Goal: Information Seeking & Learning: Learn about a topic

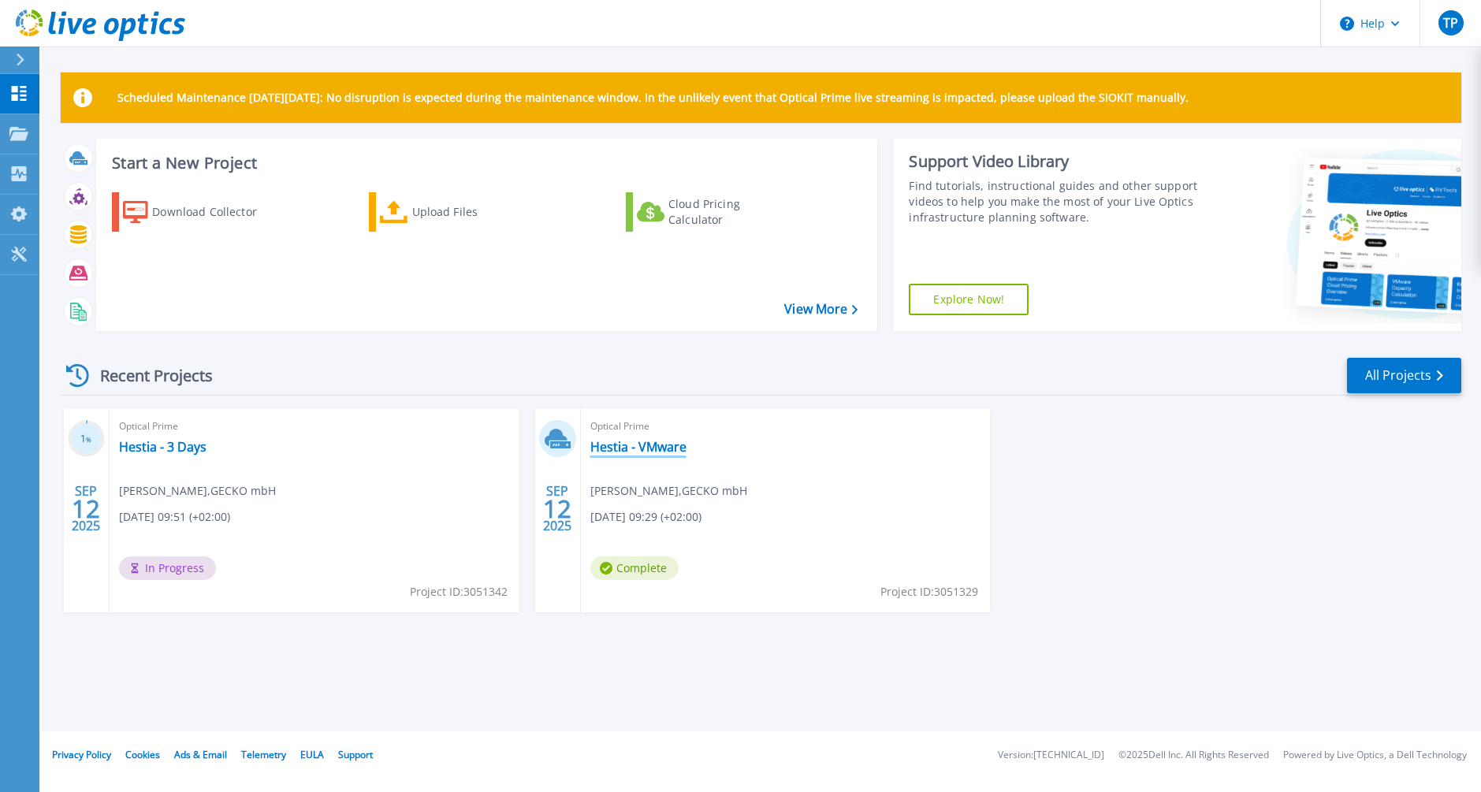
click at [643, 440] on link "Hestia - VMware" at bounding box center [639, 447] width 96 height 16
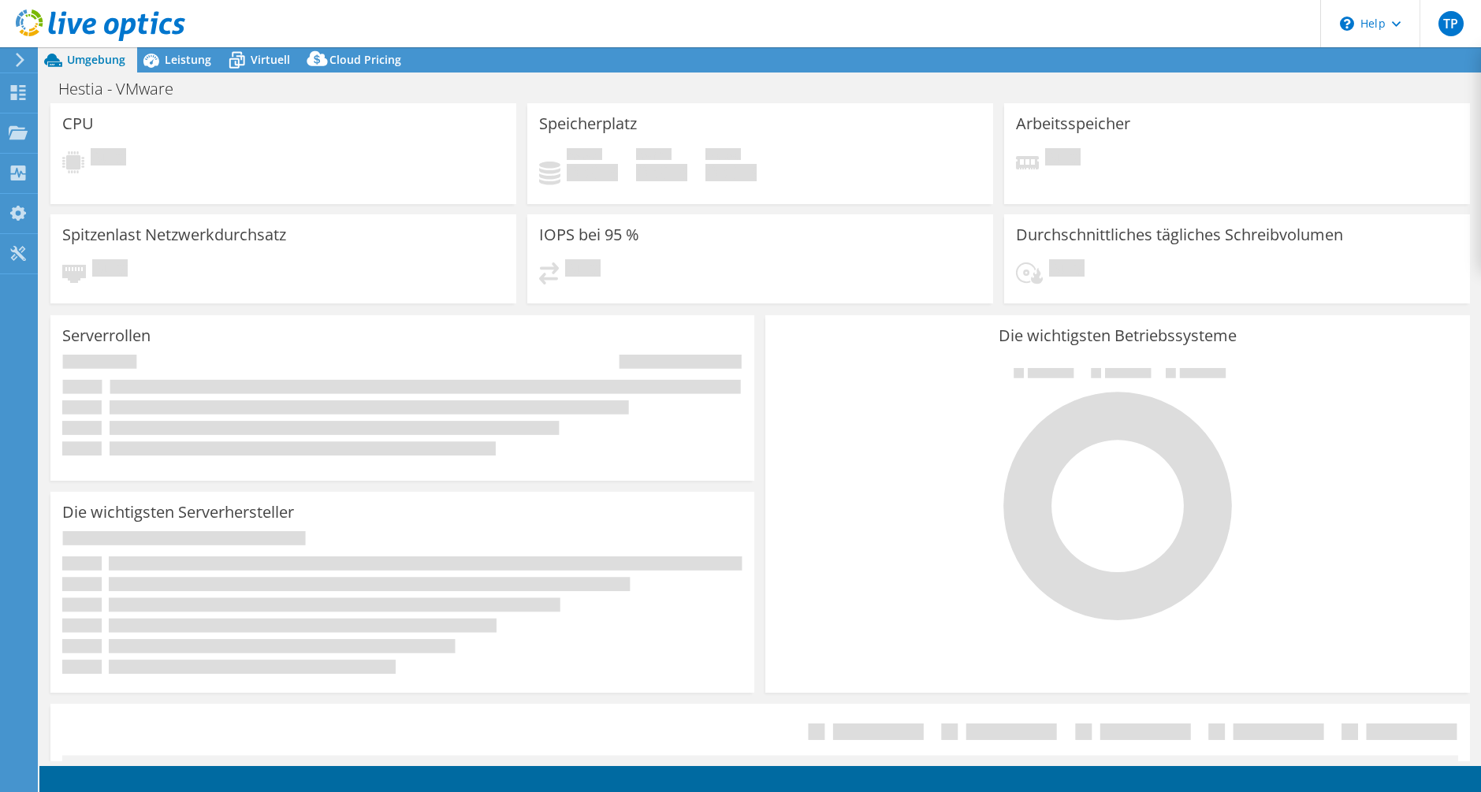
select select "USD"
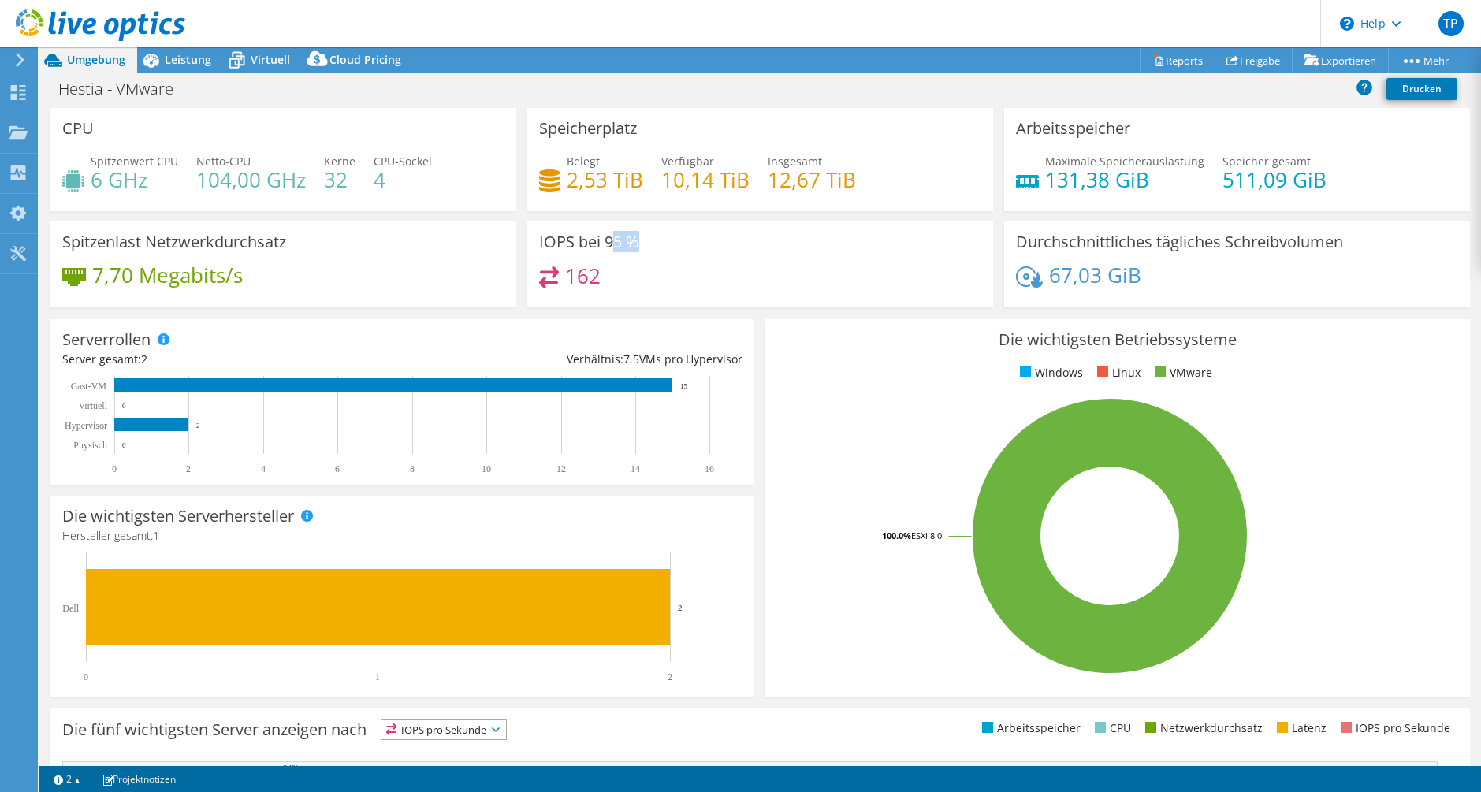
drag, startPoint x: 613, startPoint y: 237, endPoint x: 632, endPoint y: 236, distance: 19.8
click at [632, 236] on h3 "IOPS bei 95 %" at bounding box center [589, 241] width 100 height 17
drag, startPoint x: 114, startPoint y: 285, endPoint x: 215, endPoint y: 282, distance: 101.7
click at [215, 282] on h4 "7,70 Megabits/s" at bounding box center [167, 274] width 151 height 17
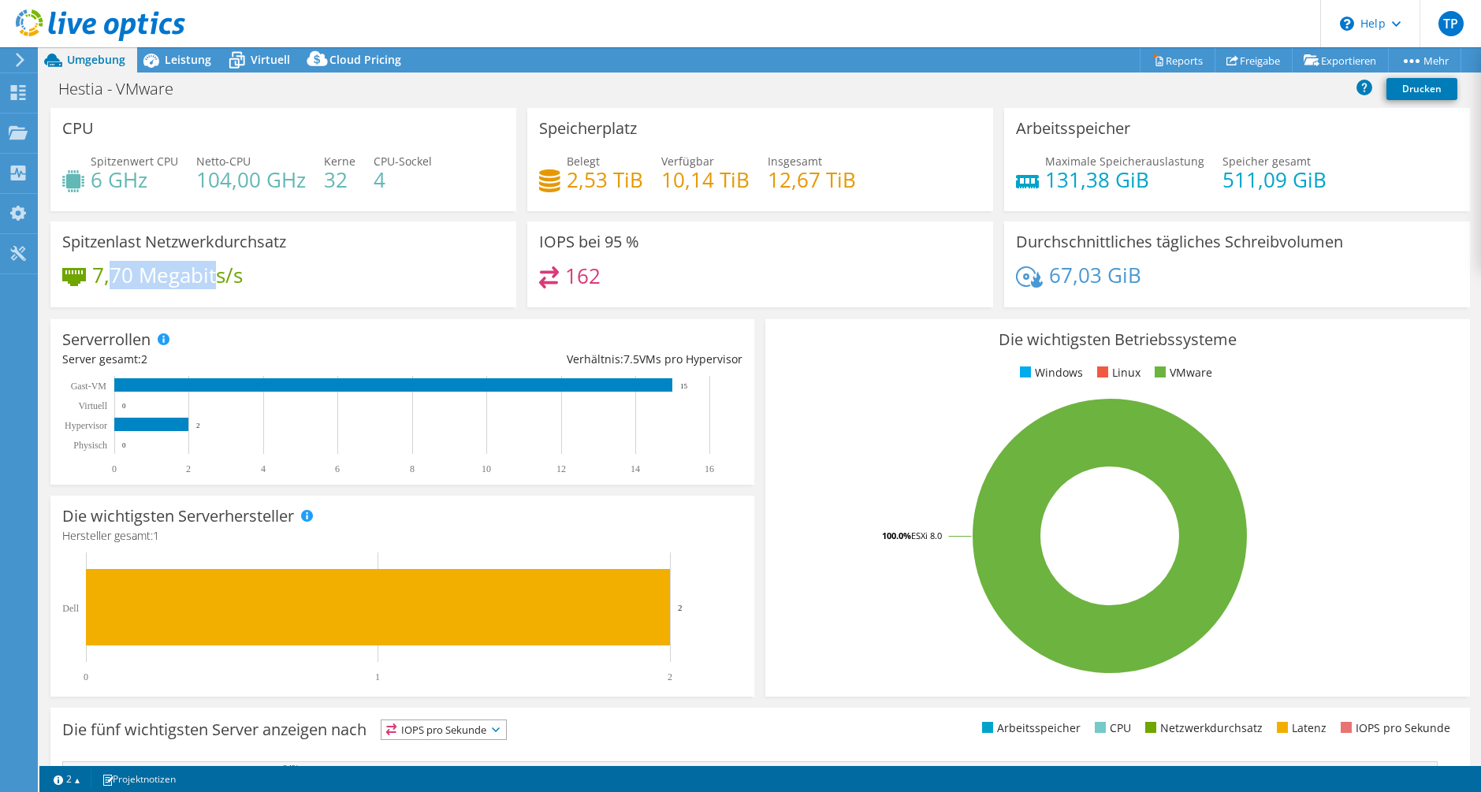
click at [216, 282] on h4 "7,70 Megabits/s" at bounding box center [167, 274] width 151 height 17
click at [240, 284] on h4 "7,70 Megabits/s" at bounding box center [167, 274] width 151 height 17
drag, startPoint x: 252, startPoint y: 284, endPoint x: 155, endPoint y: 280, distance: 97.8
click at [155, 280] on div "7,70 Megabits/s" at bounding box center [283, 282] width 442 height 33
click at [151, 278] on h4 "7,70 Megabits/s" at bounding box center [167, 274] width 151 height 17
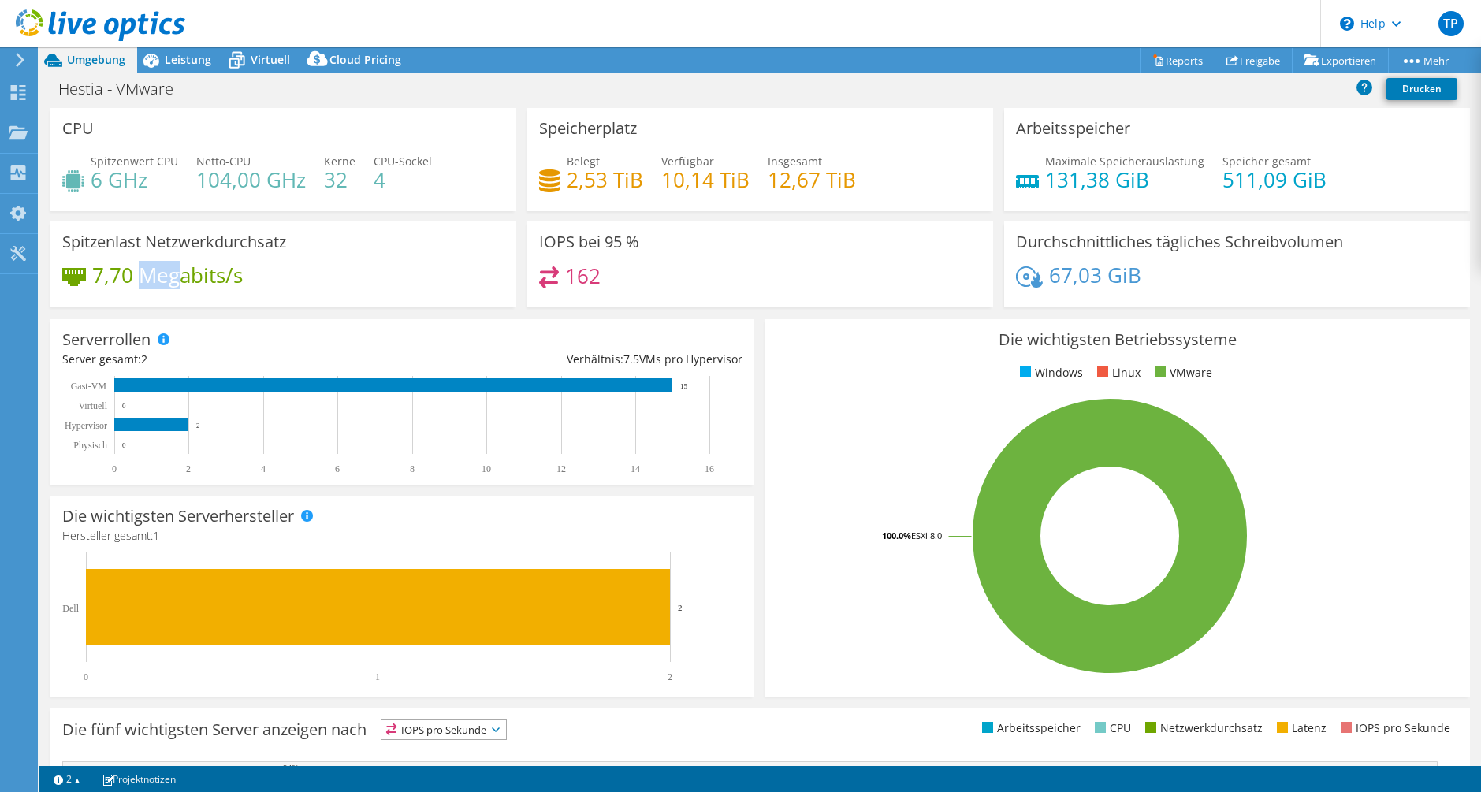
drag, startPoint x: 145, startPoint y: 277, endPoint x: 177, endPoint y: 278, distance: 31.6
click at [177, 278] on h4 "7,70 Megabits/s" at bounding box center [167, 274] width 151 height 17
drag, startPoint x: 190, startPoint y: 275, endPoint x: 211, endPoint y: 274, distance: 21.3
click at [210, 275] on h4 "7,70 Megabits/s" at bounding box center [167, 274] width 151 height 17
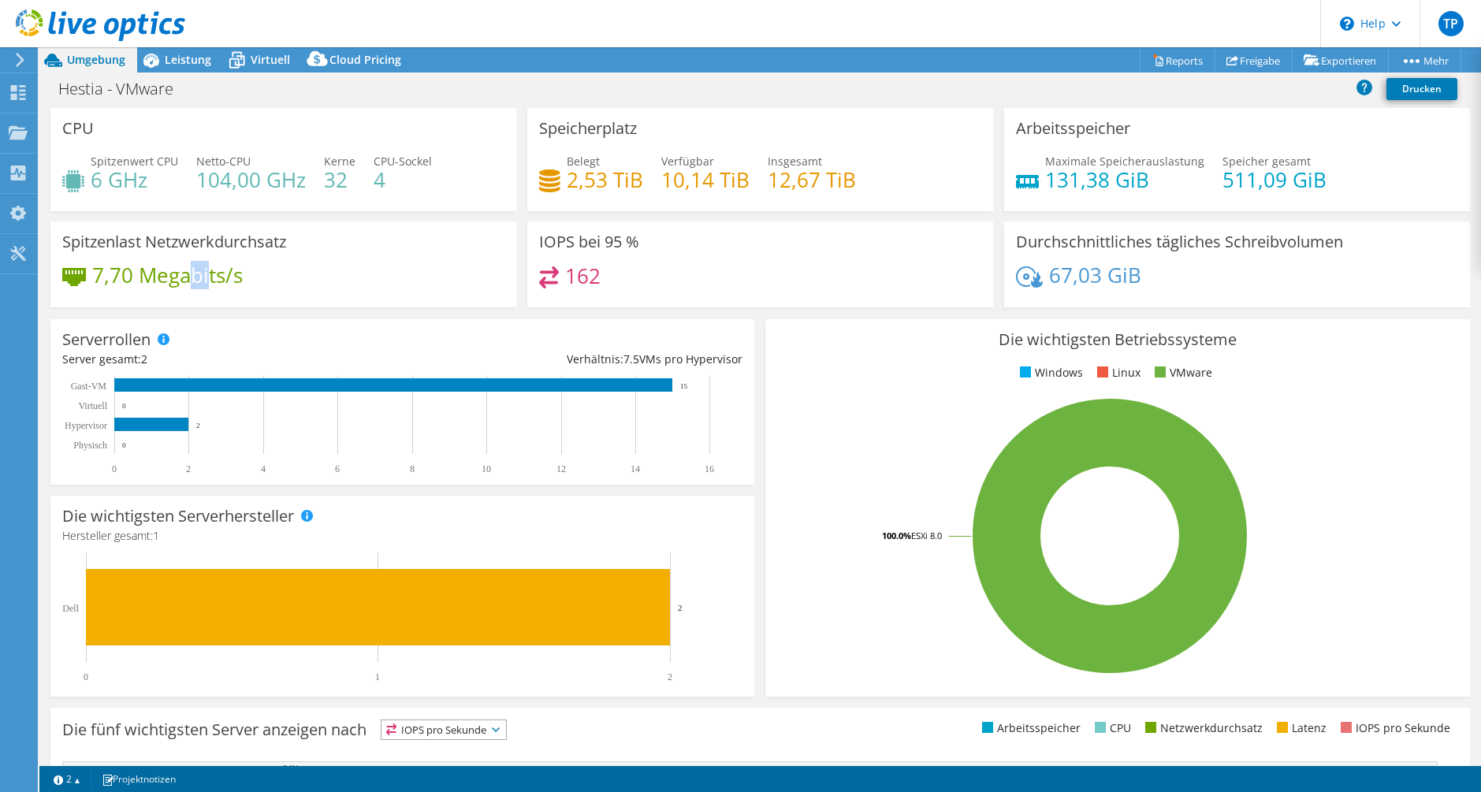
click at [213, 274] on h4 "7,70 Megabits/s" at bounding box center [167, 274] width 151 height 17
click at [231, 273] on h4 "7,70 Megabits/s" at bounding box center [167, 274] width 151 height 17
drag, startPoint x: 222, startPoint y: 274, endPoint x: 102, endPoint y: 270, distance: 119.9
click at [102, 270] on h4 "7,70 Megabits/s" at bounding box center [167, 274] width 151 height 17
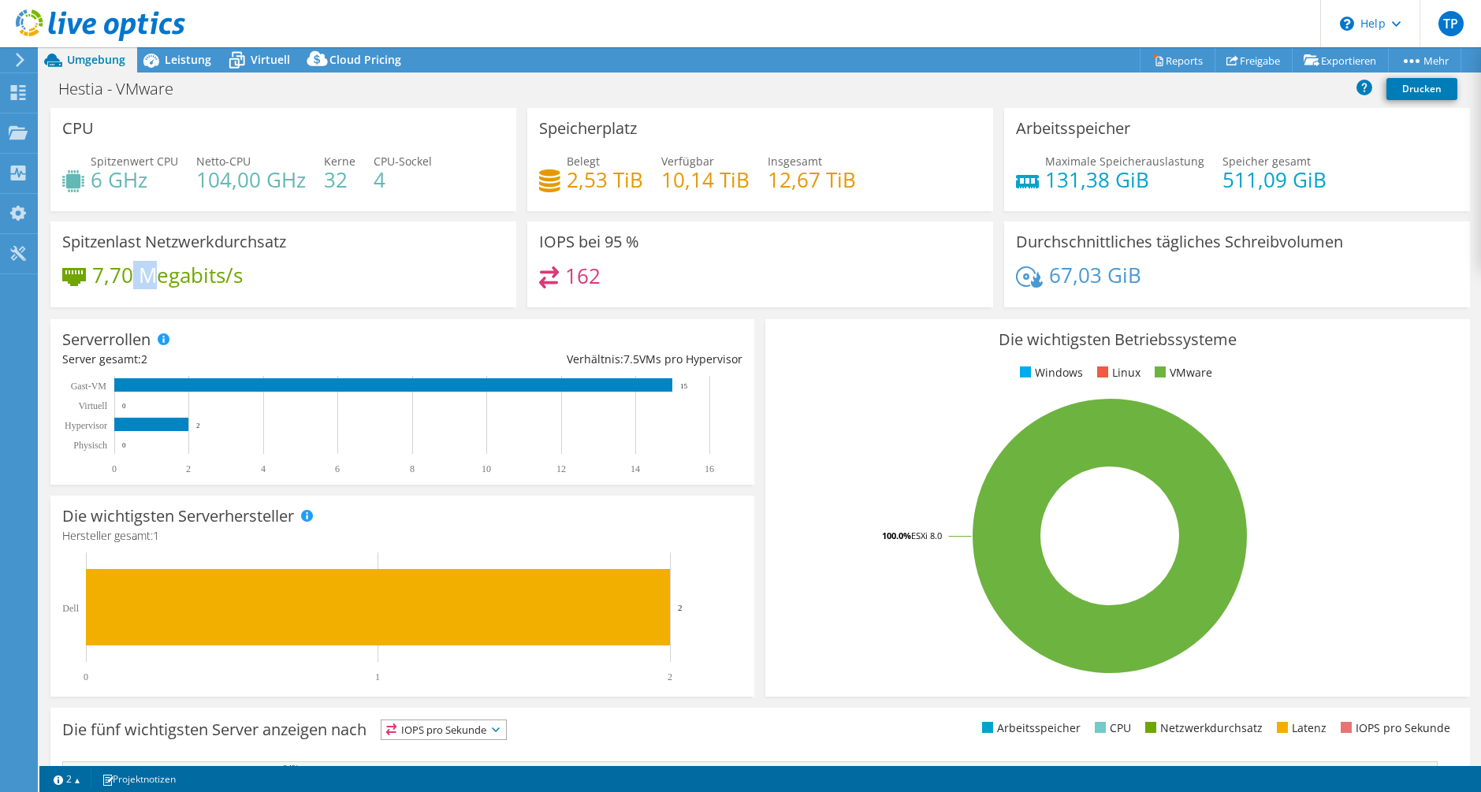
drag, startPoint x: 128, startPoint y: 274, endPoint x: 160, endPoint y: 275, distance: 32.3
click at [160, 275] on h4 "7,70 Megabits/s" at bounding box center [167, 274] width 151 height 17
drag, startPoint x: 170, startPoint y: 274, endPoint x: 218, endPoint y: 274, distance: 48.1
click at [218, 274] on h4 "7,70 Megabits/s" at bounding box center [167, 274] width 151 height 17
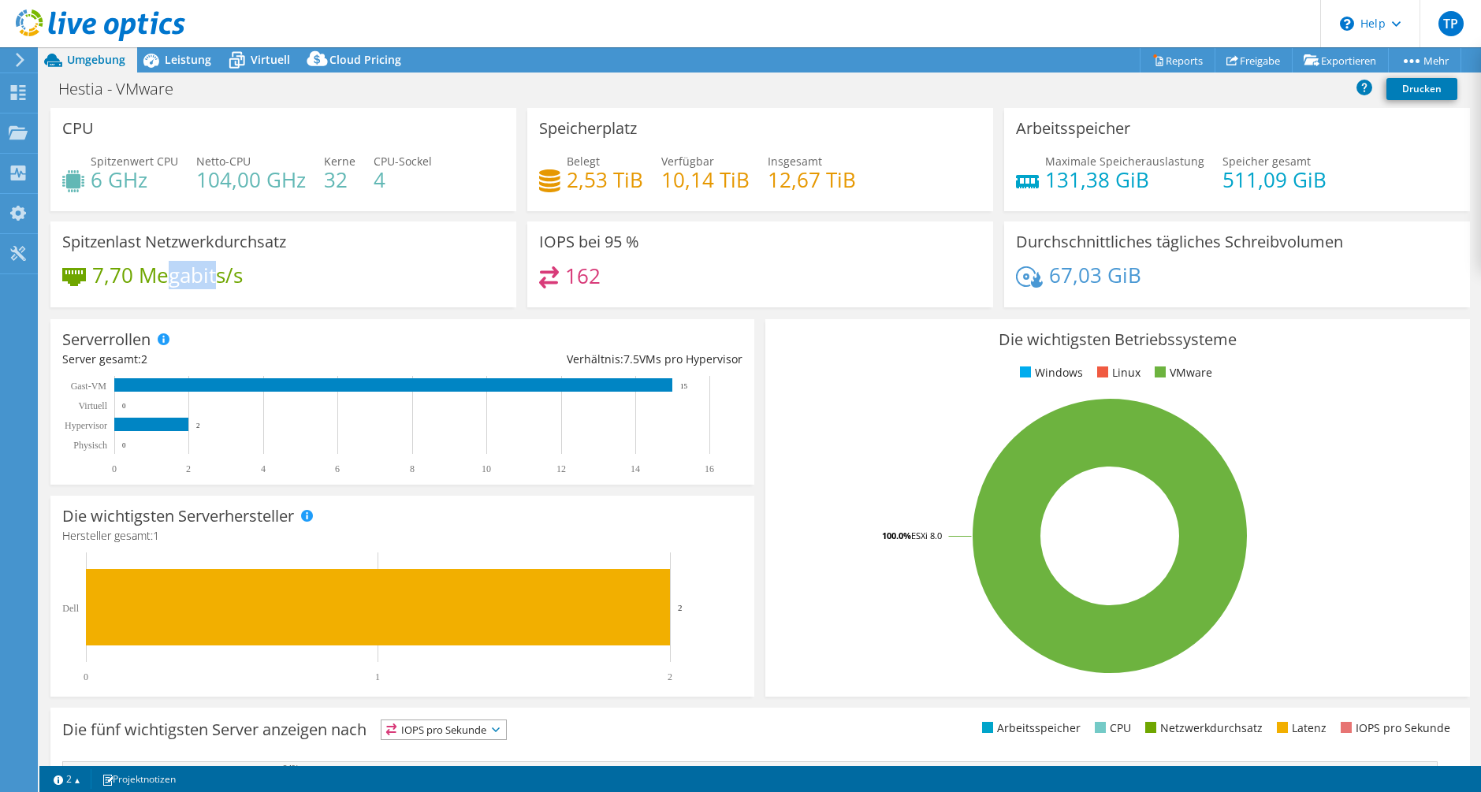
click at [218, 274] on h4 "7,70 Megabits/s" at bounding box center [167, 274] width 151 height 17
drag, startPoint x: 99, startPoint y: 175, endPoint x: 150, endPoint y: 184, distance: 51.2
click at [149, 184] on h4 "6 GHz" at bounding box center [135, 179] width 88 height 17
click at [151, 184] on h4 "6 GHz" at bounding box center [135, 179] width 88 height 17
drag, startPoint x: 214, startPoint y: 192, endPoint x: 300, endPoint y: 184, distance: 86.4
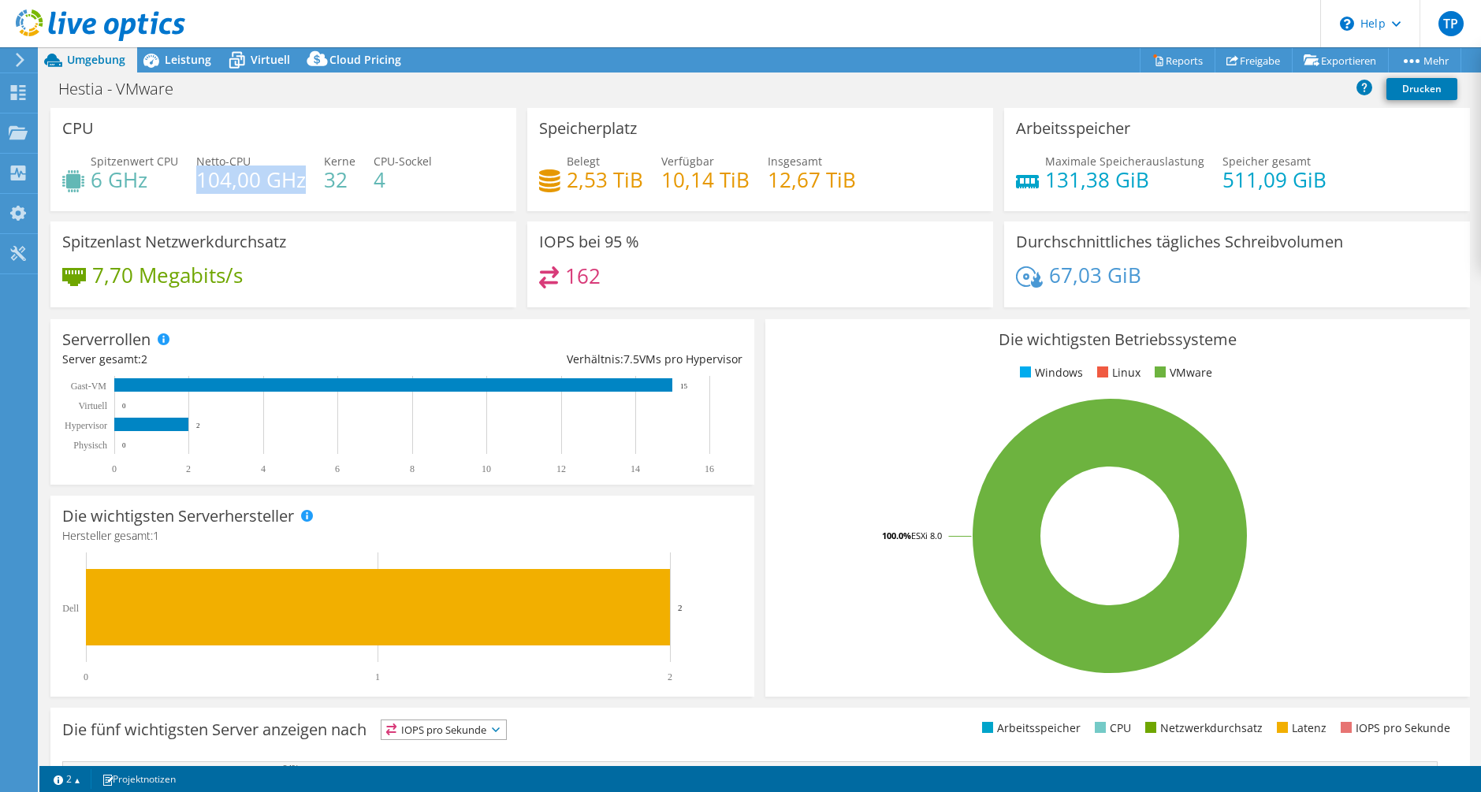
click at [300, 184] on h4 "104,00 GHz" at bounding box center [251, 179] width 110 height 17
drag, startPoint x: 314, startPoint y: 183, endPoint x: 343, endPoint y: 181, distance: 29.2
click at [343, 181] on div "Spitzenwert CPU 6 GHz Netto-CPU 104,00 GHz Kerne 32 CPU-Sockel 4" at bounding box center [283, 178] width 442 height 51
click at [343, 181] on h4 "32" at bounding box center [340, 179] width 32 height 17
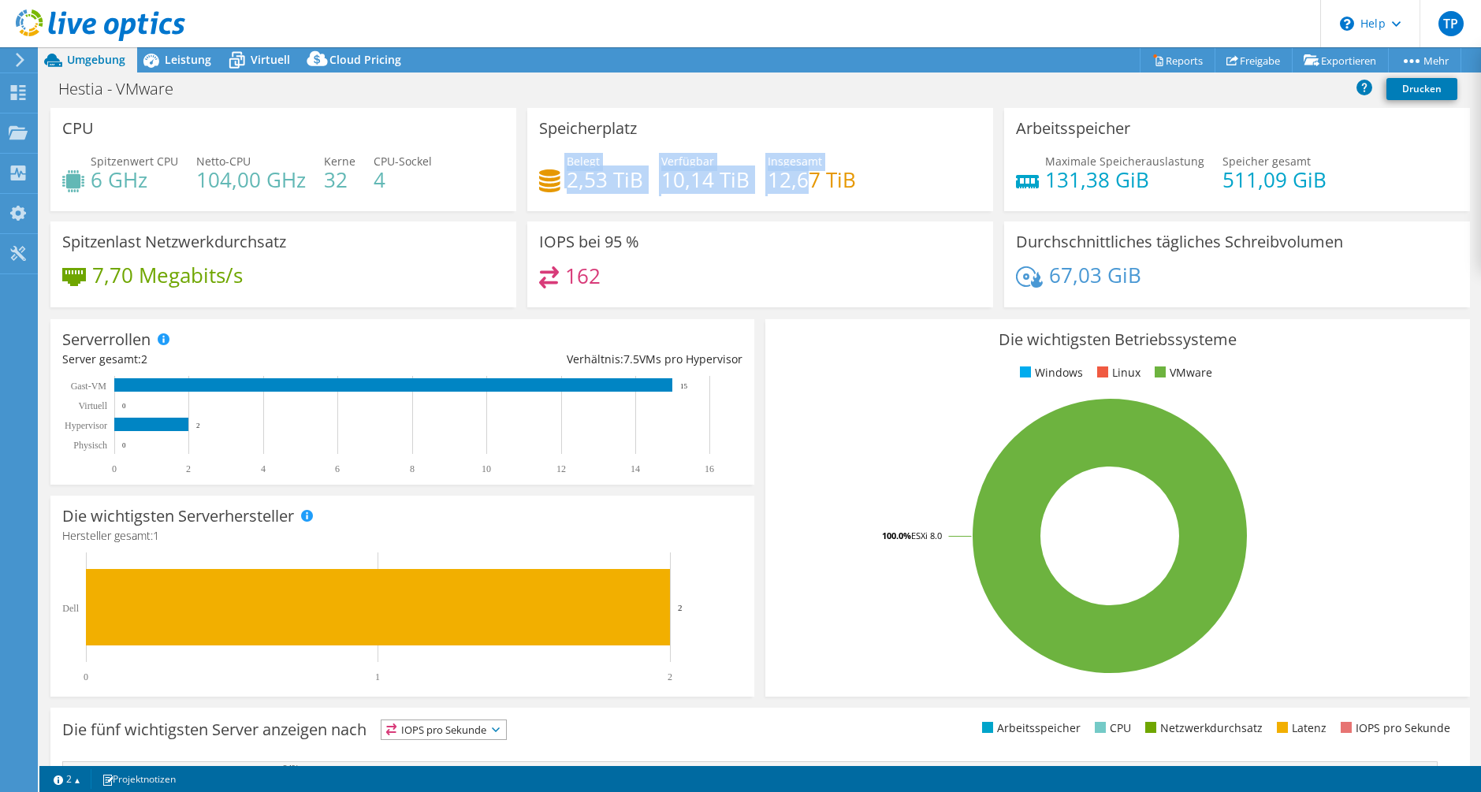
drag, startPoint x: 533, startPoint y: 168, endPoint x: 804, endPoint y: 184, distance: 271.7
click at [804, 184] on div "Speicherplatz Belegt 2,53 TiB Verfügbar 10,14 TiB Insgesamt 12,67 TiB" at bounding box center [760, 159] width 466 height 103
click at [804, 184] on h4 "12,67 TiB" at bounding box center [812, 179] width 88 height 17
click at [185, 56] on span "Leistung" at bounding box center [188, 59] width 47 height 15
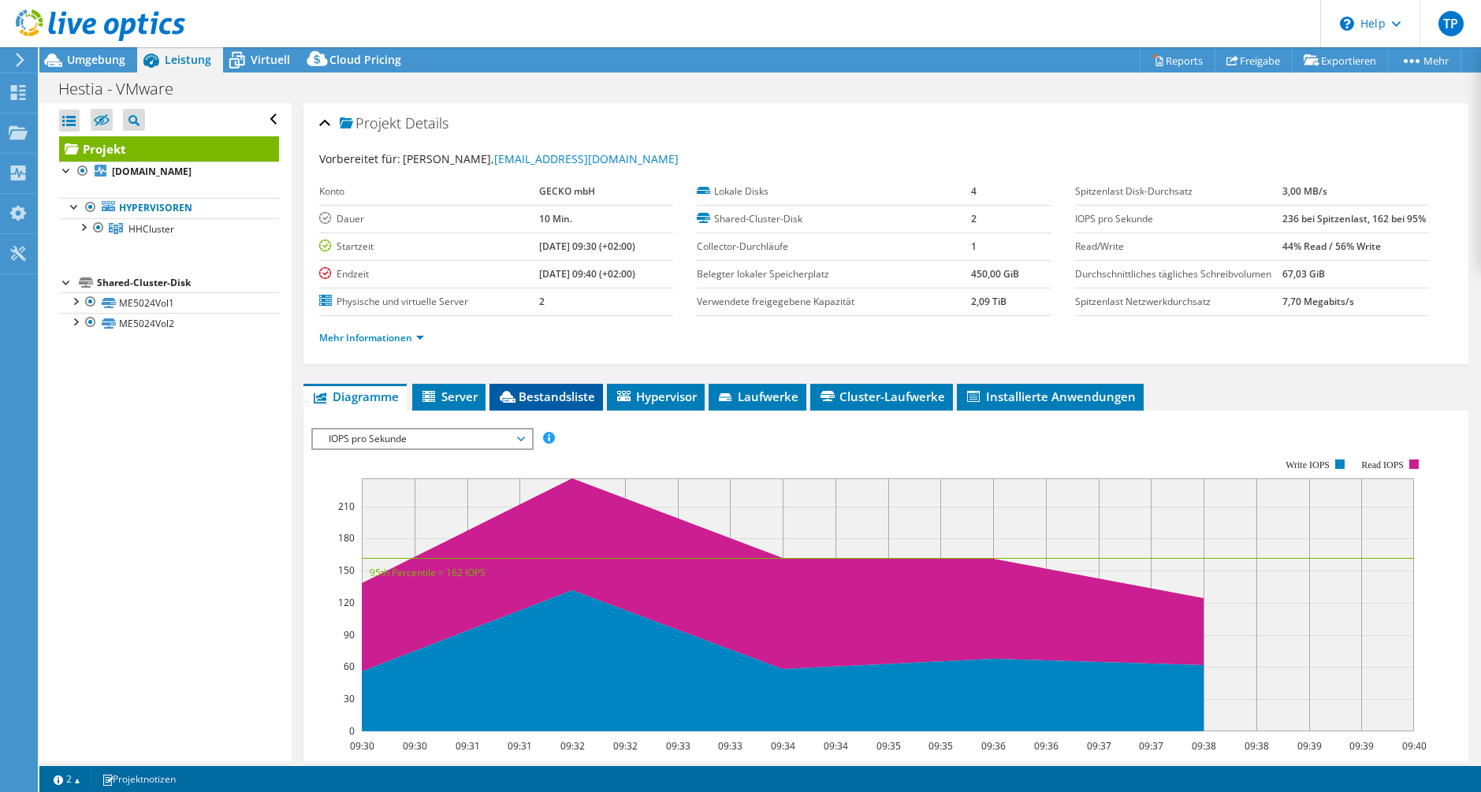
click at [560, 386] on li "Bestandsliste" at bounding box center [547, 397] width 114 height 27
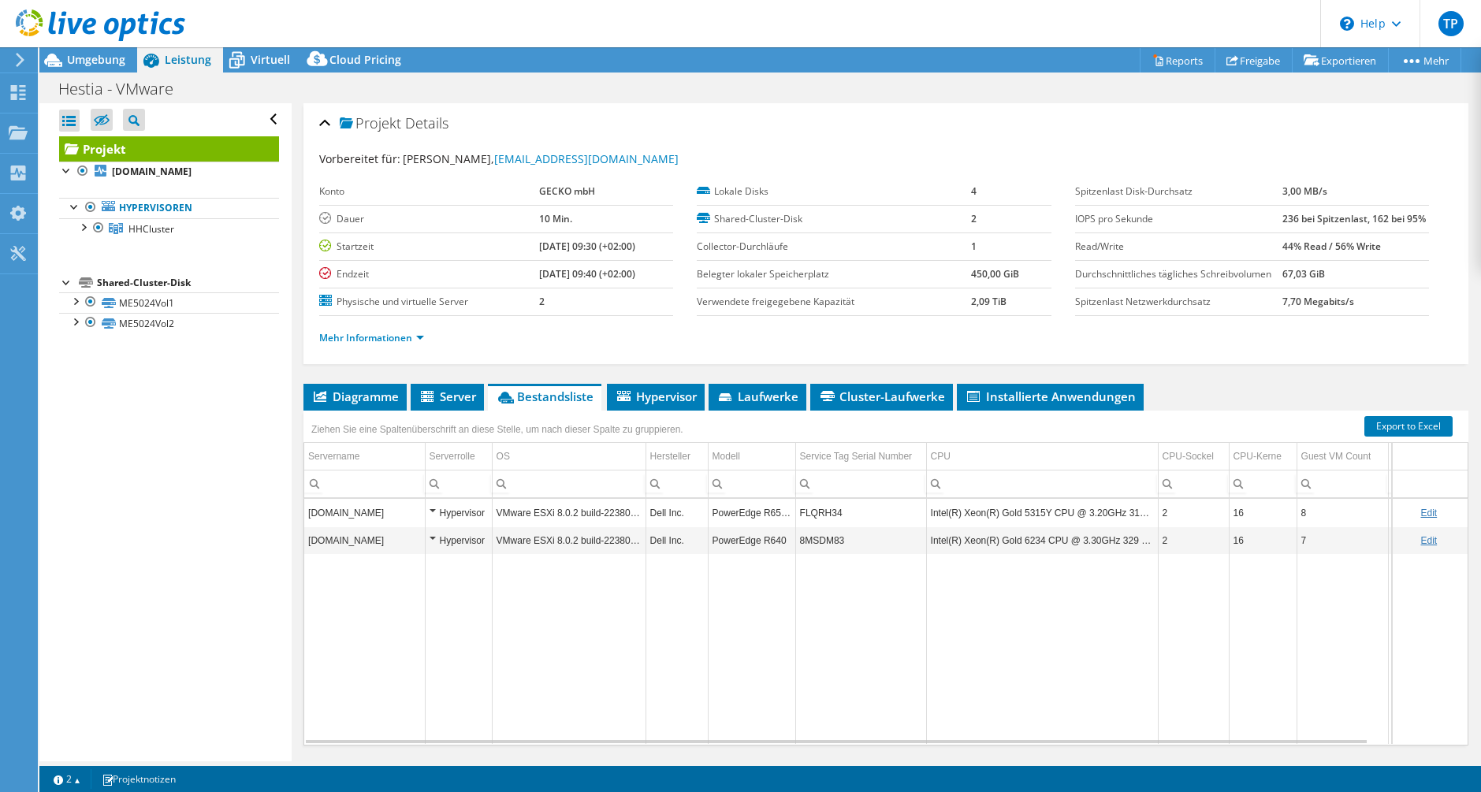
click at [562, 389] on span "Bestandsliste" at bounding box center [545, 397] width 98 height 16
click at [999, 397] on span "Installierte Anwendungen" at bounding box center [1050, 397] width 171 height 16
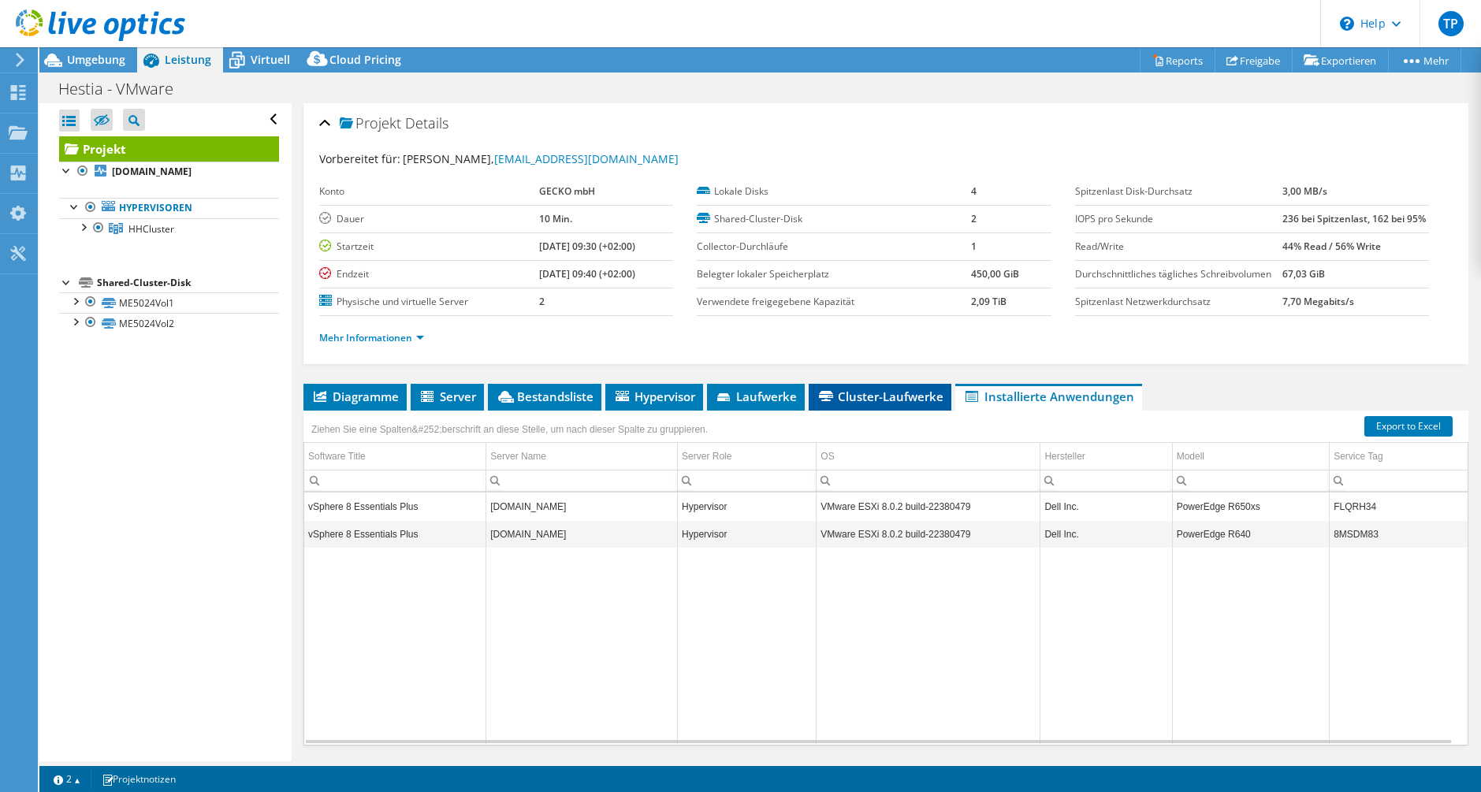
click at [871, 395] on span "Cluster-Laufwerke" at bounding box center [880, 397] width 127 height 16
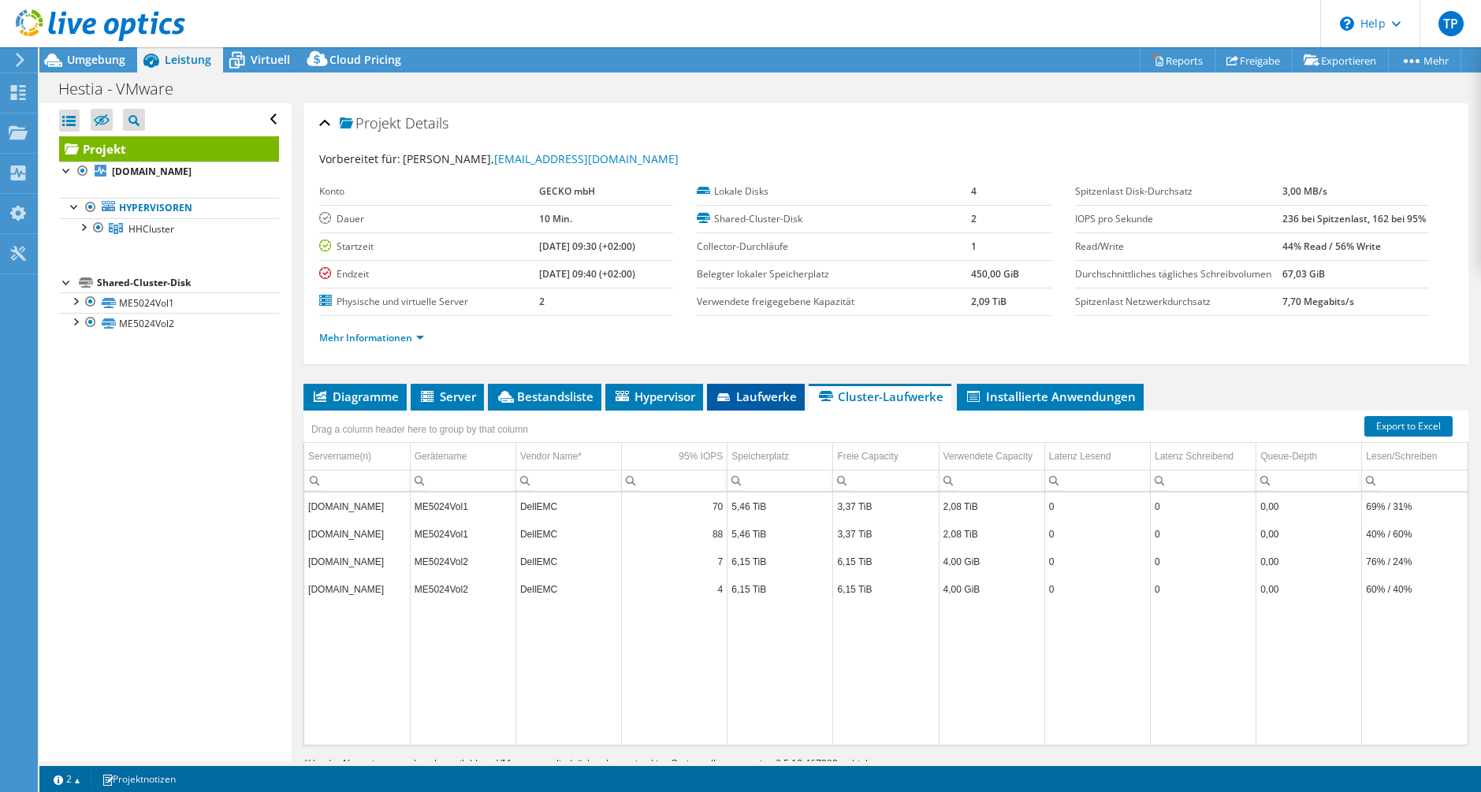
click at [745, 401] on span "Laufwerke" at bounding box center [756, 397] width 82 height 16
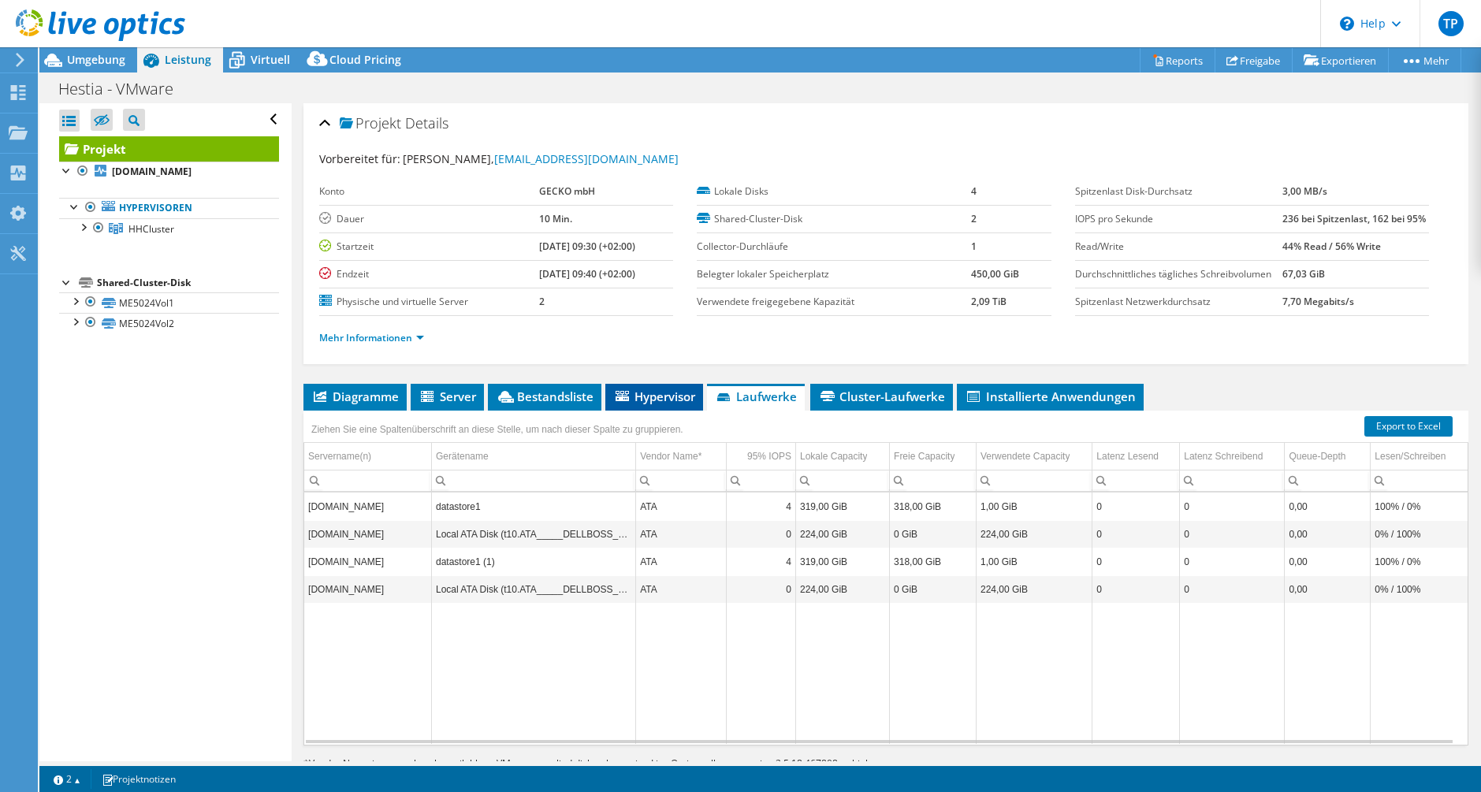
click at [644, 405] on li "Hypervisor" at bounding box center [654, 397] width 98 height 27
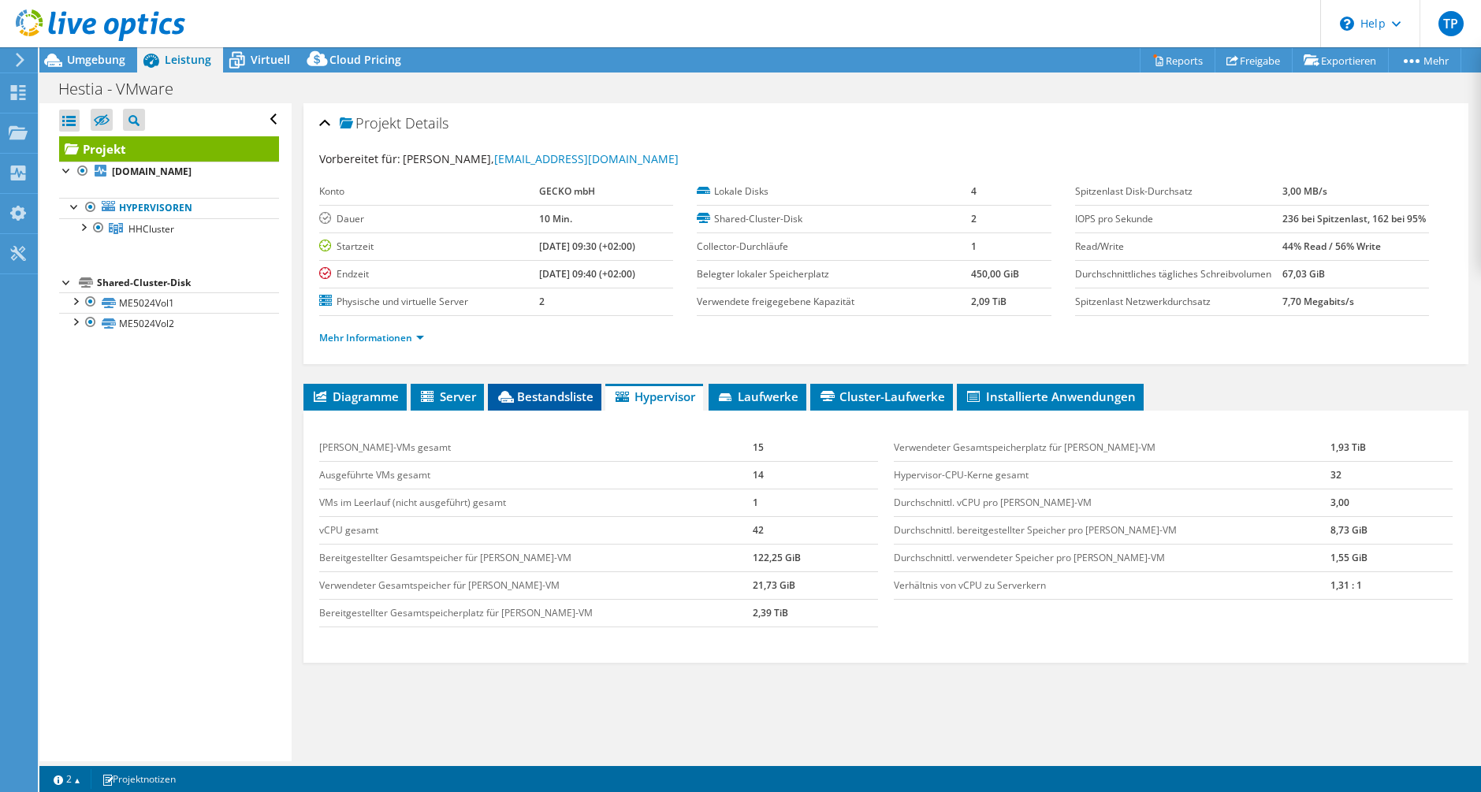
click at [552, 393] on span "Bestandsliste" at bounding box center [545, 397] width 98 height 16
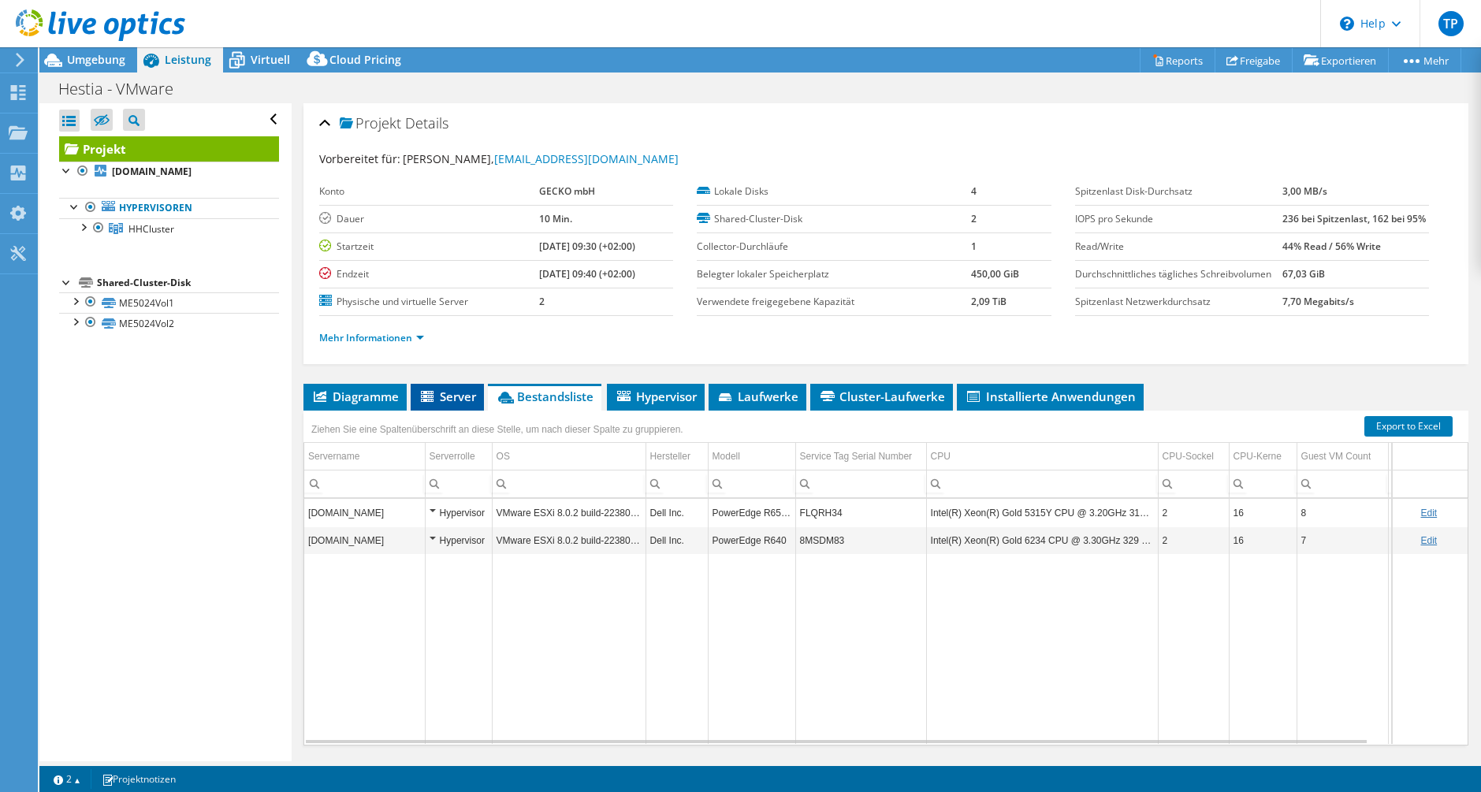
click at [428, 395] on icon at bounding box center [427, 396] width 13 height 11
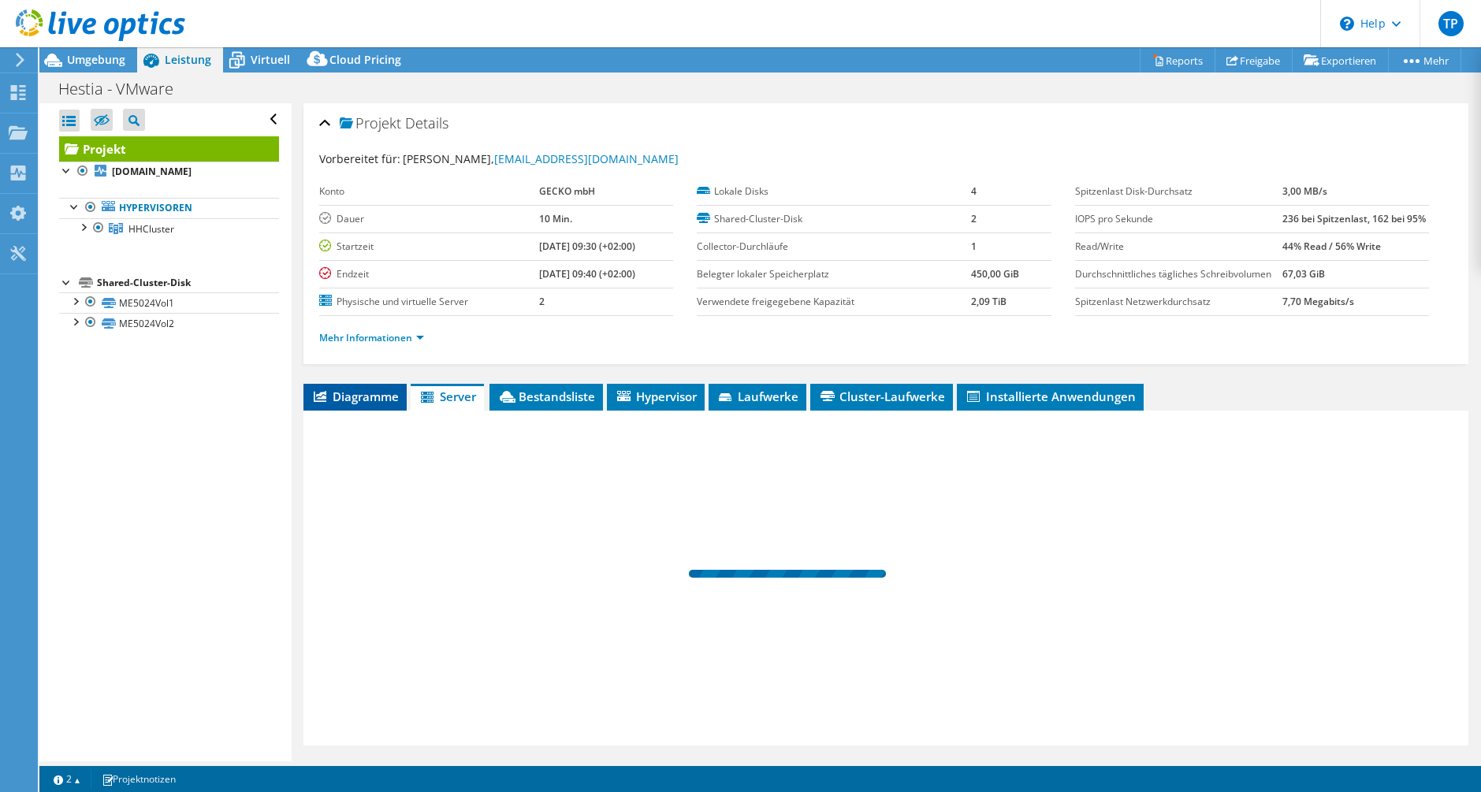
click at [360, 401] on span "Diagramme" at bounding box center [355, 397] width 88 height 16
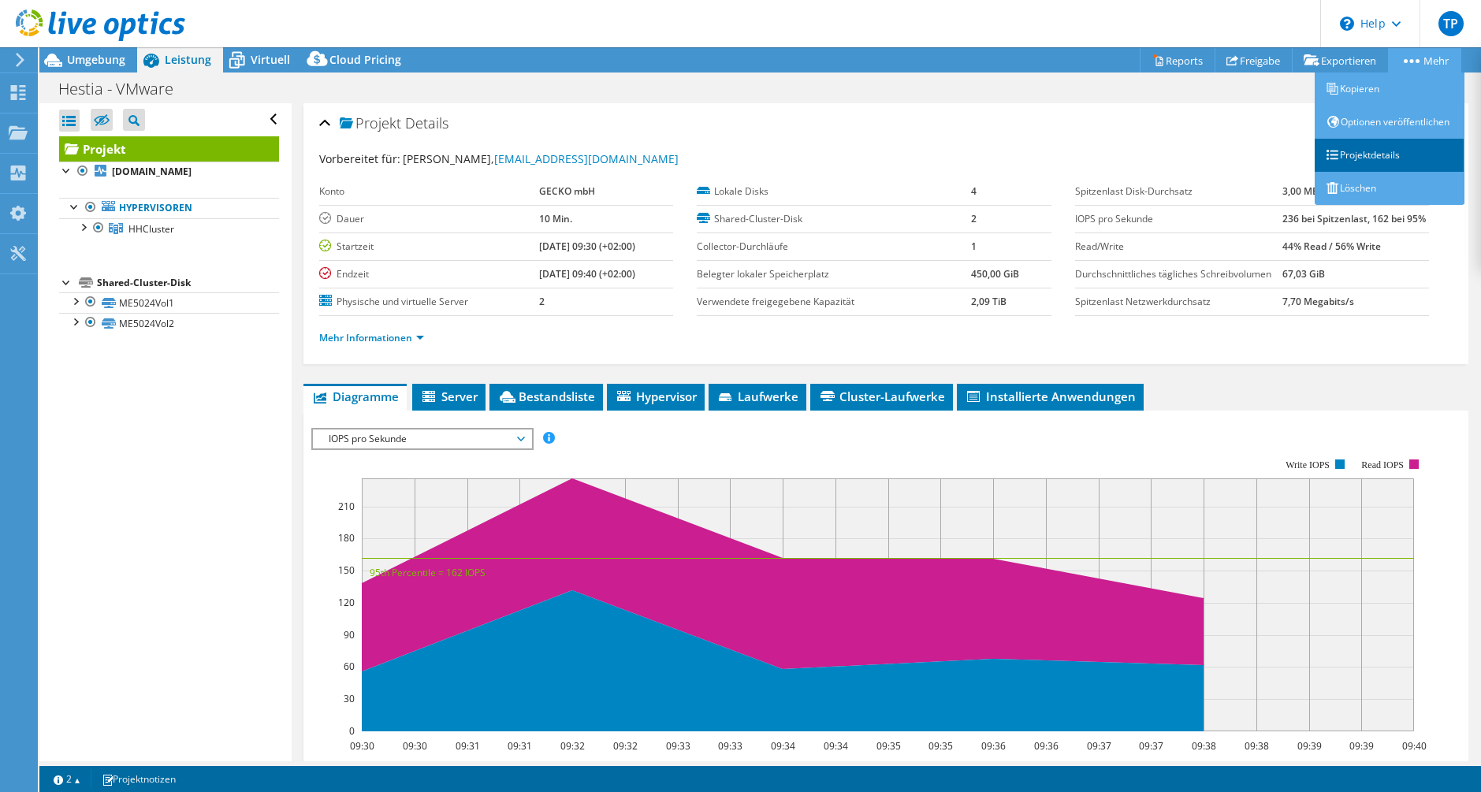
click at [1369, 172] on link "Projektdetails" at bounding box center [1390, 155] width 150 height 33
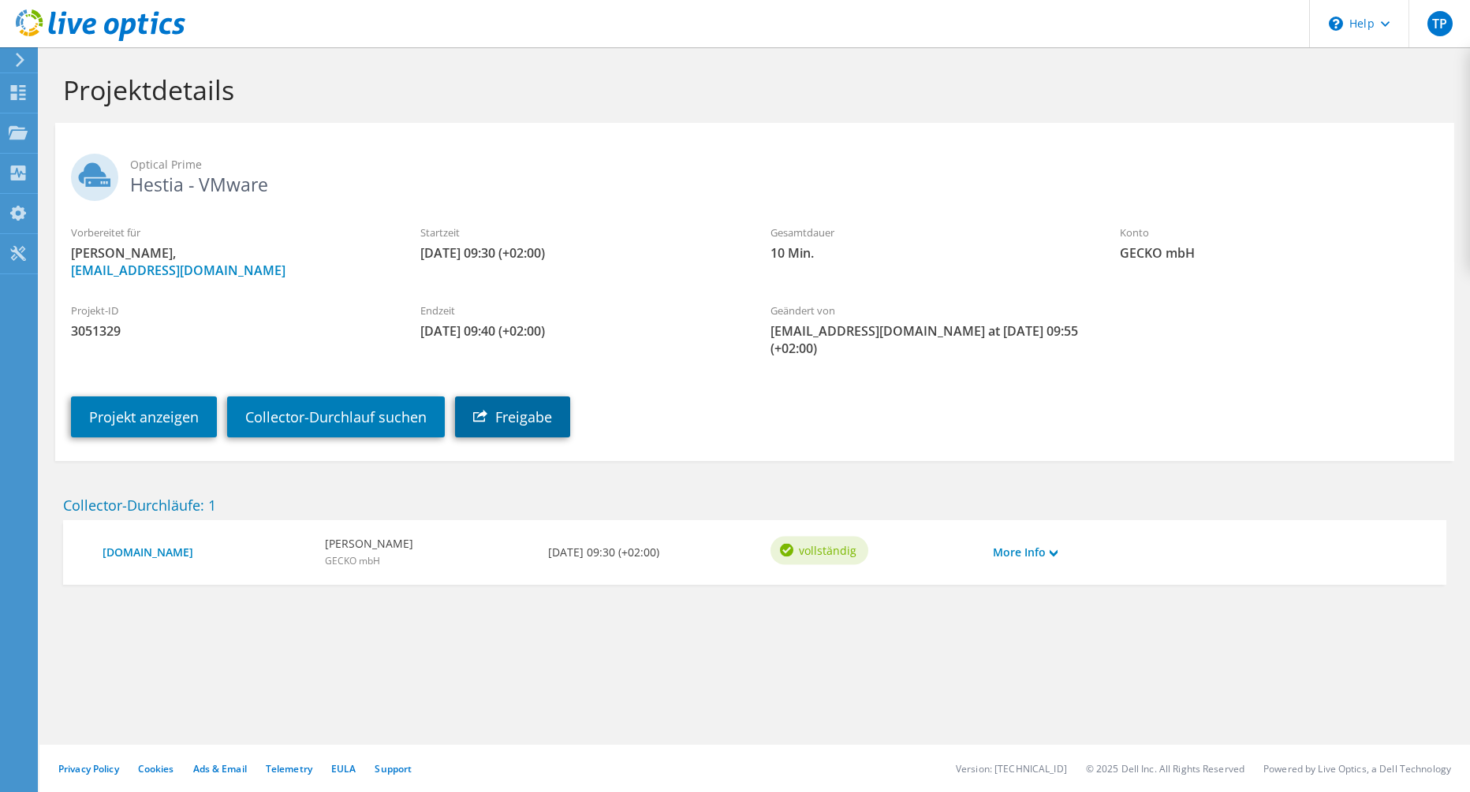
click at [481, 416] on link "Freigabe" at bounding box center [512, 417] width 115 height 41
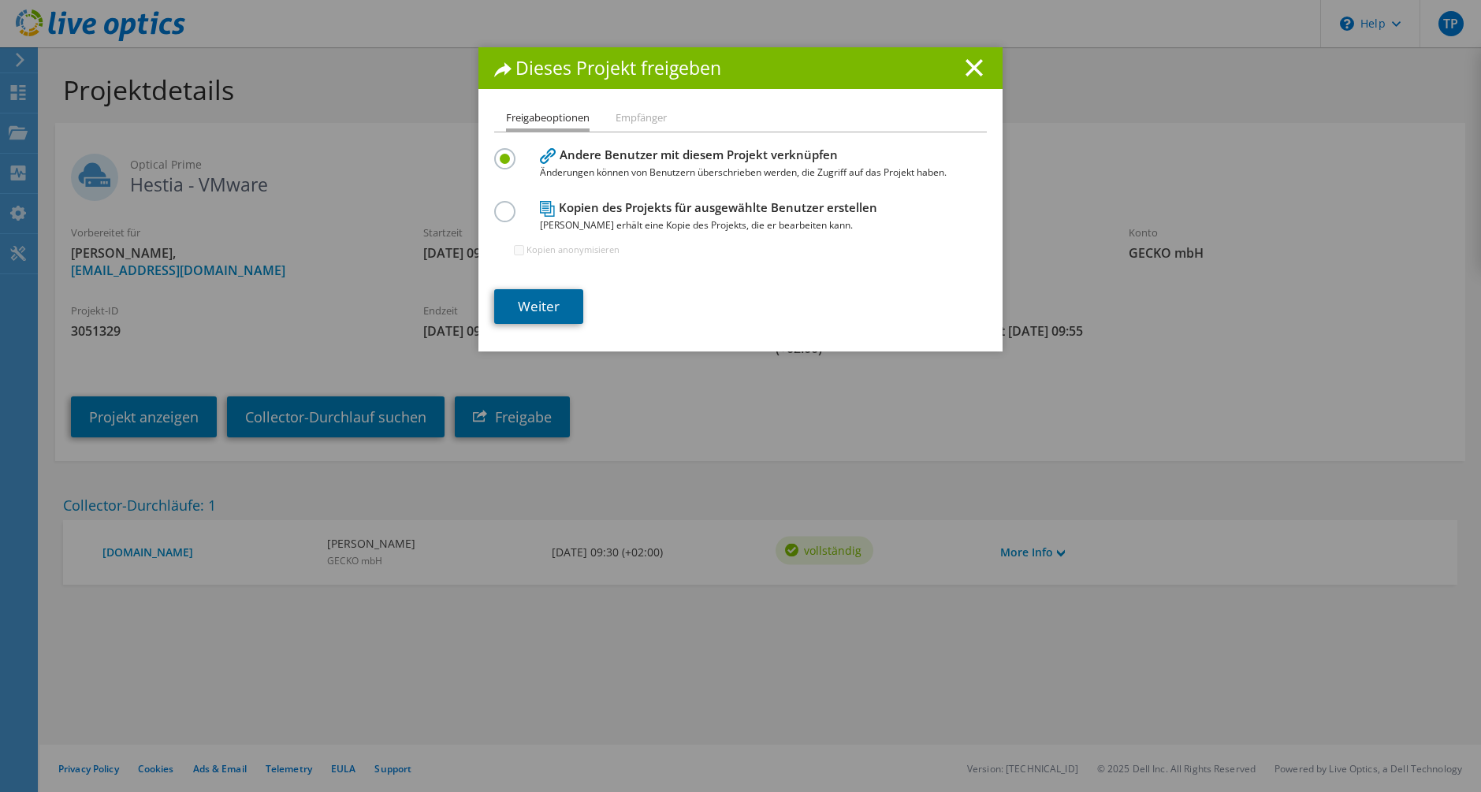
click at [560, 309] on link "Weiter" at bounding box center [538, 306] width 89 height 35
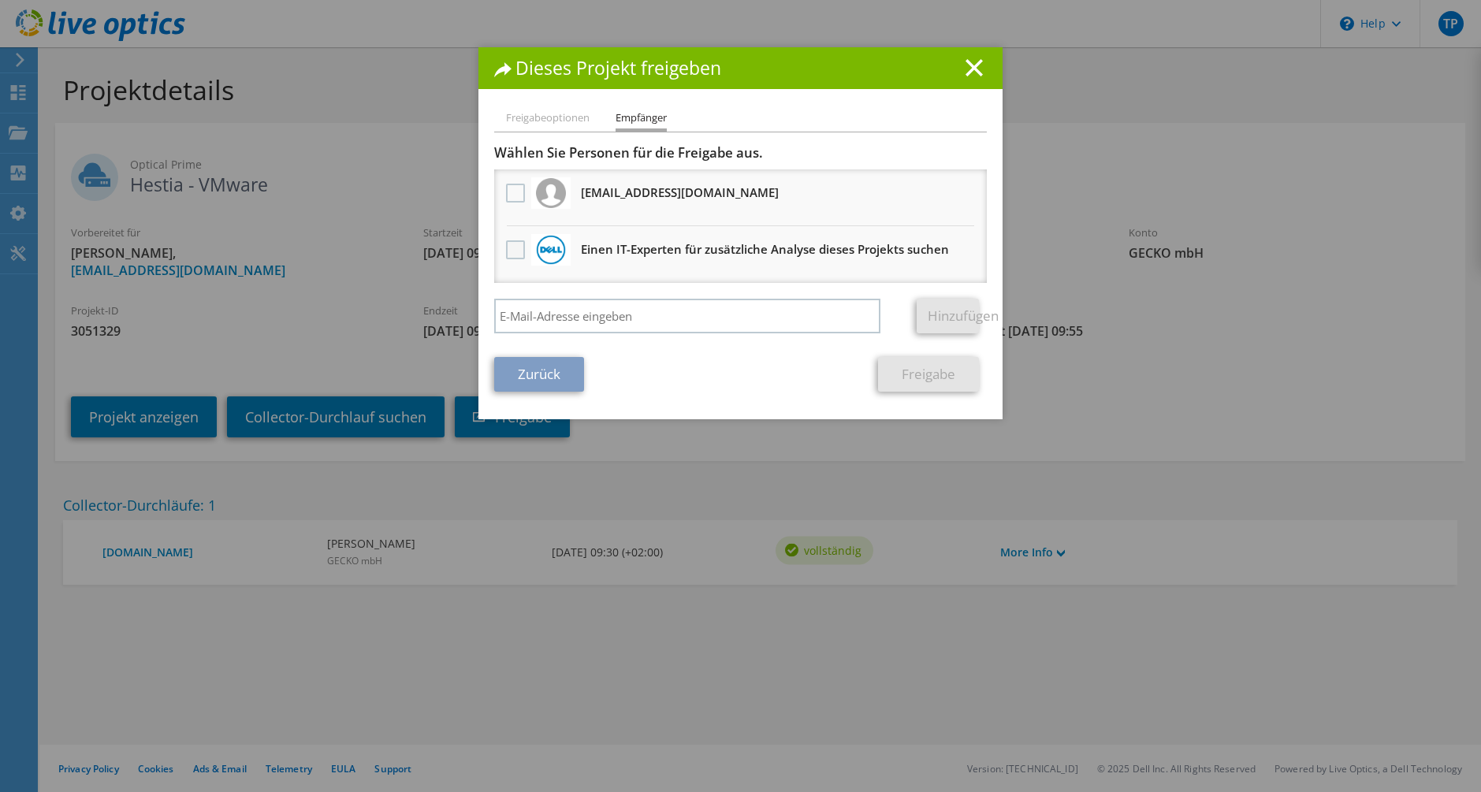
click at [514, 250] on label at bounding box center [517, 249] width 23 height 19
click at [0, 0] on input "checkbox" at bounding box center [0, 0] width 0 height 0
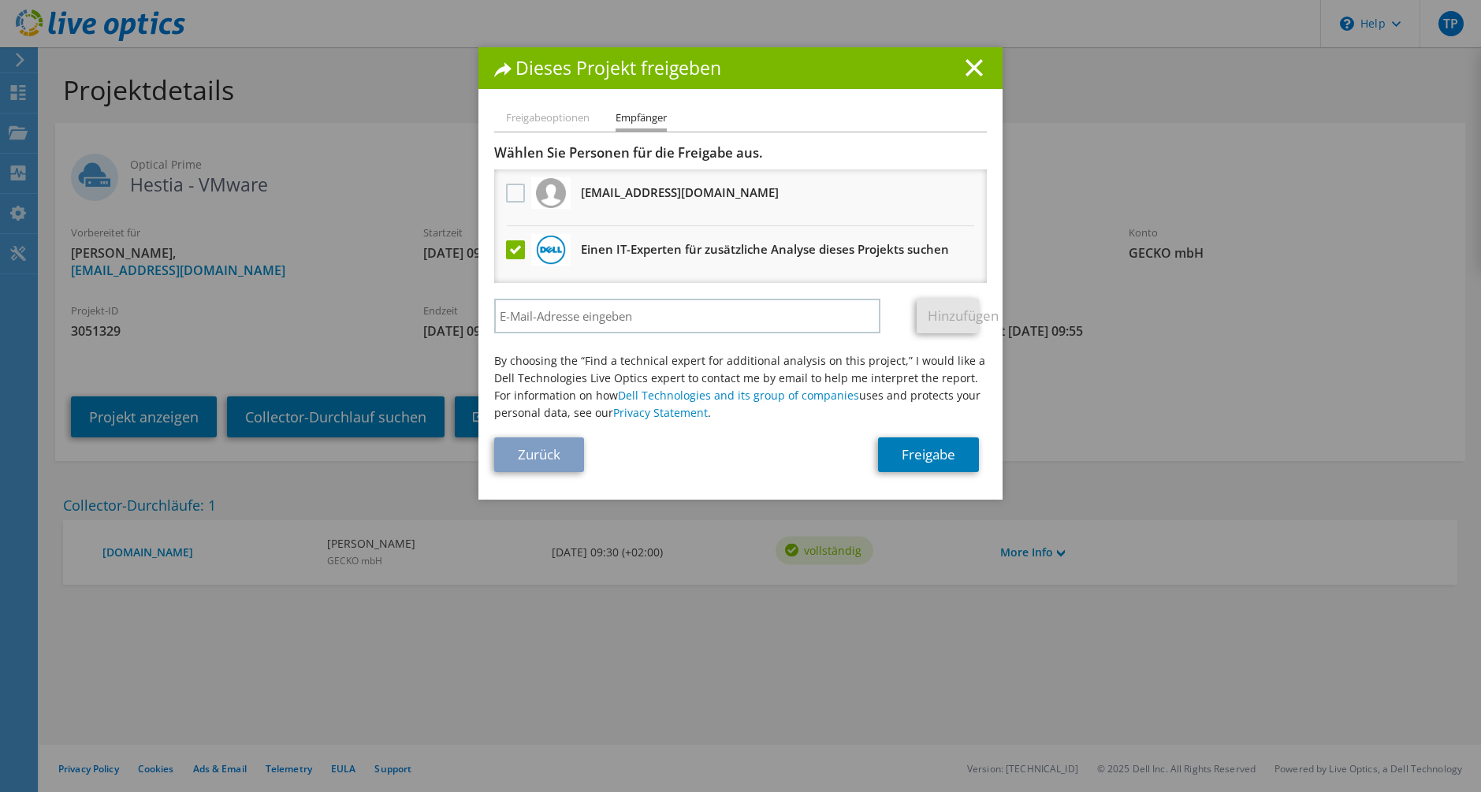
click at [513, 250] on label at bounding box center [517, 249] width 23 height 19
click at [0, 0] on input "checkbox" at bounding box center [0, 0] width 0 height 0
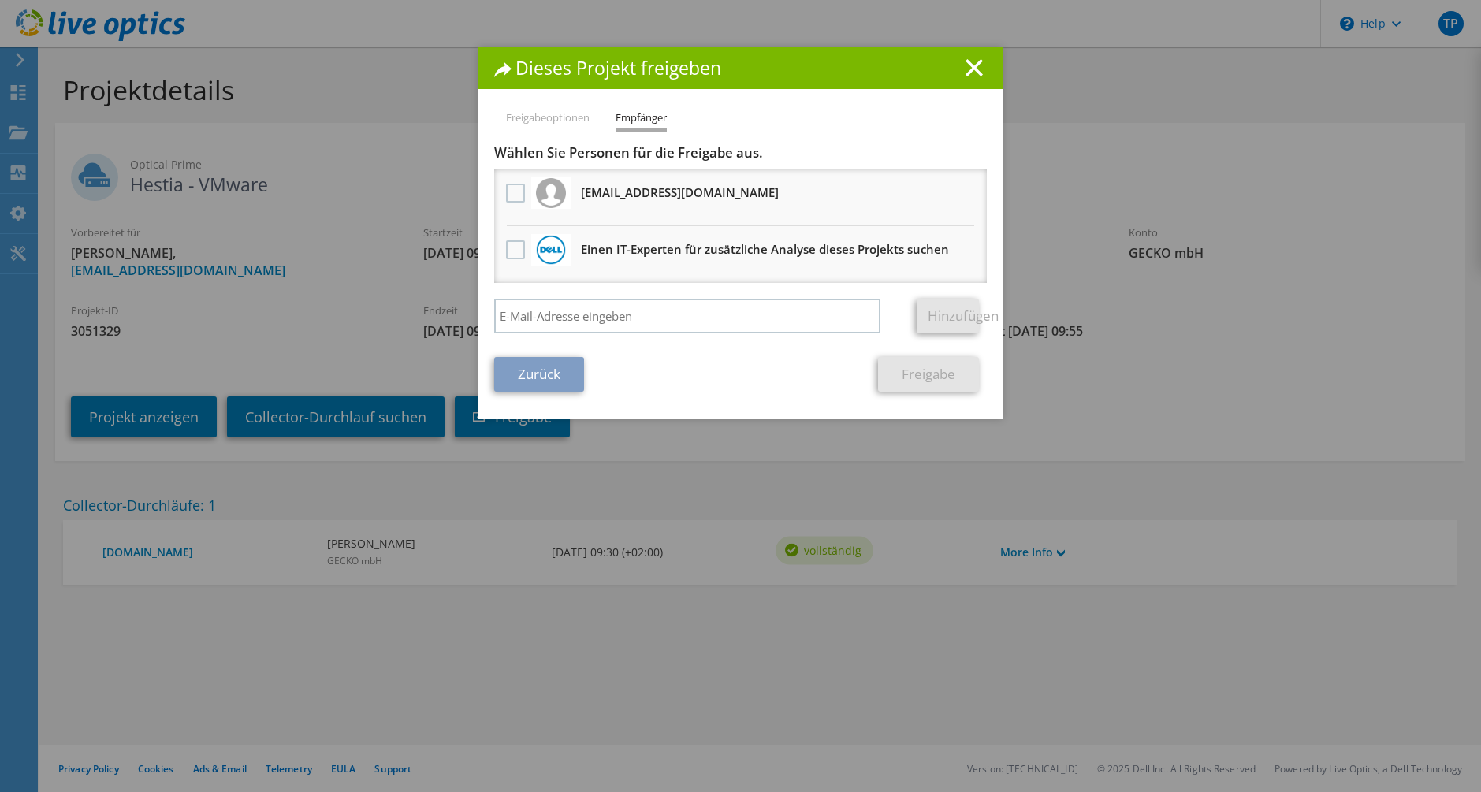
click at [558, 297] on div "Wählen Sie Personen für die Freigabe aus. Alle Projektkopien werden anonym sein…" at bounding box center [740, 242] width 493 height 197
click at [509, 251] on label at bounding box center [517, 249] width 23 height 19
click at [0, 0] on input "checkbox" at bounding box center [0, 0] width 0 height 0
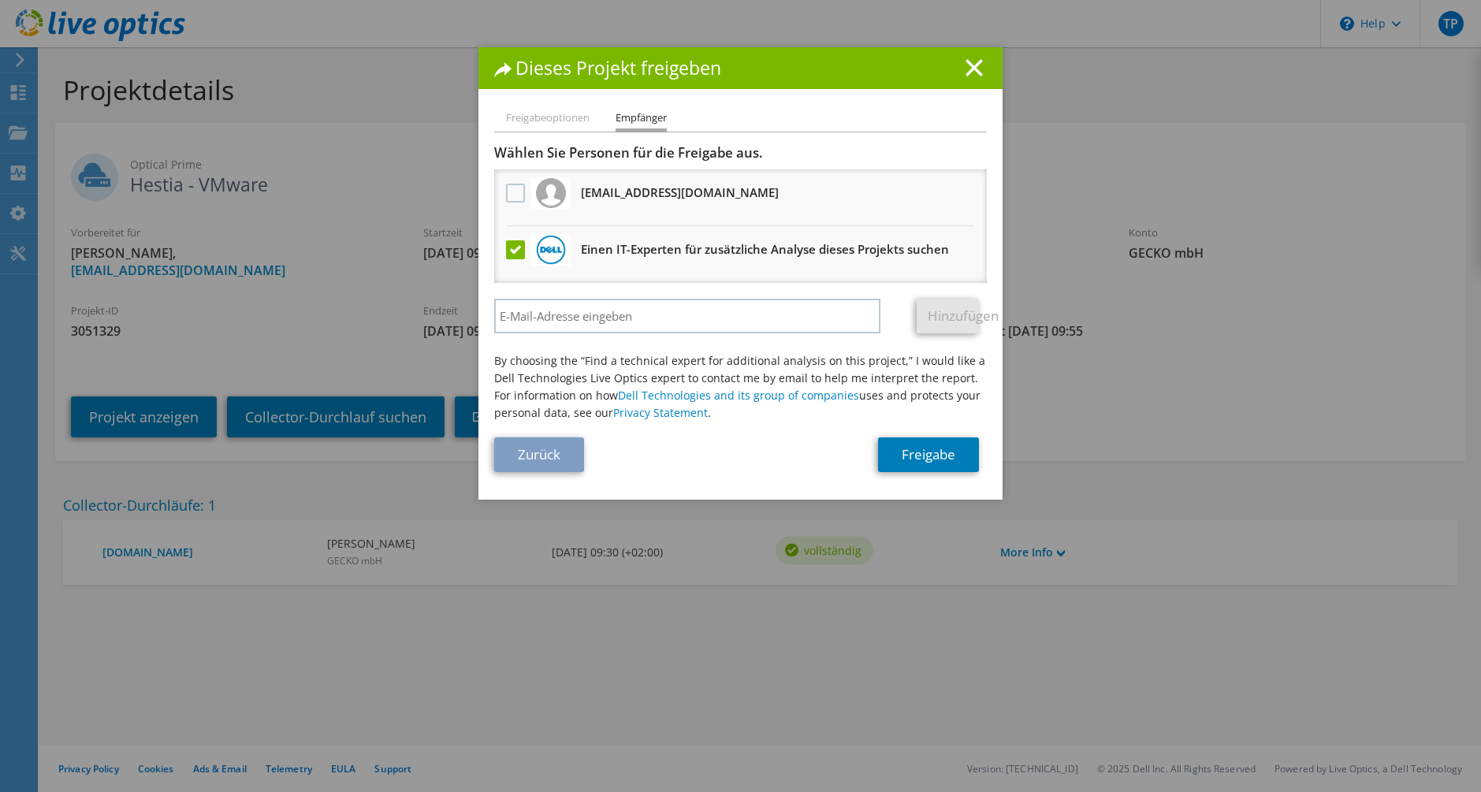
click at [509, 251] on label at bounding box center [517, 249] width 23 height 19
click at [0, 0] on input "checkbox" at bounding box center [0, 0] width 0 height 0
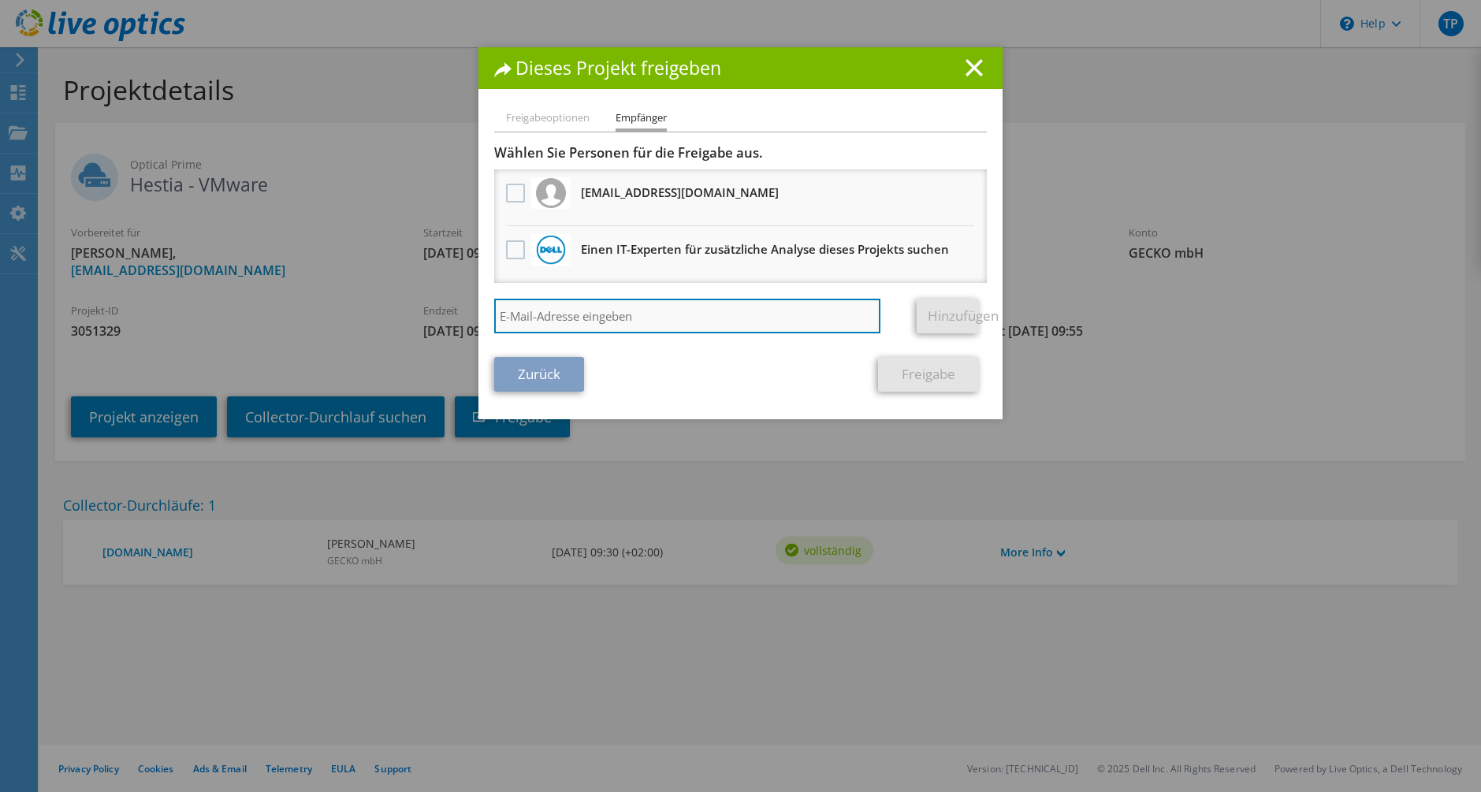
click at [548, 310] on input "search" at bounding box center [687, 316] width 386 height 35
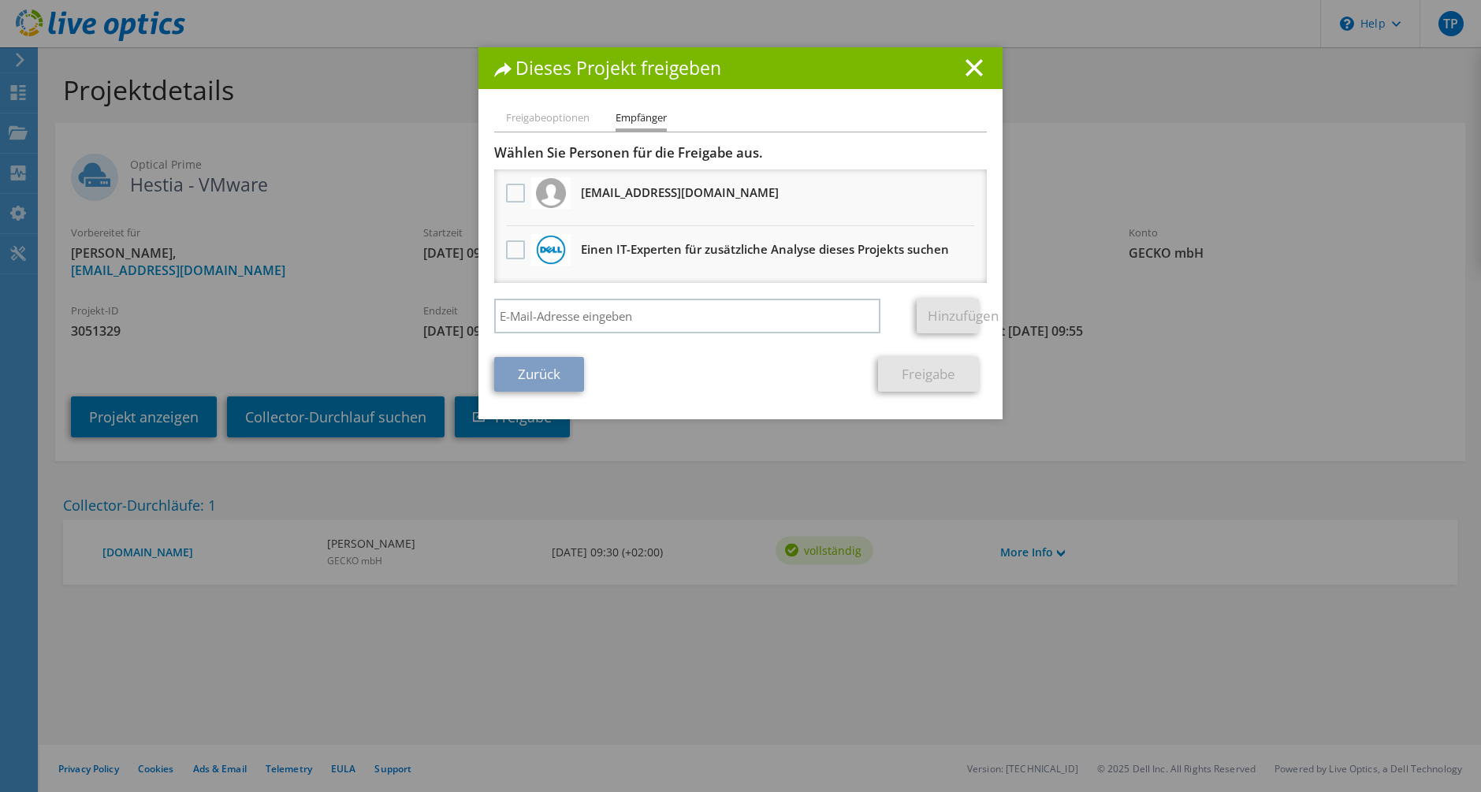
click at [978, 73] on h1 "Dieses Projekt freigeben" at bounding box center [740, 68] width 493 height 18
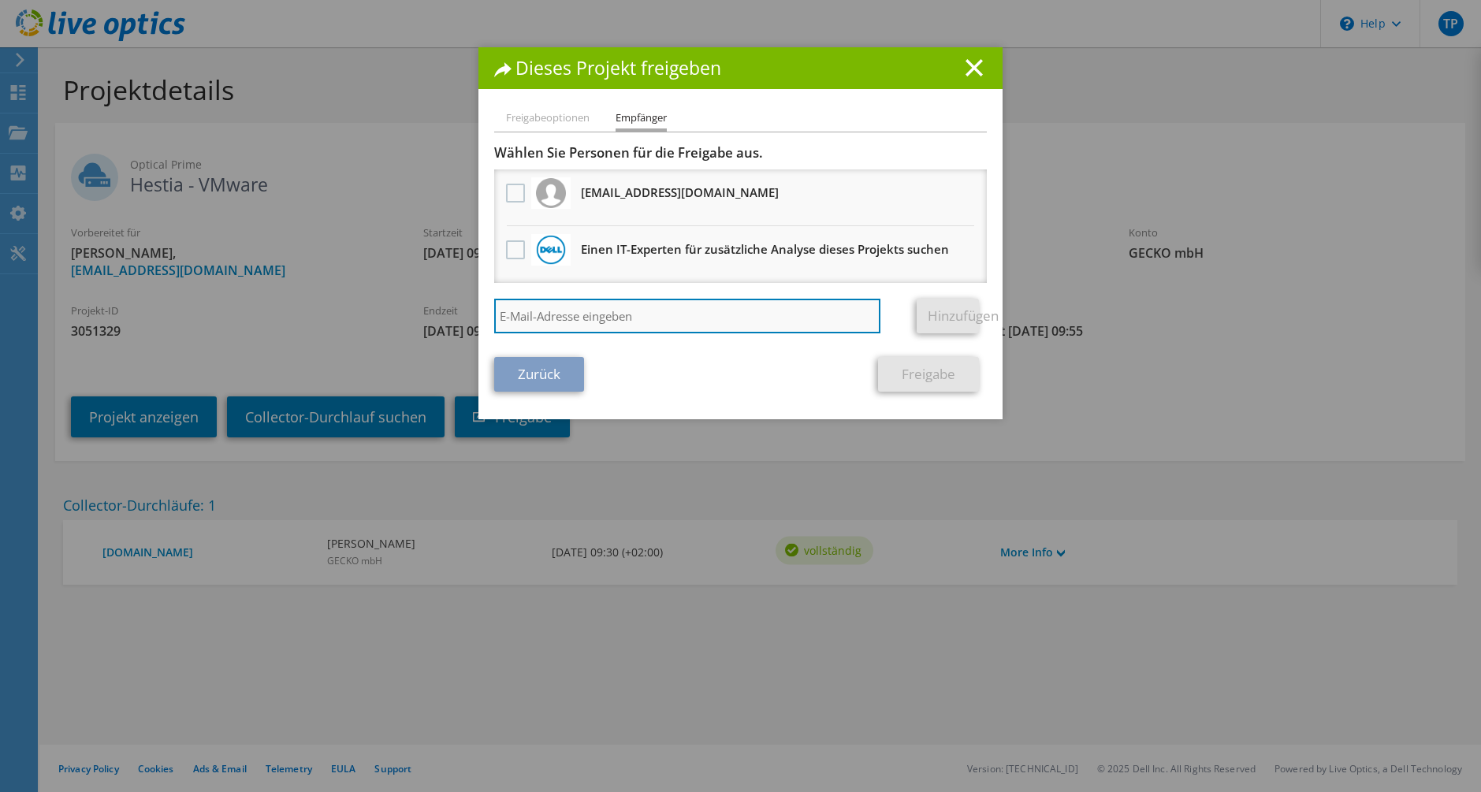
click at [608, 328] on input "search" at bounding box center [687, 316] width 386 height 35
type input "rhi@gecko.de"
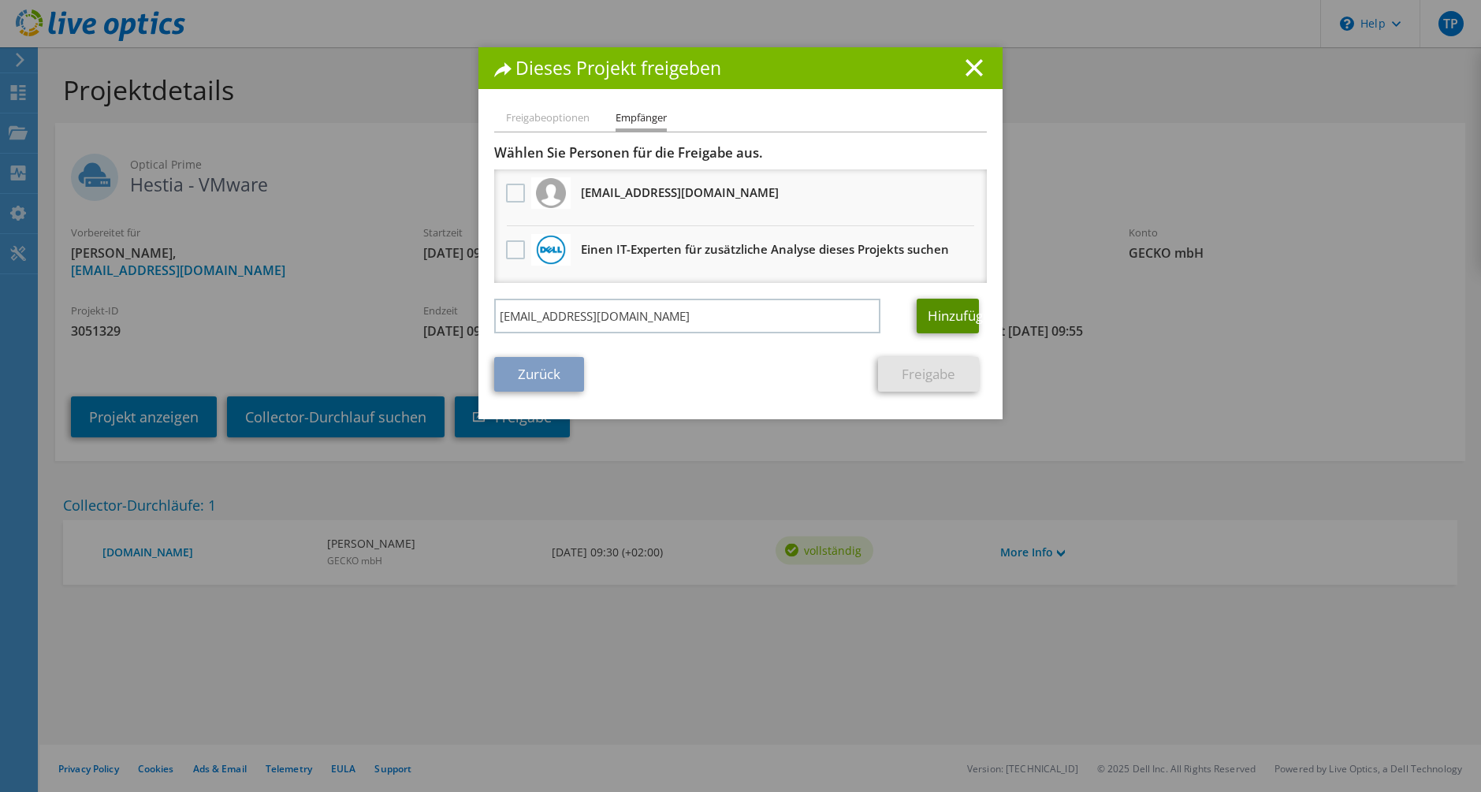
click at [955, 323] on link "Hinzufügen" at bounding box center [948, 316] width 62 height 35
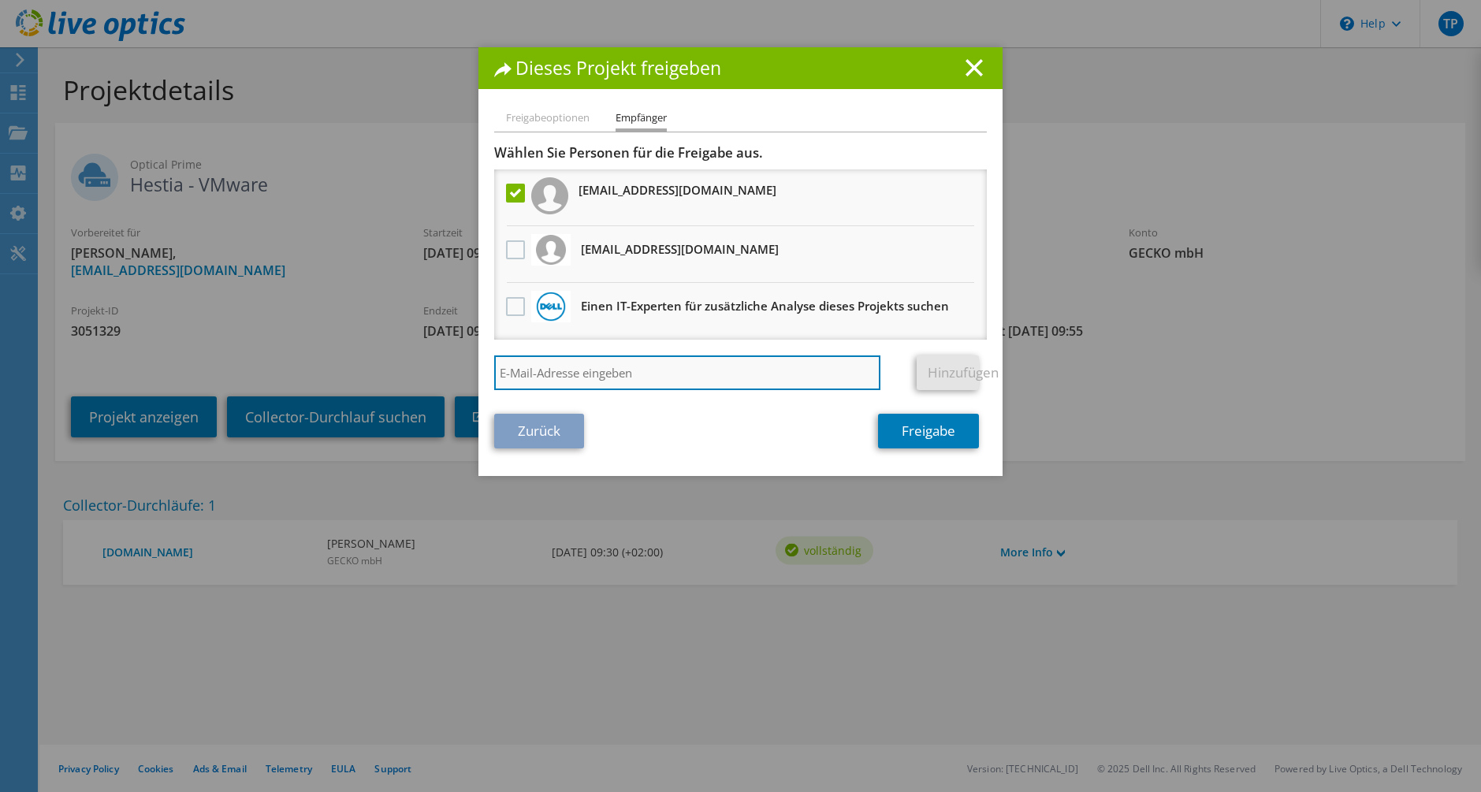
click at [564, 362] on input "search" at bounding box center [687, 373] width 386 height 35
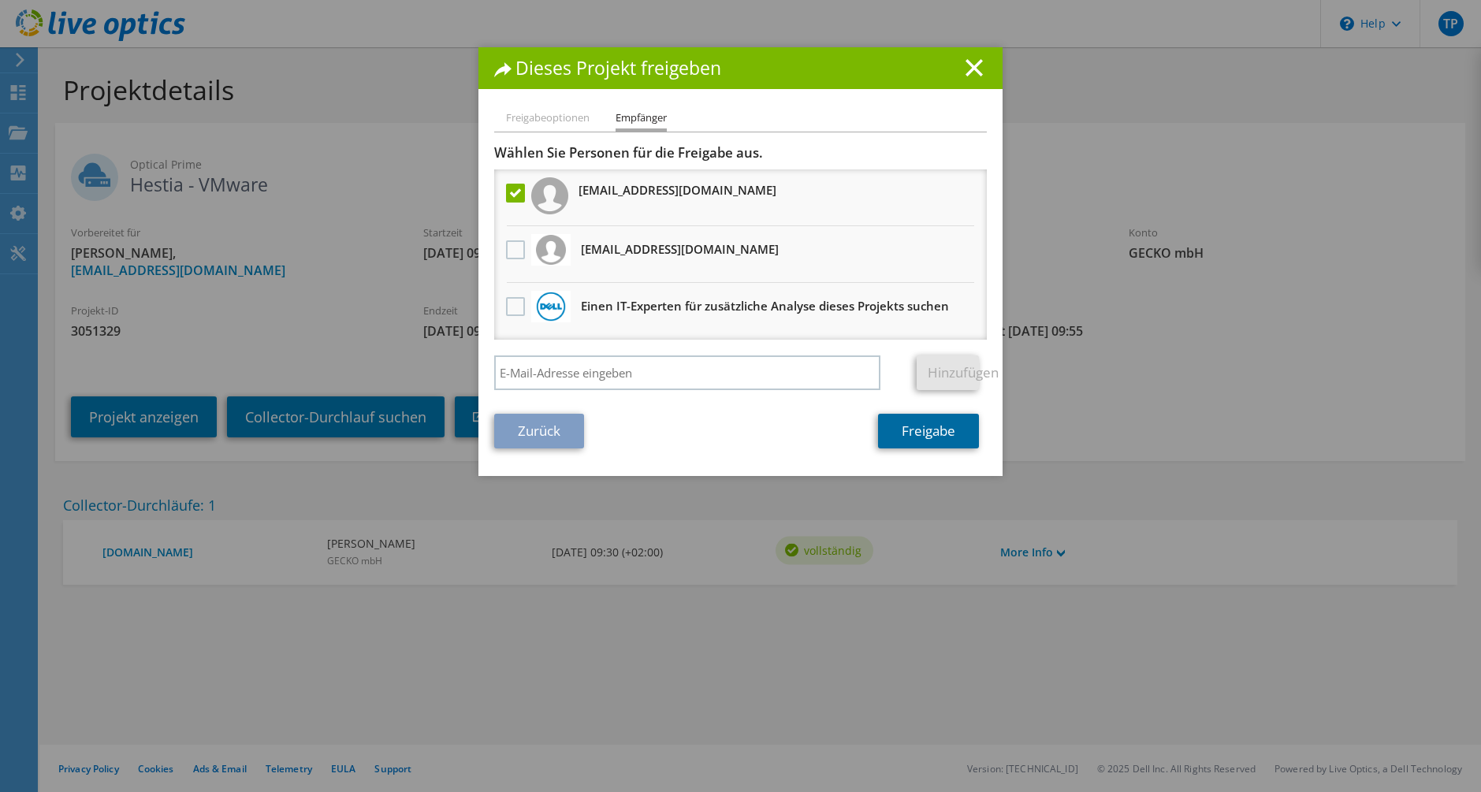
click at [906, 435] on link "Freigabe" at bounding box center [928, 431] width 101 height 35
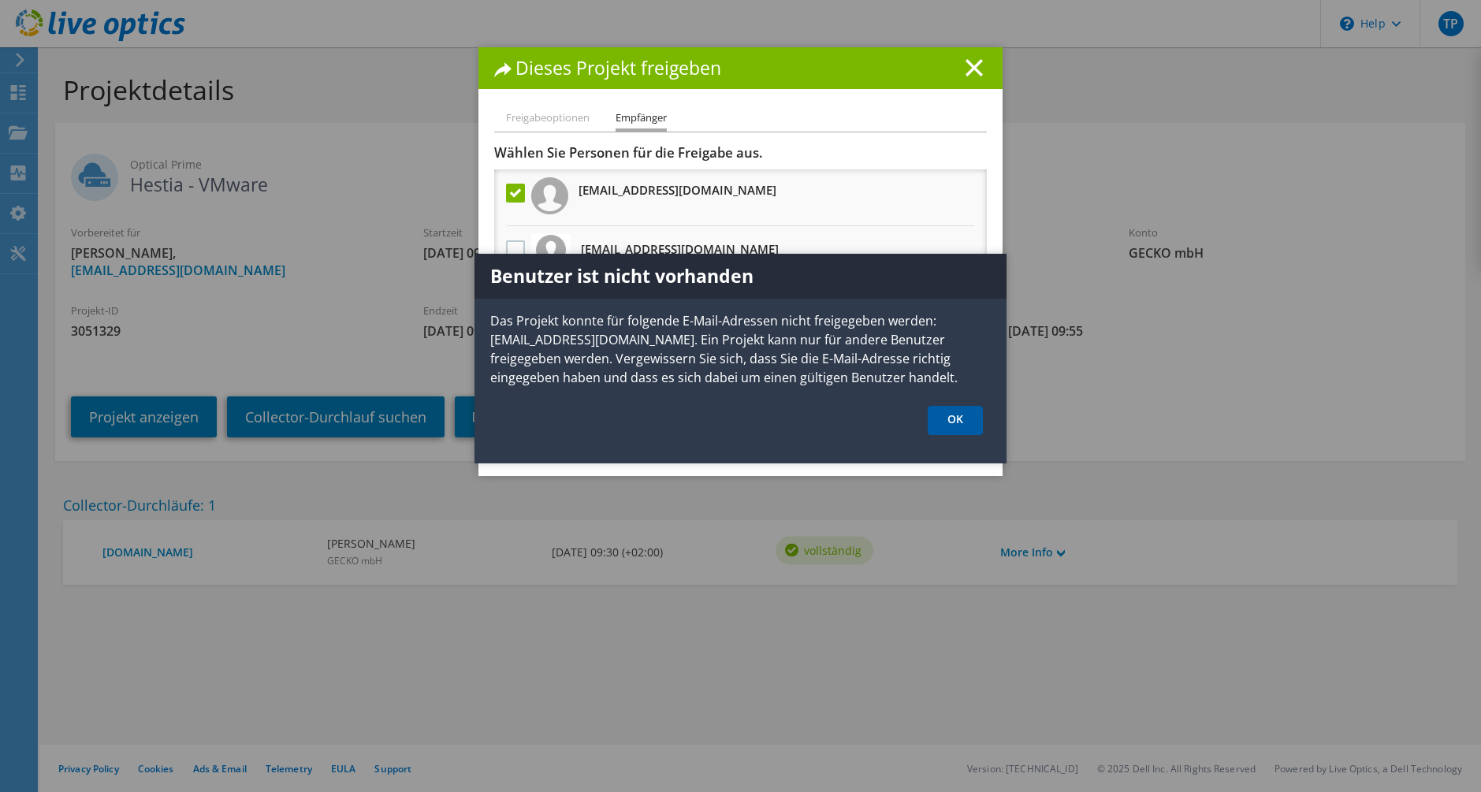
click at [953, 423] on link "OK" at bounding box center [955, 420] width 55 height 29
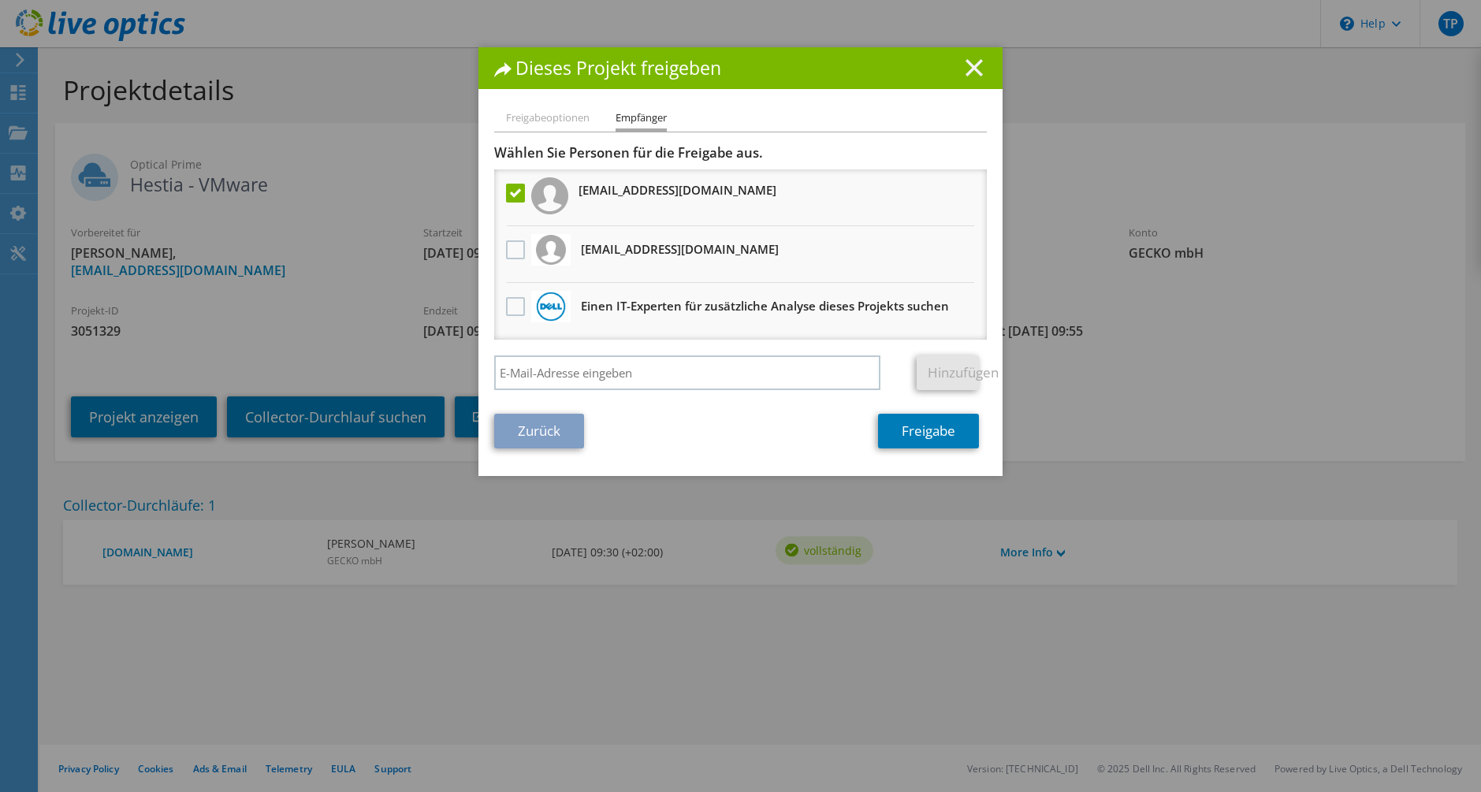
click at [970, 61] on icon at bounding box center [974, 67] width 17 height 17
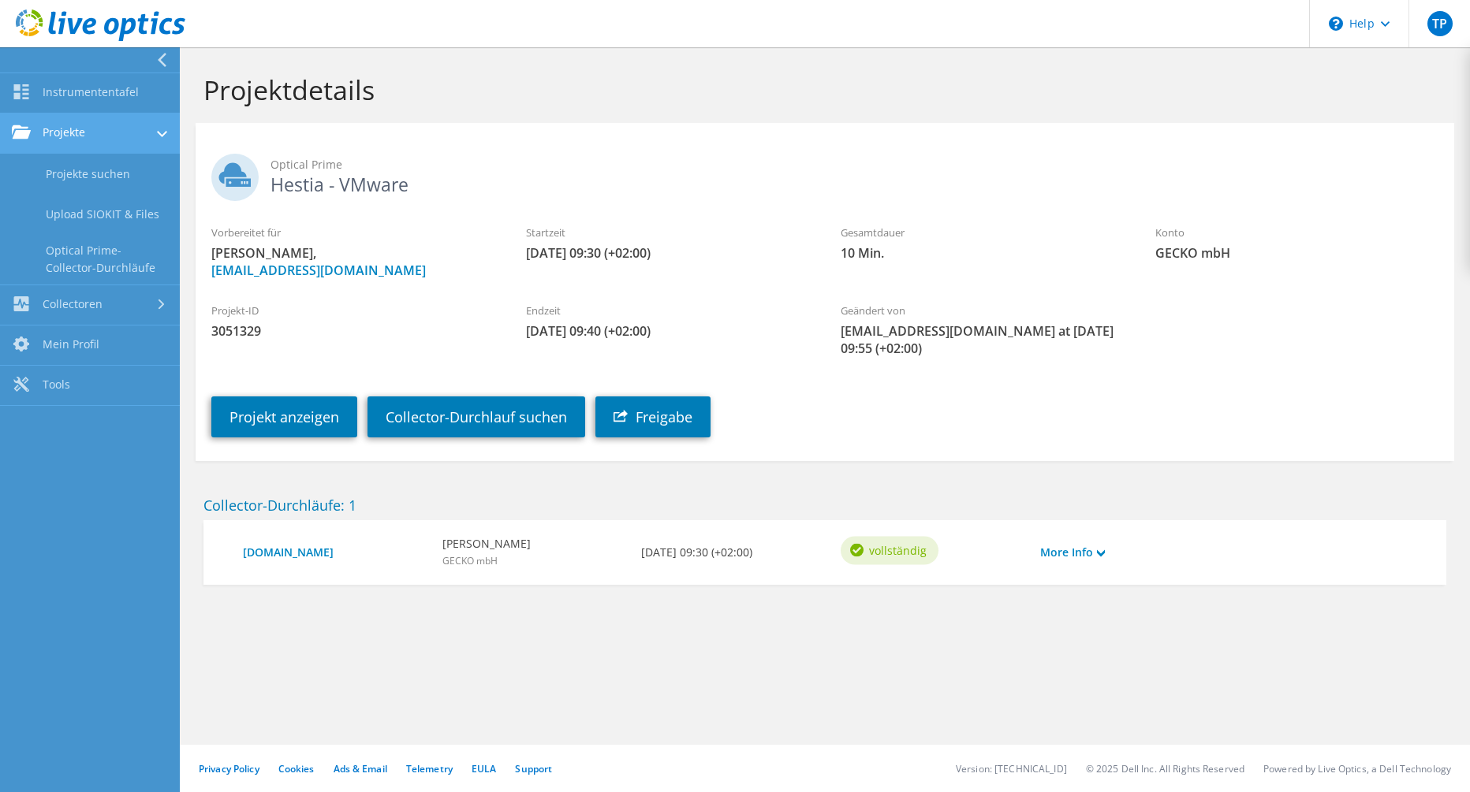
click at [88, 141] on link "Projekte" at bounding box center [90, 134] width 180 height 40
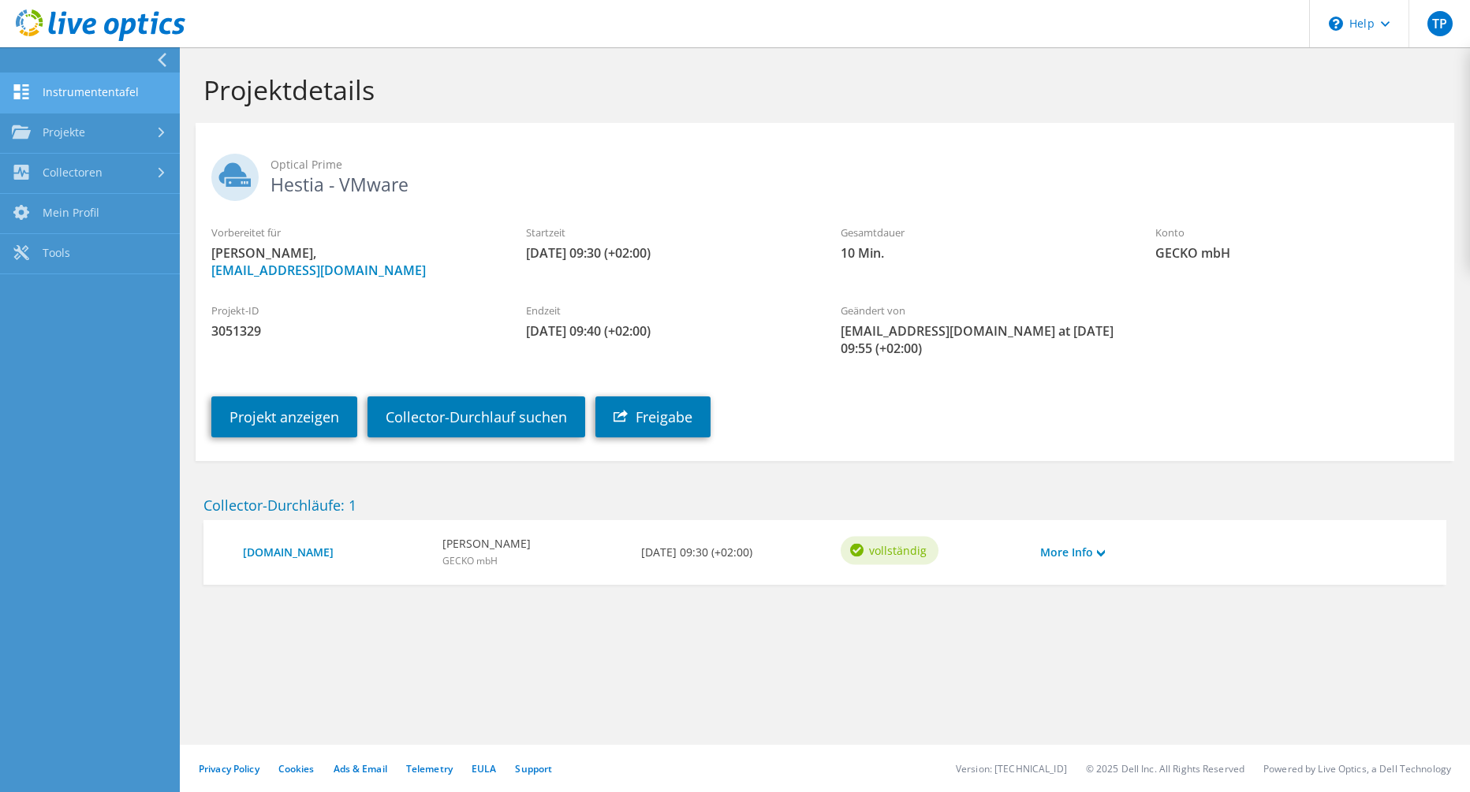
click at [99, 104] on link "Instrumententafel" at bounding box center [90, 93] width 180 height 40
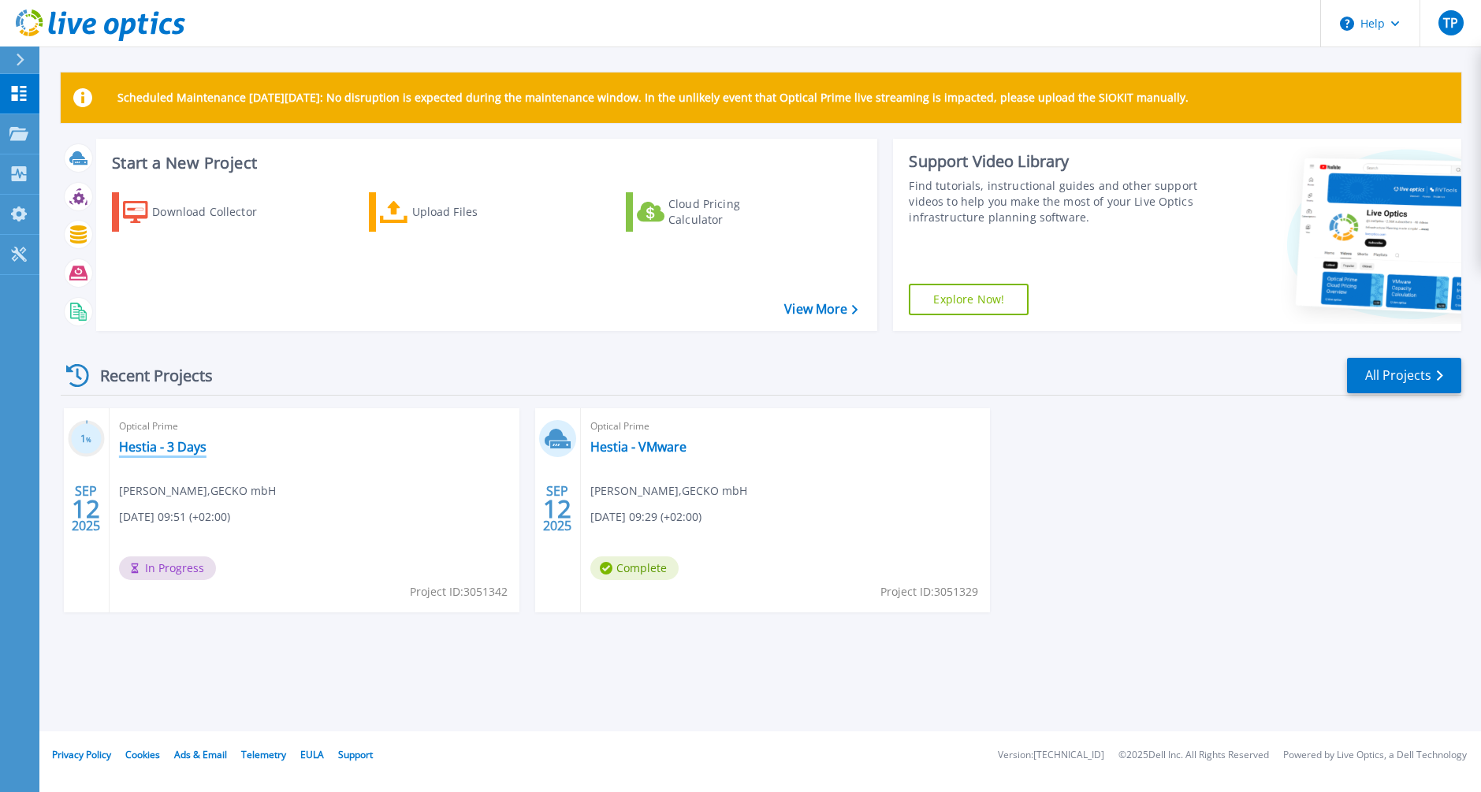
click at [165, 451] on link "Hestia - 3 Days" at bounding box center [163, 447] width 88 height 16
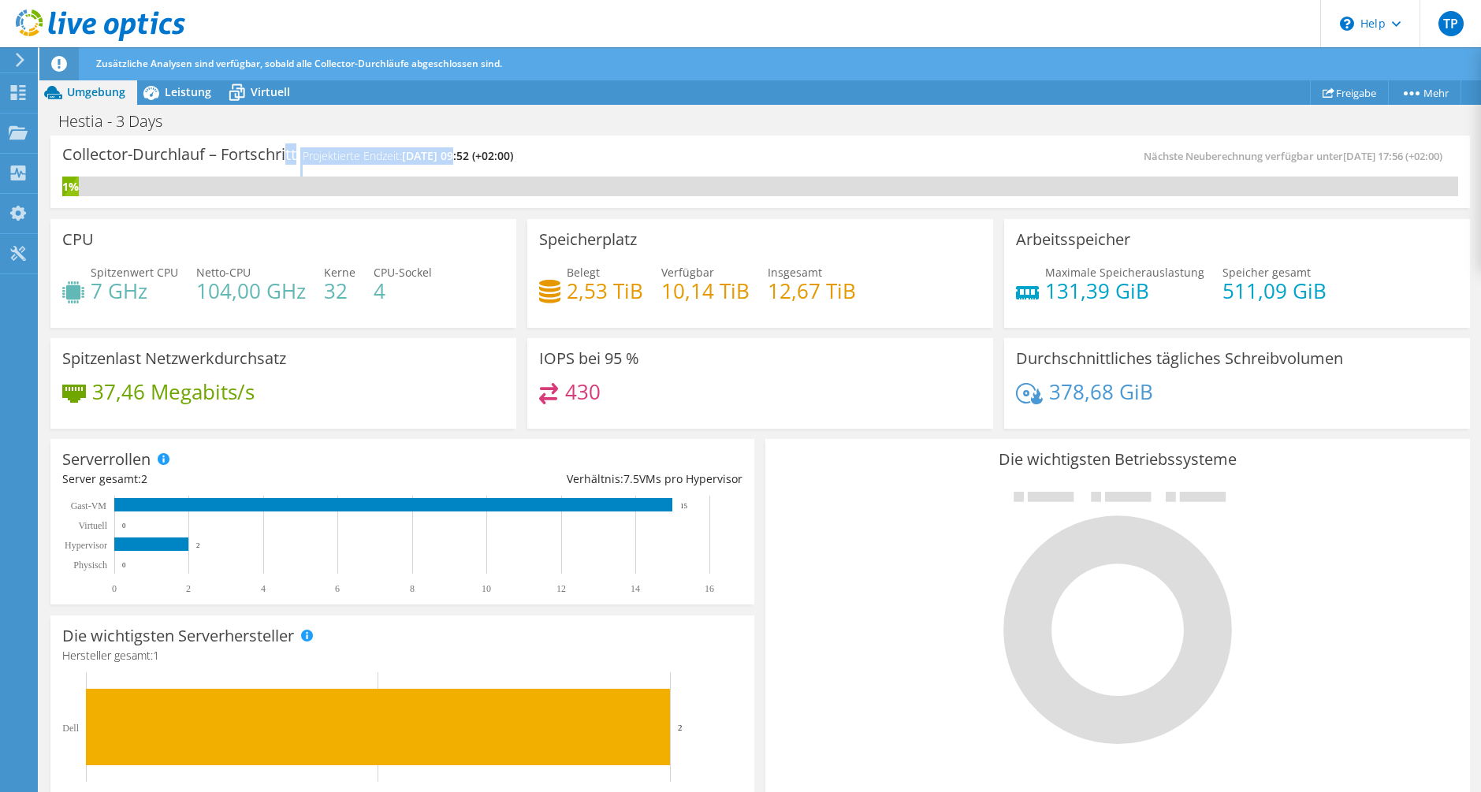
drag, startPoint x: 291, startPoint y: 151, endPoint x: 454, endPoint y: 149, distance: 163.2
click at [454, 149] on div "Collector-Durchlauf – Fortschritt Projektierte Endzeit: 09.16.2025, 09:52 (+02:…" at bounding box center [411, 161] width 698 height 29
click at [454, 149] on span "09.16.2025, 09:52 (+02:00)" at bounding box center [457, 155] width 111 height 15
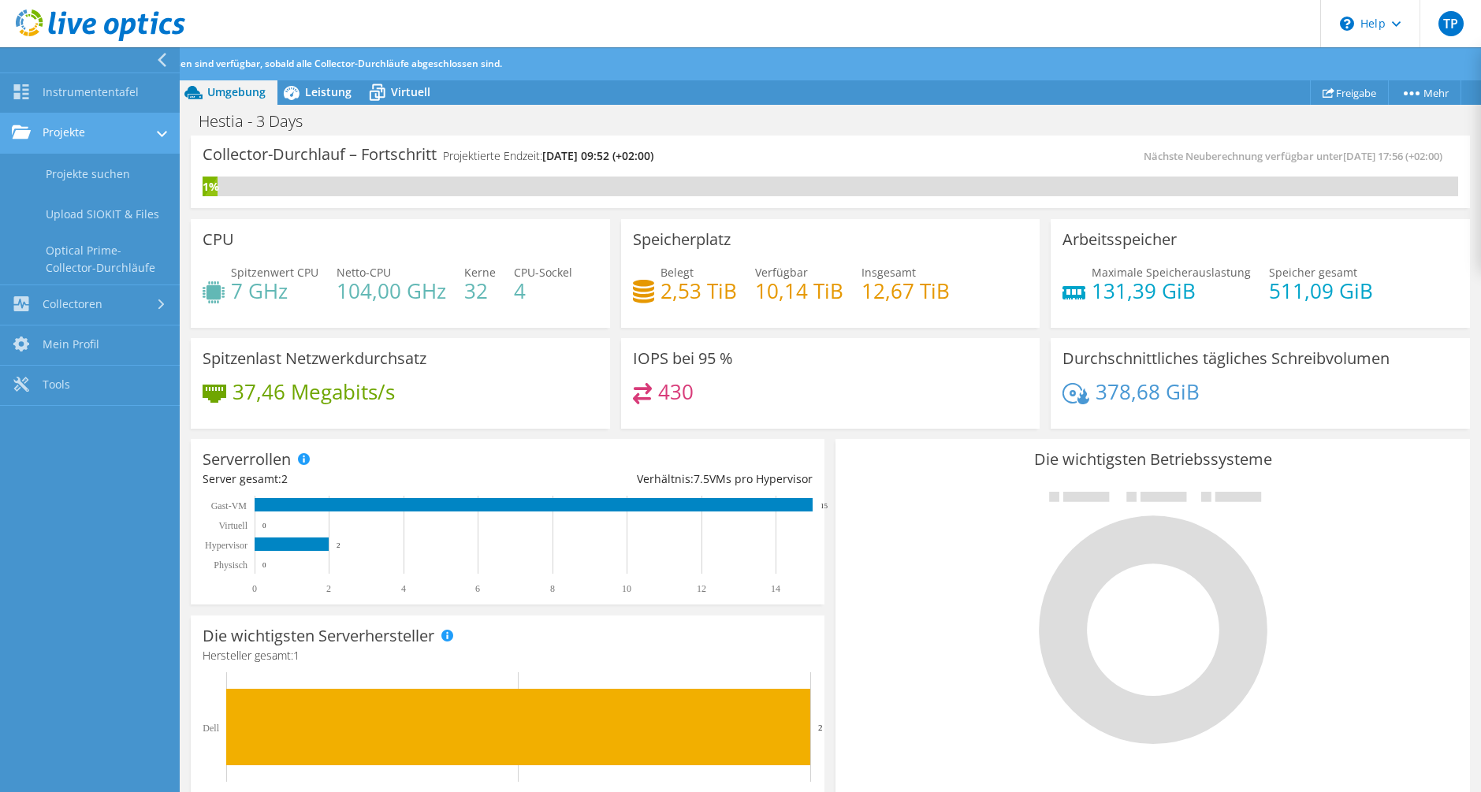
click at [91, 153] on link "Projekte" at bounding box center [90, 134] width 180 height 40
click at [97, 137] on link "Projekte" at bounding box center [90, 134] width 180 height 40
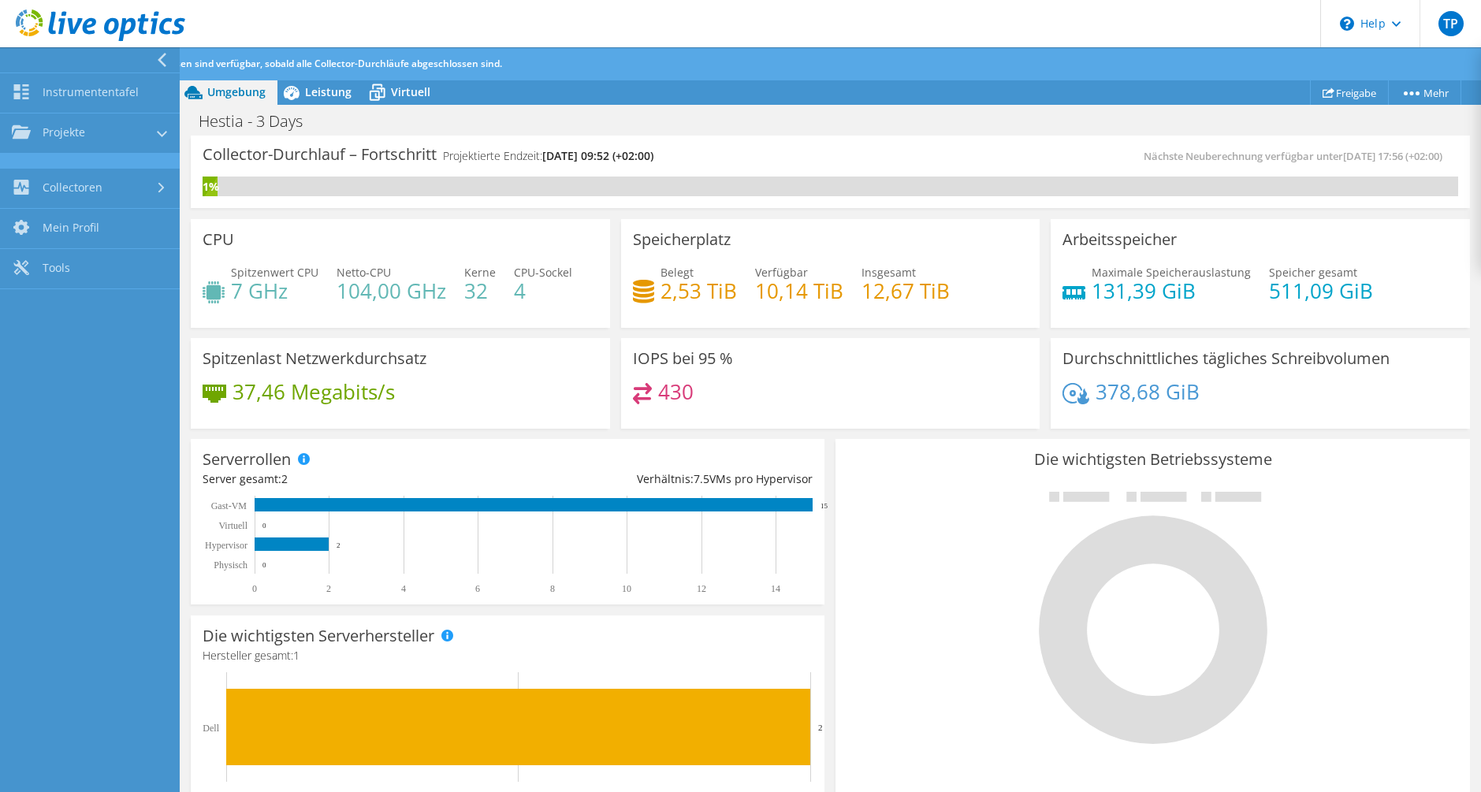
click at [96, 161] on link "Projekte suchen" at bounding box center [90, 174] width 180 height 40
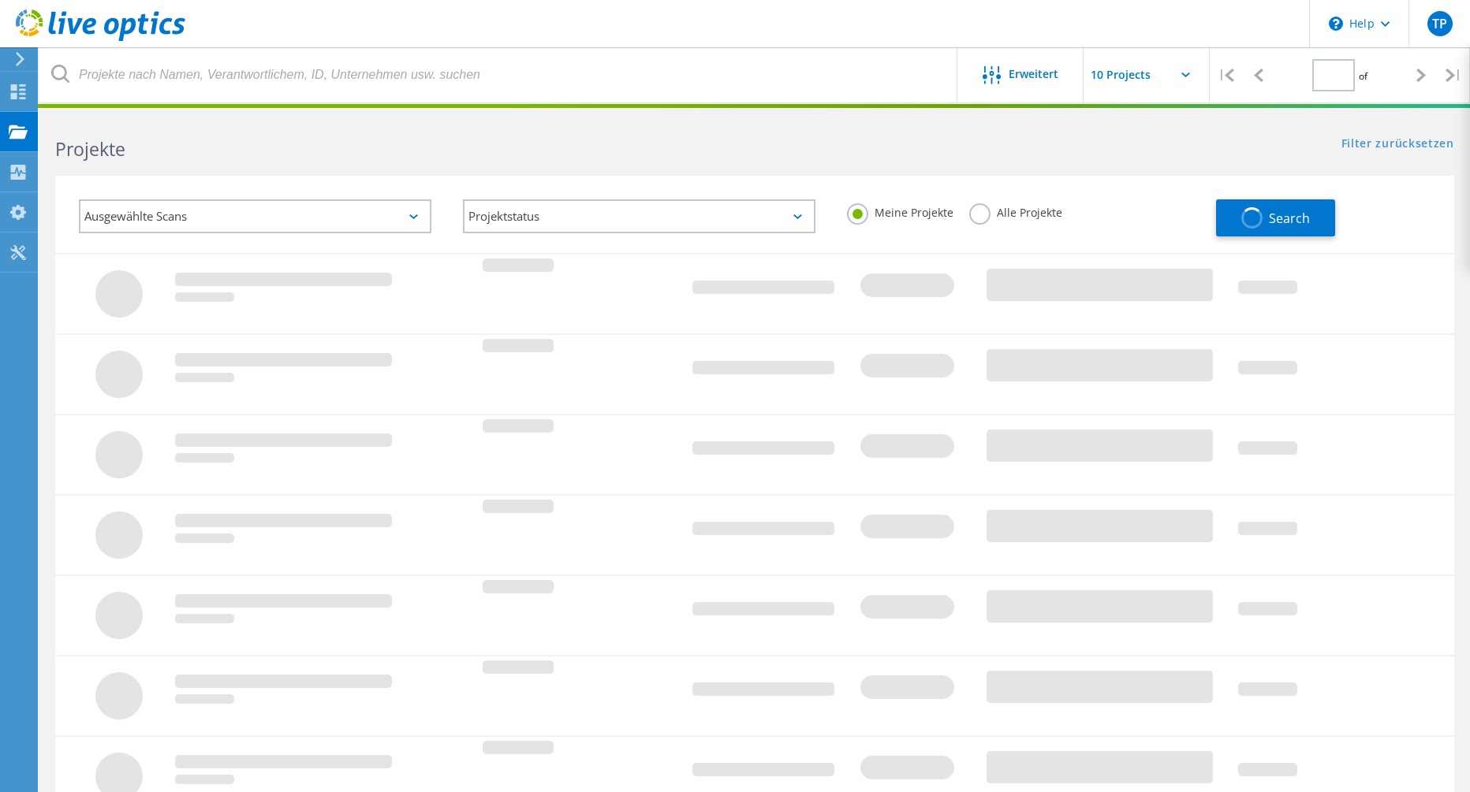
type input "1"
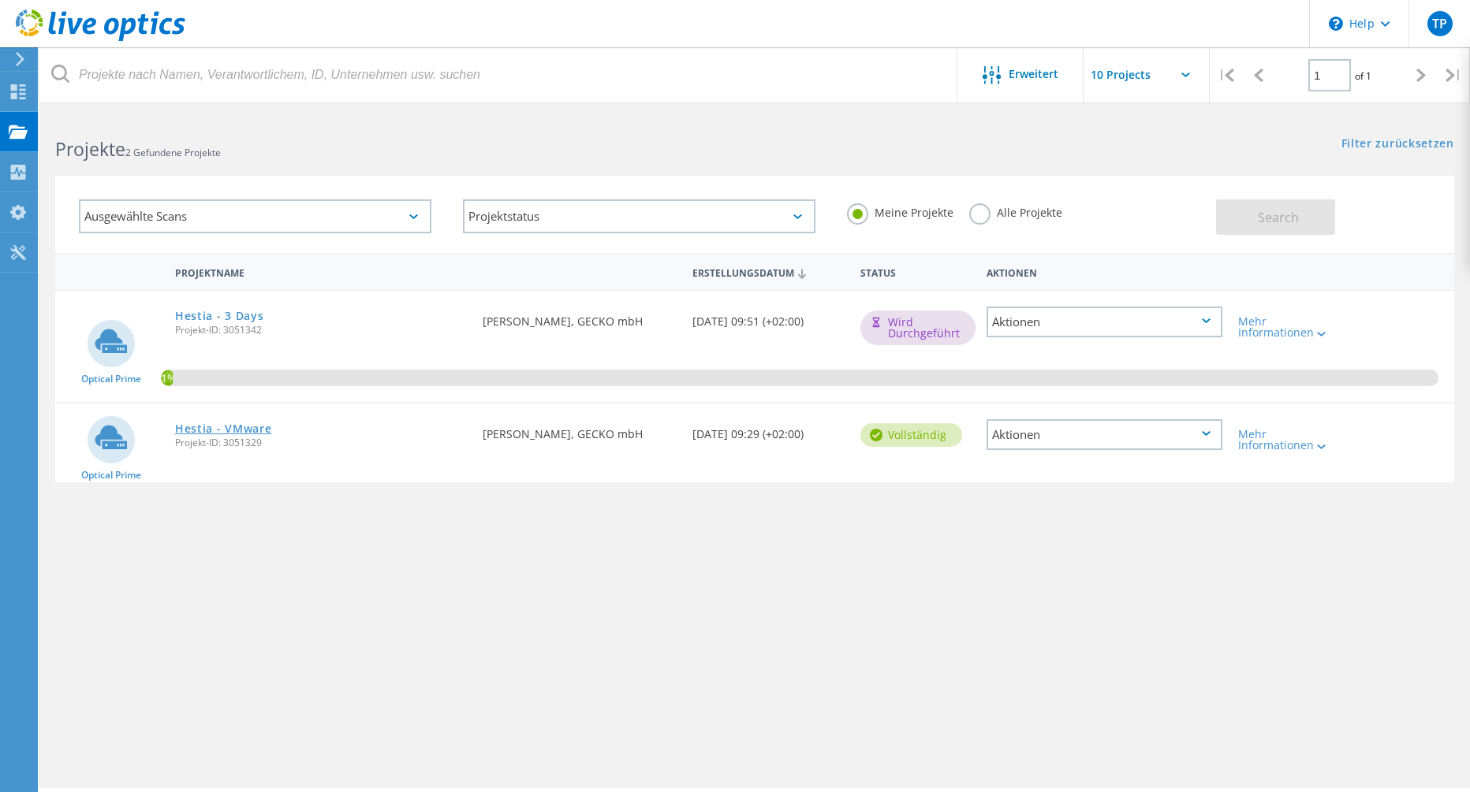
click at [200, 423] on link "Hestia - VMware" at bounding box center [223, 428] width 97 height 11
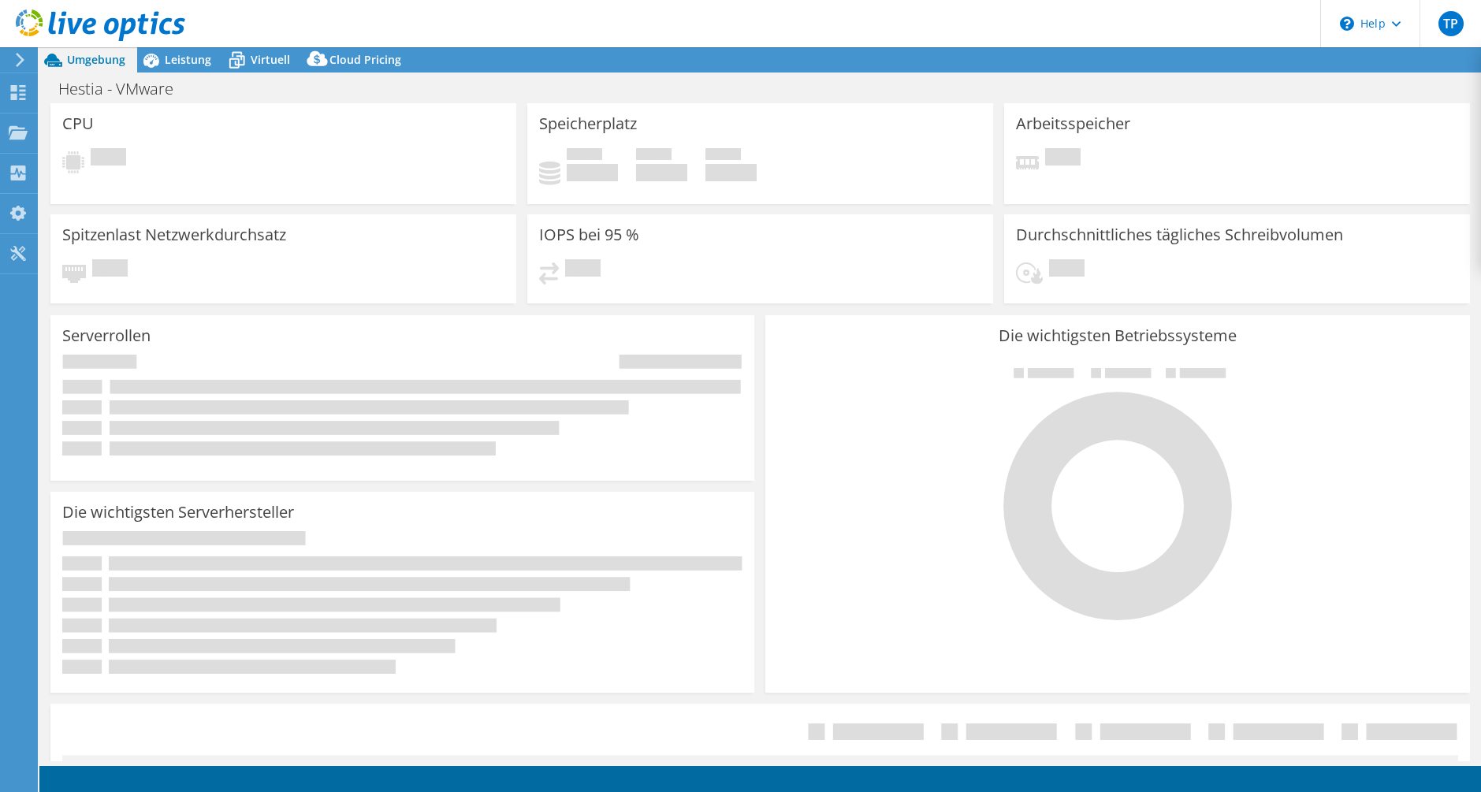
select select "USD"
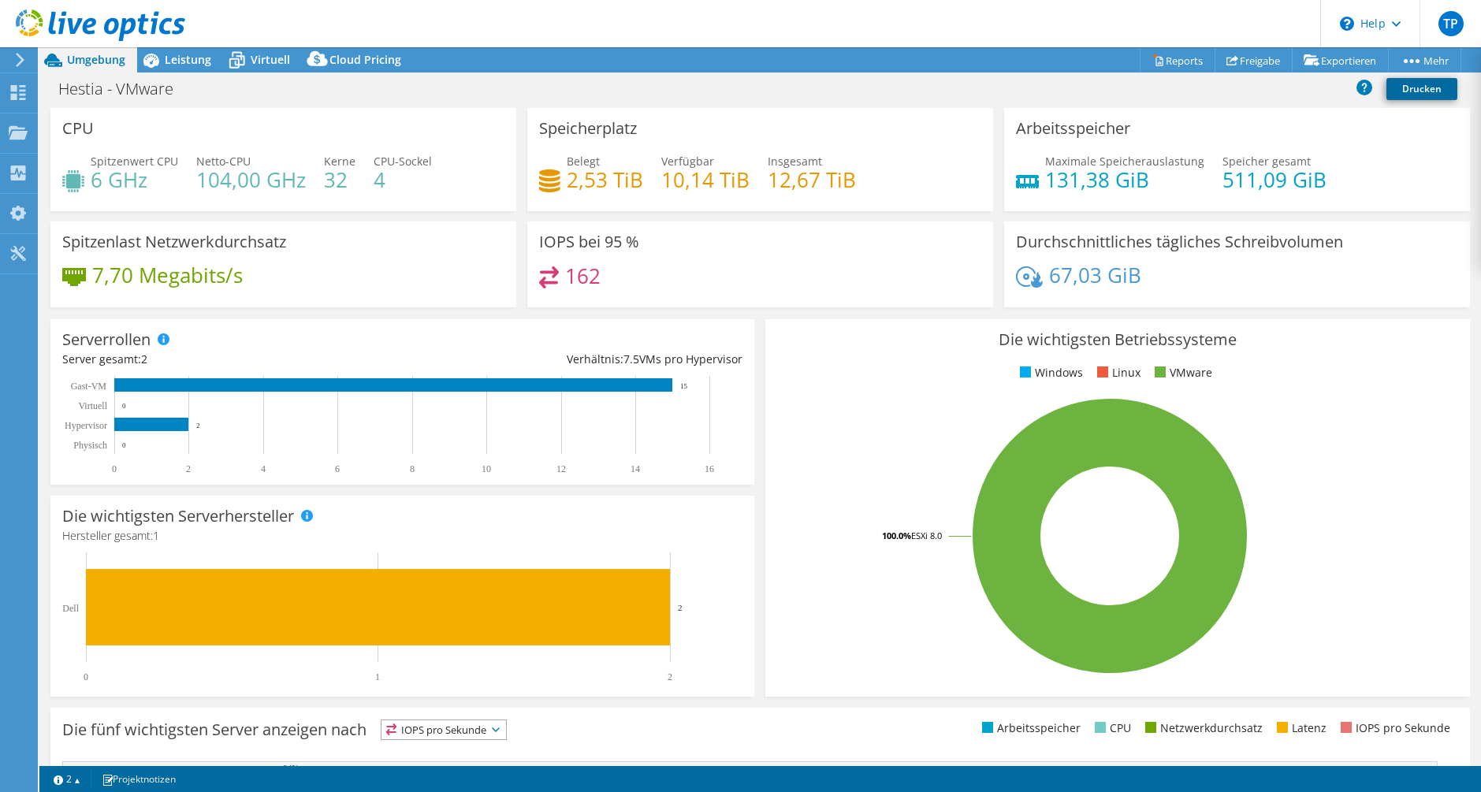
click at [1416, 79] on link "Drucken" at bounding box center [1422, 89] width 71 height 22
click at [1418, 95] on link "Drucken" at bounding box center [1422, 89] width 71 height 22
click at [1180, 58] on link "Reports" at bounding box center [1178, 60] width 76 height 24
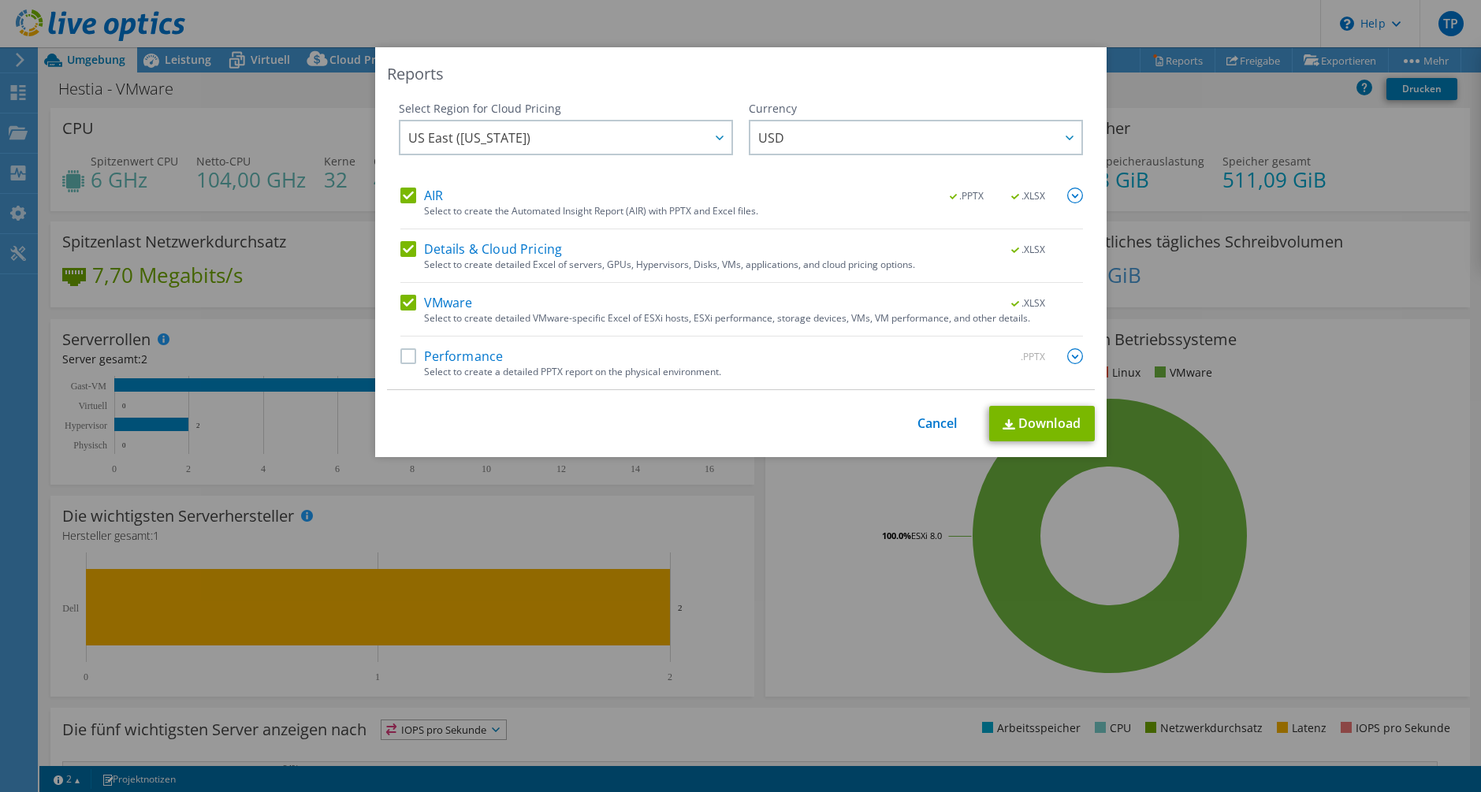
click at [430, 334] on div "VMware .XLSX Select to create detailed VMware-specific Excel of ESXi hosts, ESX…" at bounding box center [742, 316] width 683 height 42
click at [423, 351] on label "Performance" at bounding box center [452, 356] width 103 height 16
click at [0, 0] on input "Performance" at bounding box center [0, 0] width 0 height 0
click at [822, 132] on span "USD" at bounding box center [919, 137] width 323 height 32
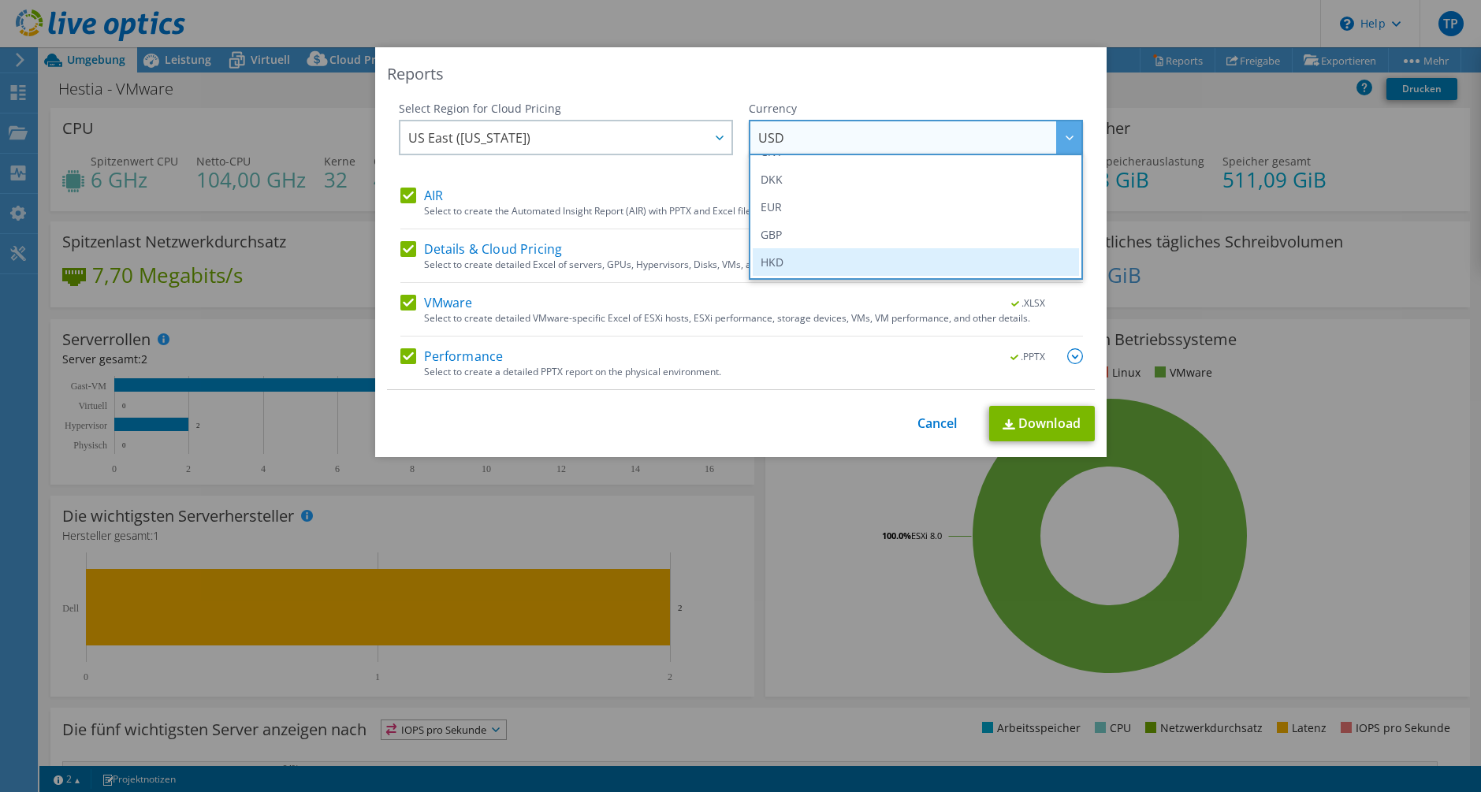
scroll to position [158, 0]
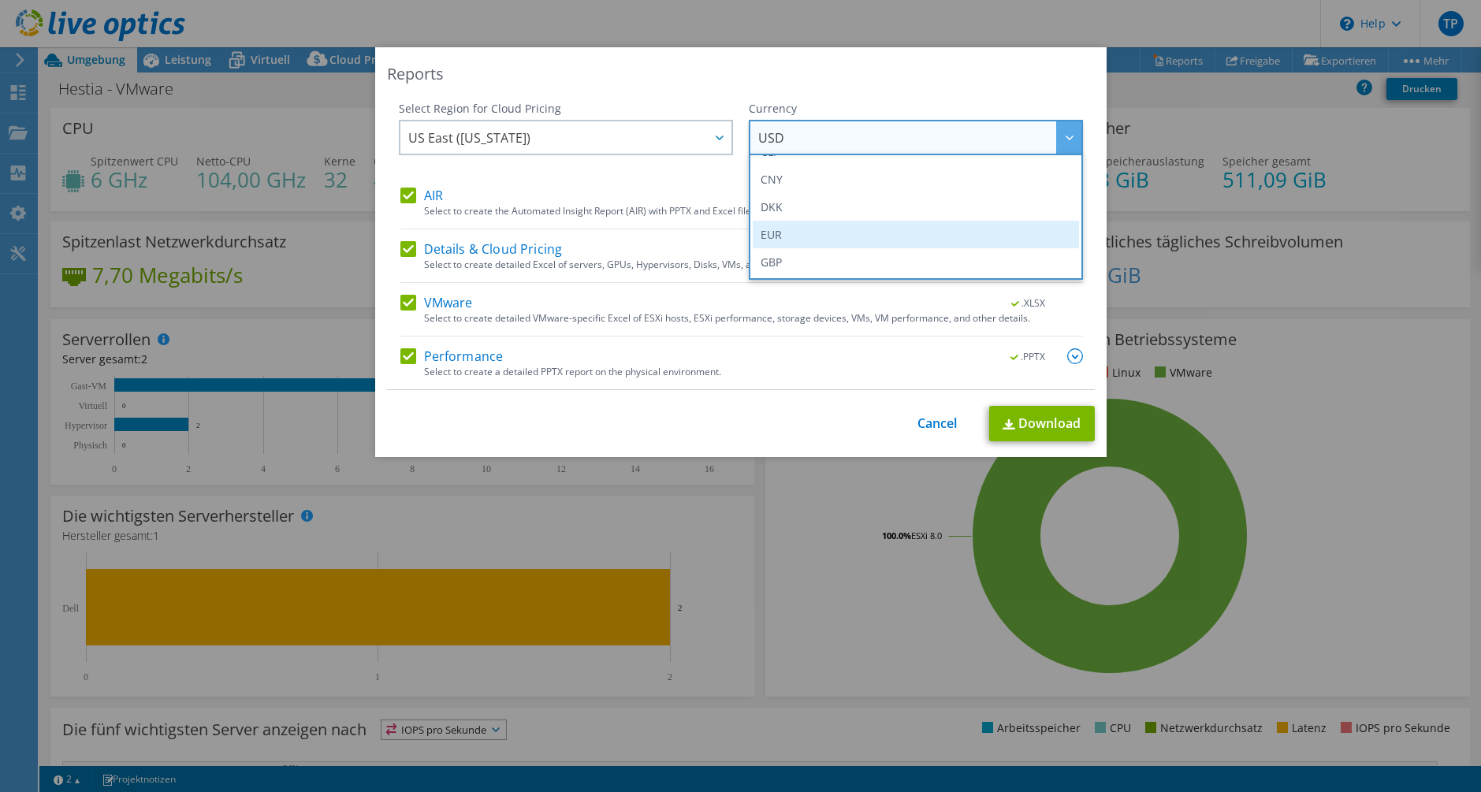
click at [782, 234] on li "EUR" at bounding box center [916, 235] width 326 height 28
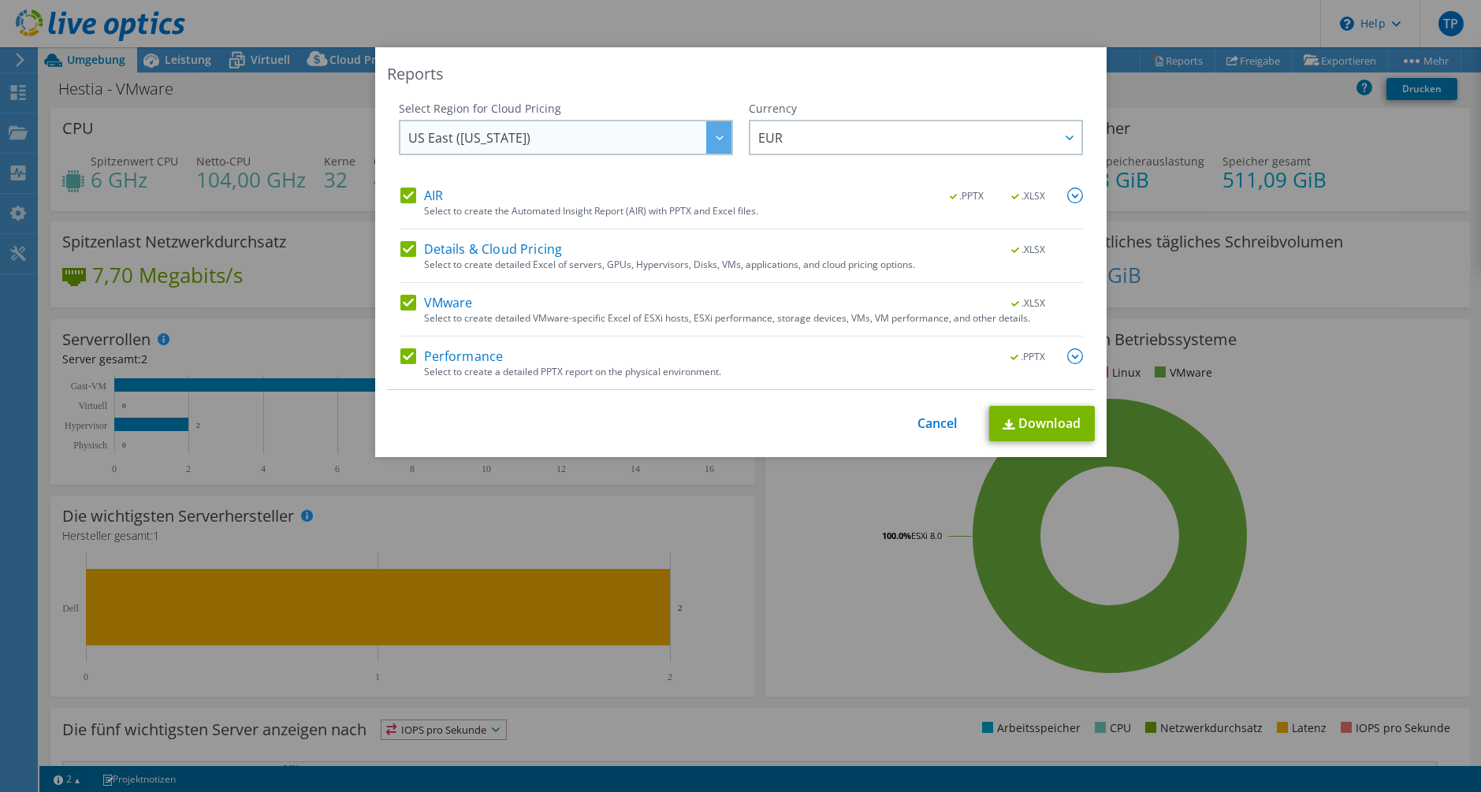
click at [643, 129] on span "US East (Virginia)" at bounding box center [569, 137] width 323 height 32
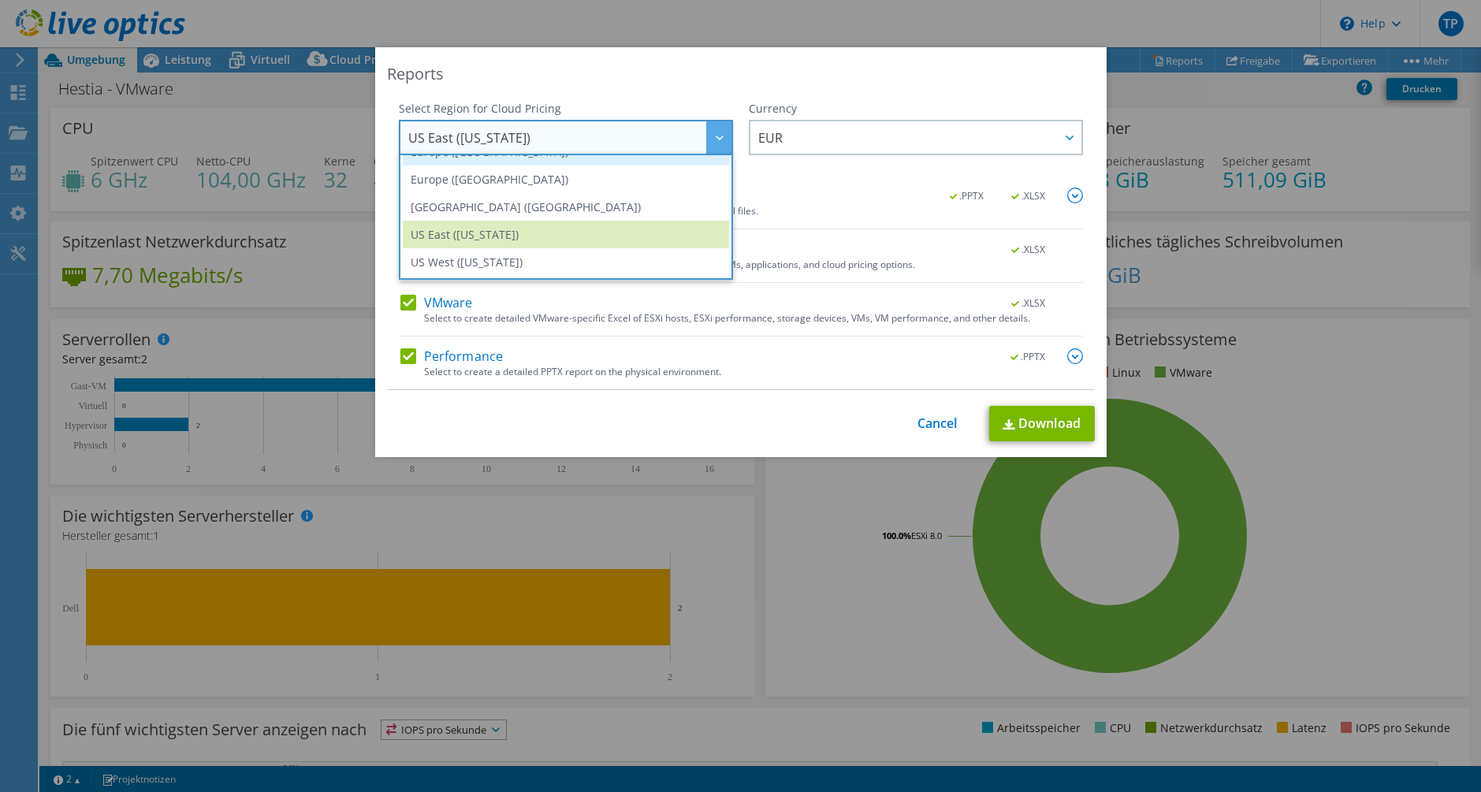
scroll to position [134, 0]
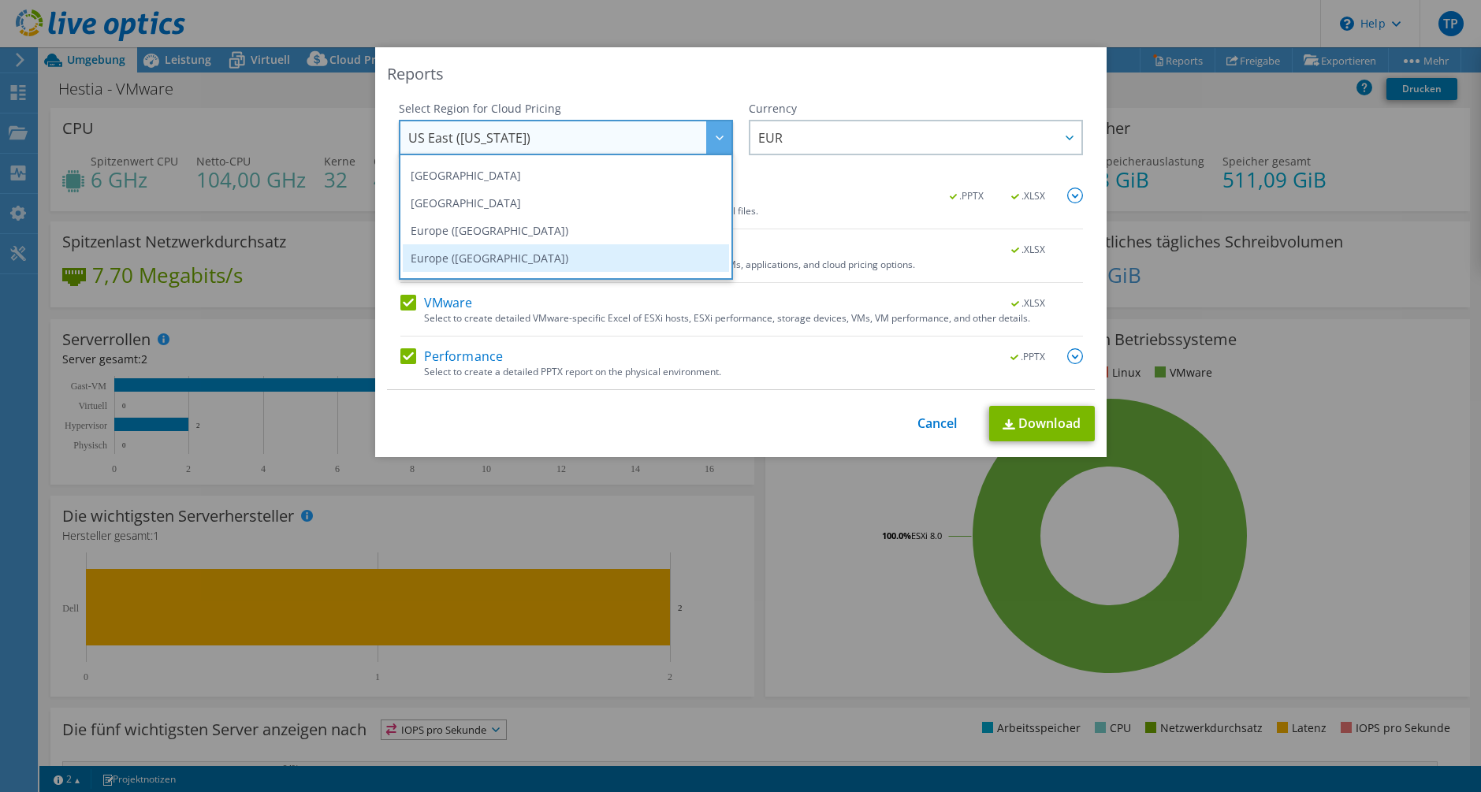
click at [520, 250] on li "Europe (London)" at bounding box center [566, 258] width 326 height 28
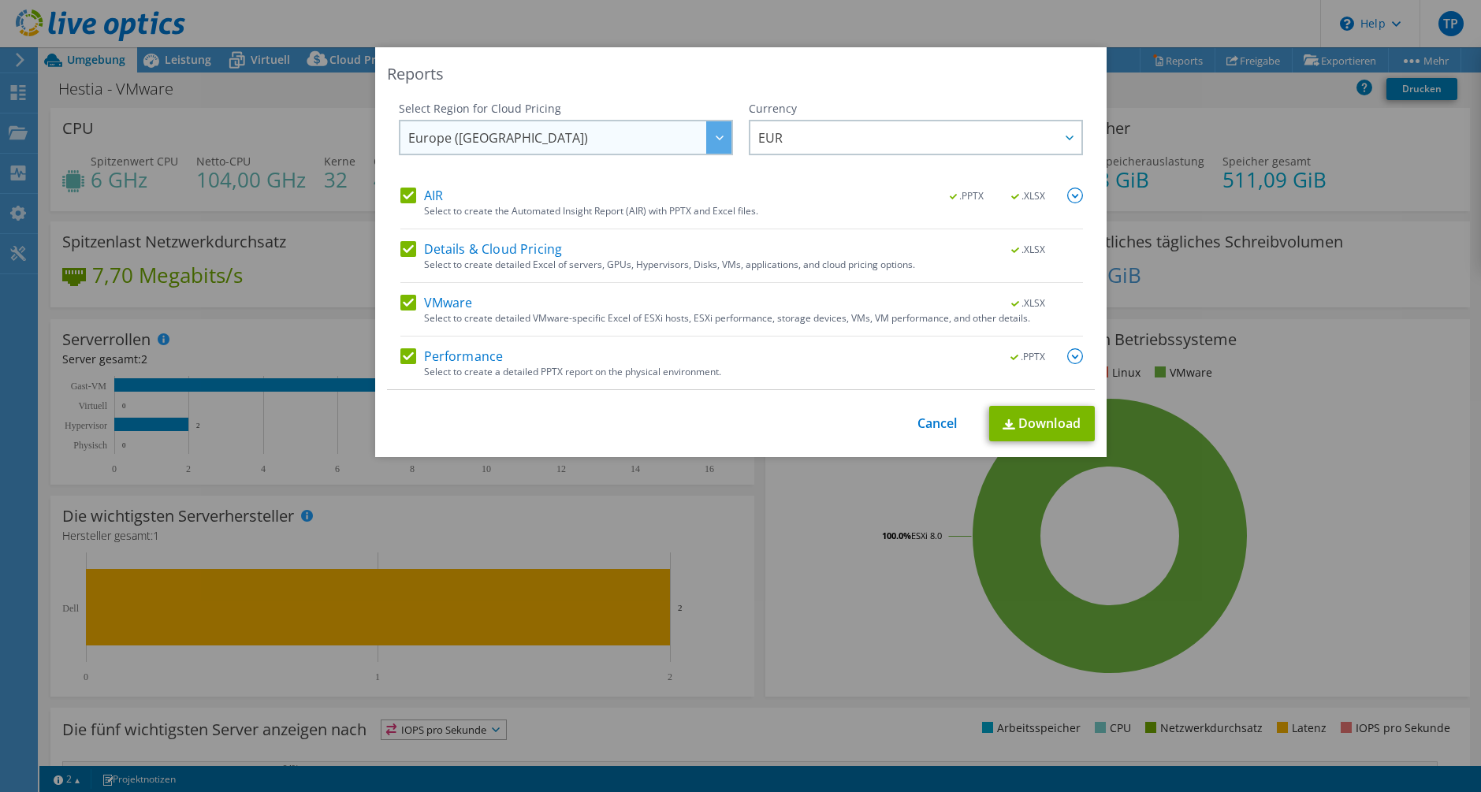
click at [561, 140] on span "Europe (London)" at bounding box center [569, 137] width 323 height 32
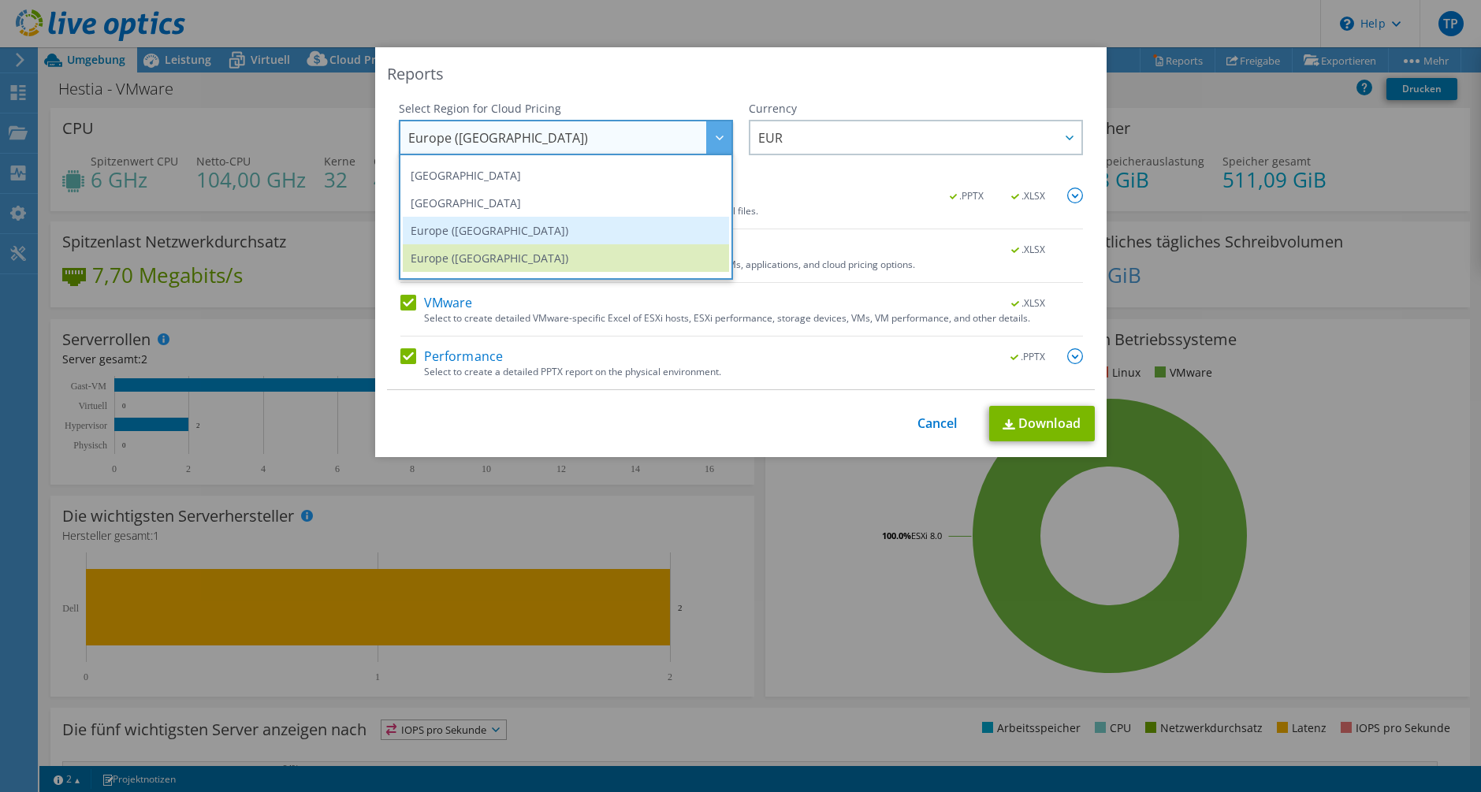
click at [537, 227] on li "Europe (Frankfurt)" at bounding box center [566, 231] width 326 height 28
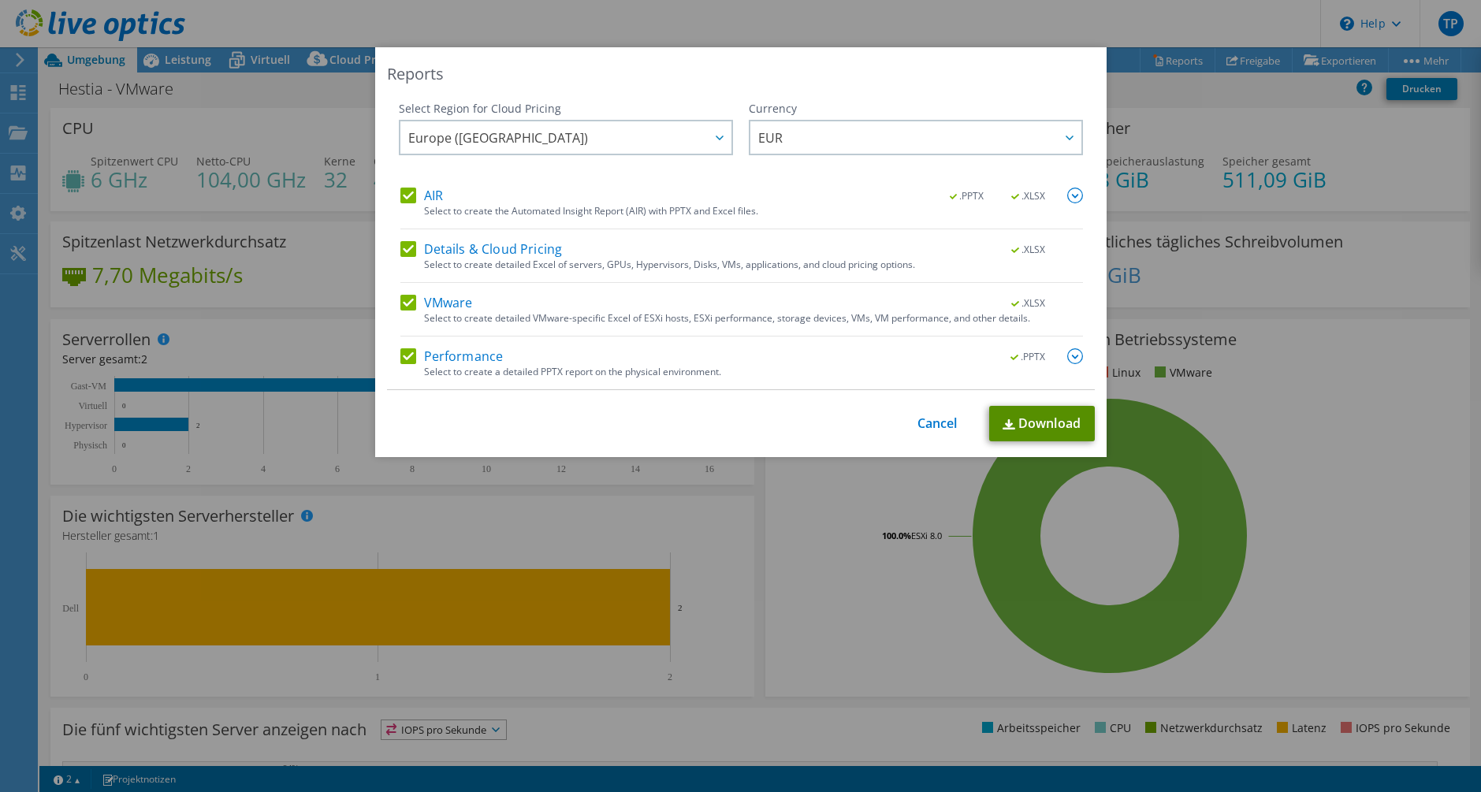
click at [1031, 414] on link "Download" at bounding box center [1042, 423] width 106 height 35
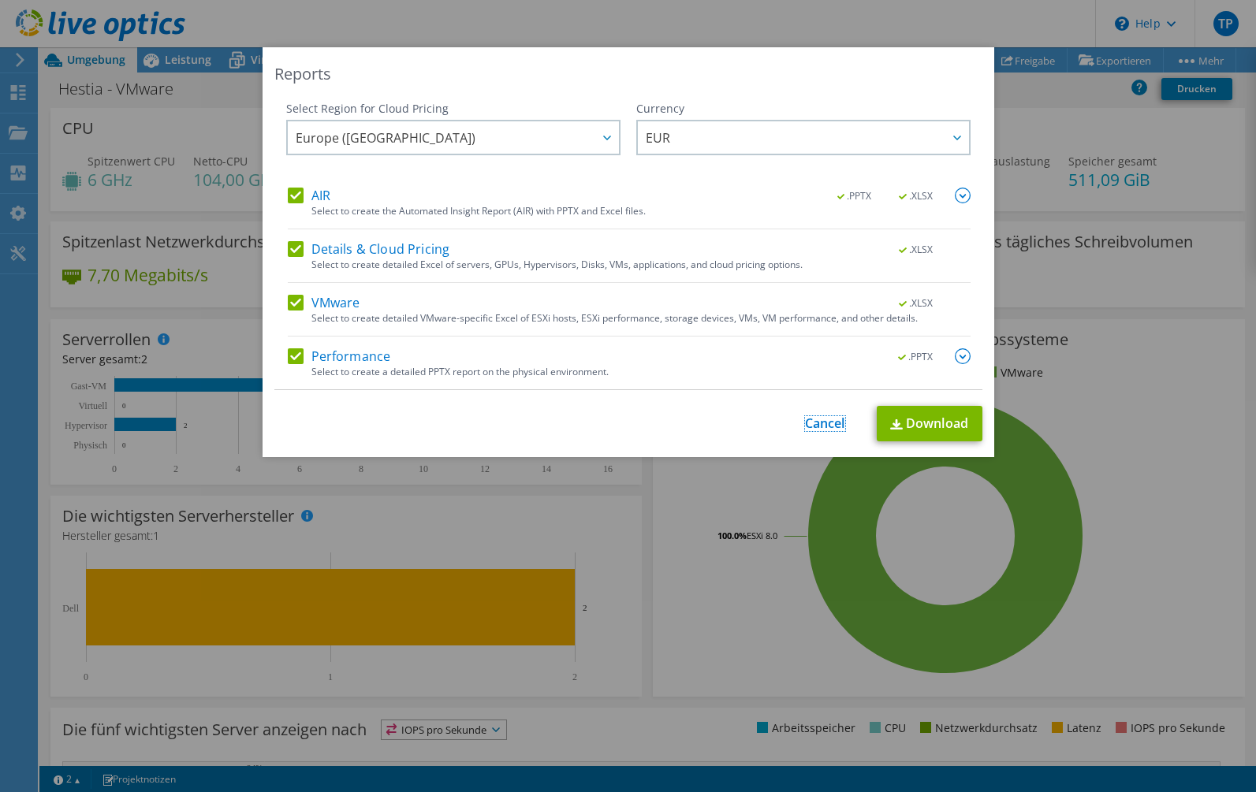
click at [824, 426] on link "Cancel" at bounding box center [825, 423] width 40 height 15
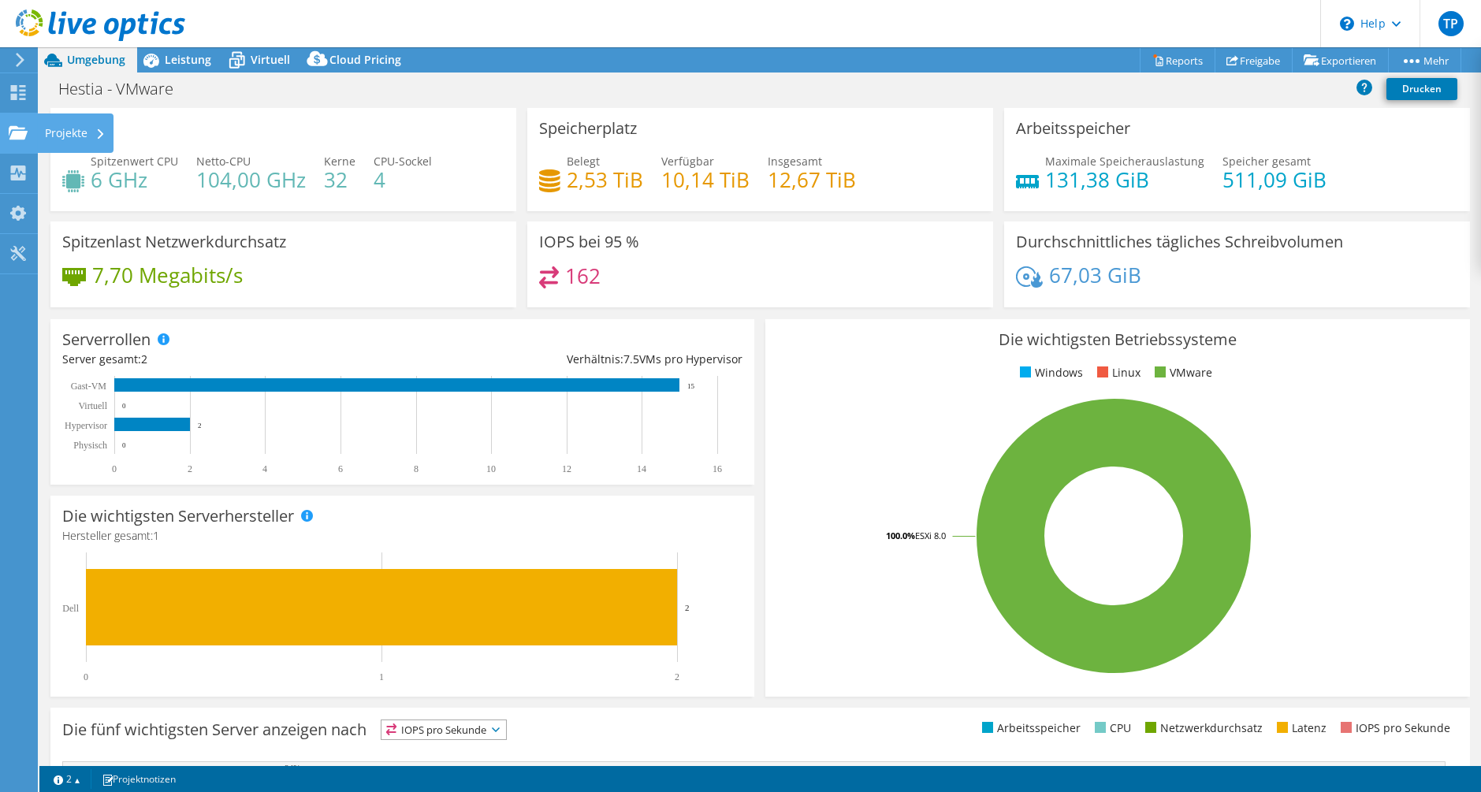
click at [13, 136] on use at bounding box center [18, 131] width 19 height 13
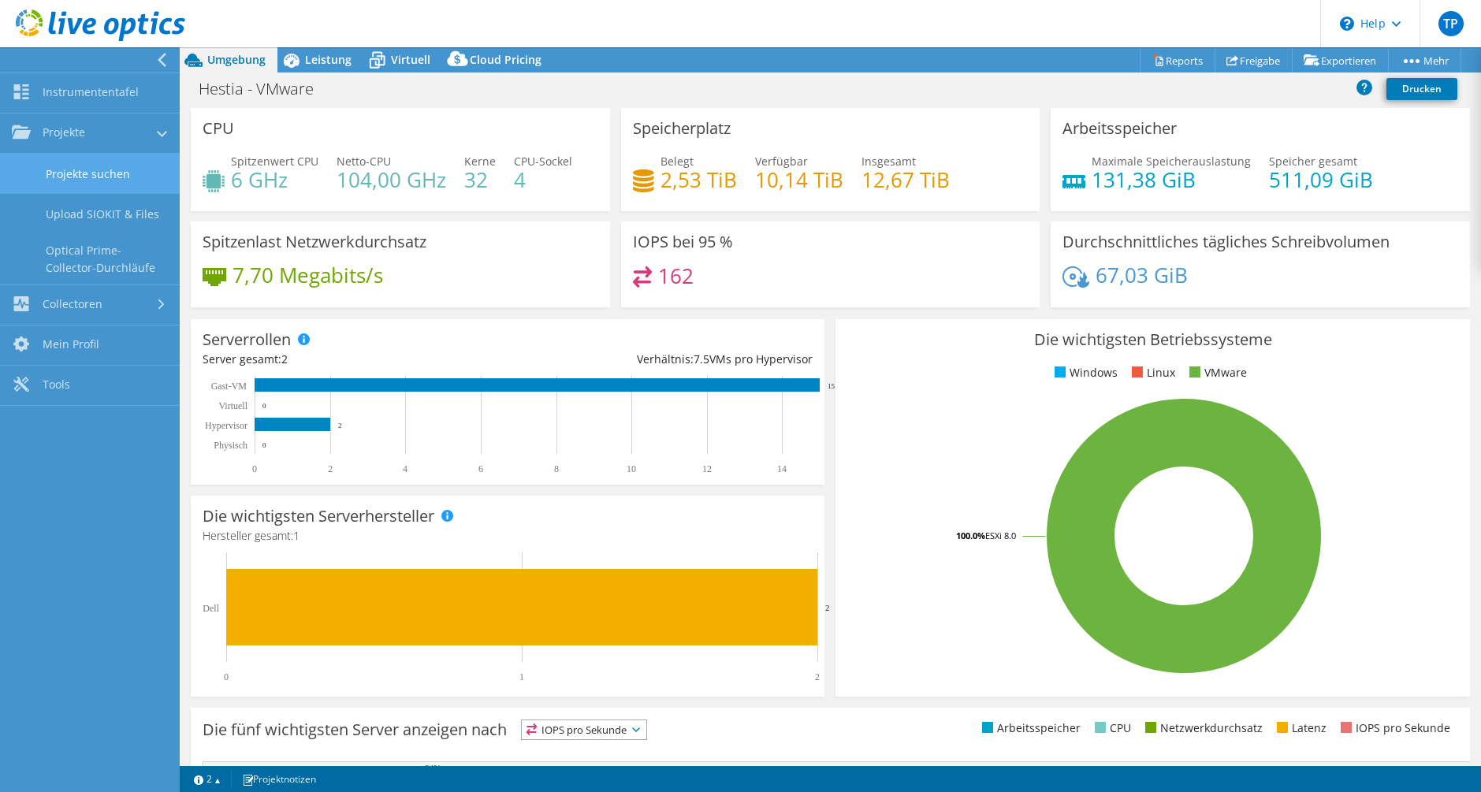
click at [78, 162] on link "Projekte suchen" at bounding box center [90, 174] width 180 height 40
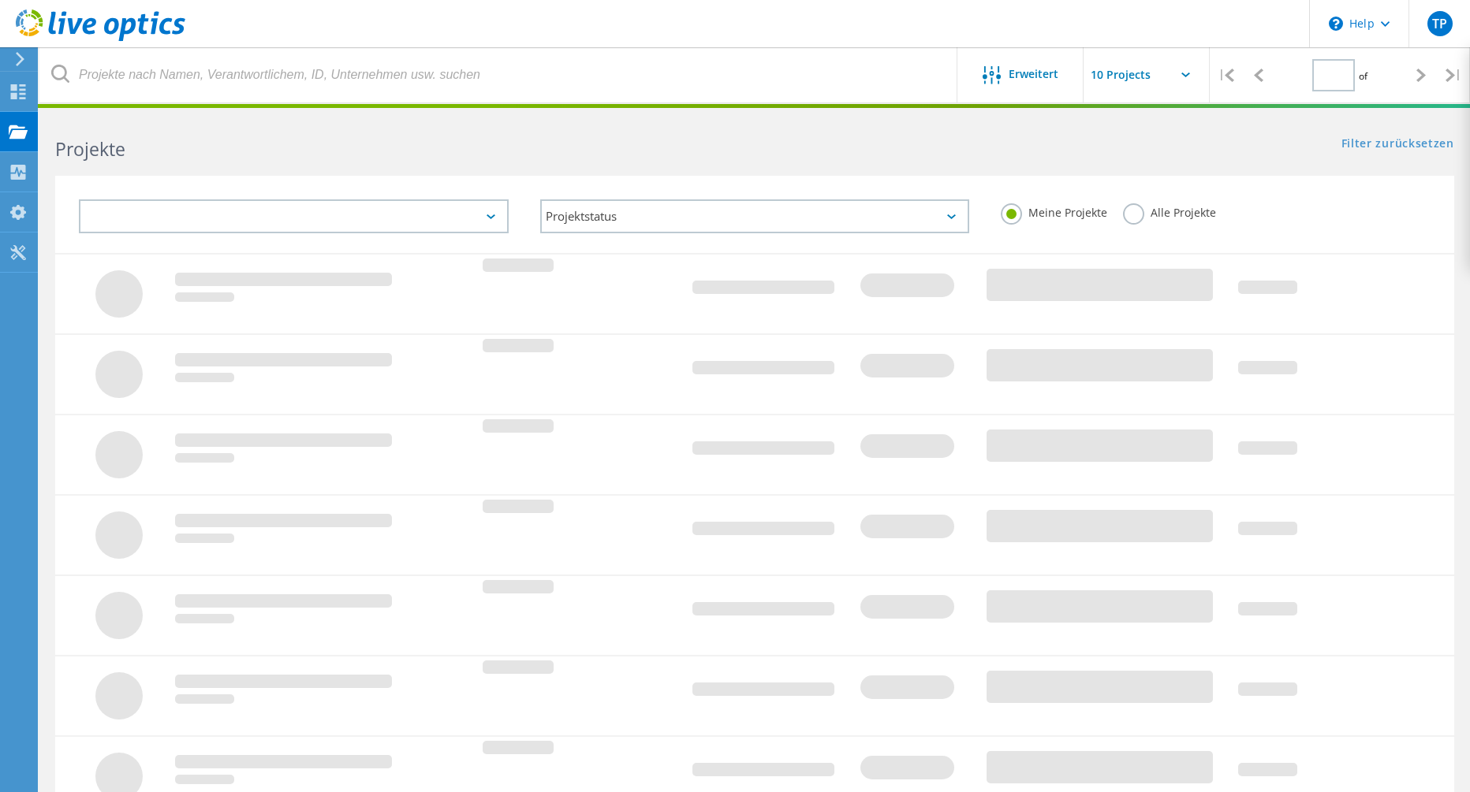
type input "1"
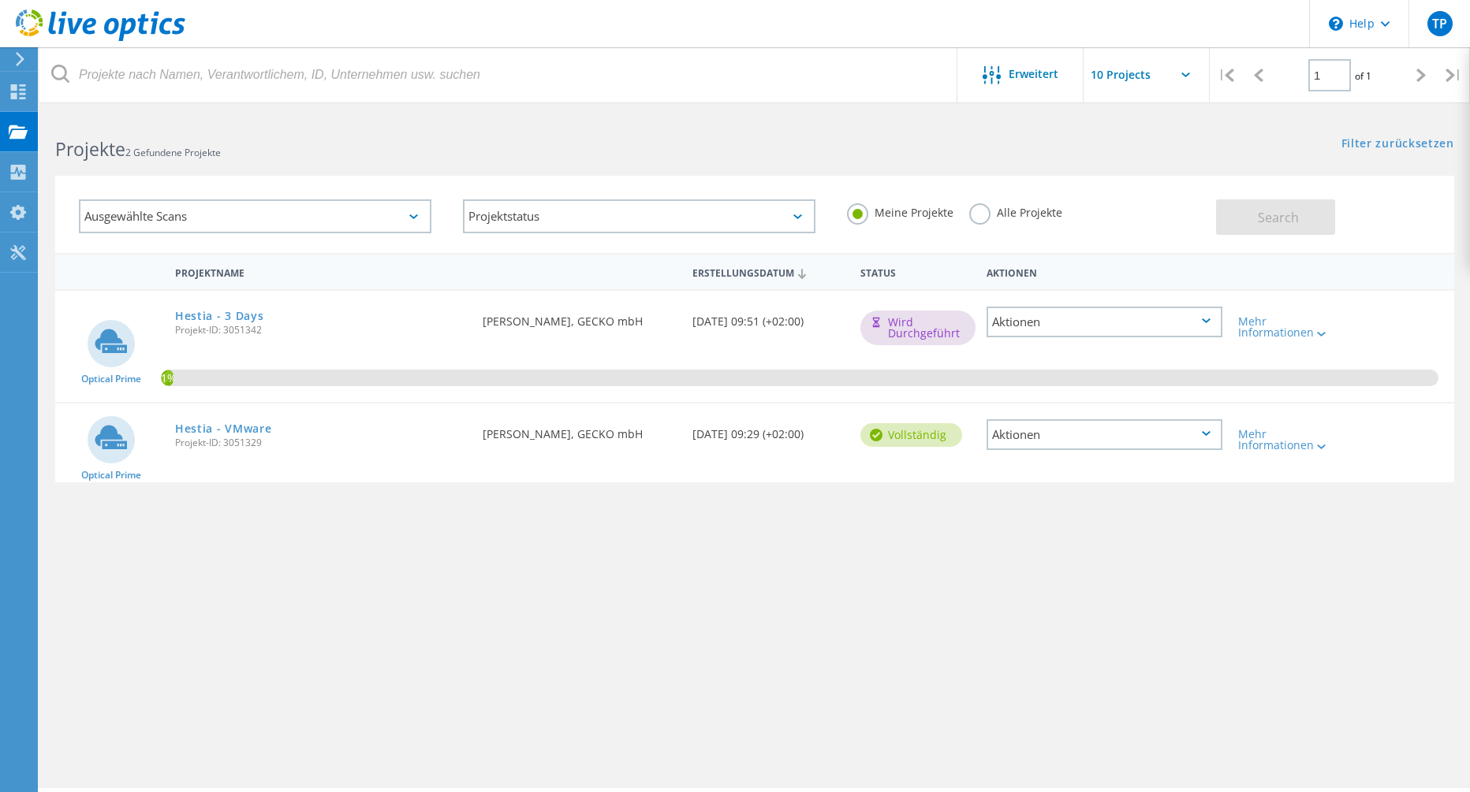
drag, startPoint x: 1220, startPoint y: 441, endPoint x: 1208, endPoint y: 438, distance: 12.2
click at [1217, 441] on div "Aktionen" at bounding box center [1104, 434] width 236 height 31
click at [1209, 433] on div "Projektdetails" at bounding box center [1104, 423] width 233 height 24
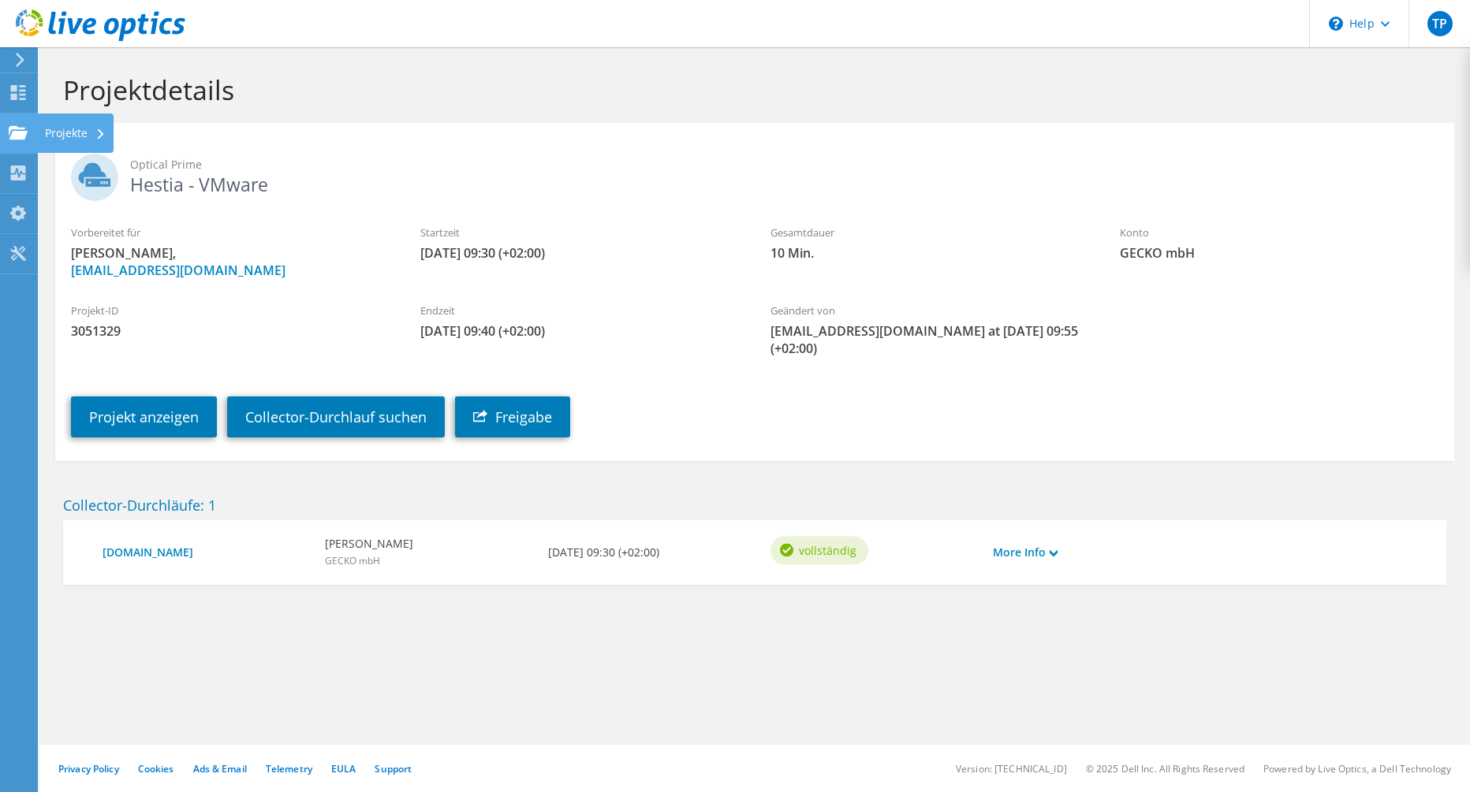
click at [16, 136] on use at bounding box center [18, 131] width 19 height 13
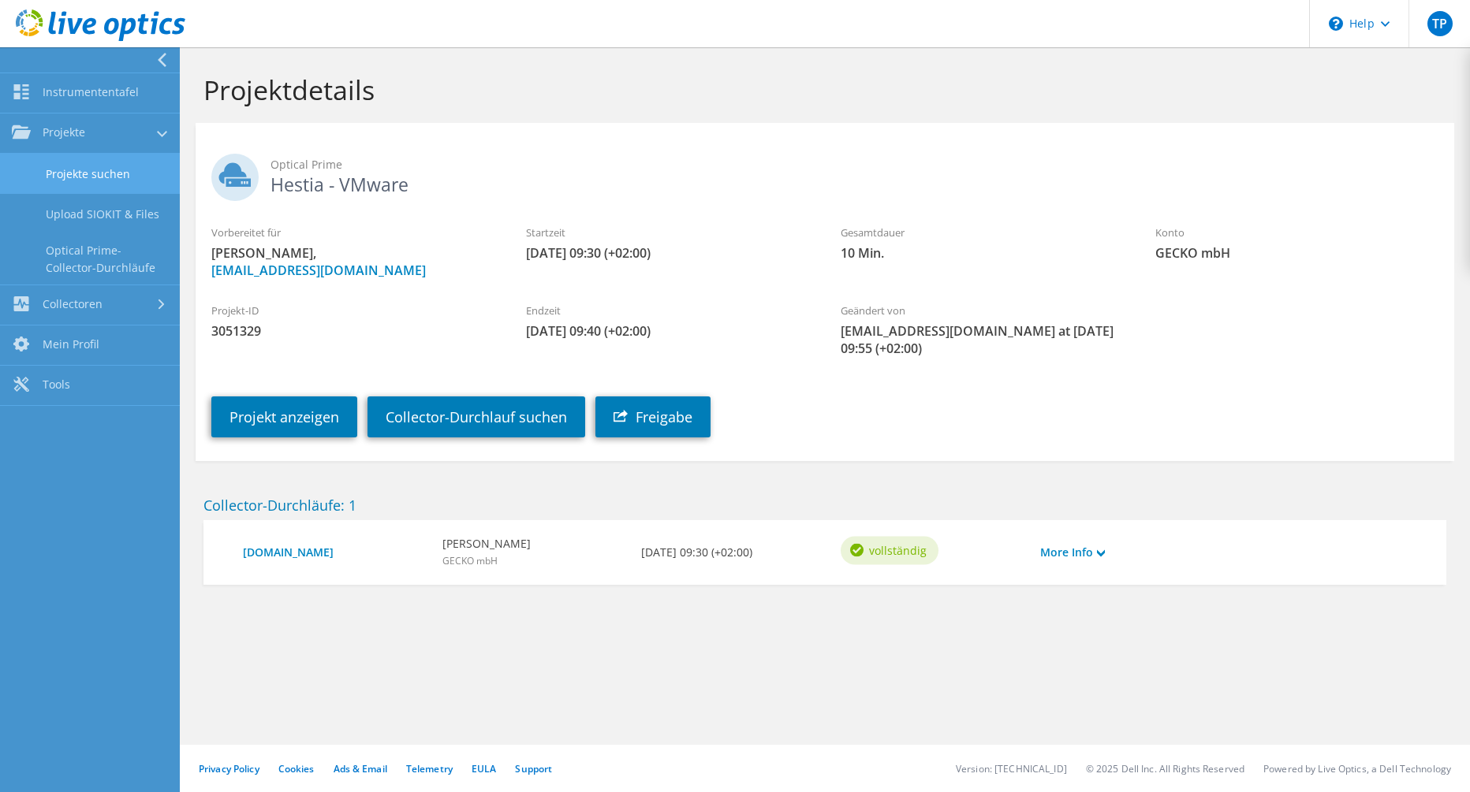
click at [100, 158] on link "Projekte suchen" at bounding box center [90, 174] width 180 height 40
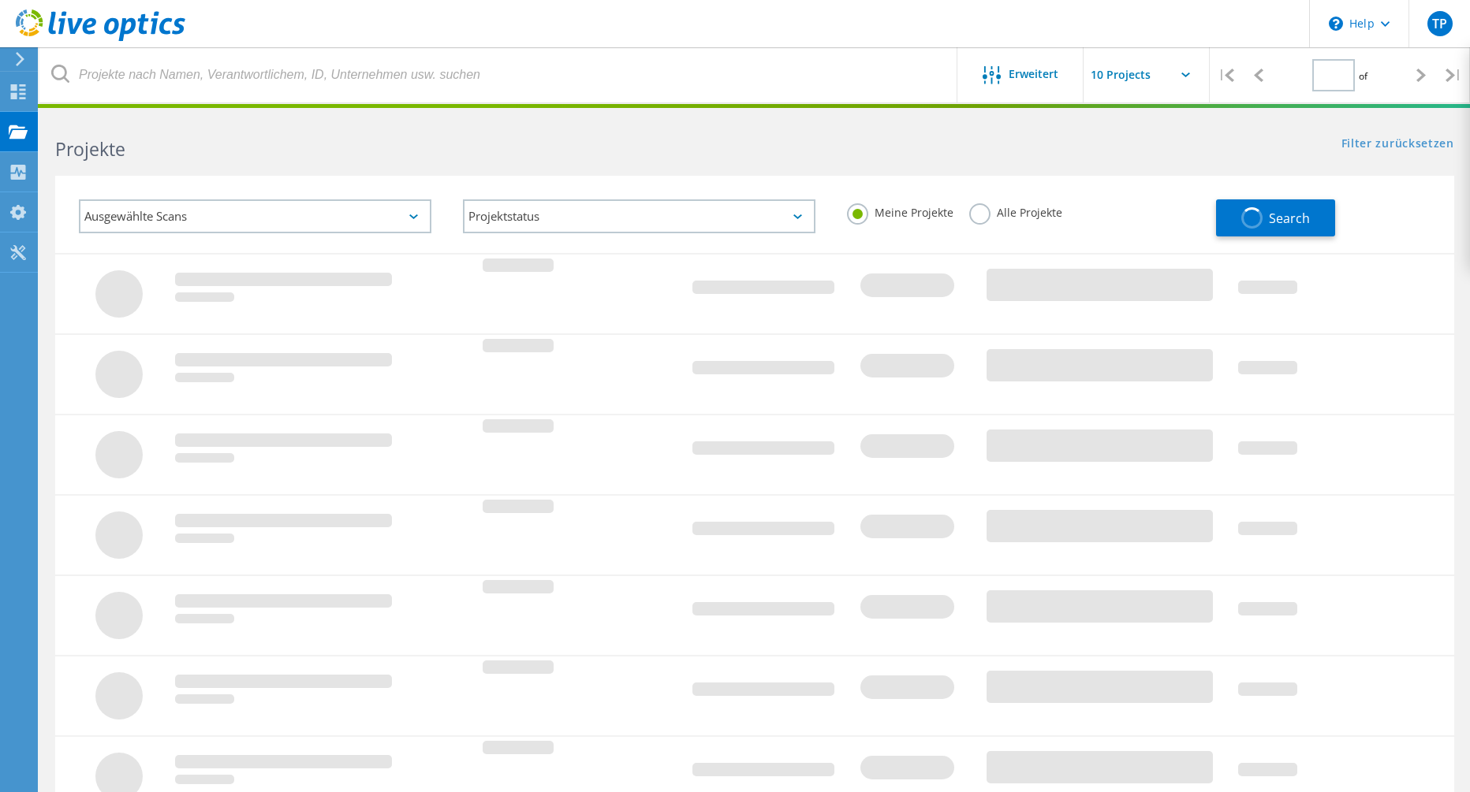
type input "1"
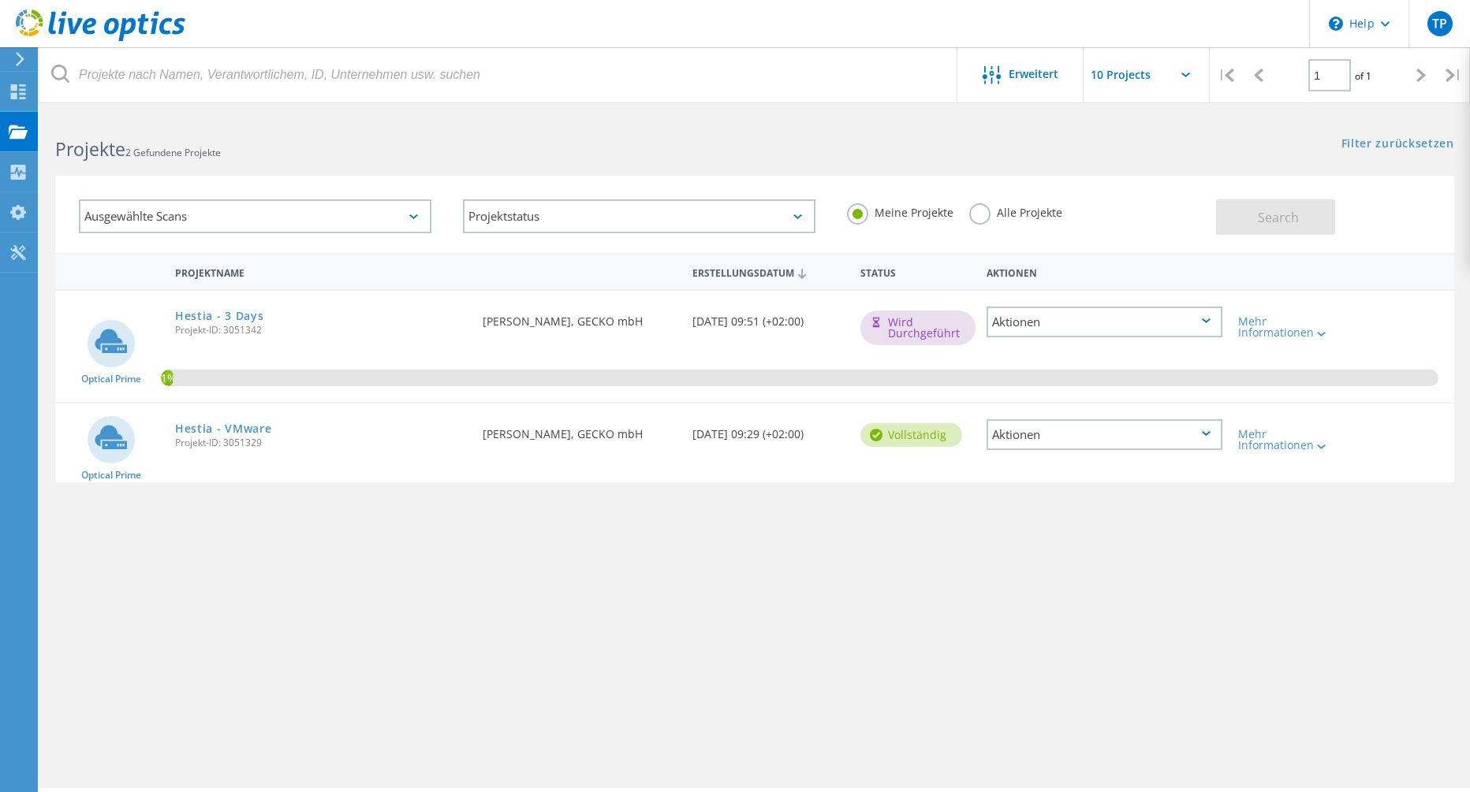
click at [1067, 430] on div "Aktionen" at bounding box center [1104, 434] width 236 height 31
click at [1100, 418] on div "Projektdetails" at bounding box center [1104, 423] width 233 height 24
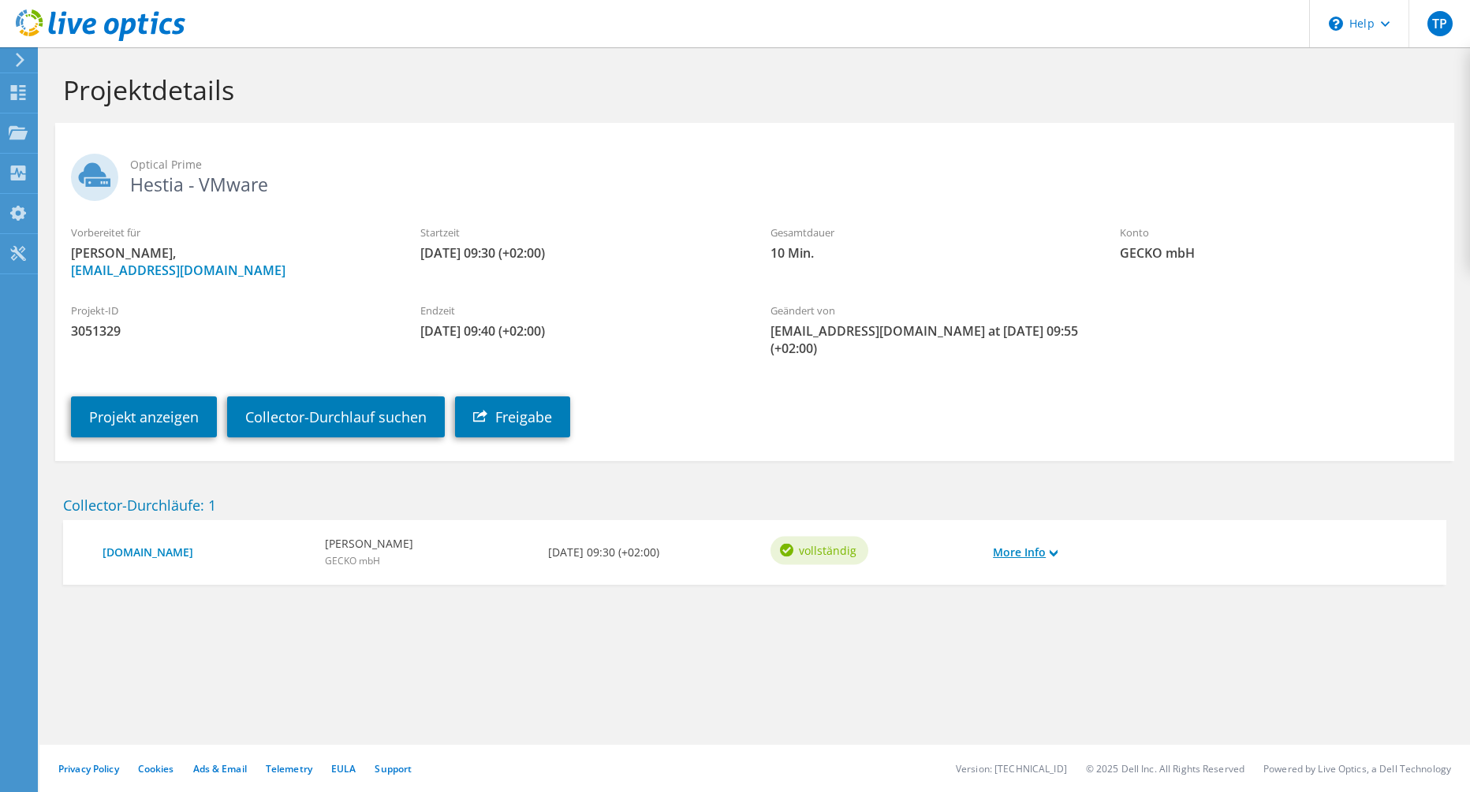
click at [1040, 544] on link "More Info" at bounding box center [1025, 552] width 65 height 17
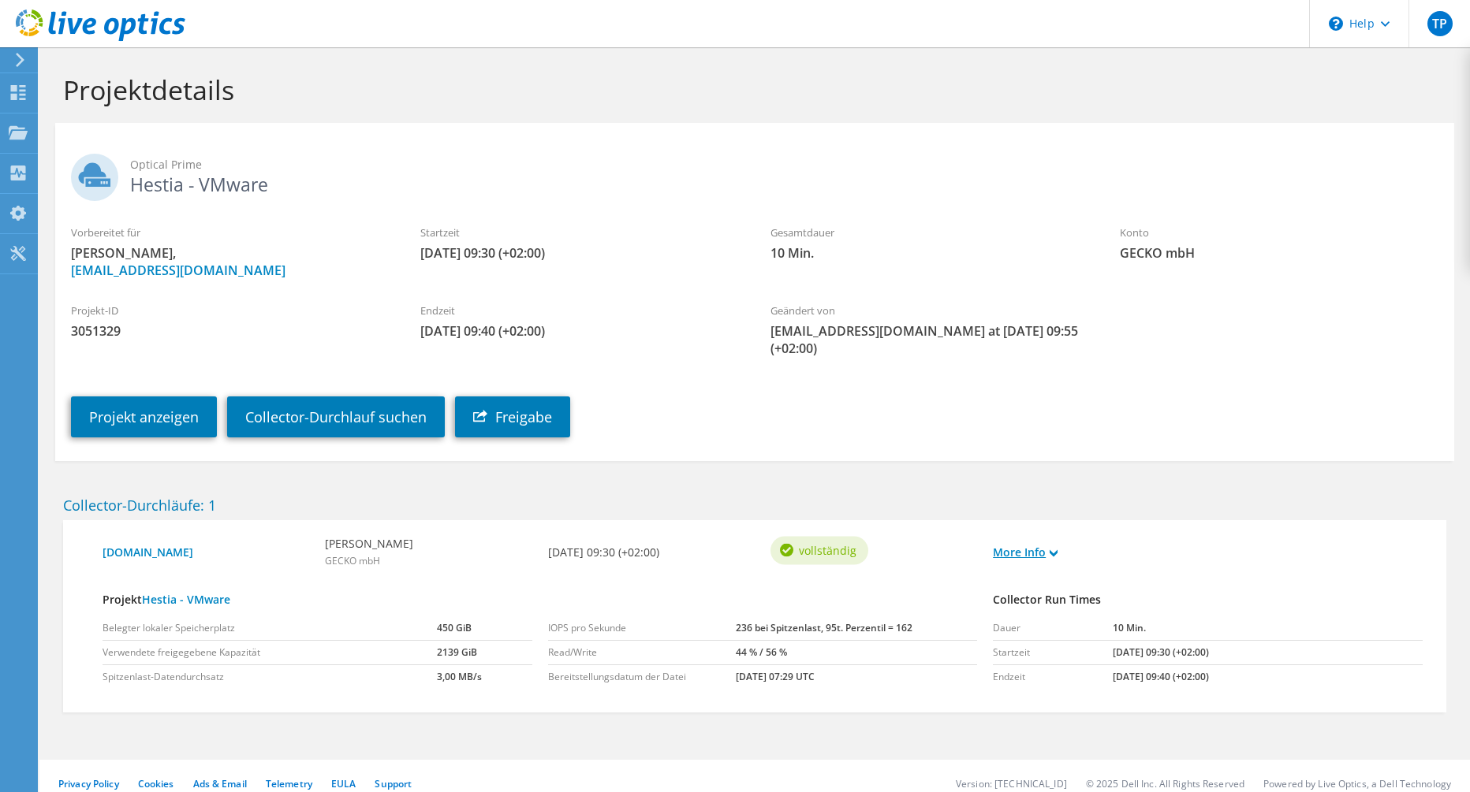
click at [1051, 544] on link "More Info" at bounding box center [1025, 552] width 65 height 17
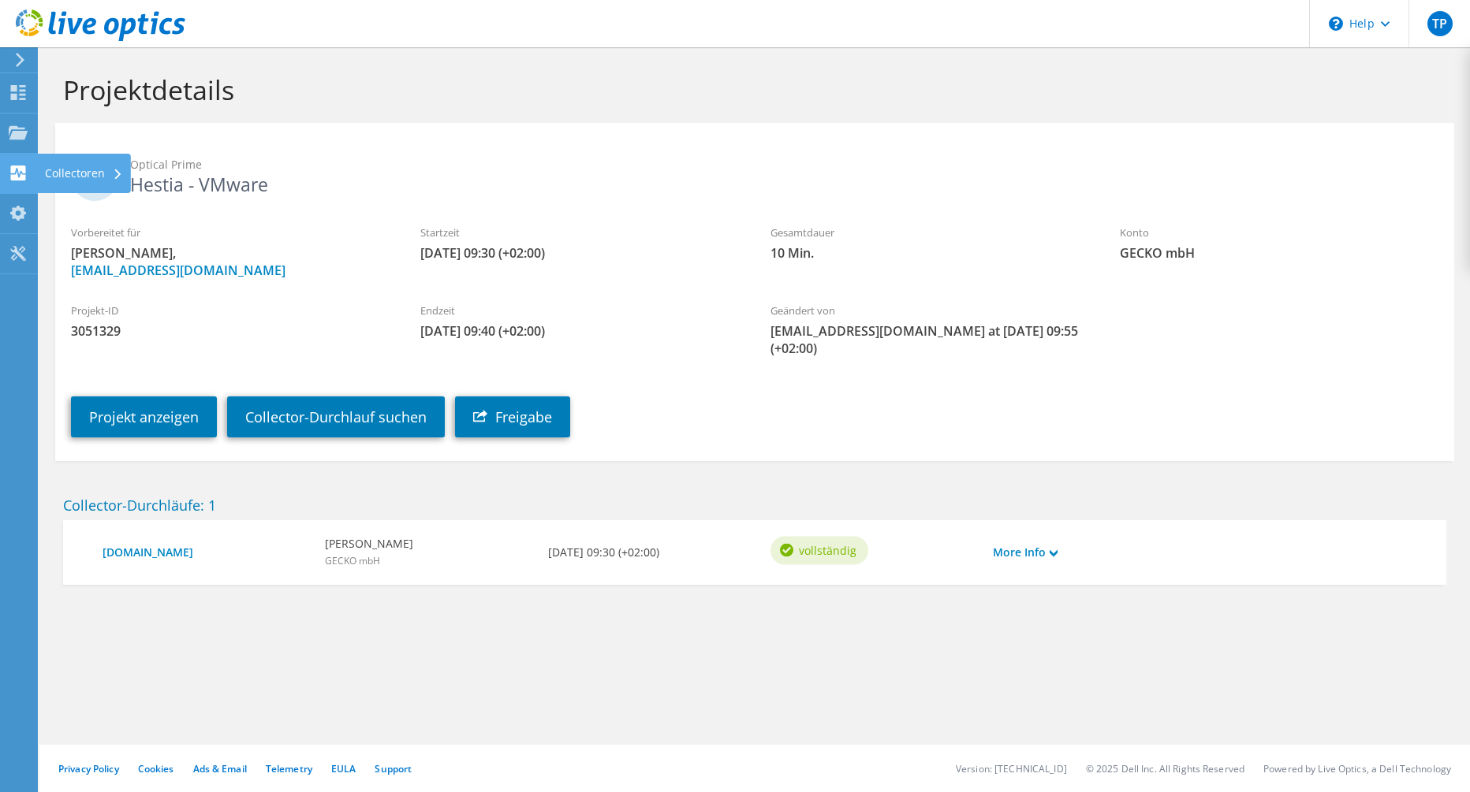
click at [23, 174] on icon at bounding box center [18, 173] width 19 height 15
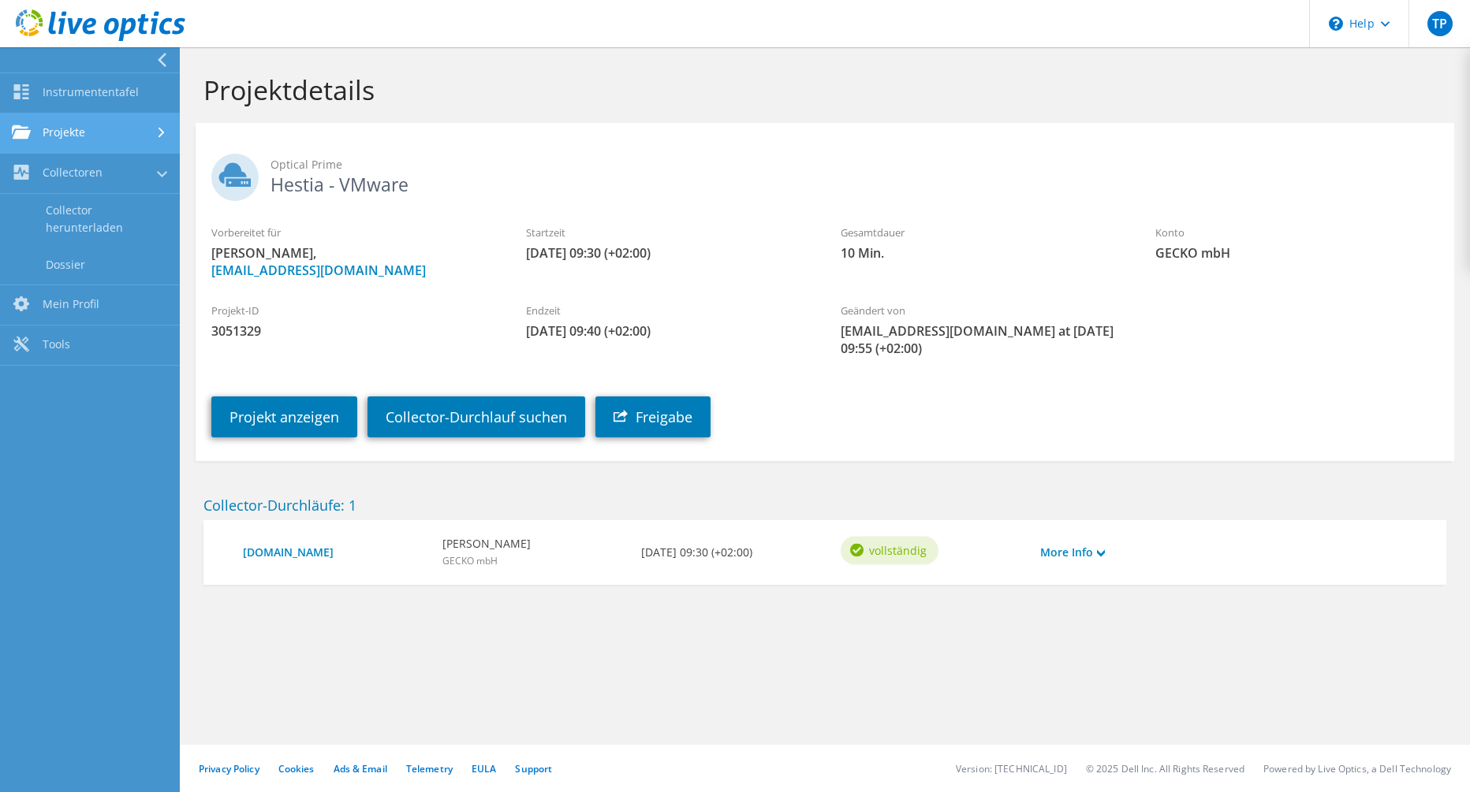
click at [101, 149] on link "Projekte" at bounding box center [90, 134] width 180 height 40
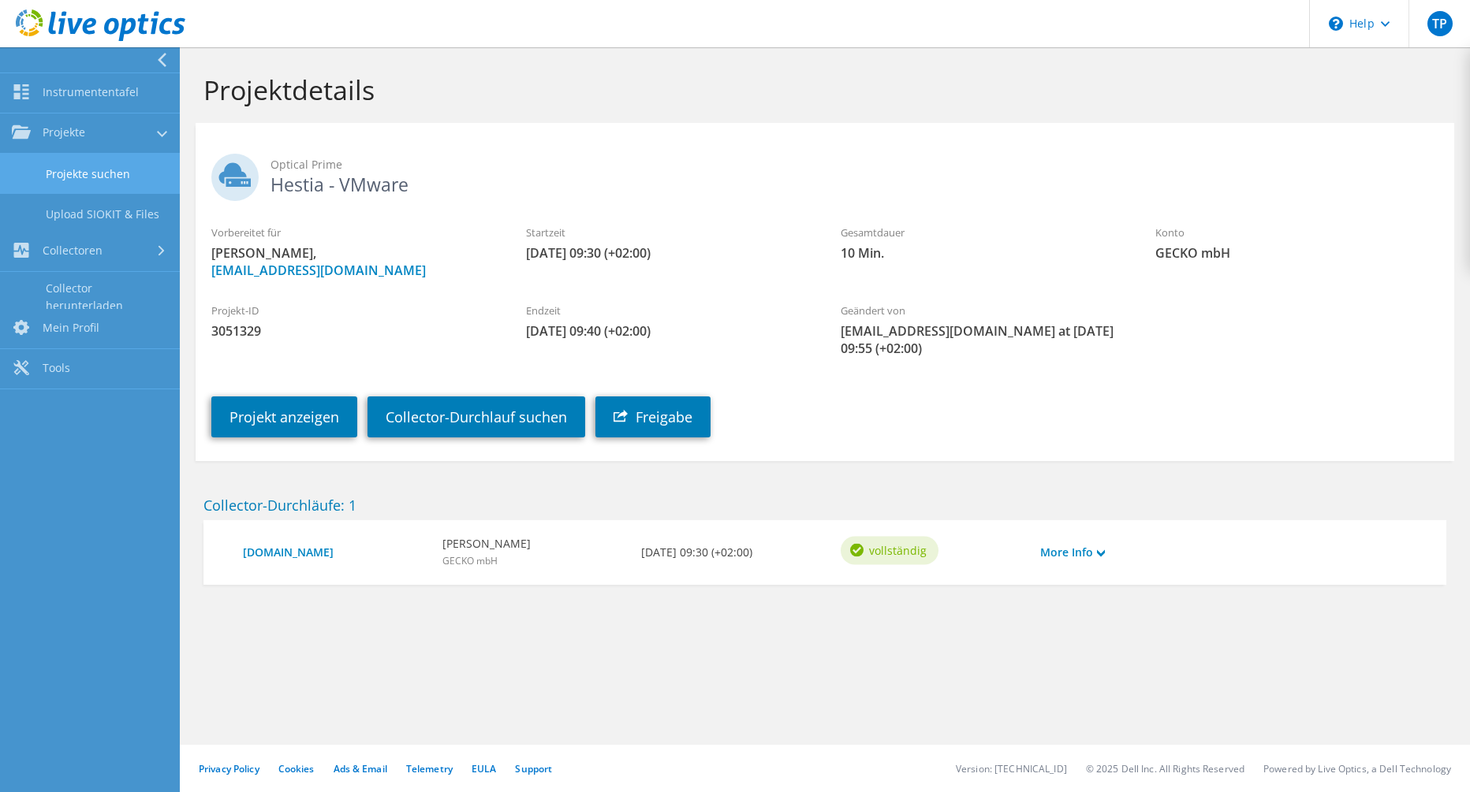
click at [91, 178] on link "Projekte suchen" at bounding box center [90, 174] width 180 height 40
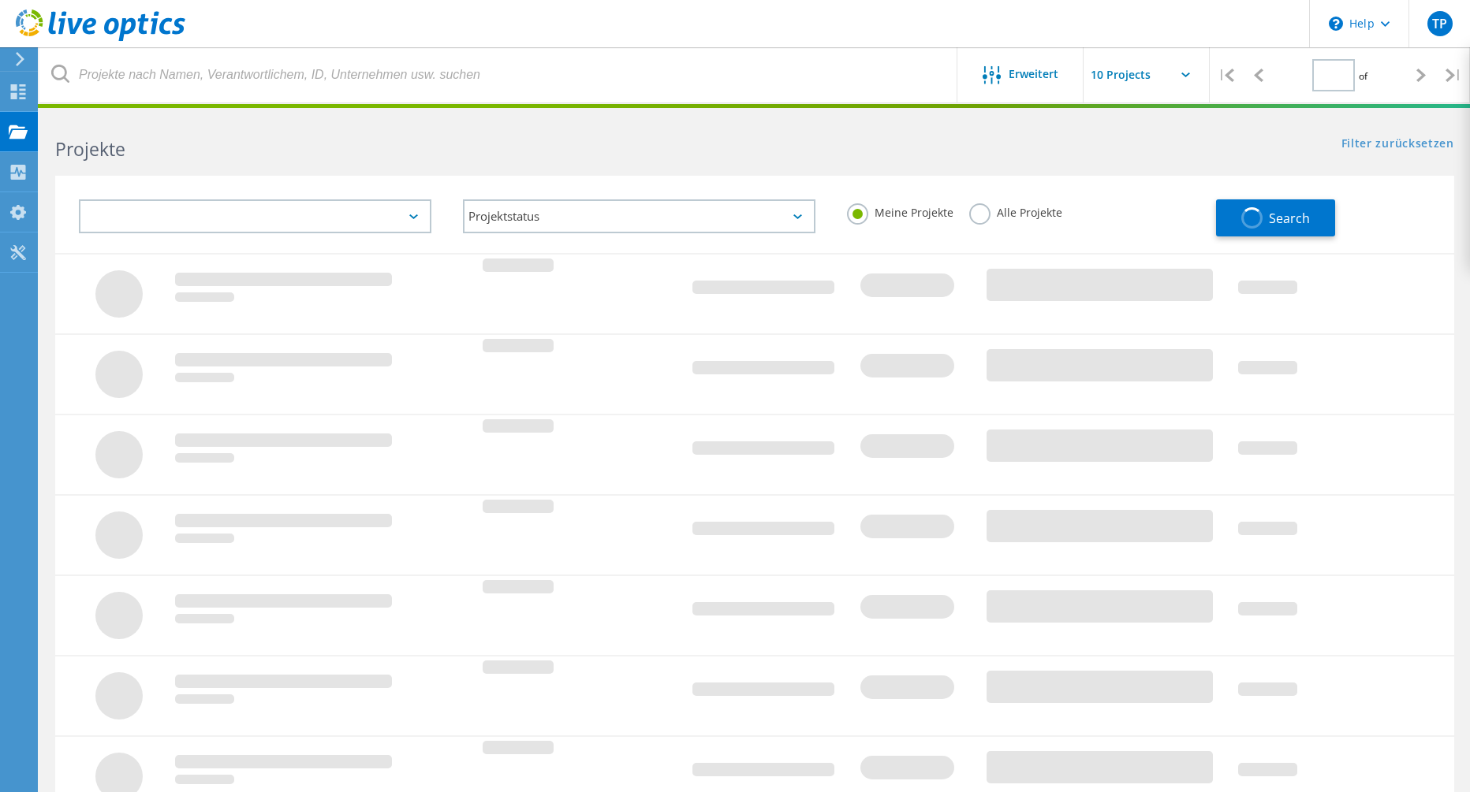
type input "1"
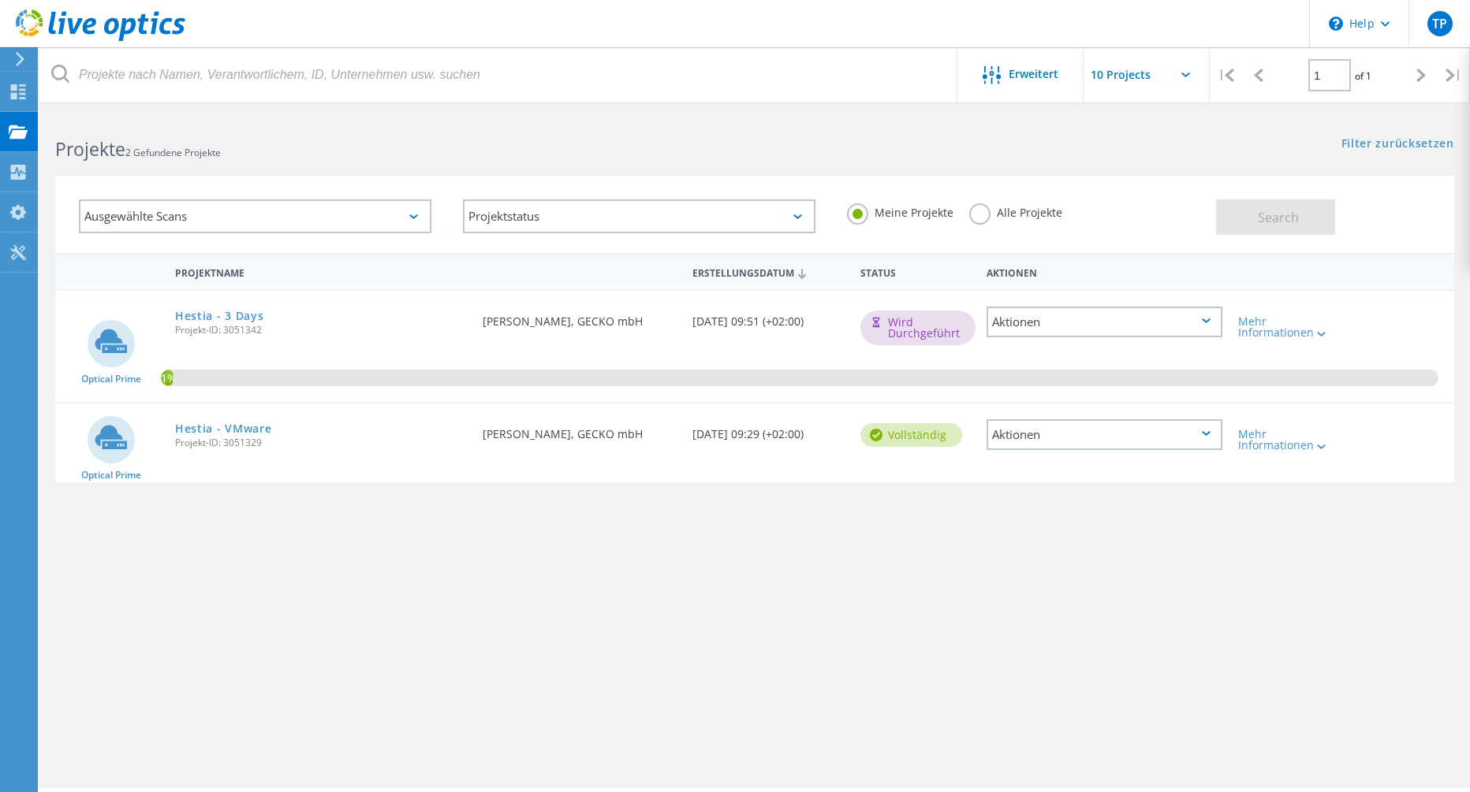
click at [1114, 330] on div "Aktionen" at bounding box center [1104, 322] width 236 height 31
click at [1105, 317] on div "Projektdetails" at bounding box center [1104, 322] width 233 height 24
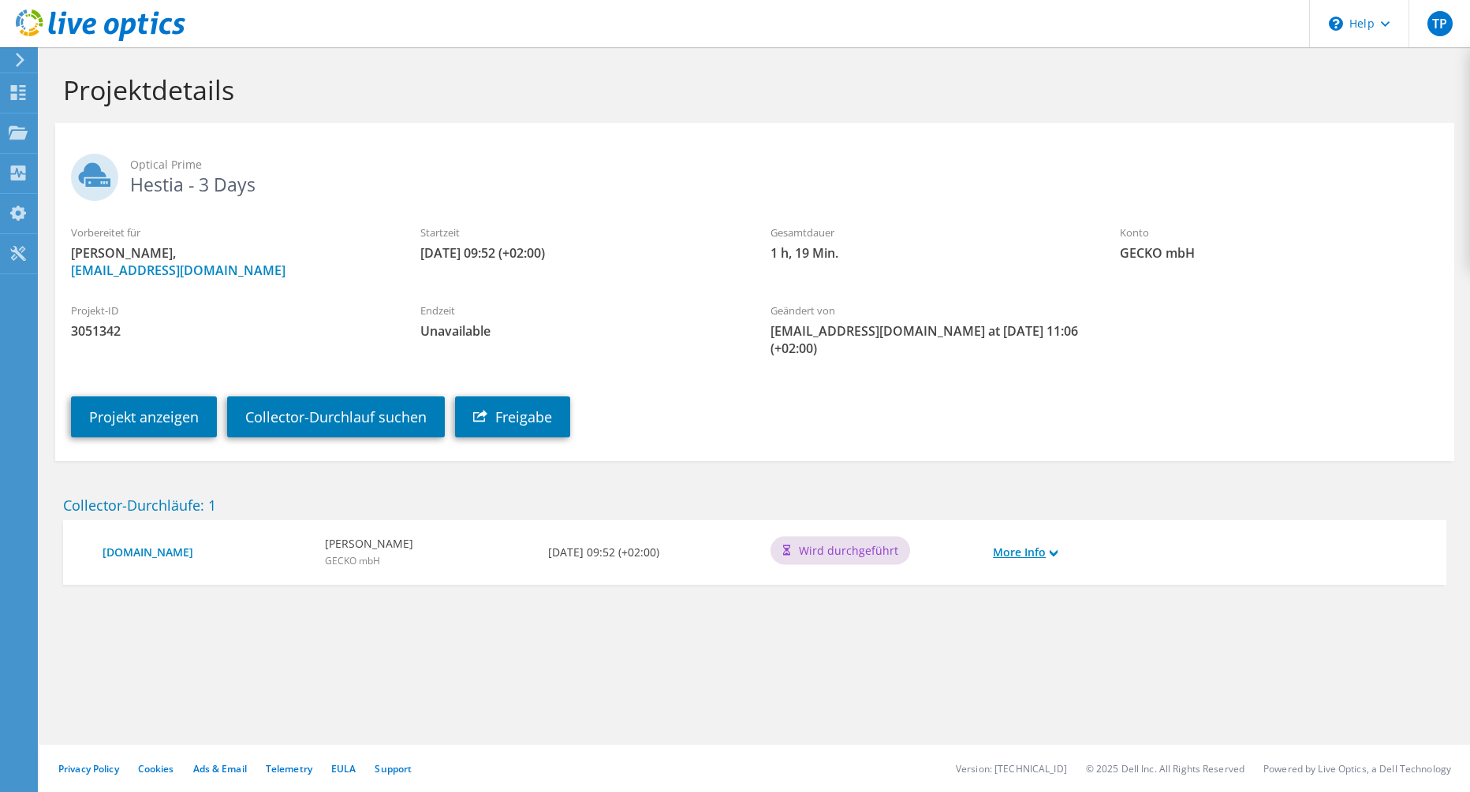
click at [1025, 544] on link "More Info" at bounding box center [1025, 552] width 65 height 17
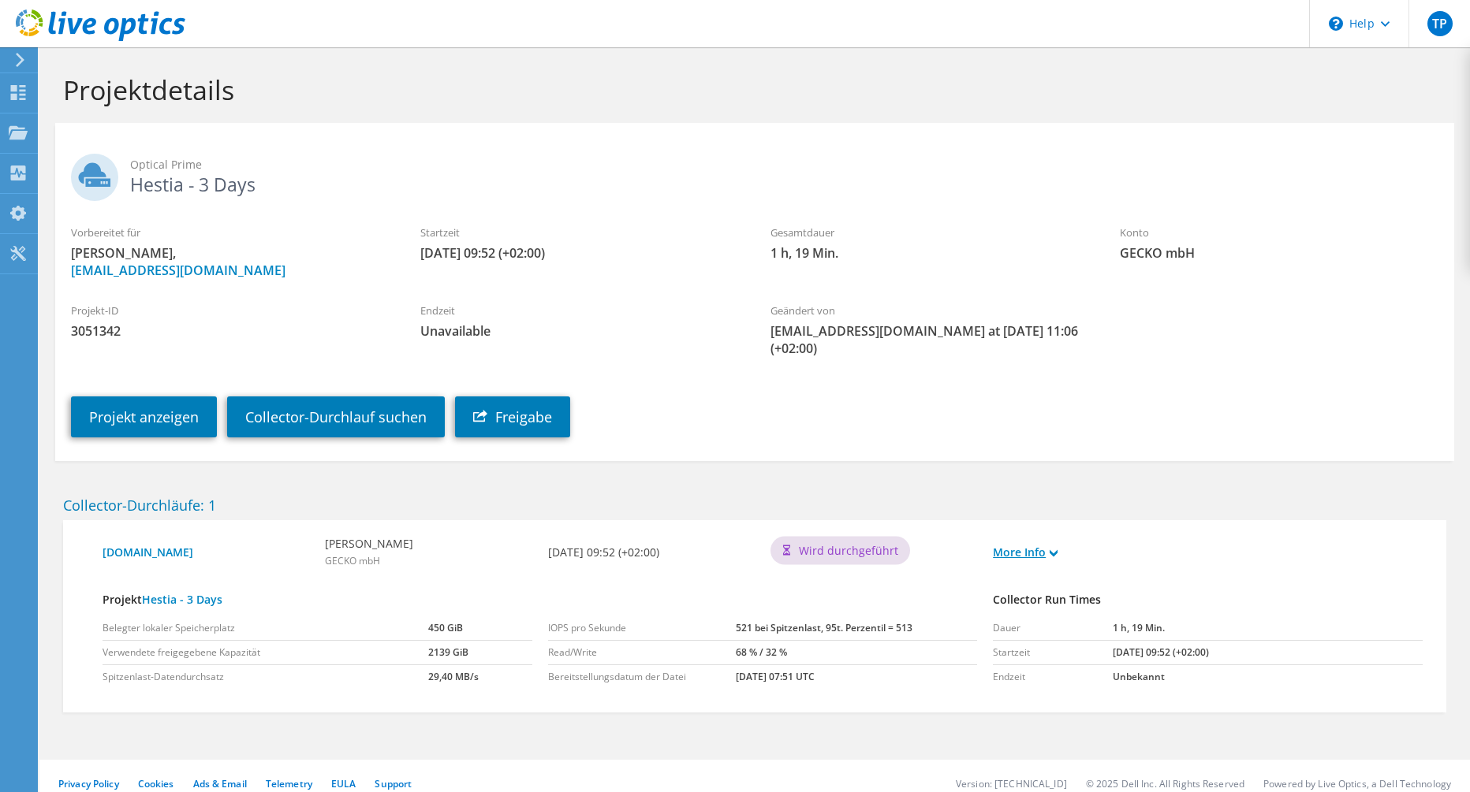
click at [1025, 544] on link "More Info" at bounding box center [1025, 552] width 65 height 17
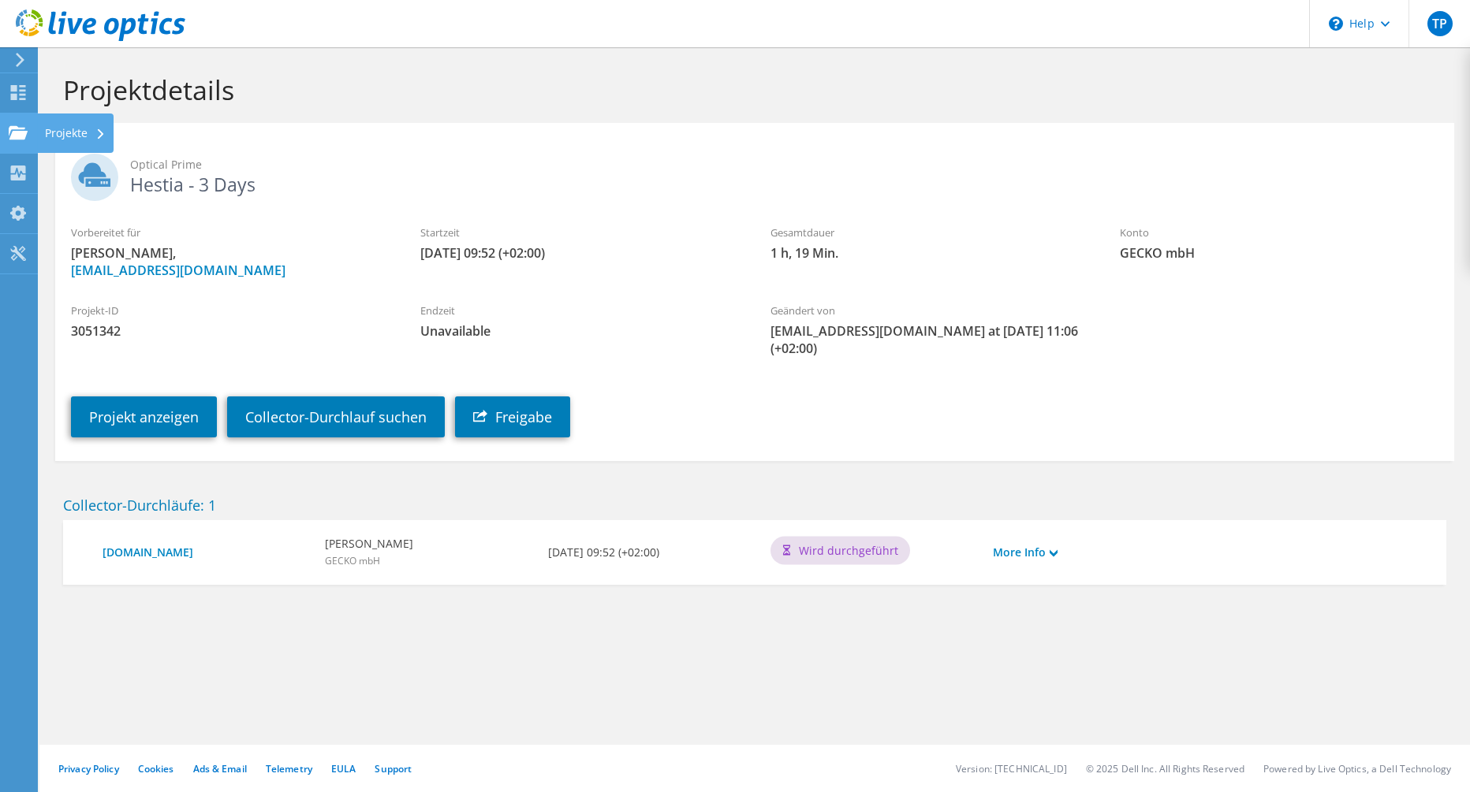
click at [20, 132] on use at bounding box center [18, 131] width 19 height 13
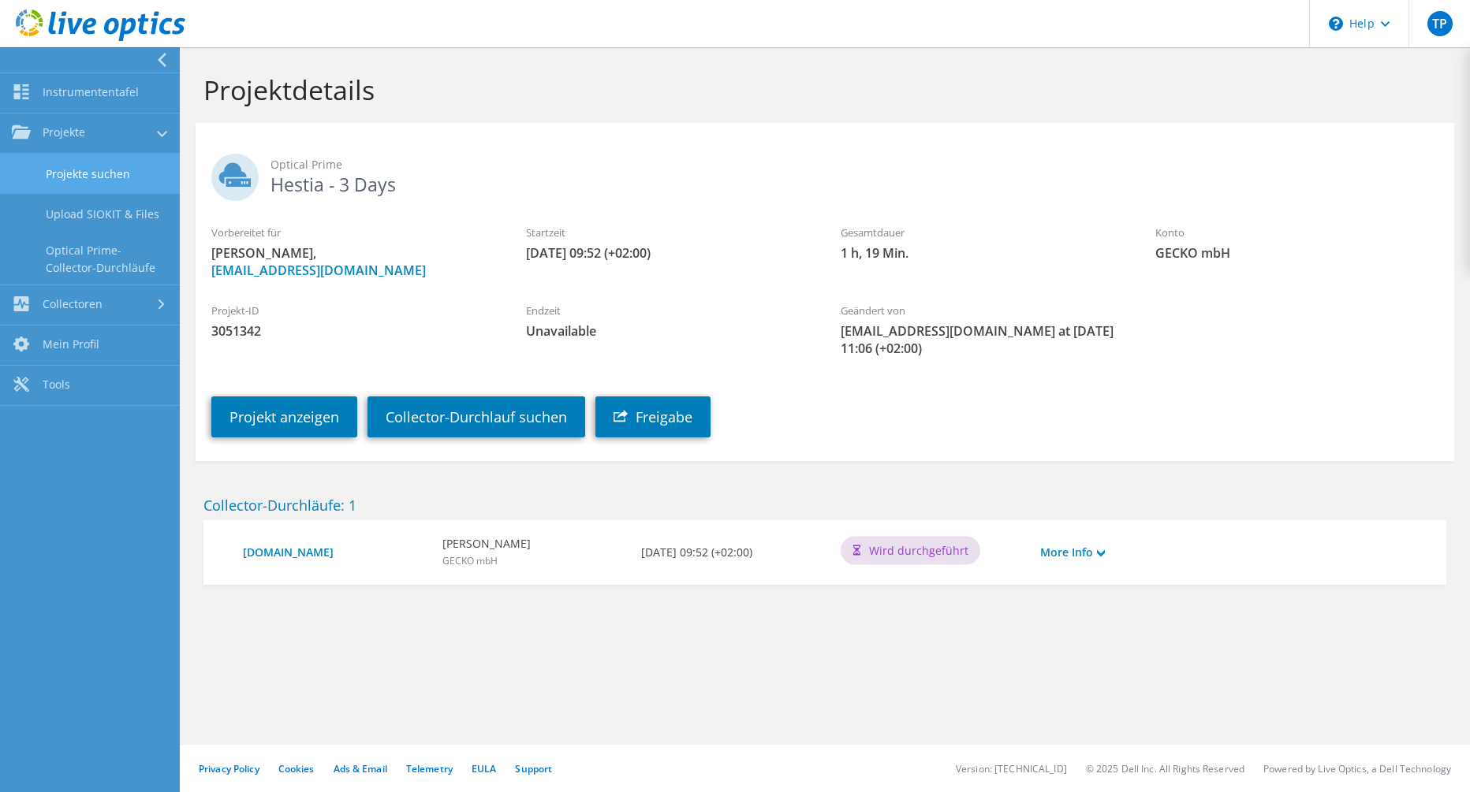
click at [68, 164] on link "Projekte suchen" at bounding box center [90, 174] width 180 height 40
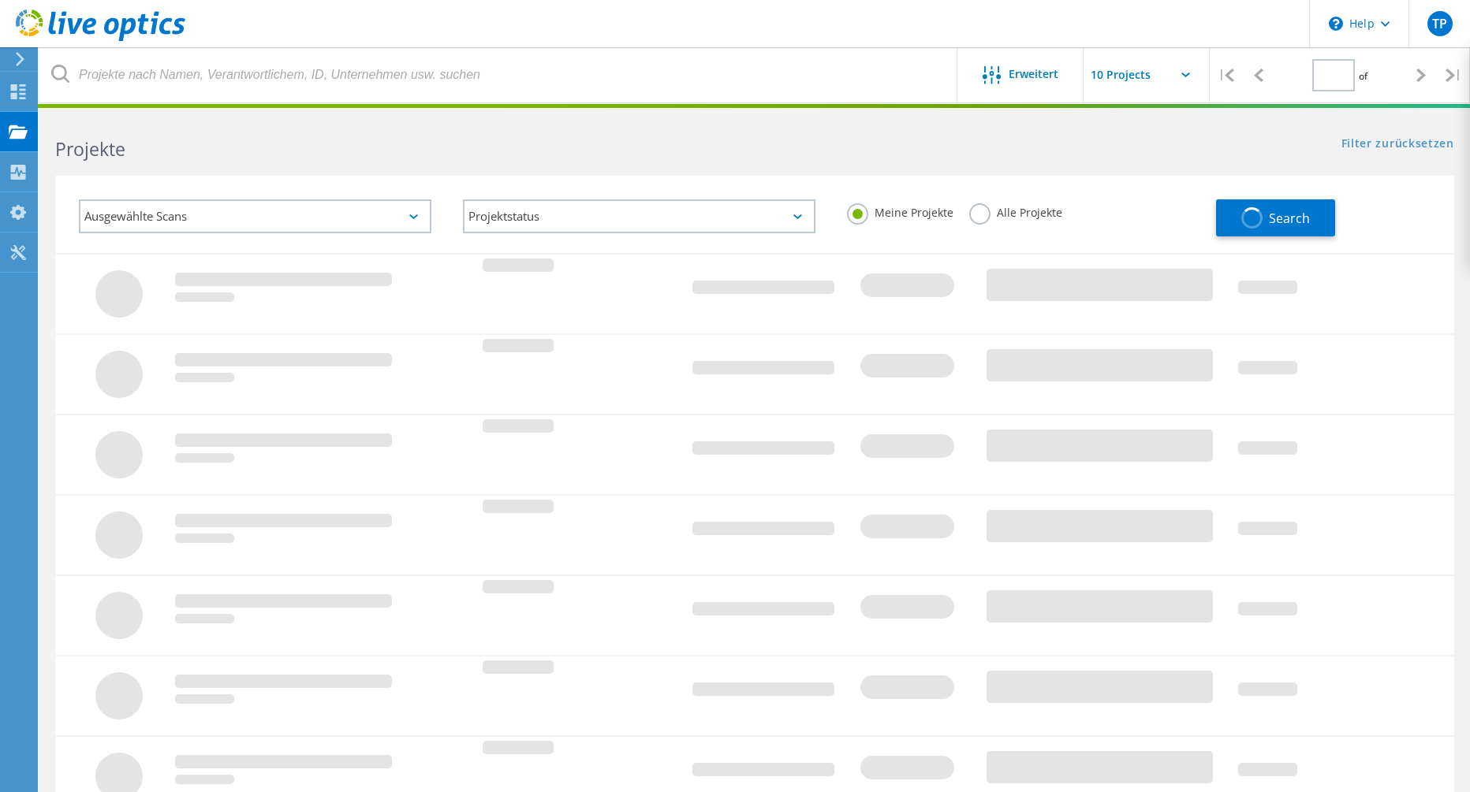
type input "1"
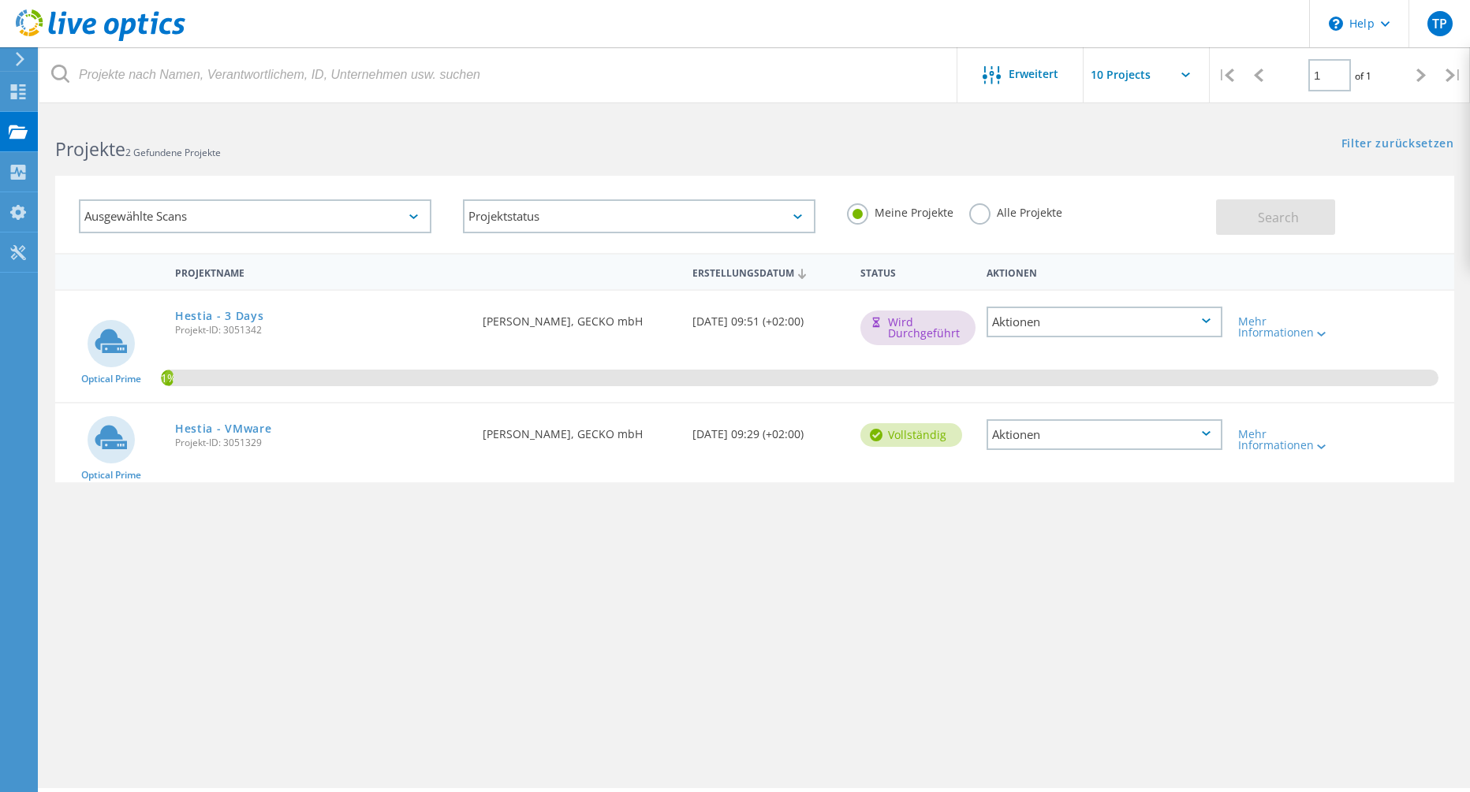
click at [1196, 429] on div "Aktionen" at bounding box center [1104, 434] width 236 height 31
click at [1287, 444] on div "Mehr Informationen" at bounding box center [1286, 440] width 96 height 22
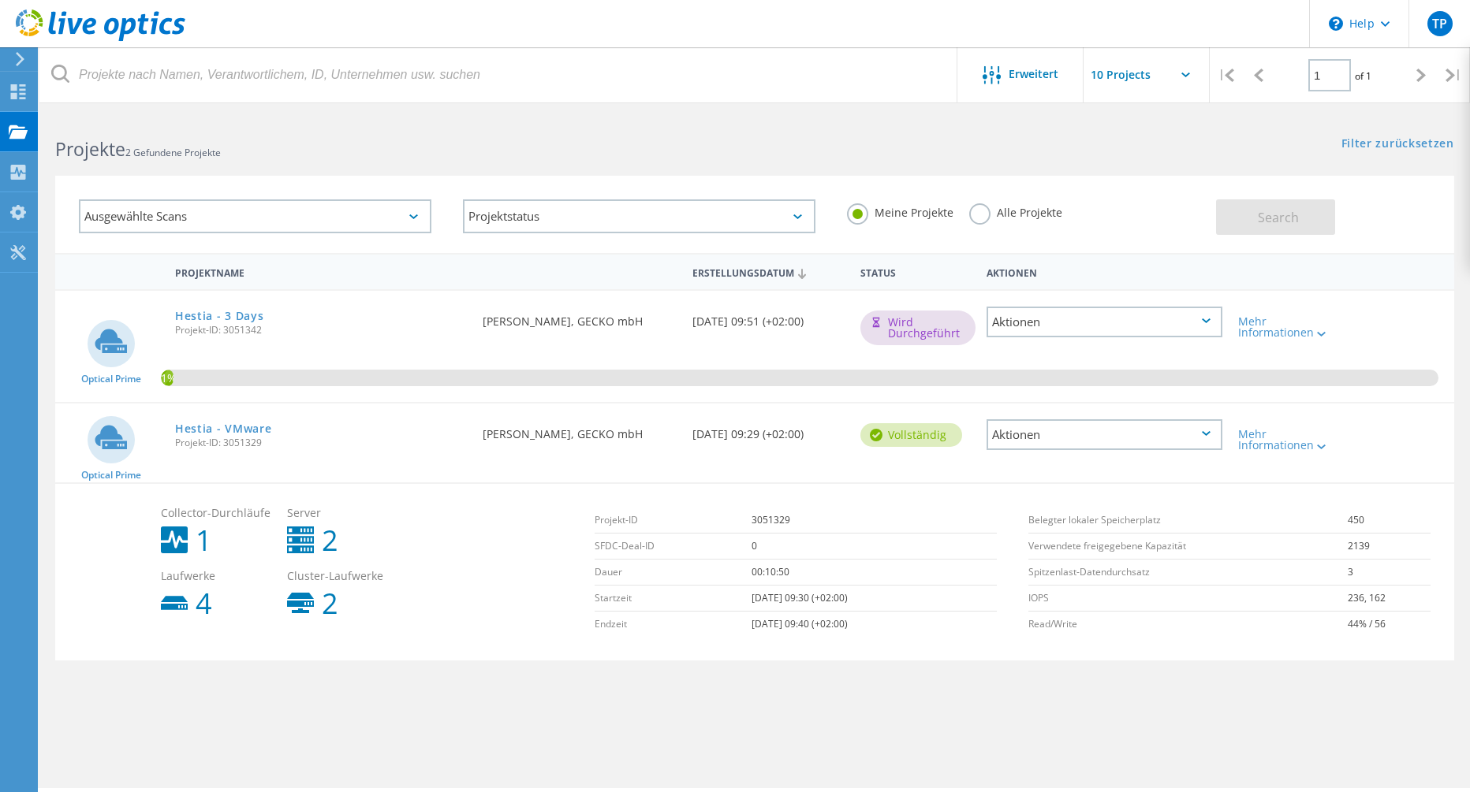
click at [1116, 434] on div "Aktionen" at bounding box center [1104, 434] width 236 height 31
click at [1068, 423] on div "Projektdetails" at bounding box center [1104, 423] width 233 height 24
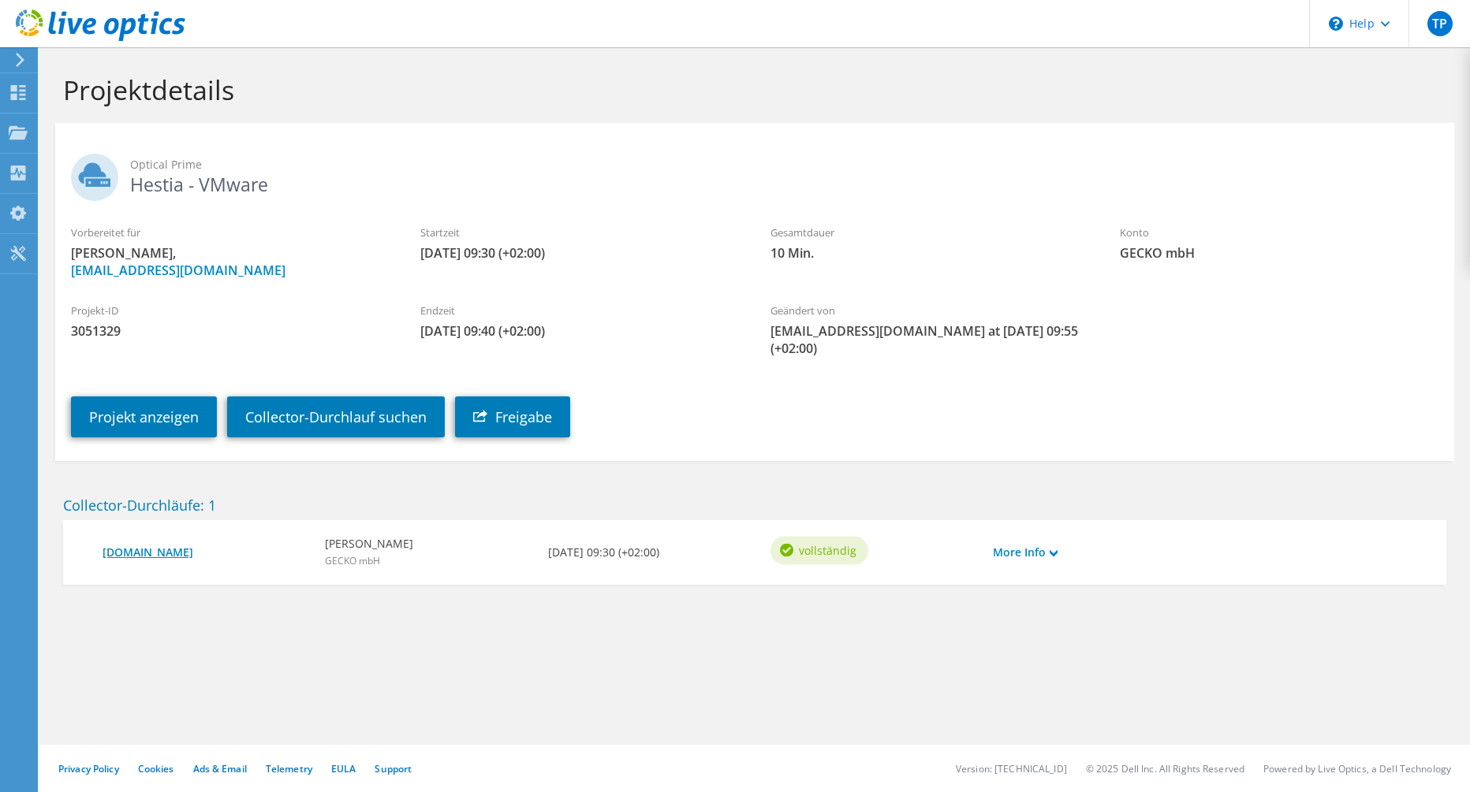
click at [214, 544] on link "[DOMAIN_NAME]" at bounding box center [205, 552] width 207 height 17
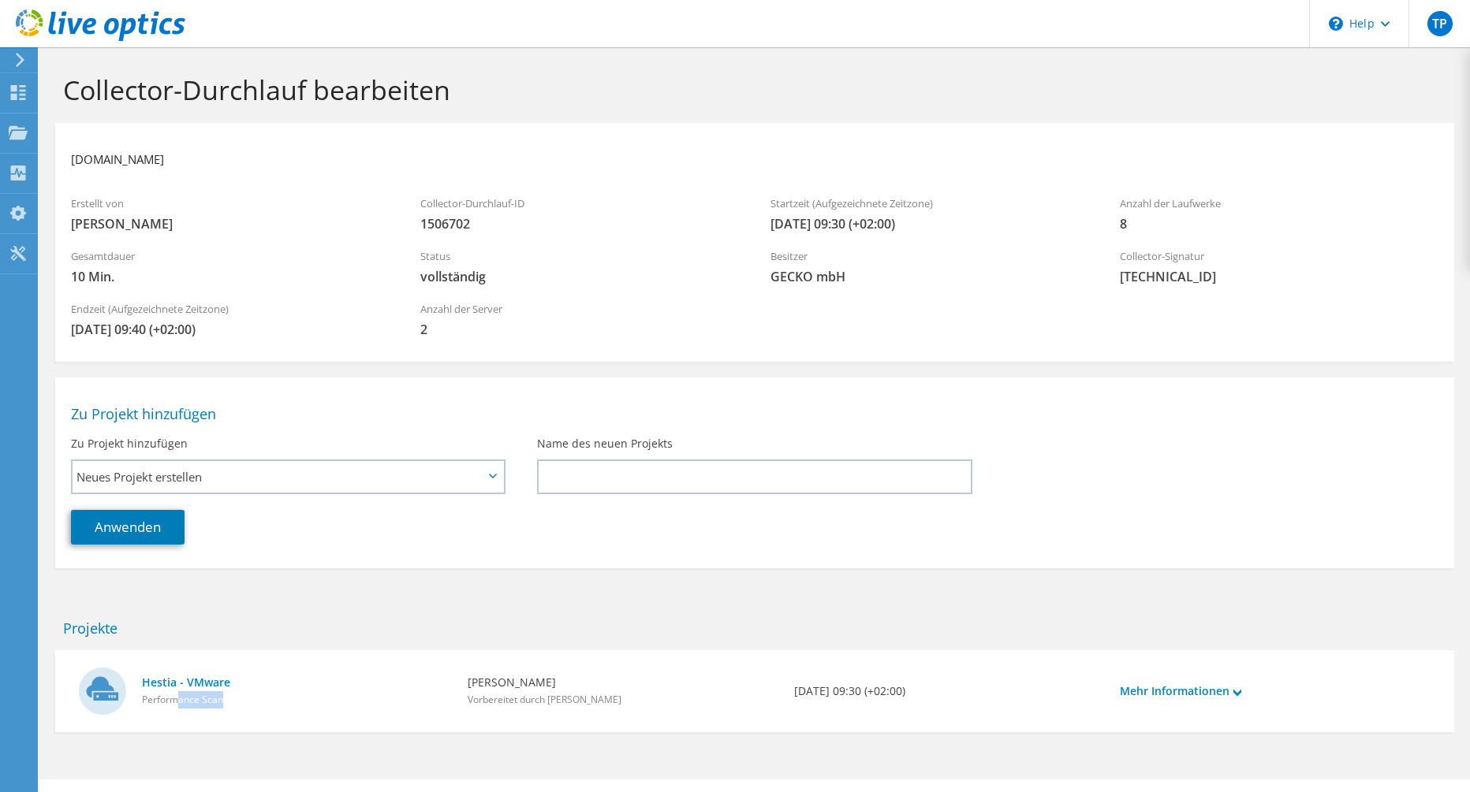
drag, startPoint x: 181, startPoint y: 705, endPoint x: 266, endPoint y: 698, distance: 86.2
click at [266, 698] on div "Hestia - VMware Performance Scan" at bounding box center [297, 691] width 310 height 35
drag, startPoint x: 464, startPoint y: 692, endPoint x: 614, endPoint y: 696, distance: 149.8
click at [614, 697] on div "[PERSON_NAME] Vorbereitet durch [PERSON_NAME]" at bounding box center [623, 691] width 326 height 50
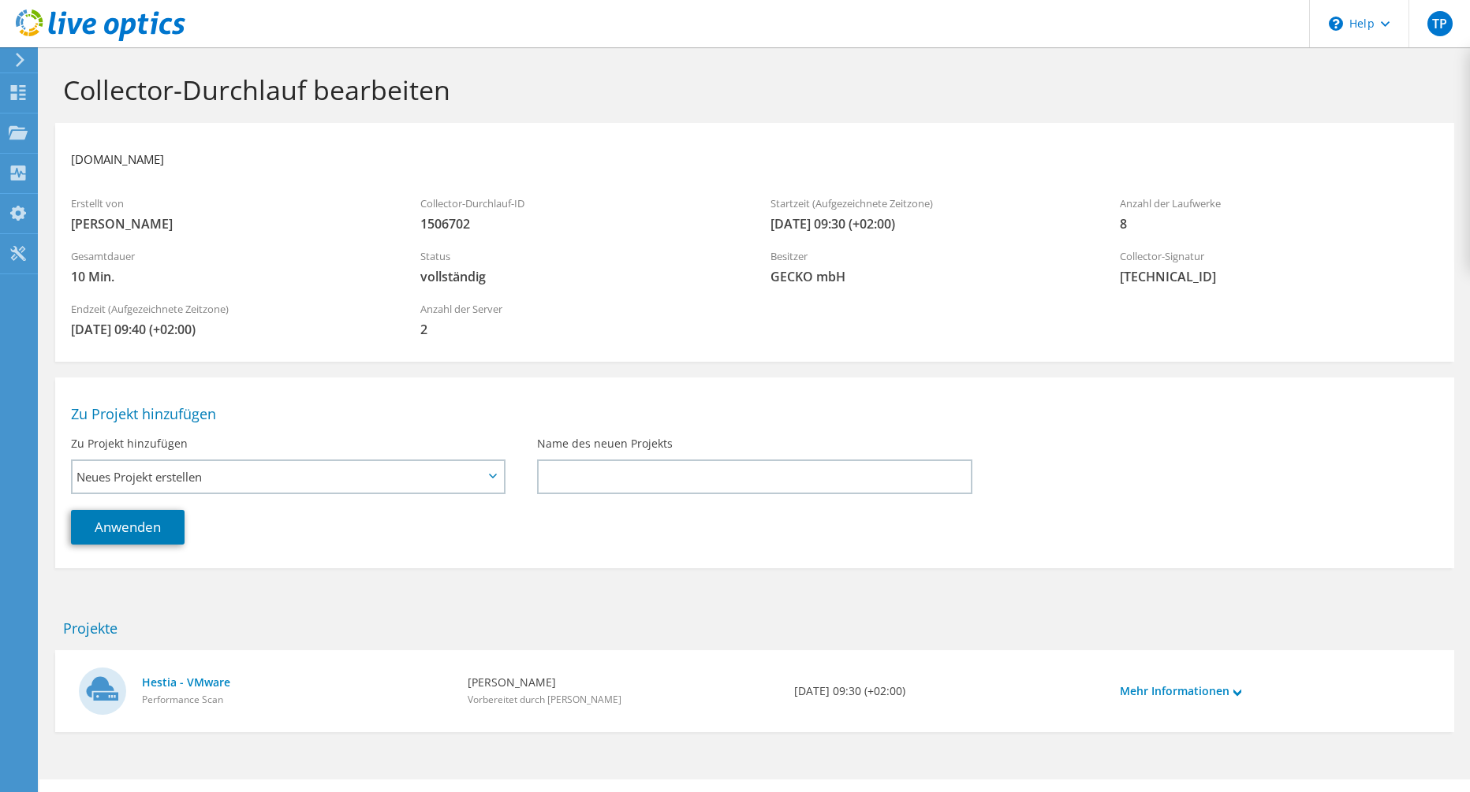
click at [614, 695] on div "[PERSON_NAME] Vorbereitet durch [PERSON_NAME]" at bounding box center [623, 691] width 326 height 50
click at [1176, 685] on link "Mehr Informationen" at bounding box center [1180, 691] width 121 height 17
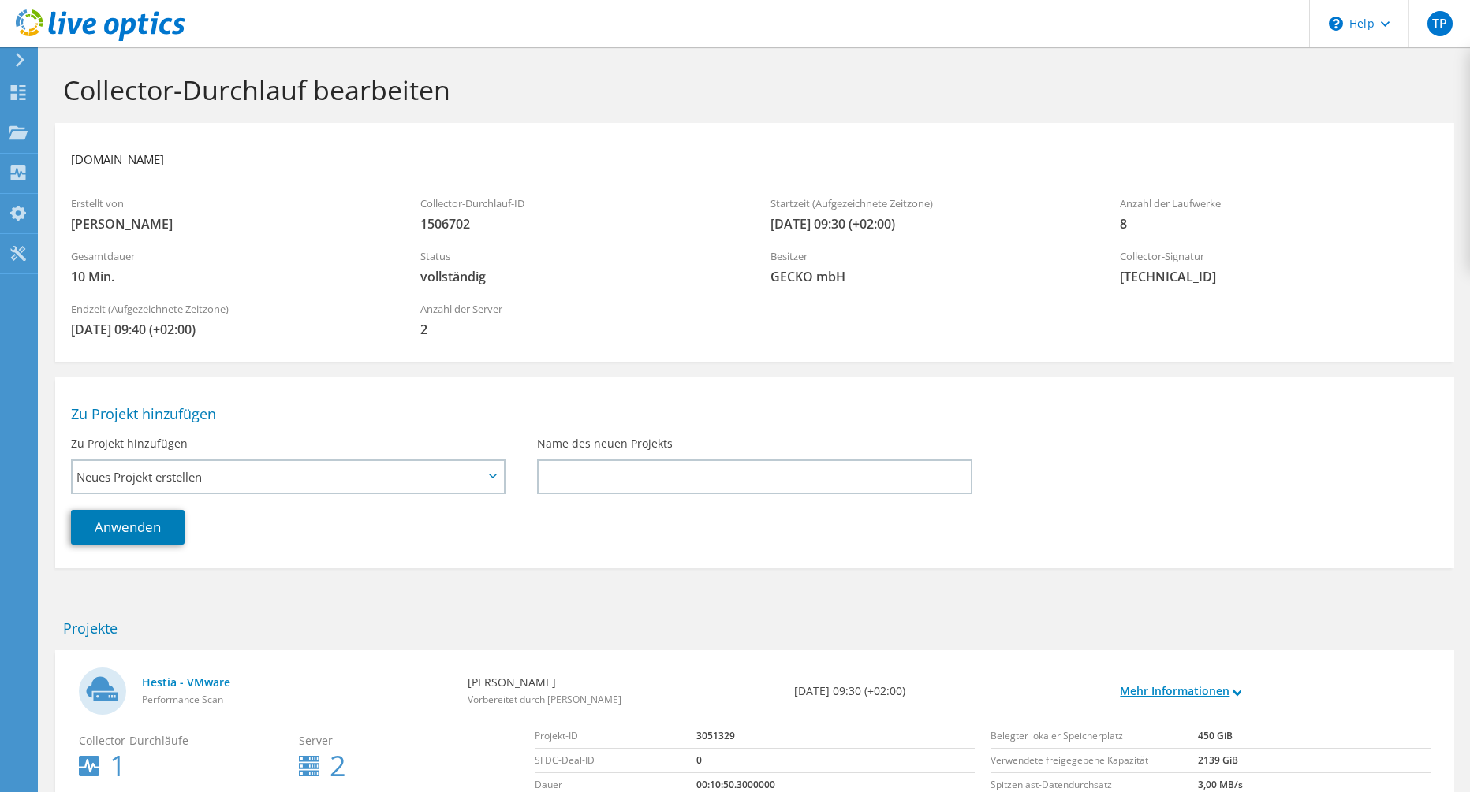
click at [1230, 691] on link "Mehr Informationen" at bounding box center [1180, 691] width 121 height 17
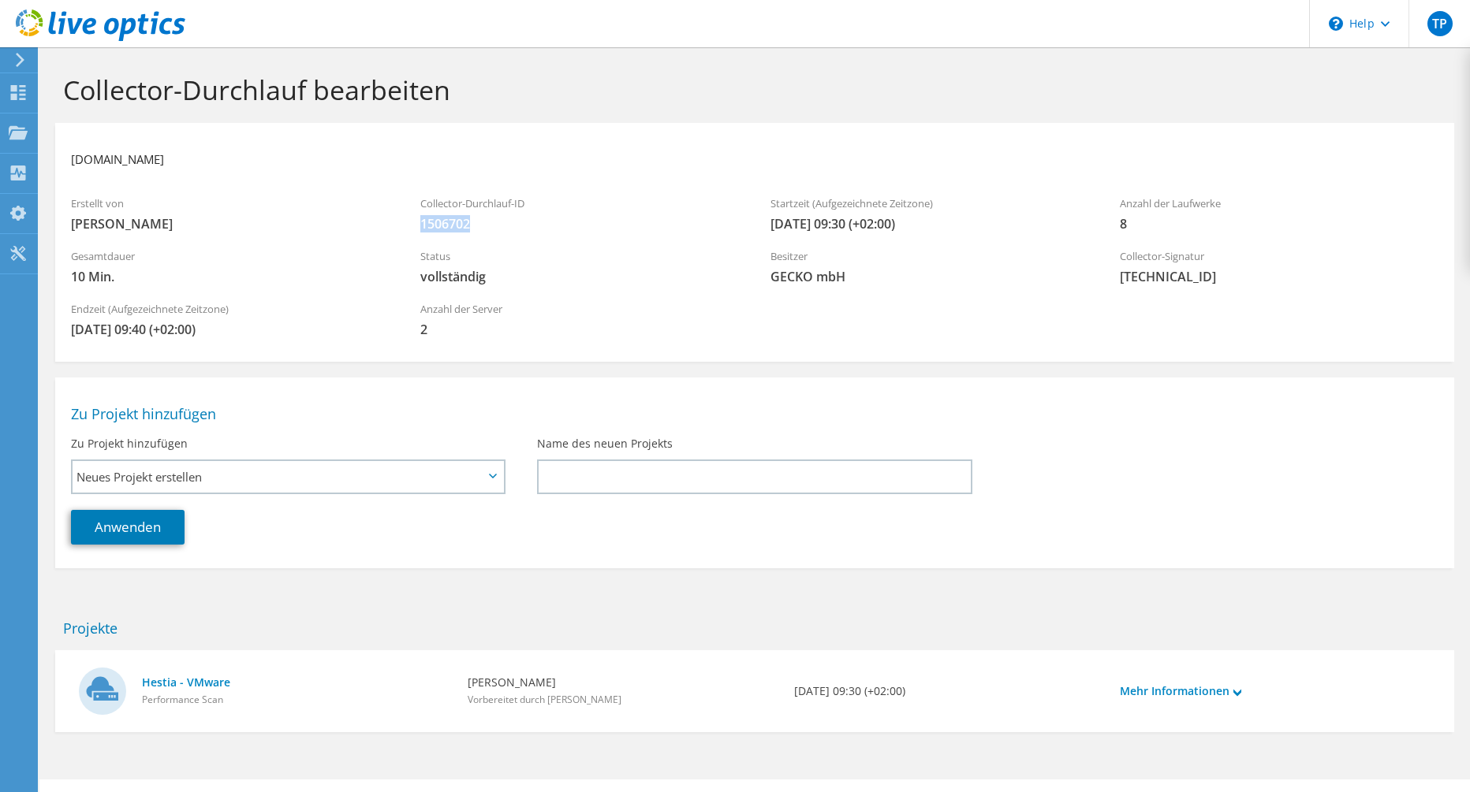
drag, startPoint x: 405, startPoint y: 219, endPoint x: 497, endPoint y: 226, distance: 92.5
click at [497, 226] on div "Collector-Durchlauf-ID 1506702" at bounding box center [578, 214] width 349 height 53
click at [497, 226] on span "1506702" at bounding box center [579, 223] width 318 height 17
drag, startPoint x: 415, startPoint y: 280, endPoint x: 536, endPoint y: 270, distance: 121.0
click at [536, 270] on div "Status vollständig" at bounding box center [578, 266] width 349 height 53
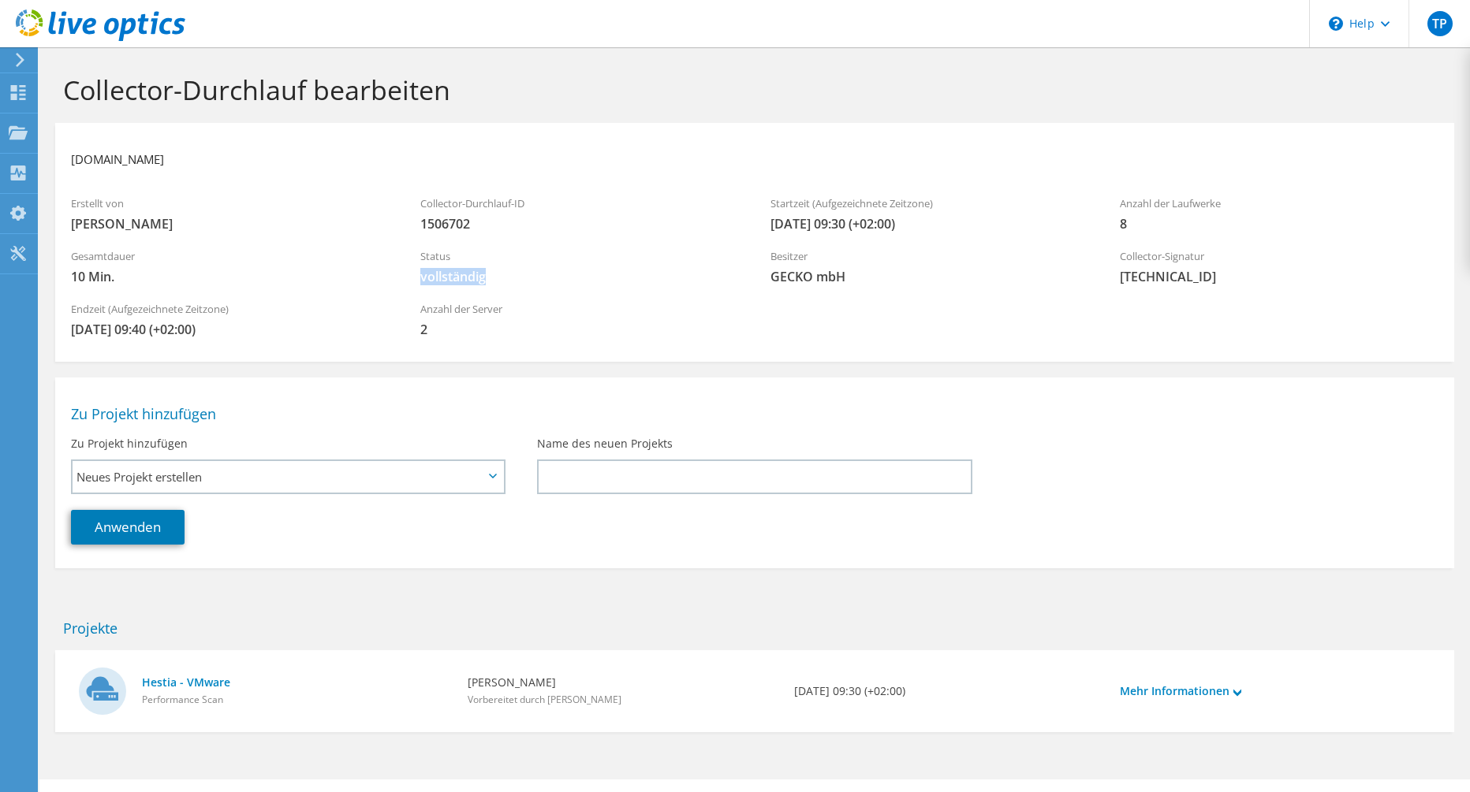
drag, startPoint x: 536, startPoint y: 270, endPoint x: 622, endPoint y: 278, distance: 86.3
click at [538, 270] on span "vollständig" at bounding box center [579, 276] width 318 height 17
drag, startPoint x: 799, startPoint y: 276, endPoint x: 889, endPoint y: 281, distance: 89.2
click at [887, 281] on span "GECKO mbH" at bounding box center [929, 276] width 318 height 17
click at [889, 281] on span "GECKO mbH" at bounding box center [929, 276] width 318 height 17
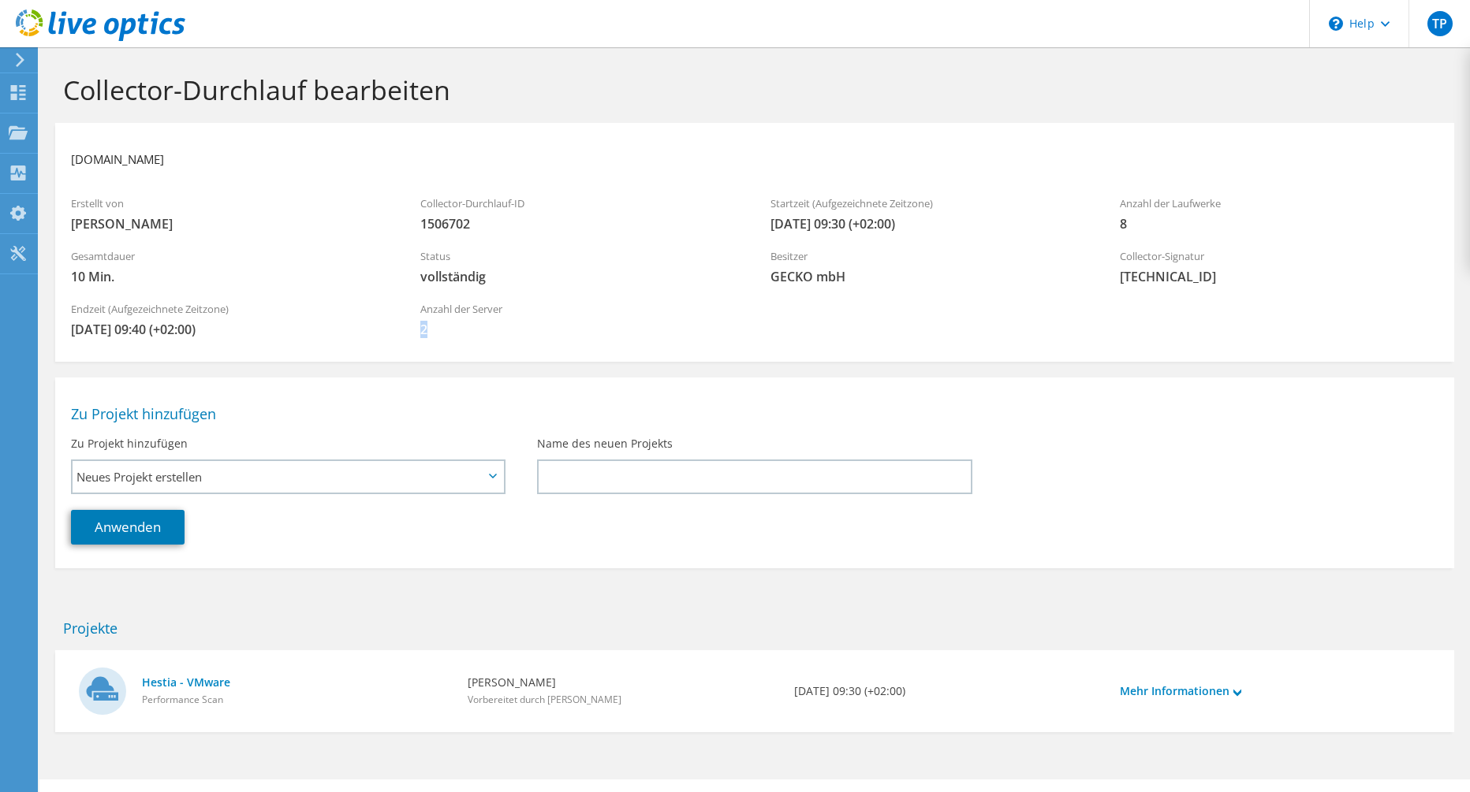
drag, startPoint x: 541, startPoint y: 315, endPoint x: 429, endPoint y: 324, distance: 112.4
click at [430, 324] on div "Anzahl der Server 2" at bounding box center [578, 319] width 349 height 53
click at [428, 324] on span "2" at bounding box center [579, 329] width 318 height 17
click at [348, 341] on div "Endzeit (Aufgezeichnete Zeitzone) [DATE] 09:40 (+02:00)" at bounding box center [229, 319] width 349 height 53
click at [196, 489] on span "Neues Projekt erstellen" at bounding box center [288, 477] width 430 height 32
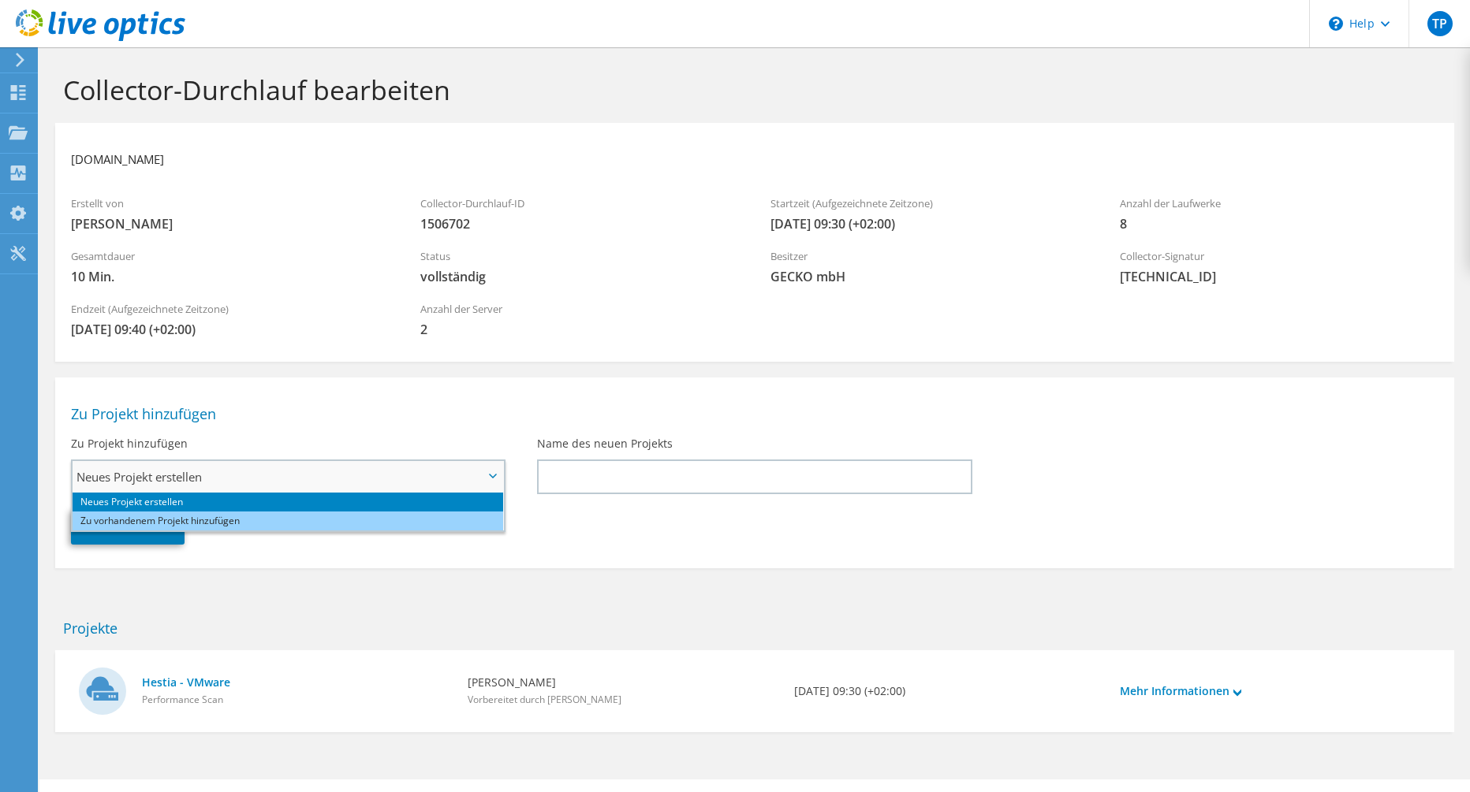
click at [214, 519] on li "Zu vorhandenem Projekt hinzufügen" at bounding box center [288, 521] width 430 height 19
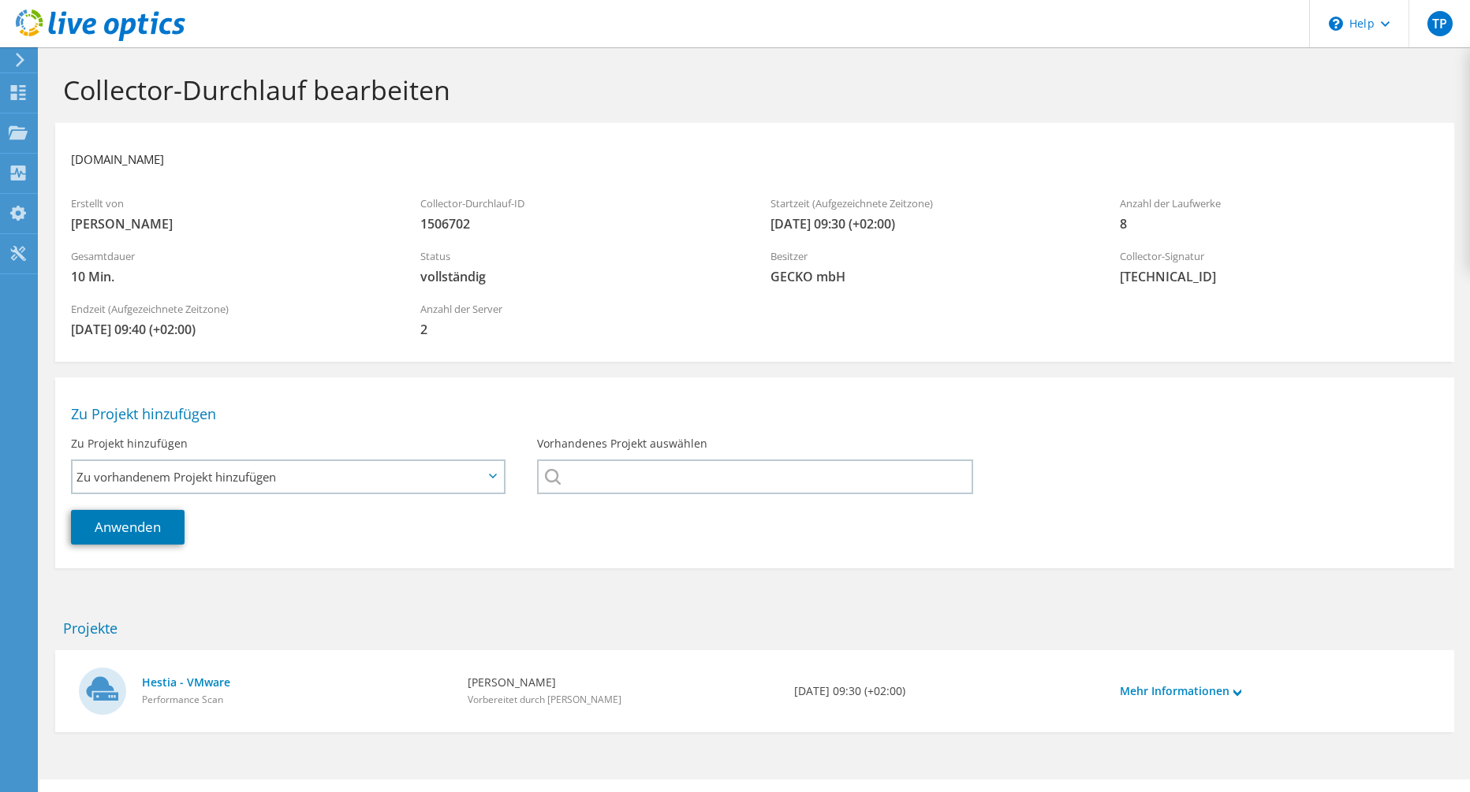
click at [560, 470] on div at bounding box center [754, 477] width 434 height 35
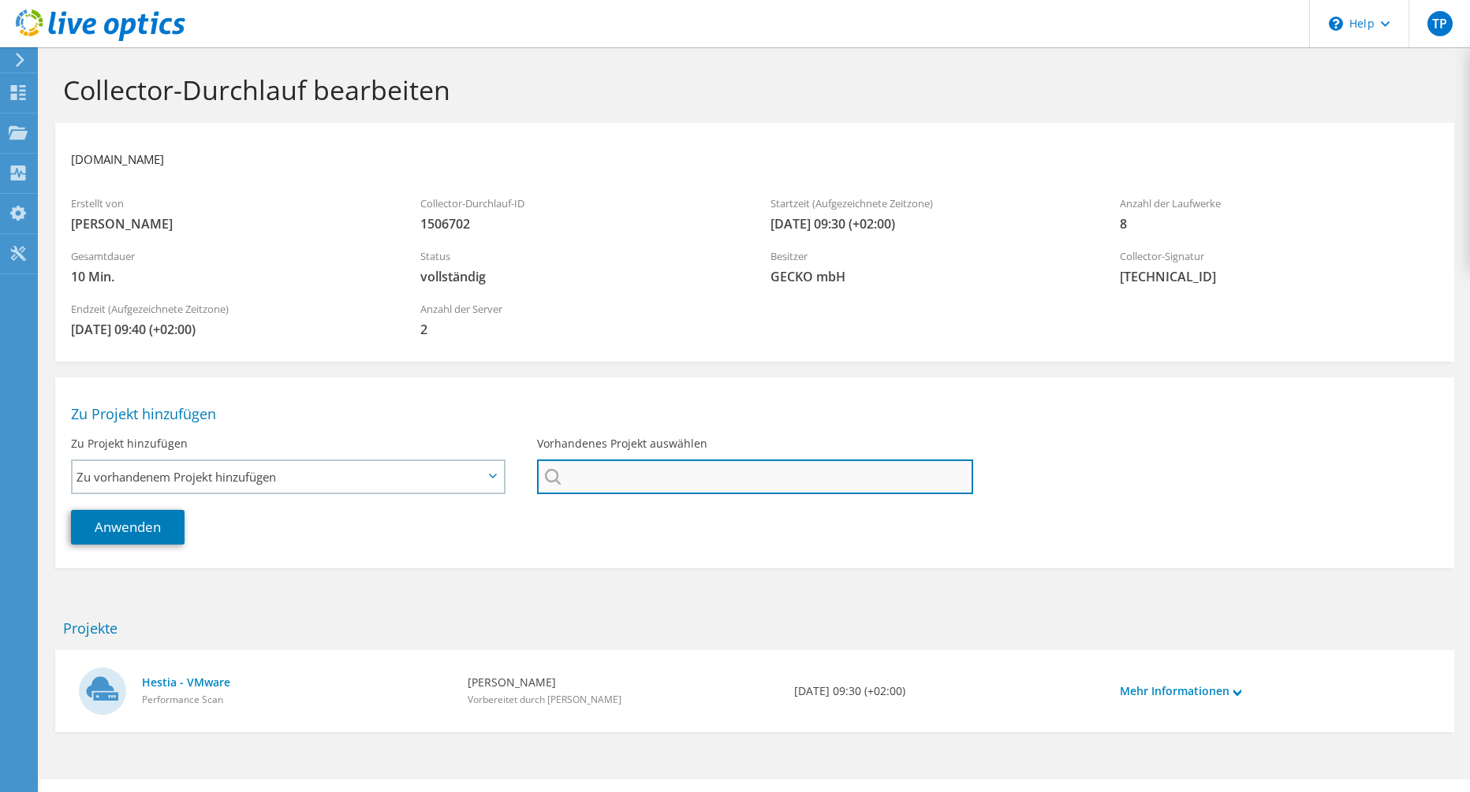
click at [580, 479] on input "Vorhandenes Projekt auswählen" at bounding box center [754, 477] width 435 height 35
click at [569, 480] on input "Vorhandenes Projekt auswählen" at bounding box center [754, 477] width 435 height 35
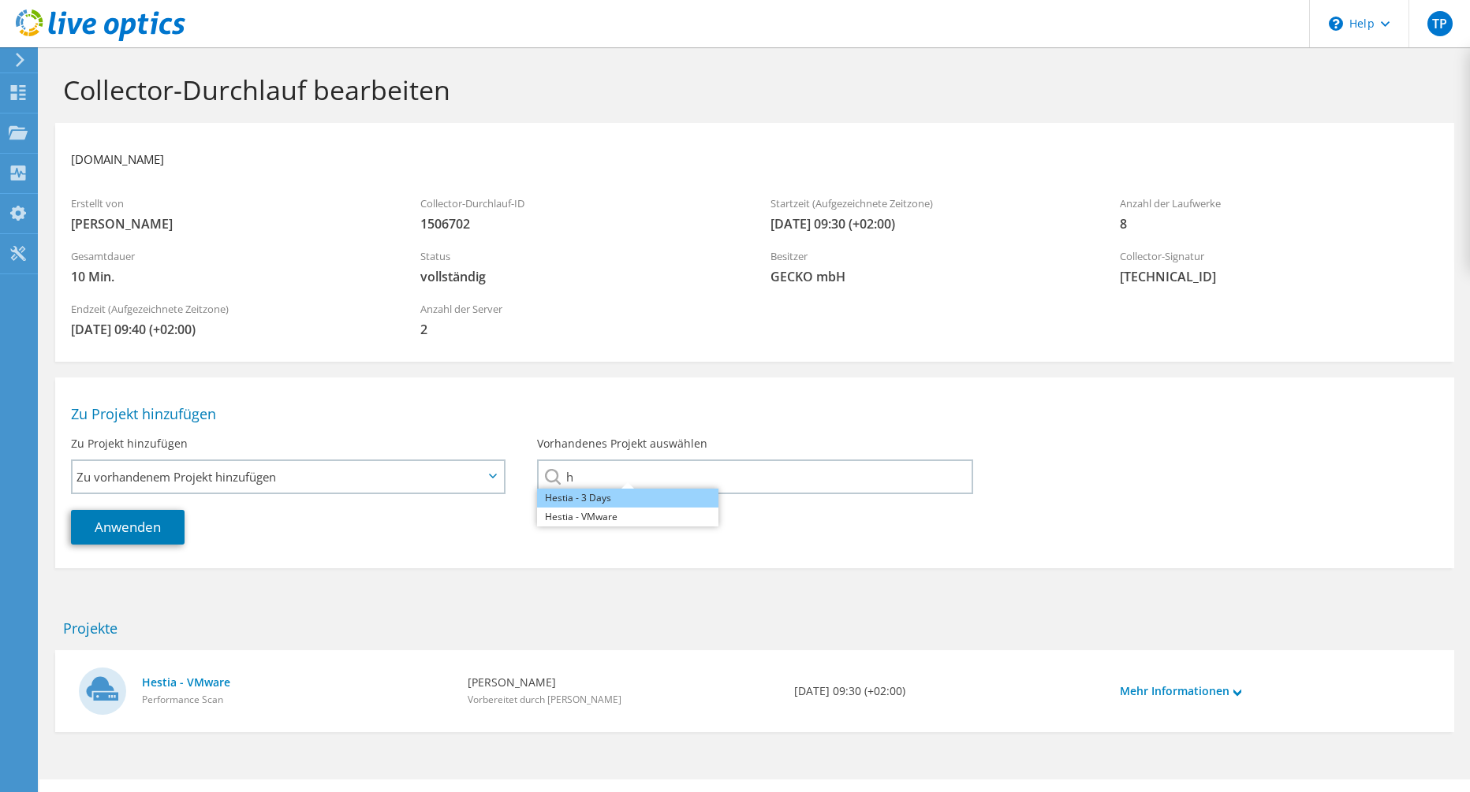
click at [605, 499] on li "Hestia - 3 Days" at bounding box center [627, 498] width 181 height 19
type input "Hestia - 3 Days"
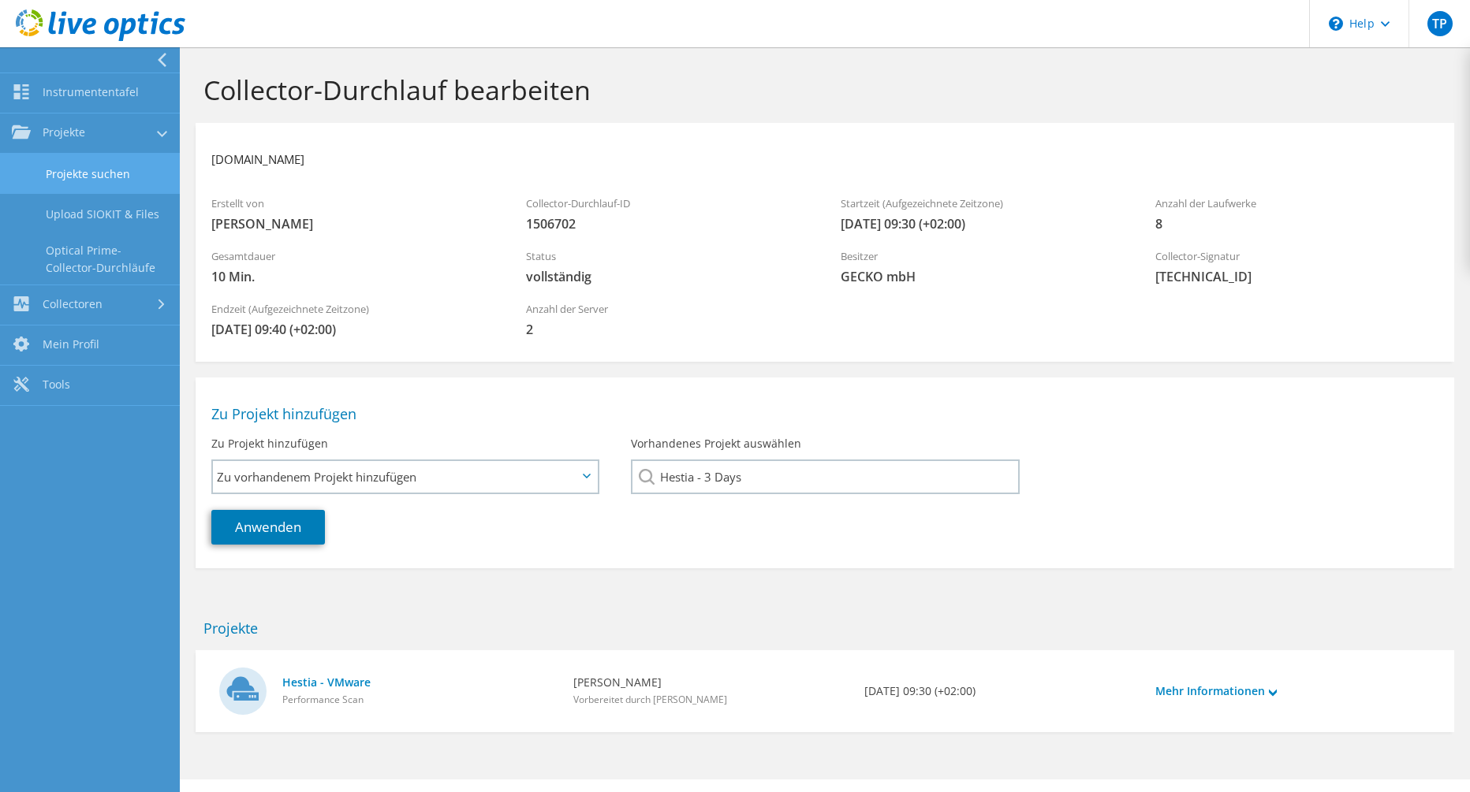
click at [69, 157] on link "Projekte suchen" at bounding box center [90, 174] width 180 height 40
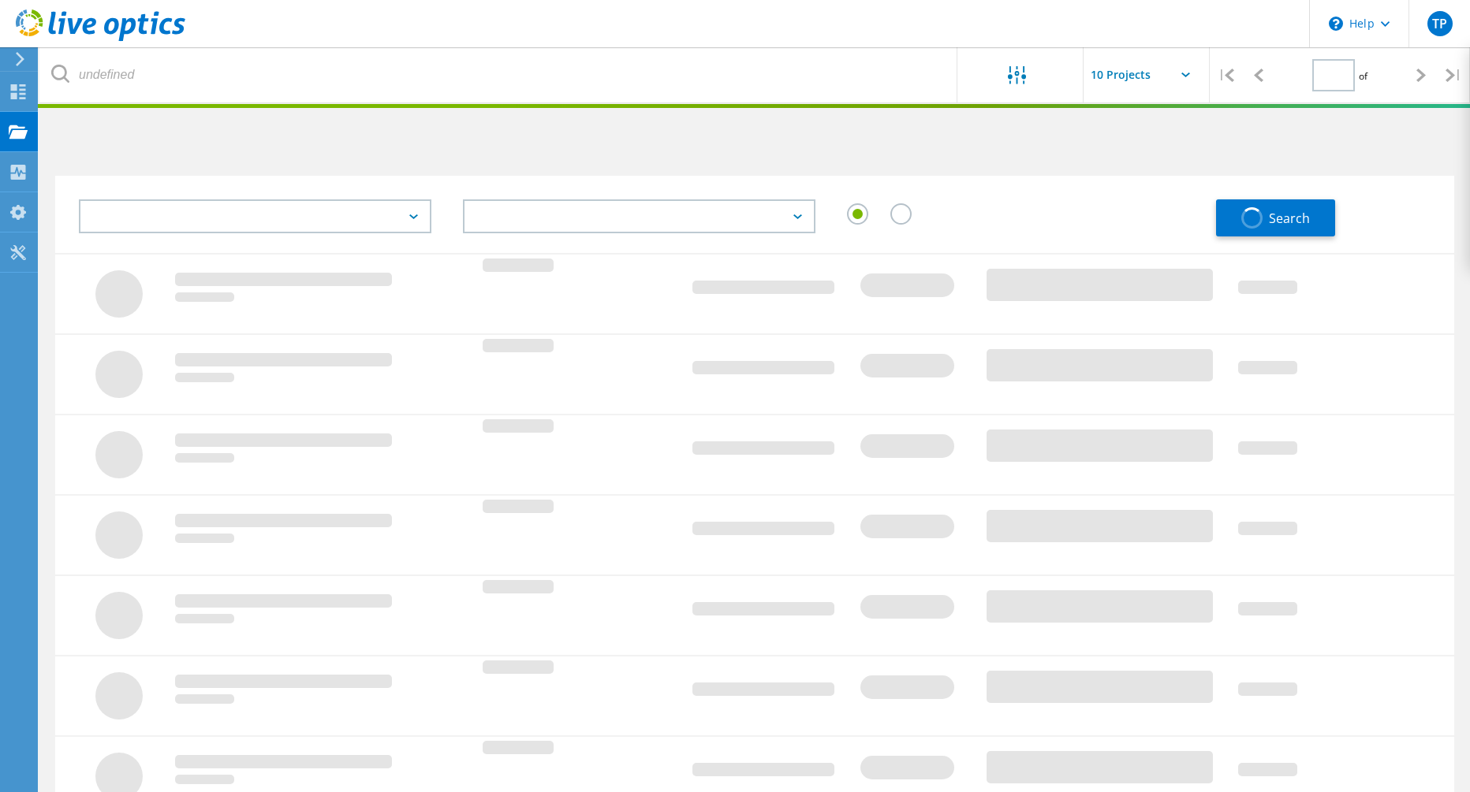
type input "1"
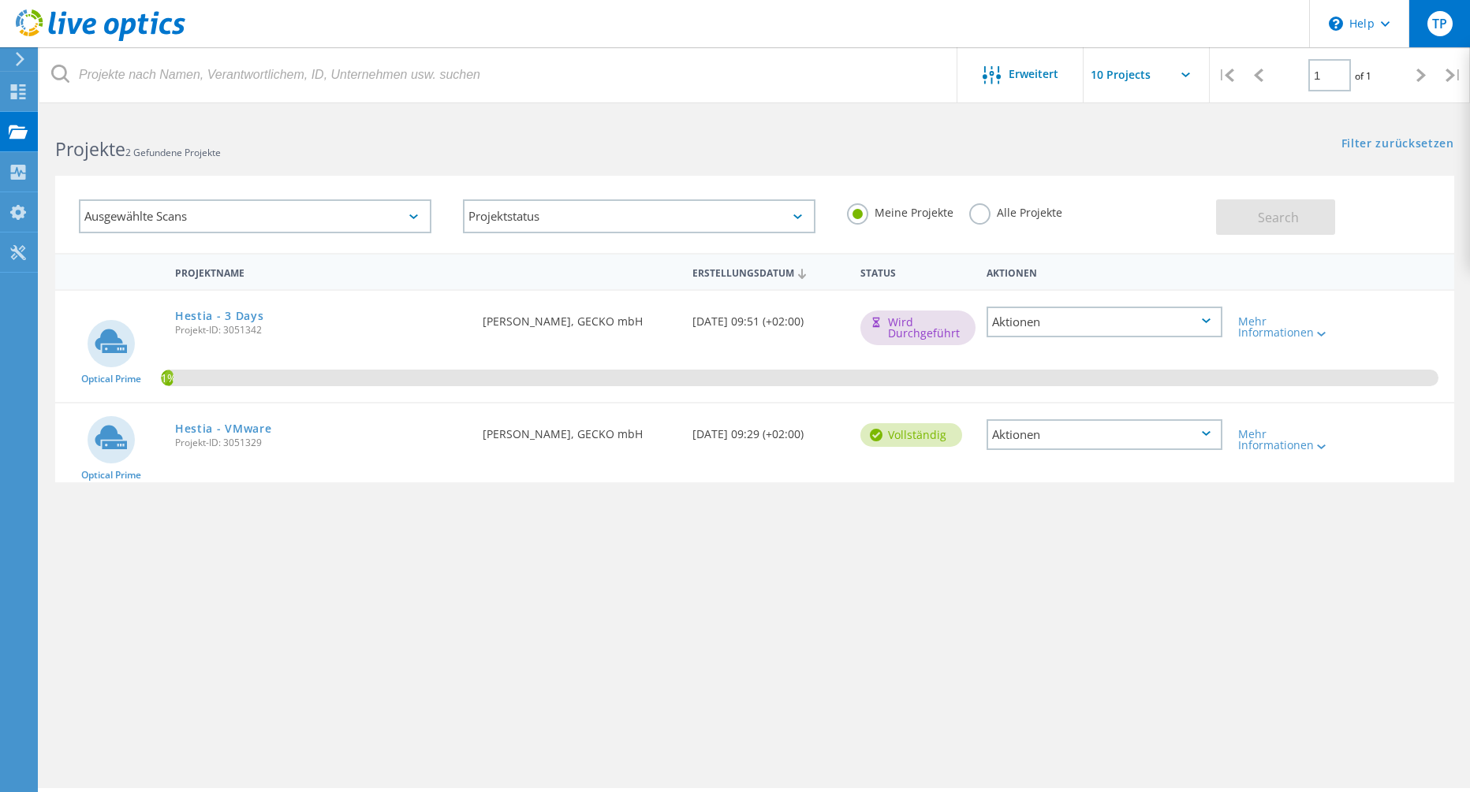
click at [1429, 17] on div "TP" at bounding box center [1439, 23] width 25 height 25
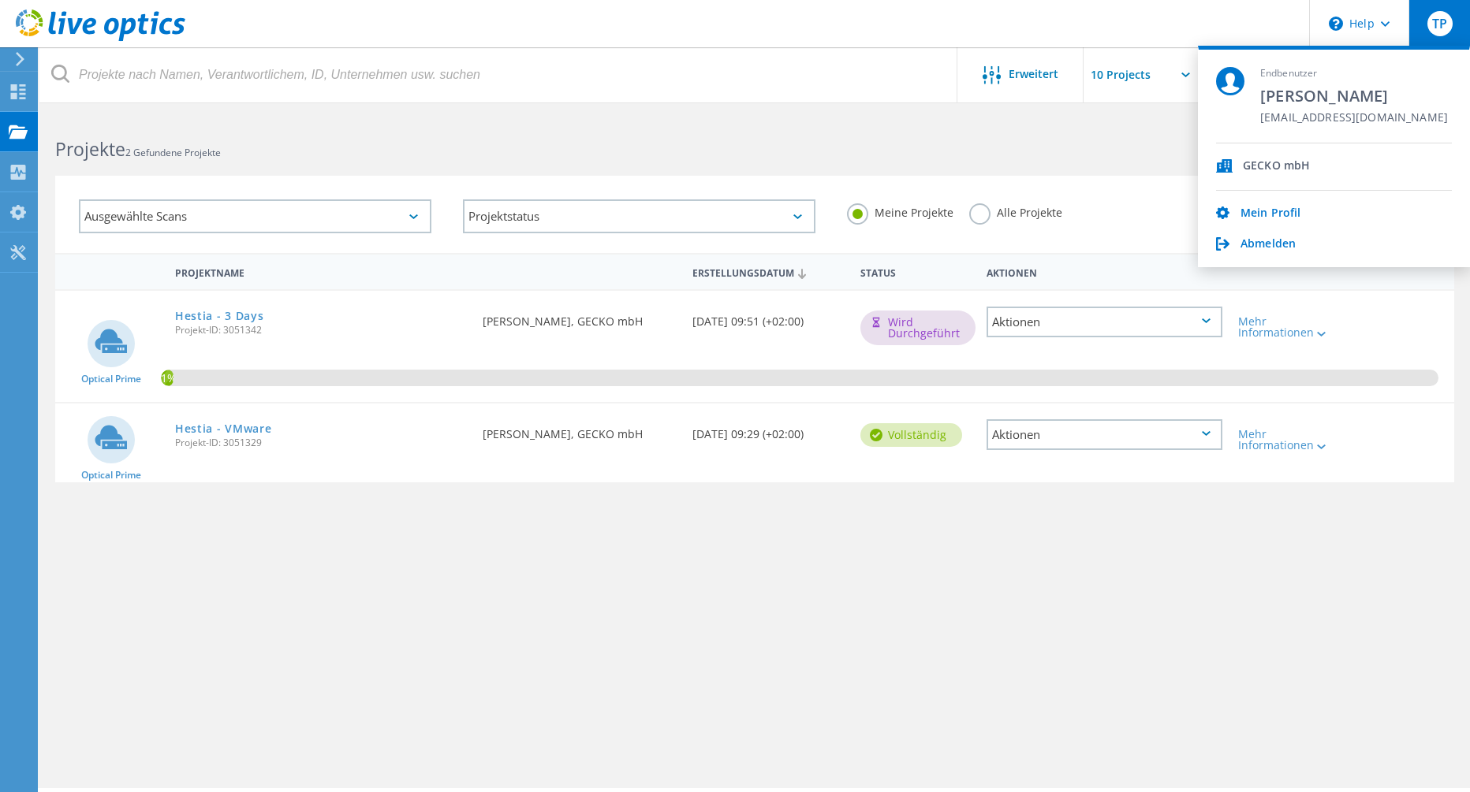
click at [1286, 170] on span "GECKO mbH" at bounding box center [1275, 166] width 67 height 15
click at [1287, 166] on span "GECKO mbH" at bounding box center [1275, 166] width 67 height 15
click at [1275, 162] on span "GECKO mbH" at bounding box center [1275, 166] width 67 height 15
click at [1051, 140] on div "Filter zurücksetzen Filter anzeigen" at bounding box center [1111, 128] width 715 height 29
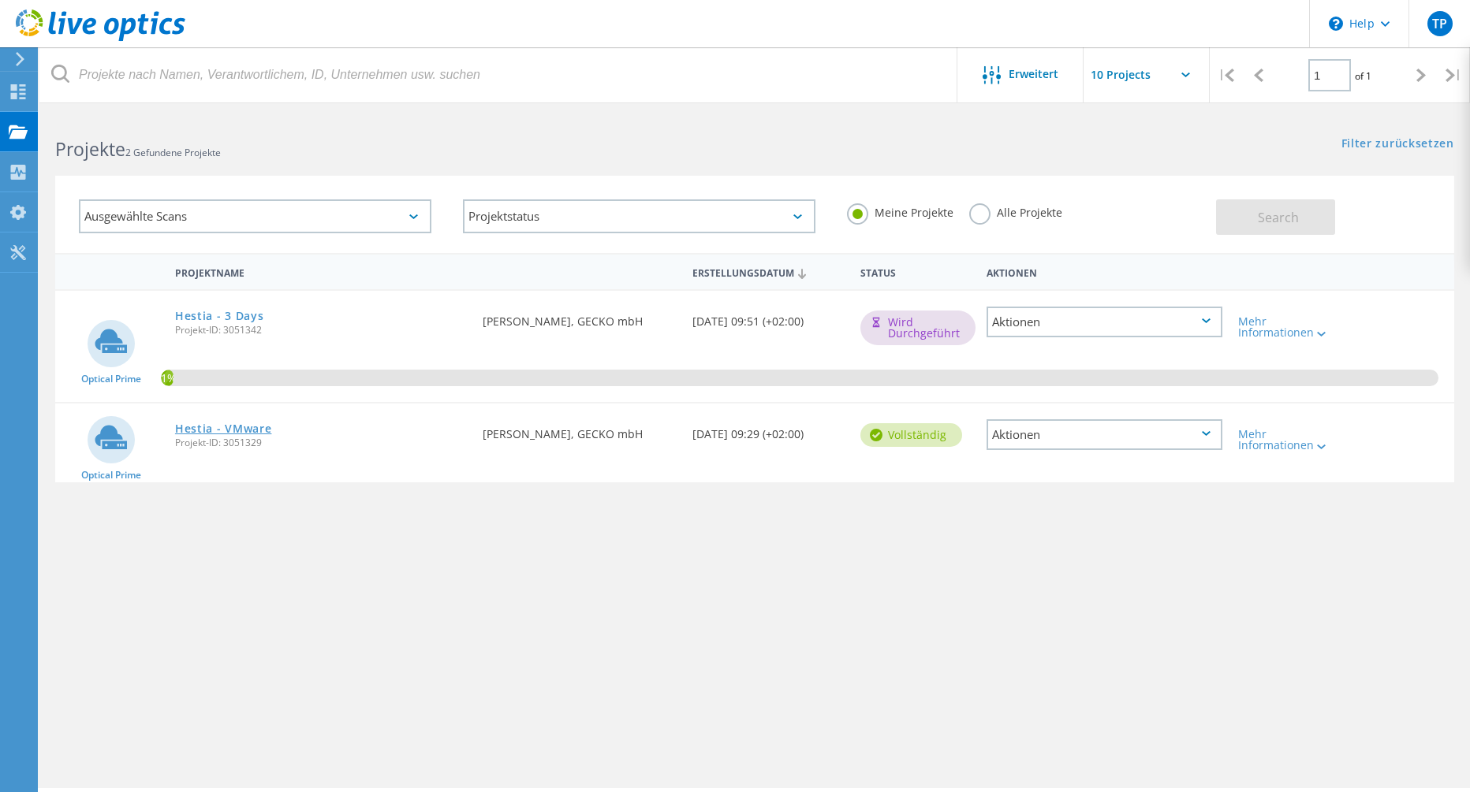
click at [253, 423] on link "Hestia - VMware" at bounding box center [223, 428] width 97 height 11
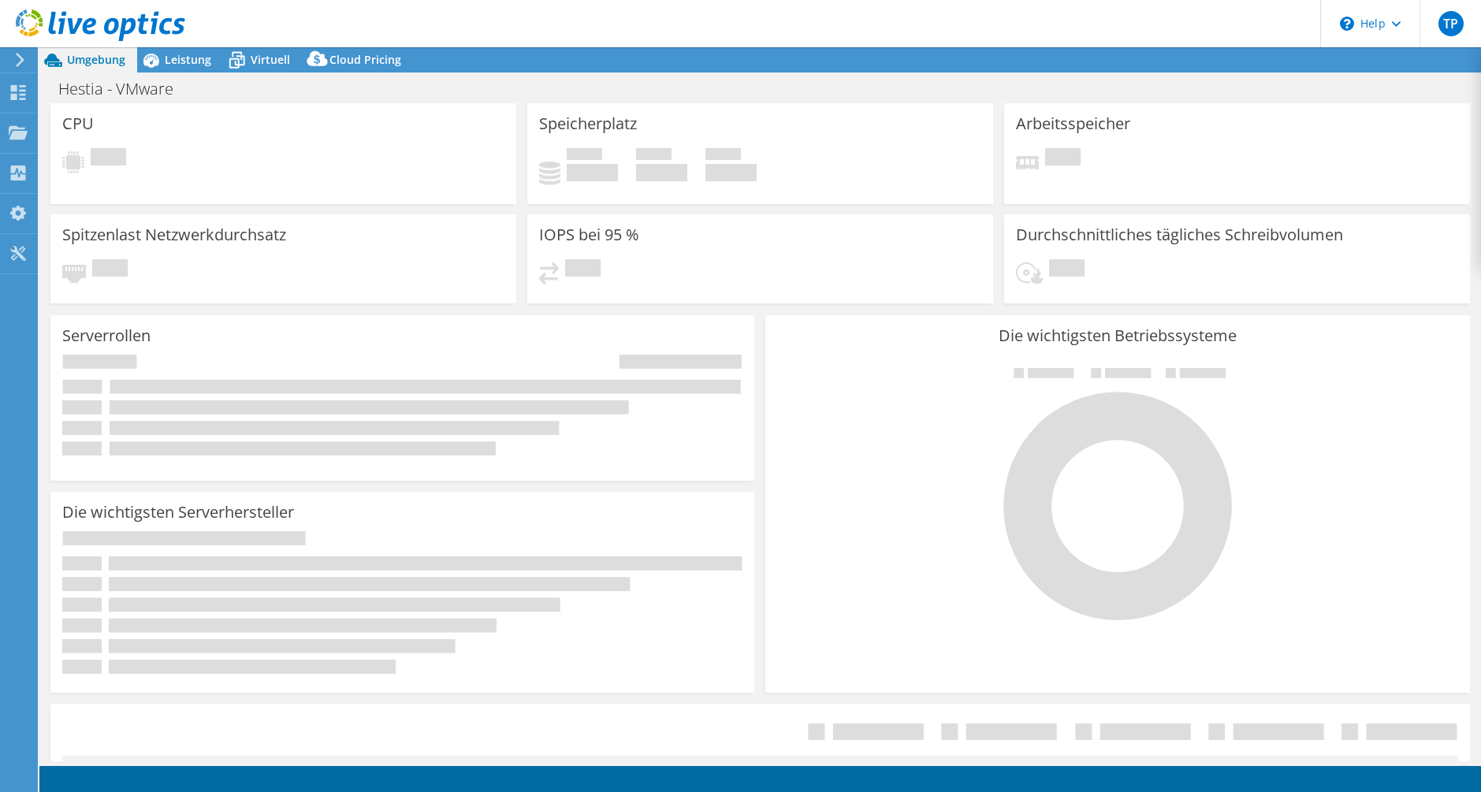
select select "EUFrankfurt"
select select "EUR"
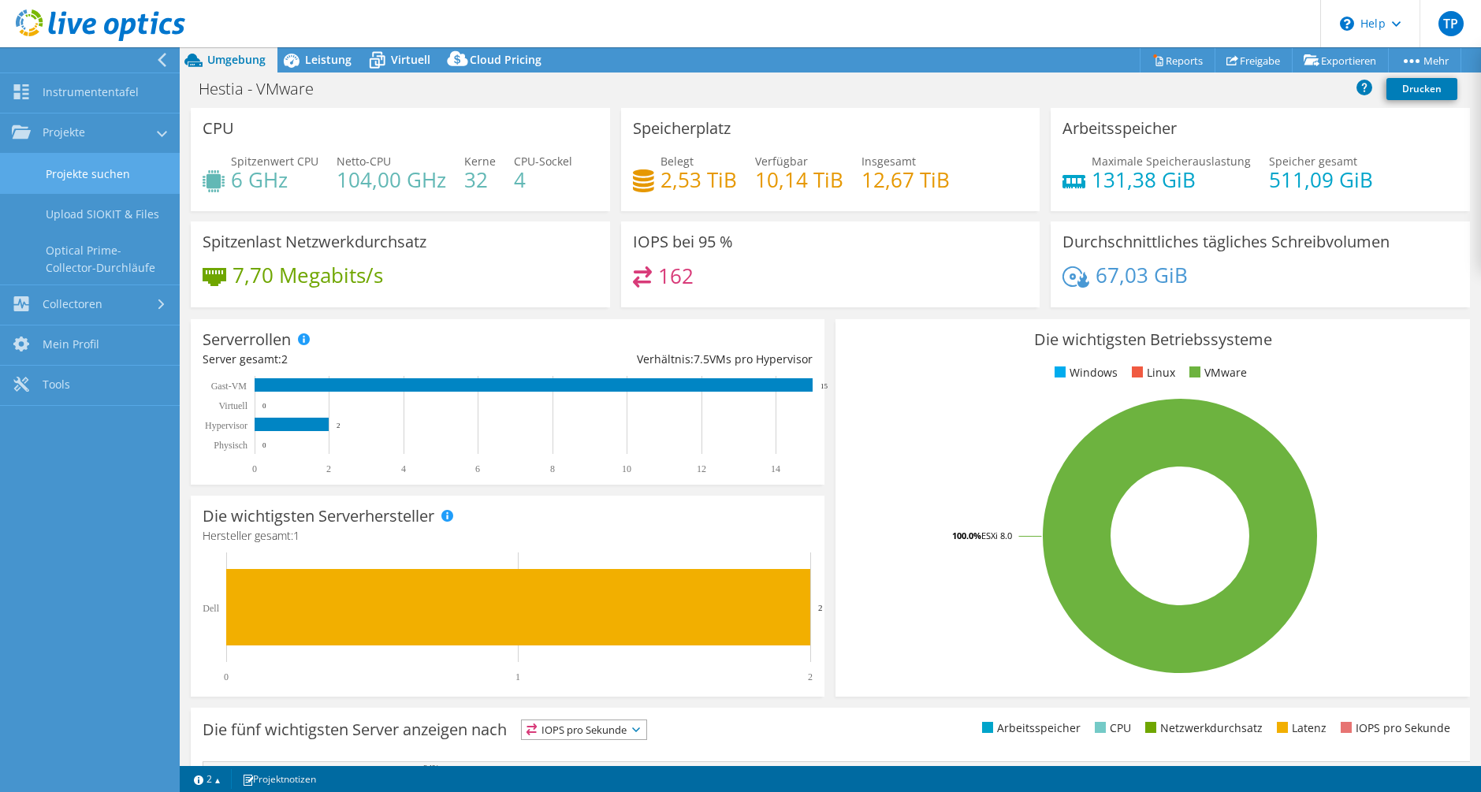
click at [102, 170] on link "Projekte suchen" at bounding box center [90, 174] width 180 height 40
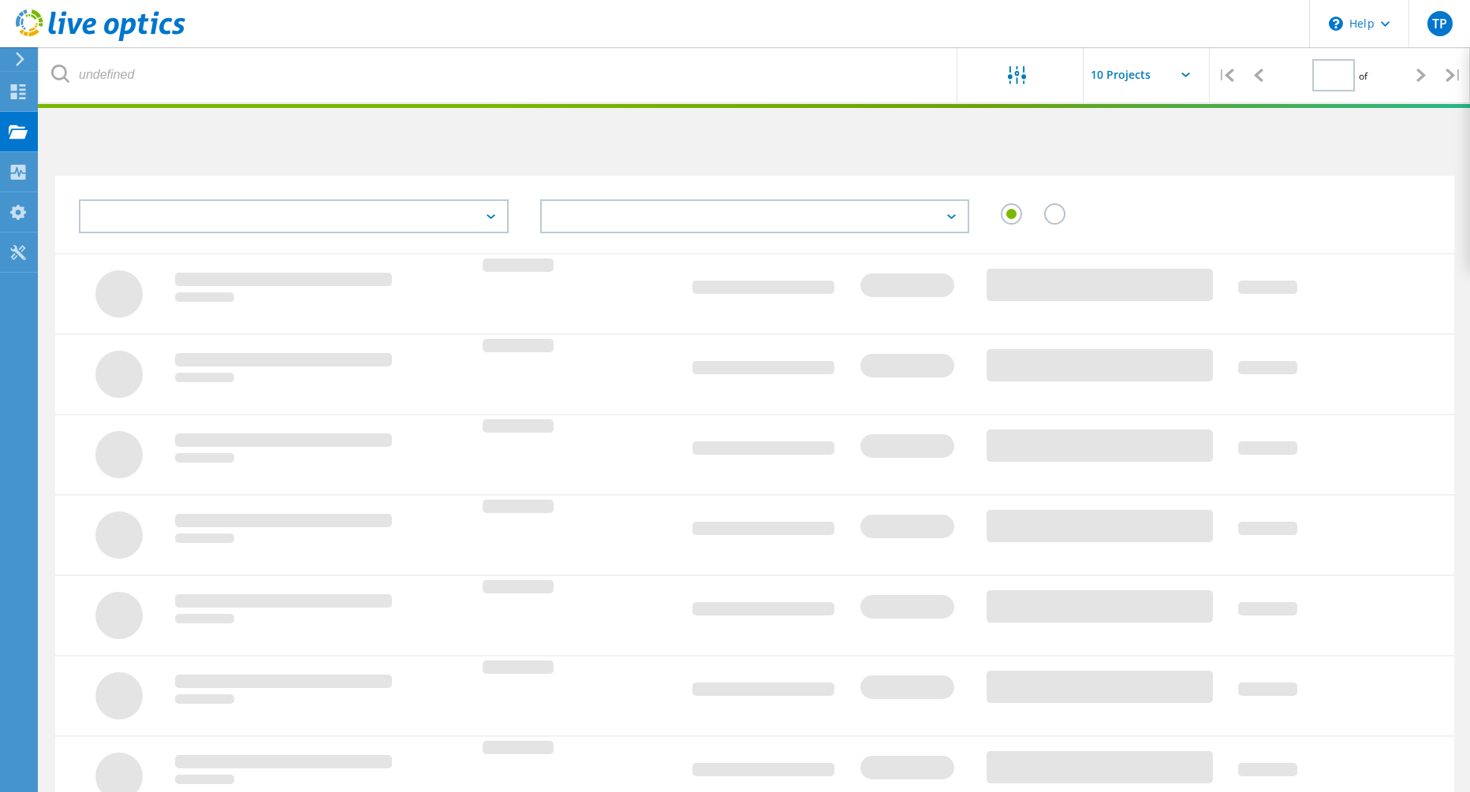
type input "1"
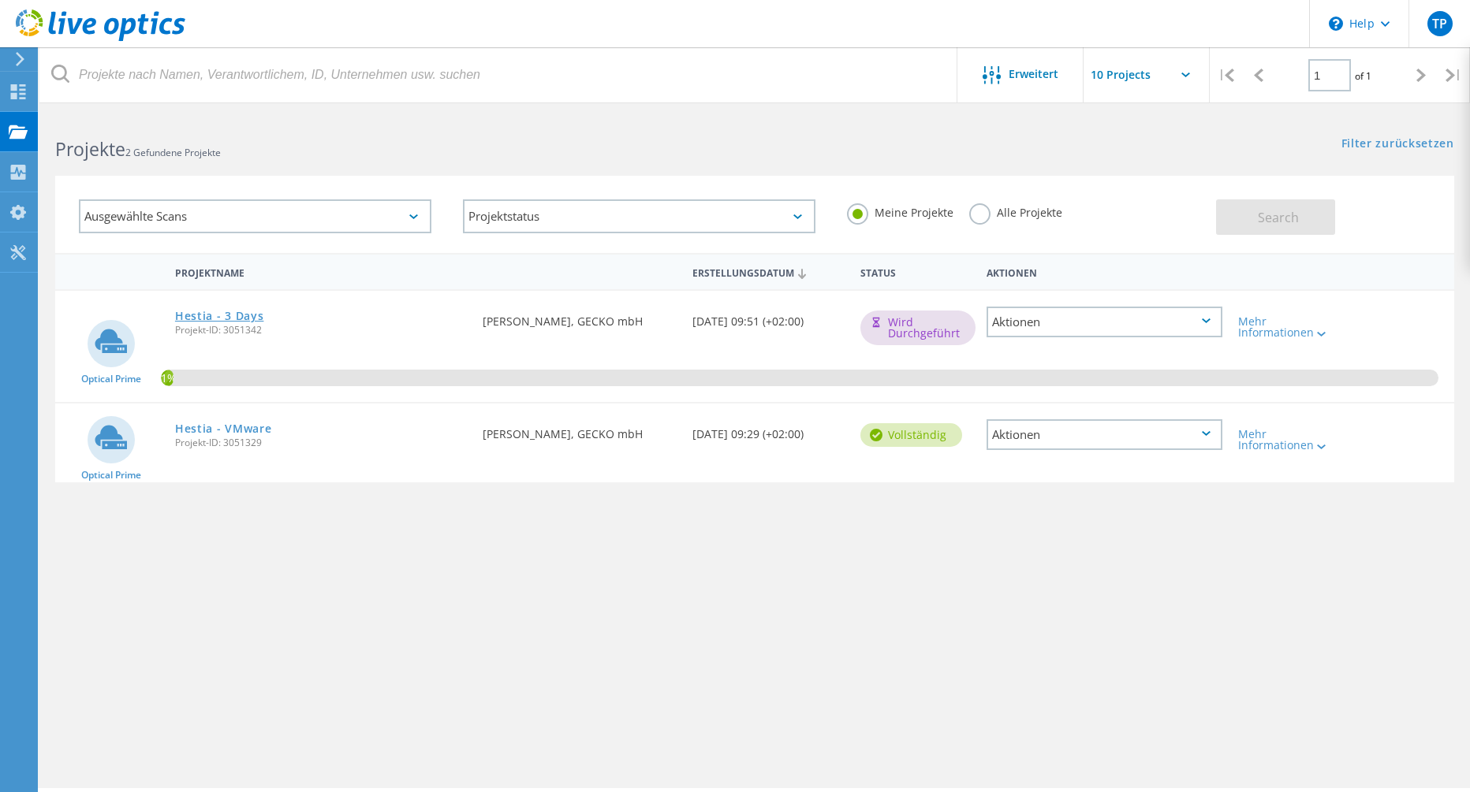
click at [249, 315] on link "Hestia - 3 Days" at bounding box center [219, 316] width 89 height 11
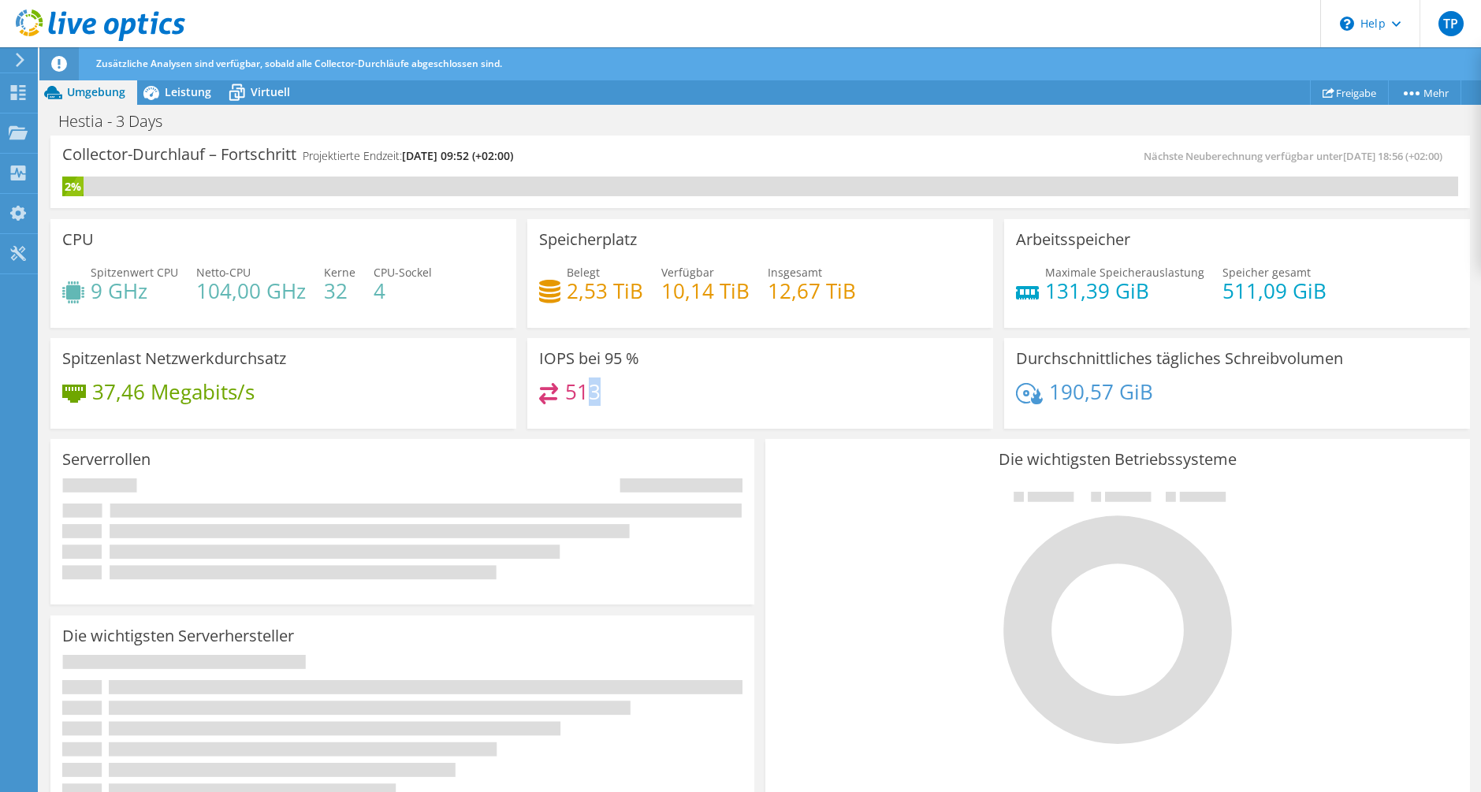
drag, startPoint x: 603, startPoint y: 390, endPoint x: 638, endPoint y: 390, distance: 34.7
click at [638, 390] on div "513" at bounding box center [760, 400] width 442 height 34
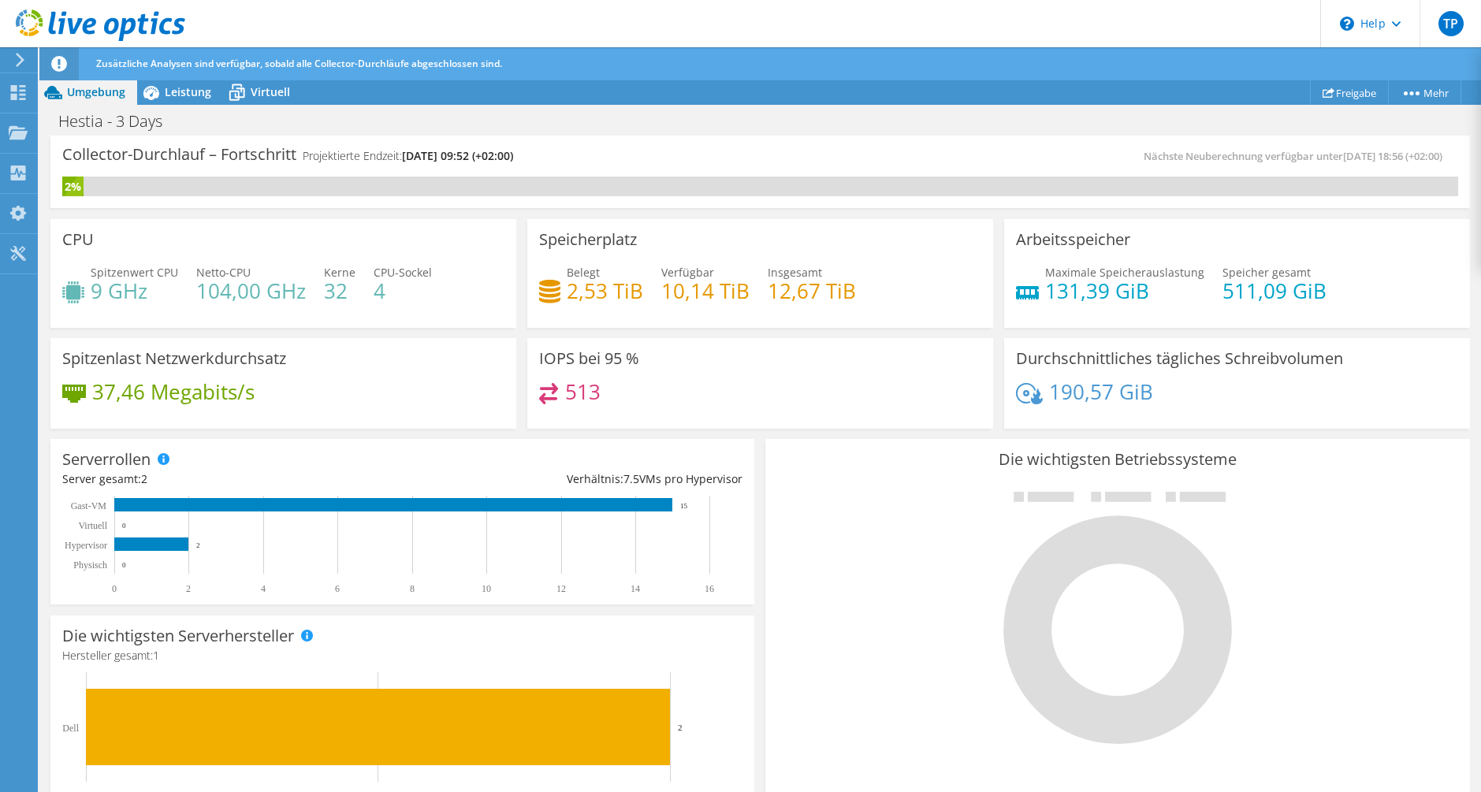
click at [638, 390] on div "513" at bounding box center [760, 400] width 442 height 34
drag, startPoint x: 217, startPoint y: 281, endPoint x: 352, endPoint y: 291, distance: 135.1
click at [352, 291] on div "Spitzenwert CPU 9 GHz Netto-CPU 104,00 GHz Kerne 32 CPU-Sockel 4" at bounding box center [283, 289] width 442 height 51
click at [352, 291] on h4 "32" at bounding box center [340, 290] width 32 height 17
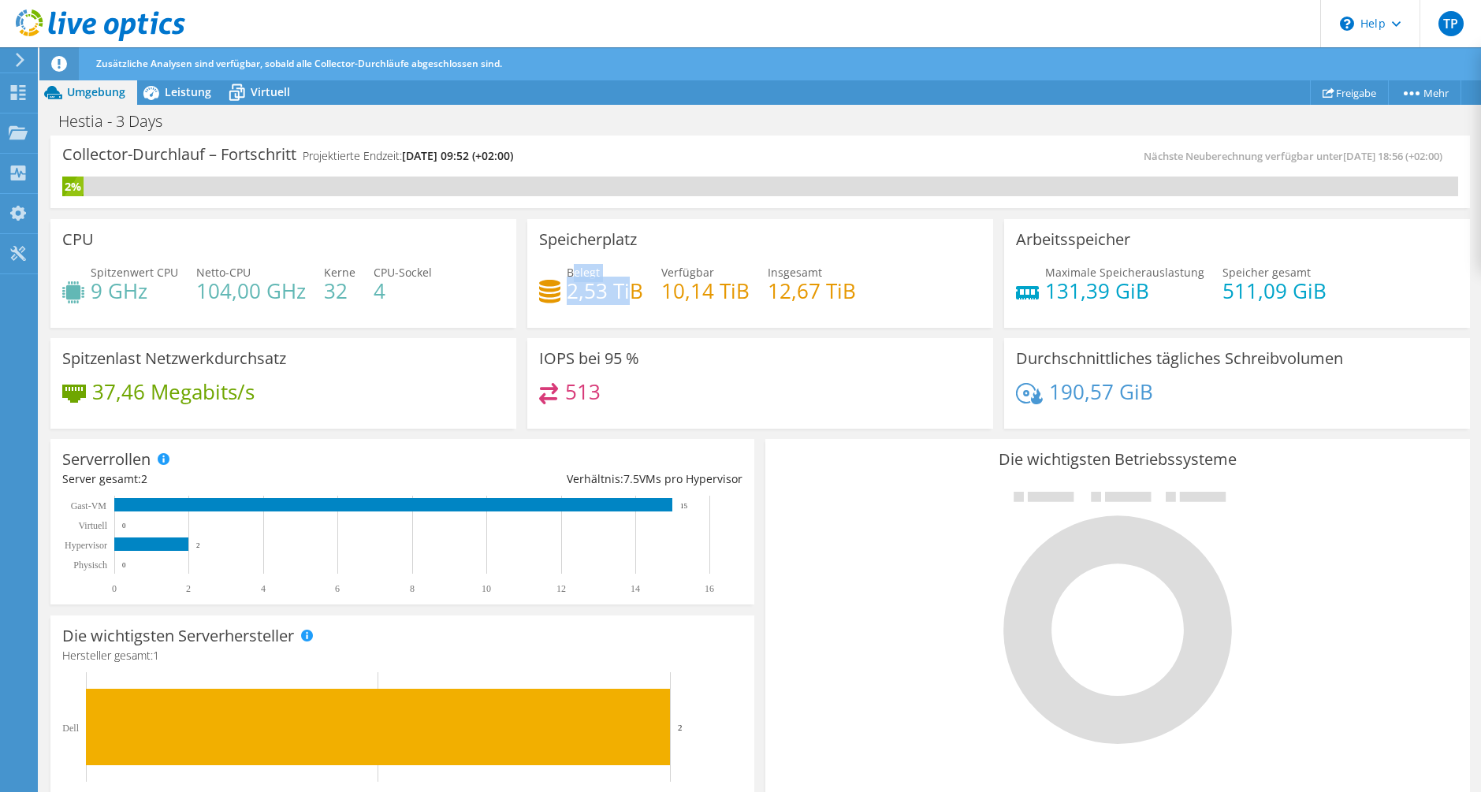
drag, startPoint x: 583, startPoint y: 279, endPoint x: 646, endPoint y: 291, distance: 64.2
click at [646, 291] on div "Belegt 2,53 TiB Verfügbar 10,14 TiB Insgesamt 12,67 TiB" at bounding box center [760, 289] width 442 height 51
click at [234, 90] on icon at bounding box center [237, 93] width 28 height 28
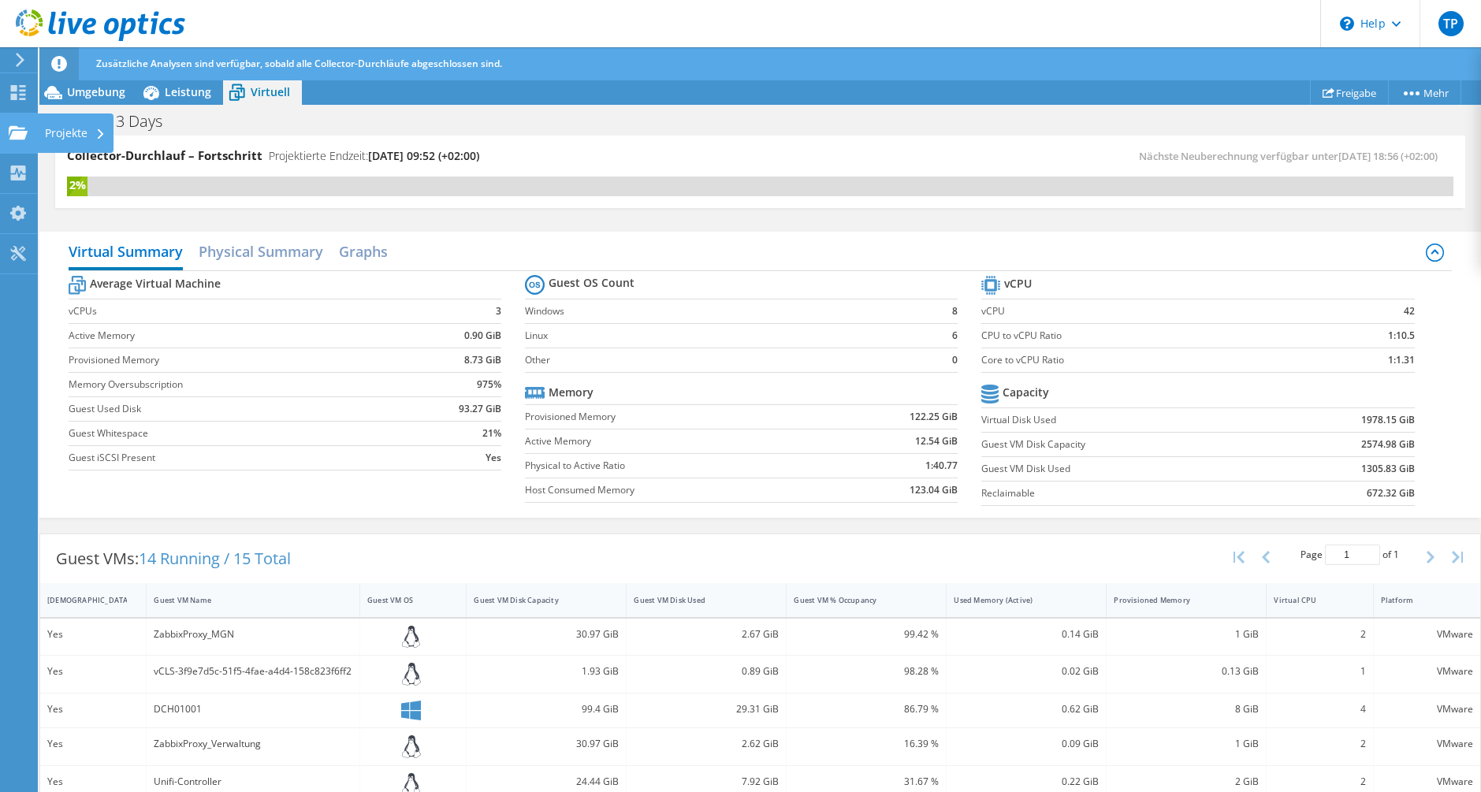
click at [20, 128] on use at bounding box center [18, 131] width 19 height 13
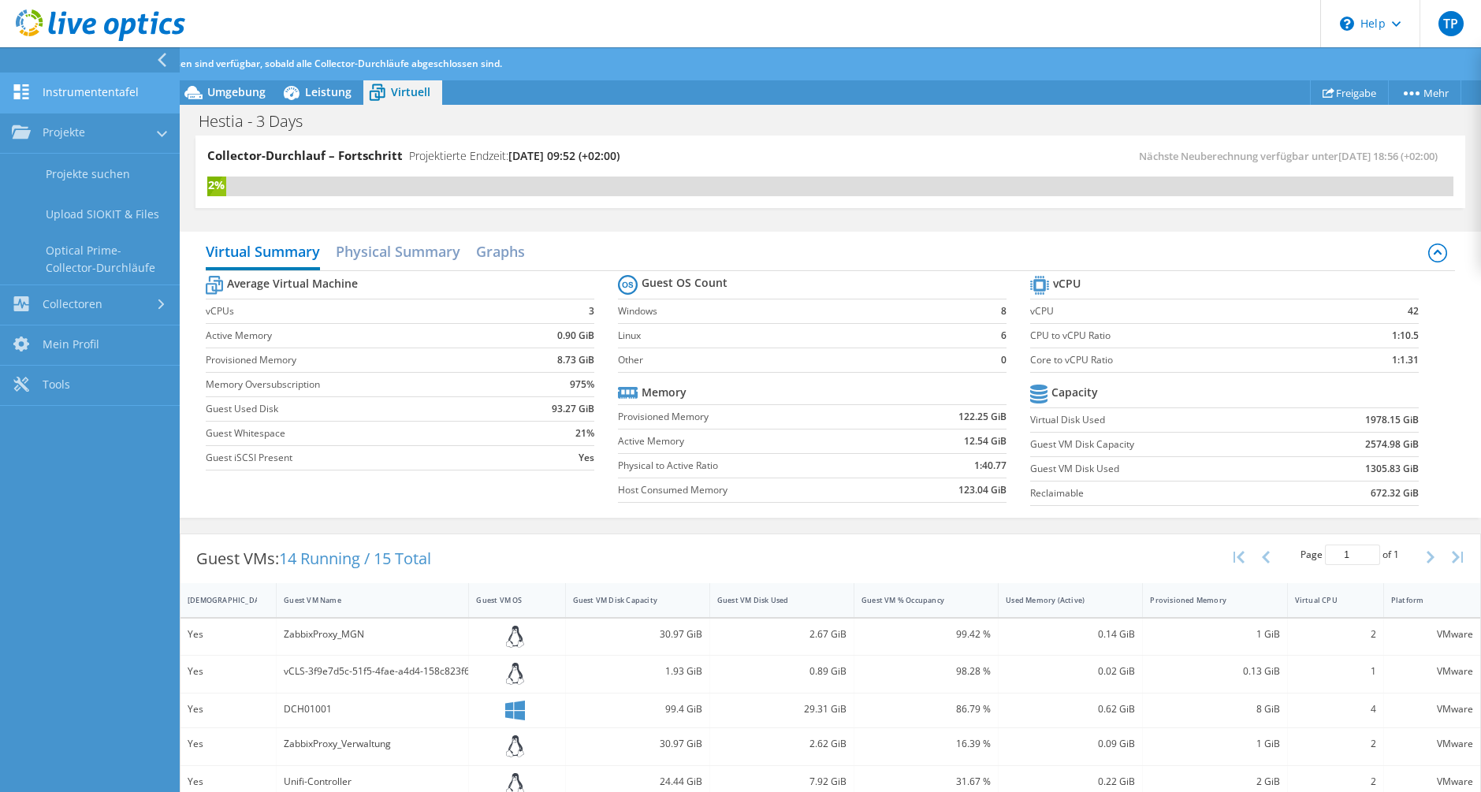
click at [47, 99] on link "Instrumententafel" at bounding box center [90, 93] width 180 height 40
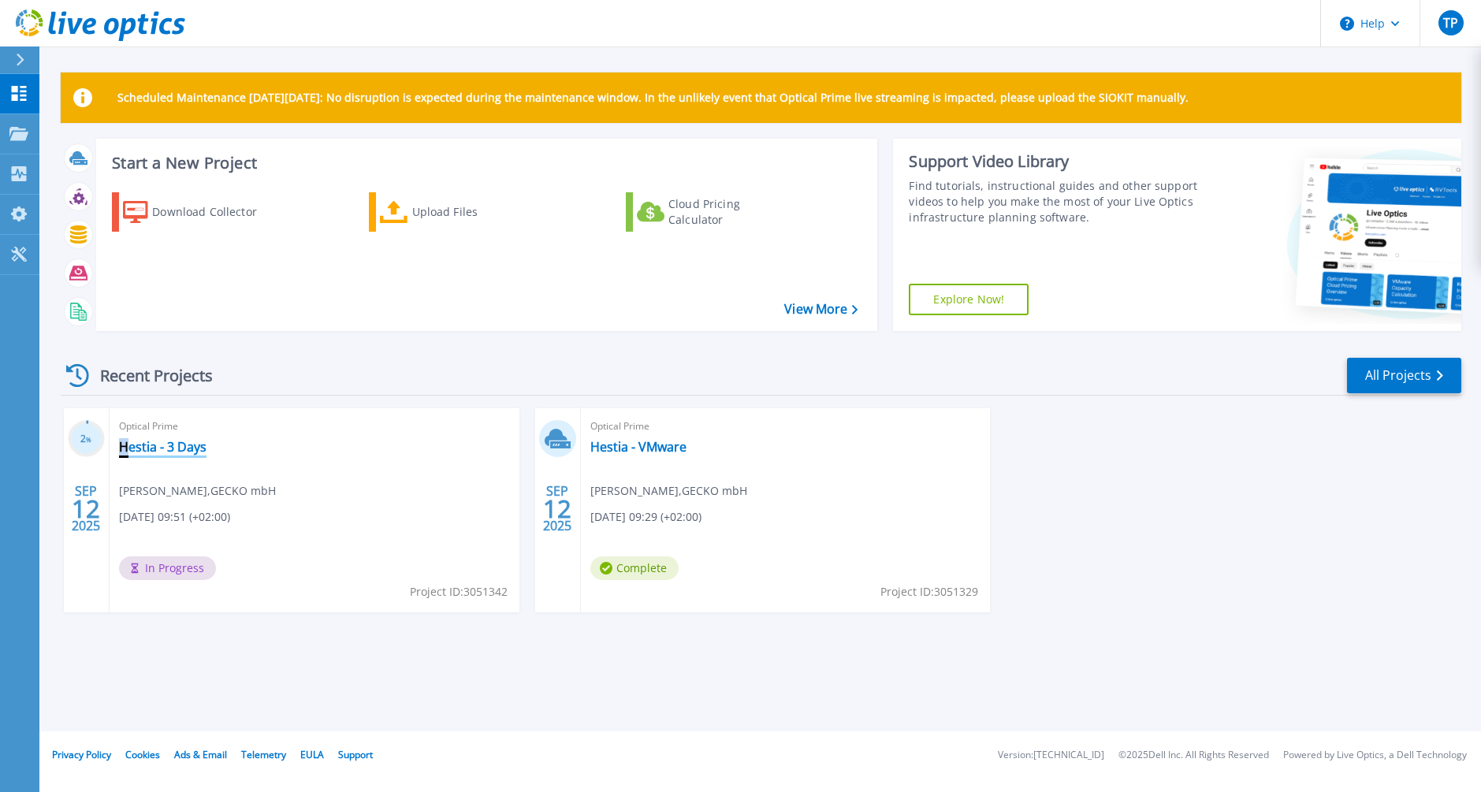
drag, startPoint x: 125, startPoint y: 445, endPoint x: 250, endPoint y: 457, distance: 125.1
click at [250, 457] on div "Optical Prime Hestia - 3 Days [PERSON_NAME] , GECKO mbH [DATE] 09:51 (+02:00) I…" at bounding box center [315, 510] width 410 height 204
click at [309, 466] on div "Optical Prime Hestia - 3 Days [PERSON_NAME] , GECKO mbH [DATE] 09:51 (+02:00) I…" at bounding box center [315, 510] width 410 height 204
drag, startPoint x: 671, startPoint y: 451, endPoint x: 740, endPoint y: 456, distance: 68.8
click at [740, 456] on div "Optical Prime Hestia - VMware [PERSON_NAME] , GECKO mbH [DATE] 09:29 (+02:00) C…" at bounding box center [786, 510] width 410 height 204
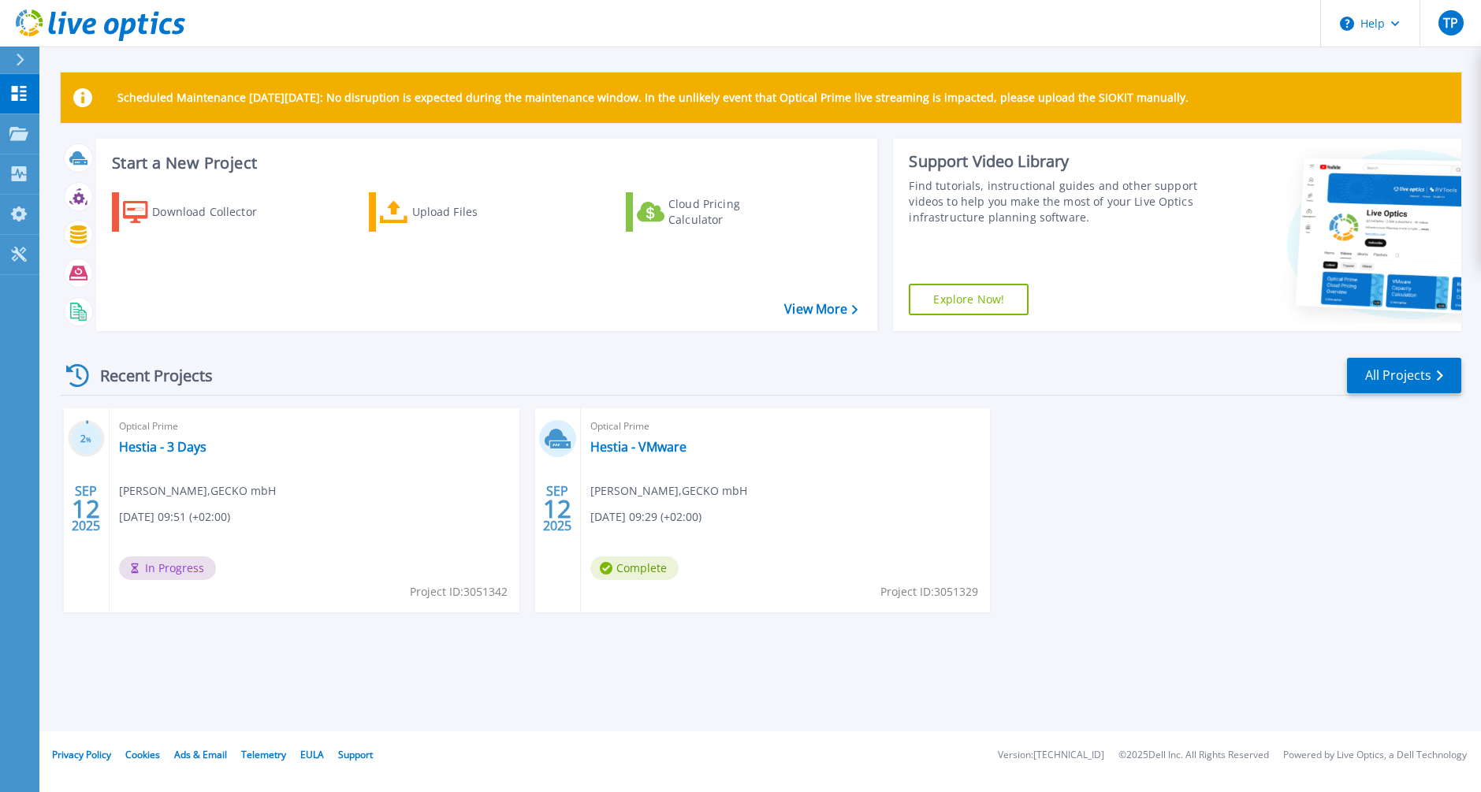
click at [1106, 479] on div "2 % [DATE] Optical Prime Hestia - 3 Days [PERSON_NAME] , GECKO mbH [DATE] 09:51…" at bounding box center [755, 526] width 1414 height 236
drag, startPoint x: 462, startPoint y: 602, endPoint x: 521, endPoint y: 597, distance: 59.4
click at [521, 597] on div "2 % [DATE] Optical Prime Hestia - 3 Days [PERSON_NAME] , GECKO mbH [DATE] 09:51…" at bounding box center [755, 526] width 1414 height 236
click at [501, 616] on div "2 % [DATE] Optical Prime Hestia - 3 Days [PERSON_NAME] , GECKO mbH [DATE] 09:51…" at bounding box center [755, 526] width 1414 height 236
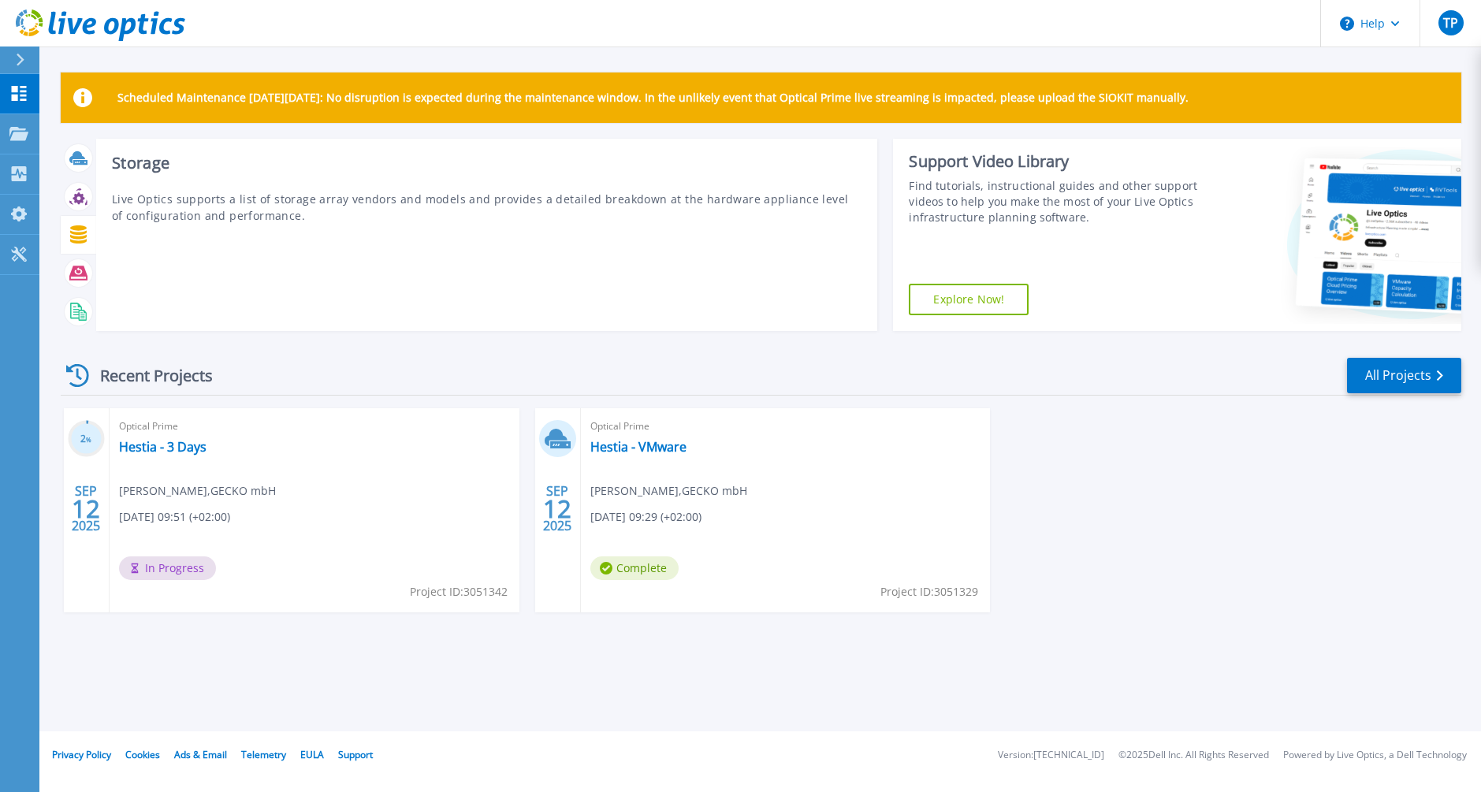
click at [83, 244] on icon at bounding box center [78, 234] width 18 height 18
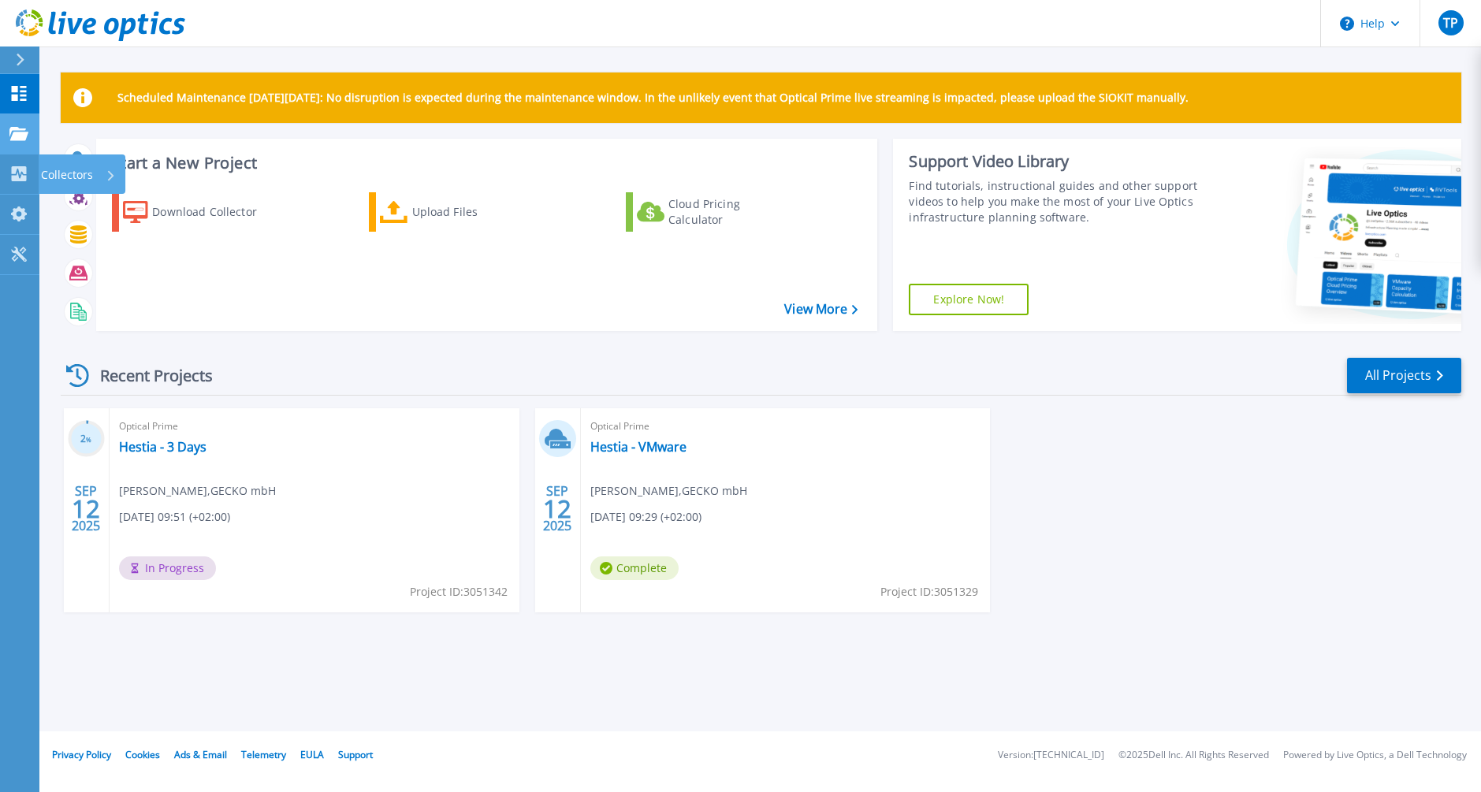
click at [15, 142] on link "Projects Projects" at bounding box center [19, 134] width 39 height 40
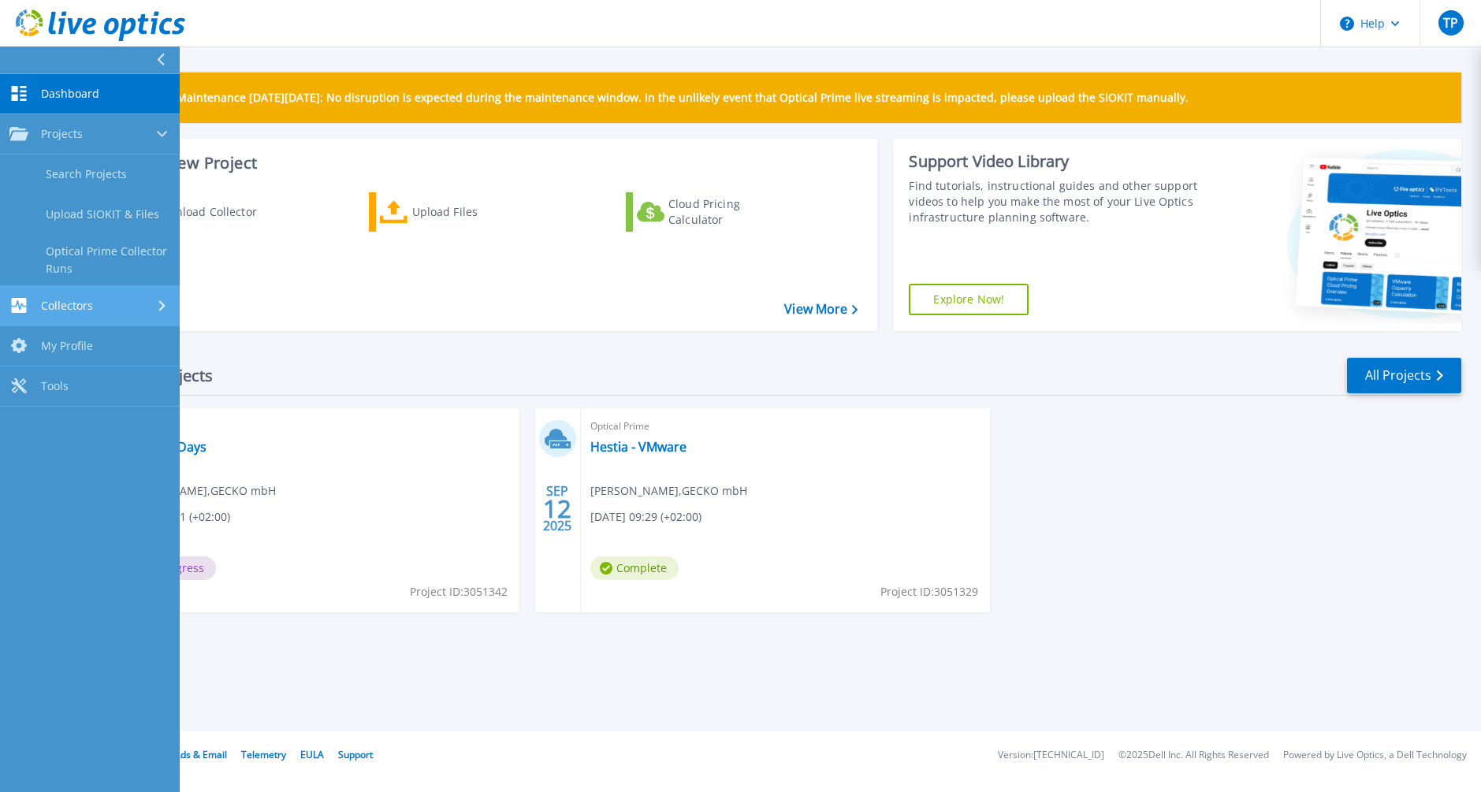
click at [59, 295] on link "Collectors Collectors" at bounding box center [90, 306] width 180 height 40
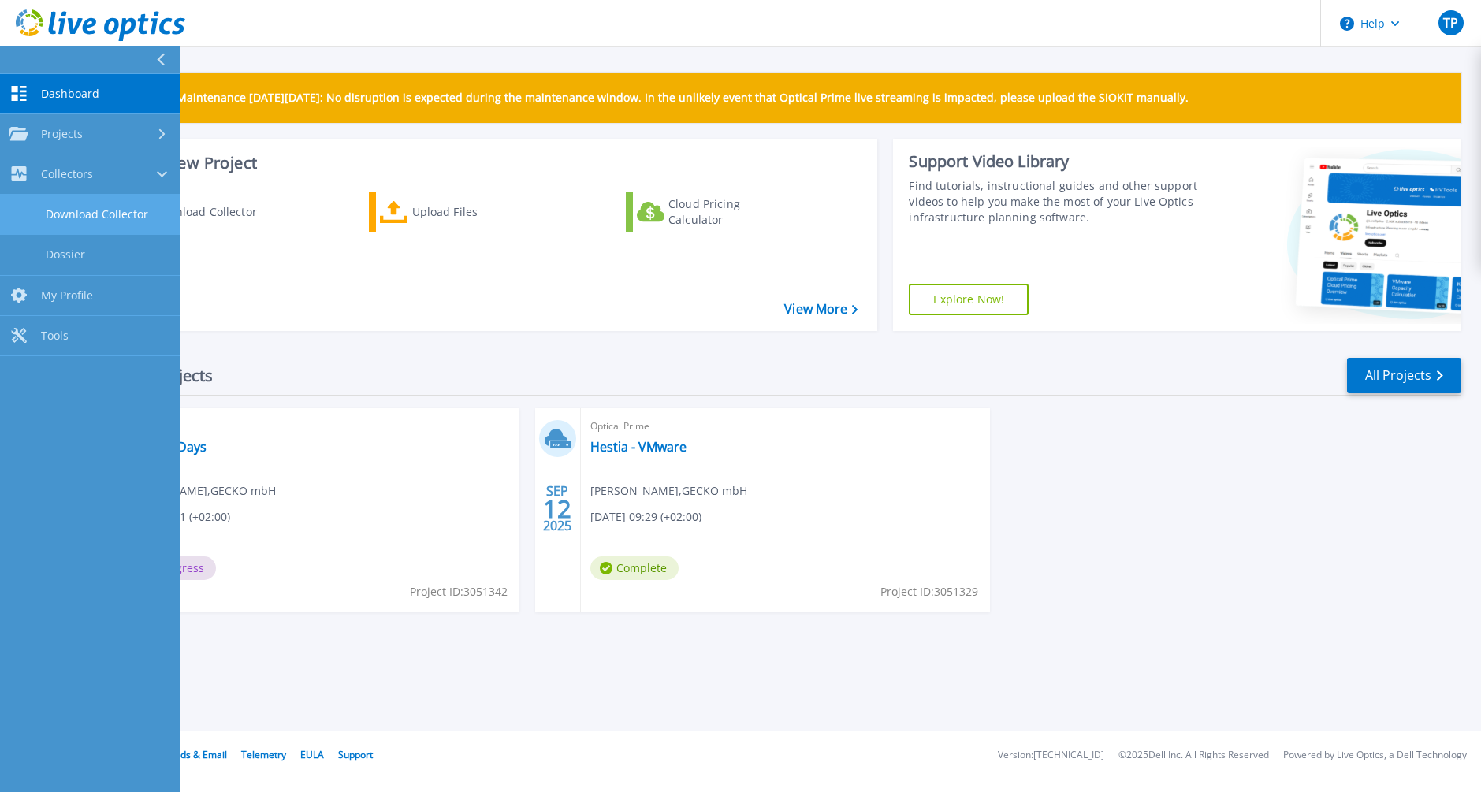
click at [104, 223] on link "Download Collector" at bounding box center [90, 215] width 180 height 40
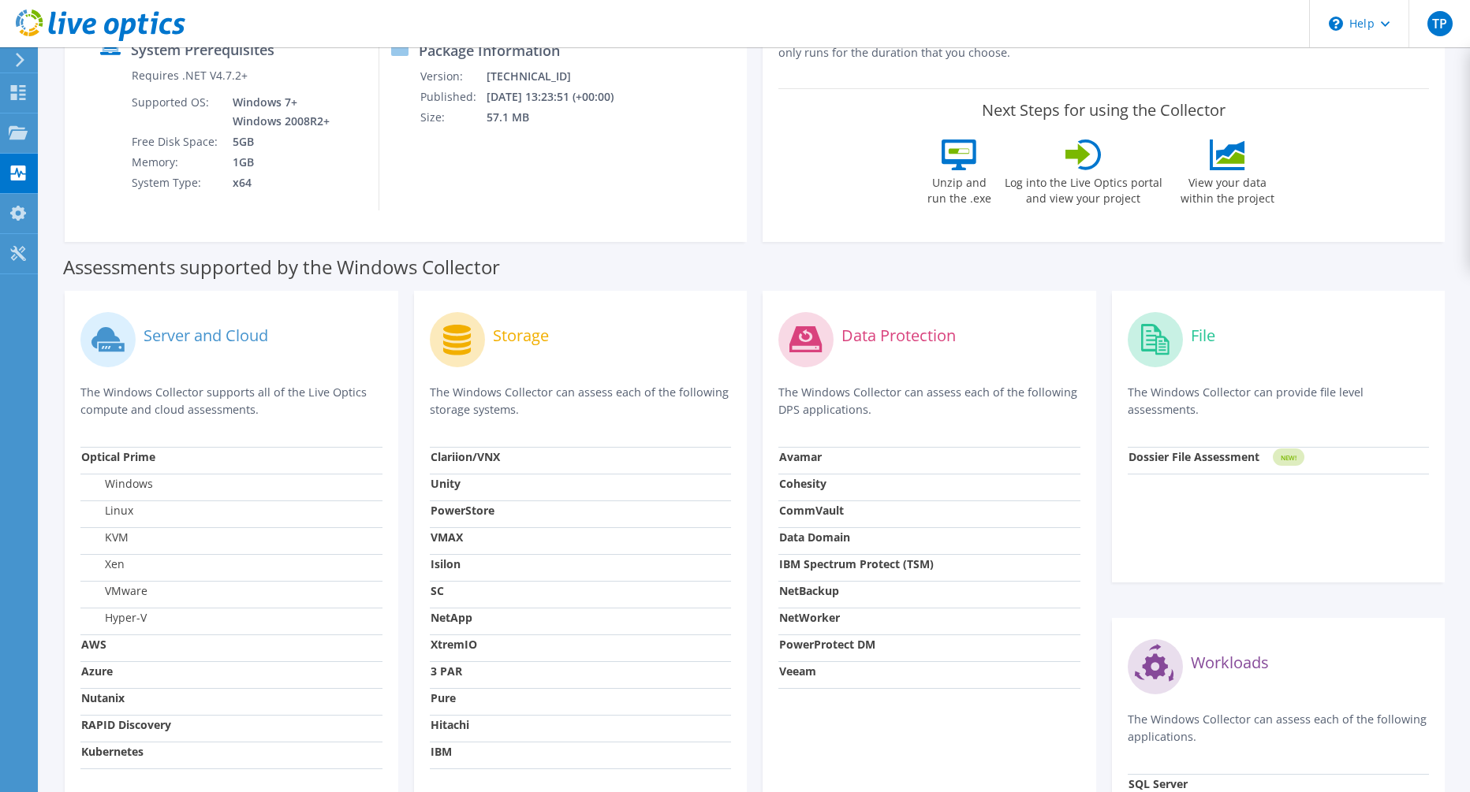
scroll to position [434, 0]
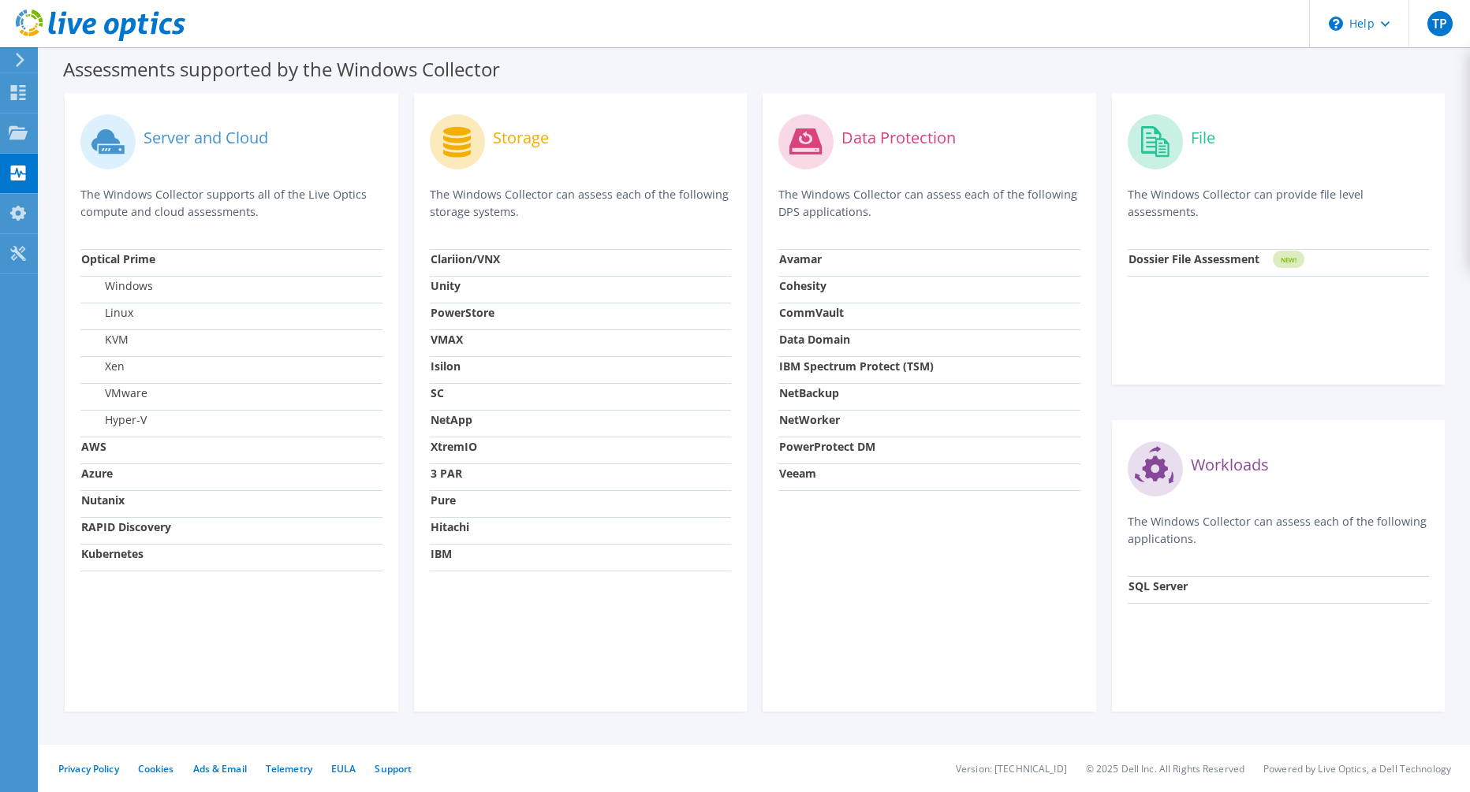
drag, startPoint x: 1231, startPoint y: 527, endPoint x: 1362, endPoint y: 537, distance: 132.1
click at [1362, 537] on p "The Windows Collector can assess each of the following applications." at bounding box center [1278, 530] width 302 height 35
drag, startPoint x: 1194, startPoint y: 588, endPoint x: 1170, endPoint y: 583, distance: 24.9
click at [1193, 588] on td "SQL Server" at bounding box center [1278, 589] width 302 height 27
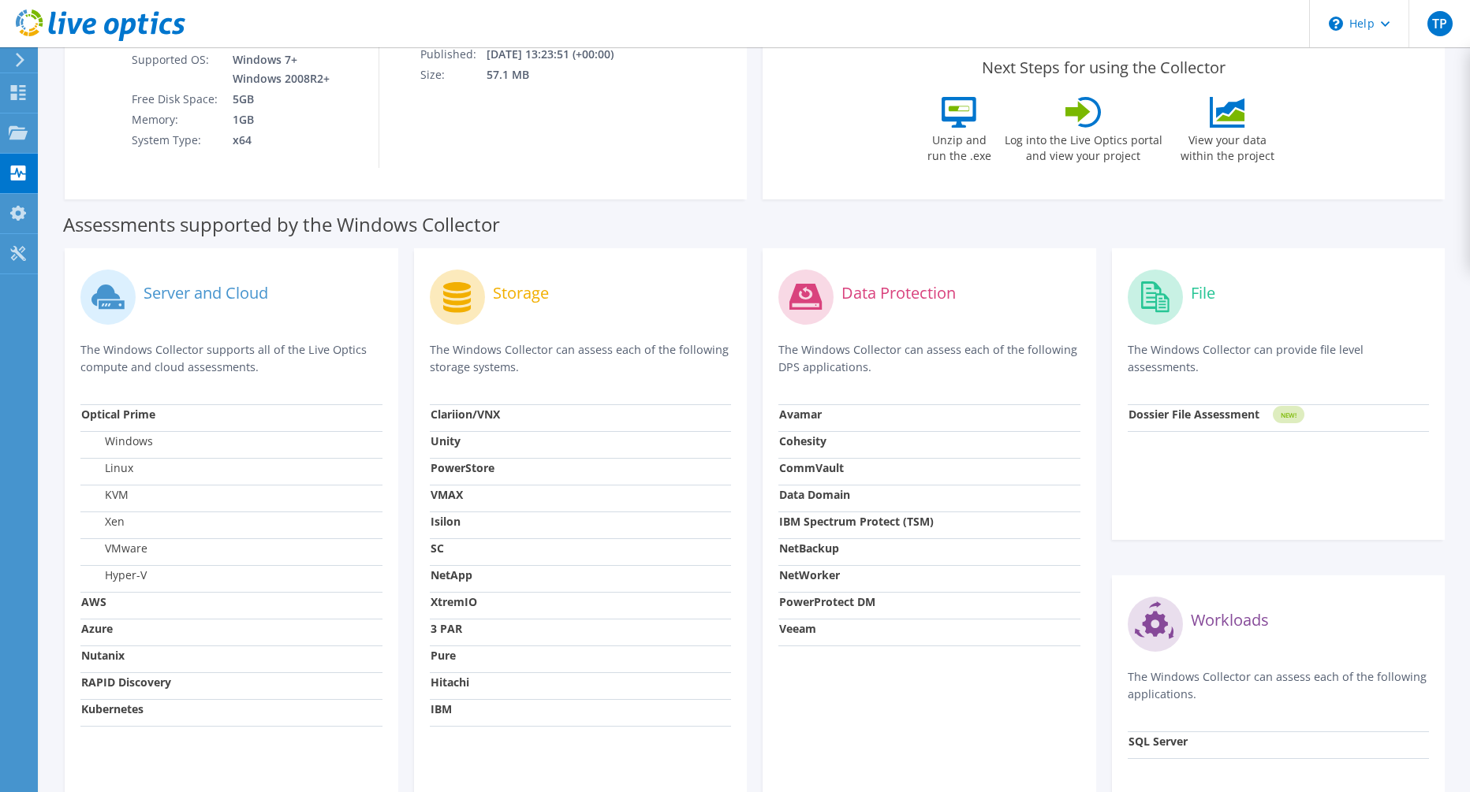
scroll to position [394, 0]
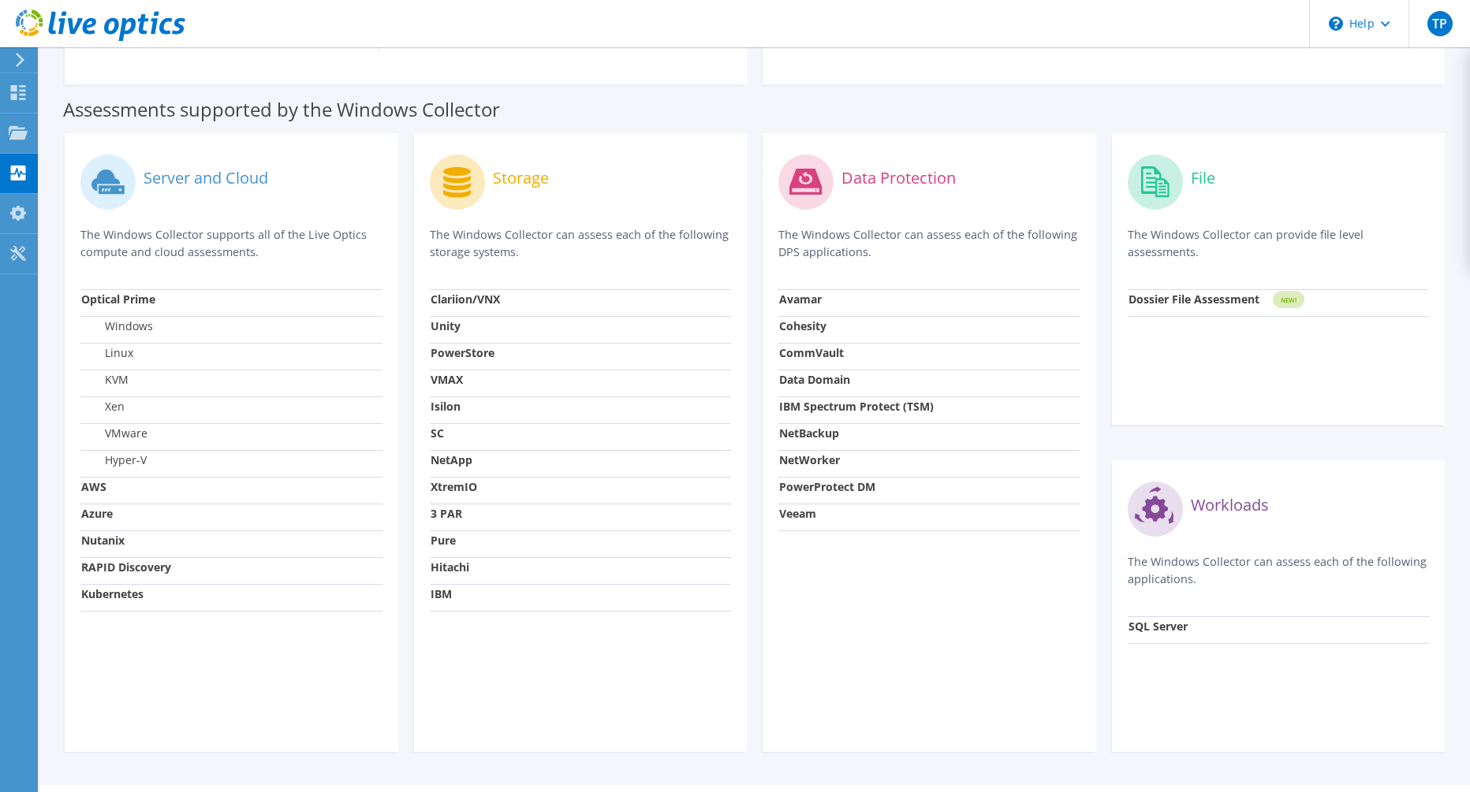
drag, startPoint x: 1230, startPoint y: 571, endPoint x: 1287, endPoint y: 572, distance: 57.6
click at [1287, 572] on p "The Windows Collector can assess each of the following applications." at bounding box center [1278, 570] width 302 height 35
drag, startPoint x: 1295, startPoint y: 561, endPoint x: 1359, endPoint y: 563, distance: 63.9
click at [1359, 563] on p "The Windows Collector can assess each of the following applications." at bounding box center [1278, 570] width 302 height 35
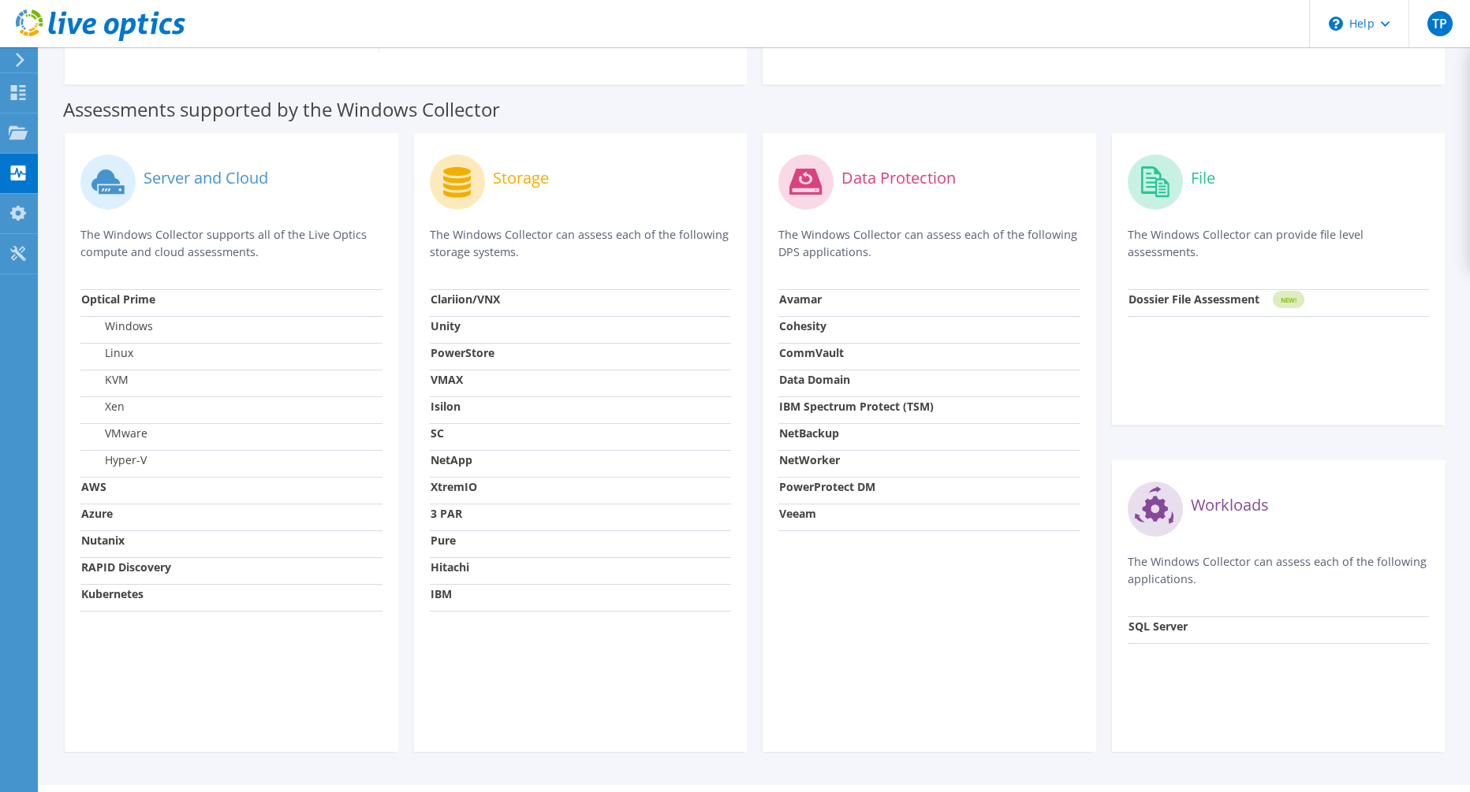
click at [1359, 563] on p "The Windows Collector can assess each of the following applications." at bounding box center [1278, 570] width 302 height 35
drag, startPoint x: 1269, startPoint y: 299, endPoint x: 1148, endPoint y: 289, distance: 121.0
click at [1148, 289] on td "Dossier File Assessment" at bounding box center [1199, 302] width 144 height 27
click at [19, 130] on icon at bounding box center [18, 132] width 19 height 15
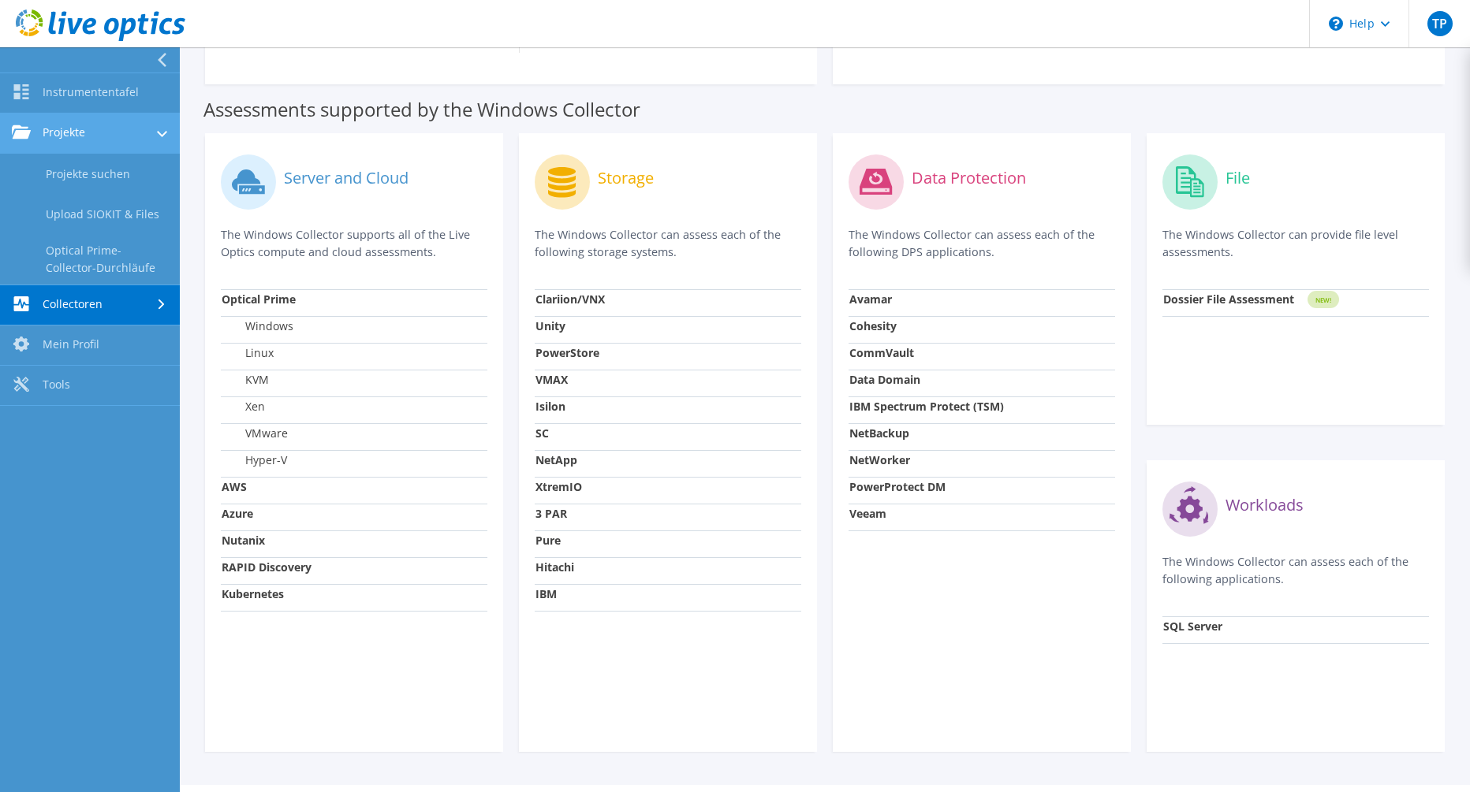
click at [60, 136] on link "Projekte" at bounding box center [90, 134] width 180 height 40
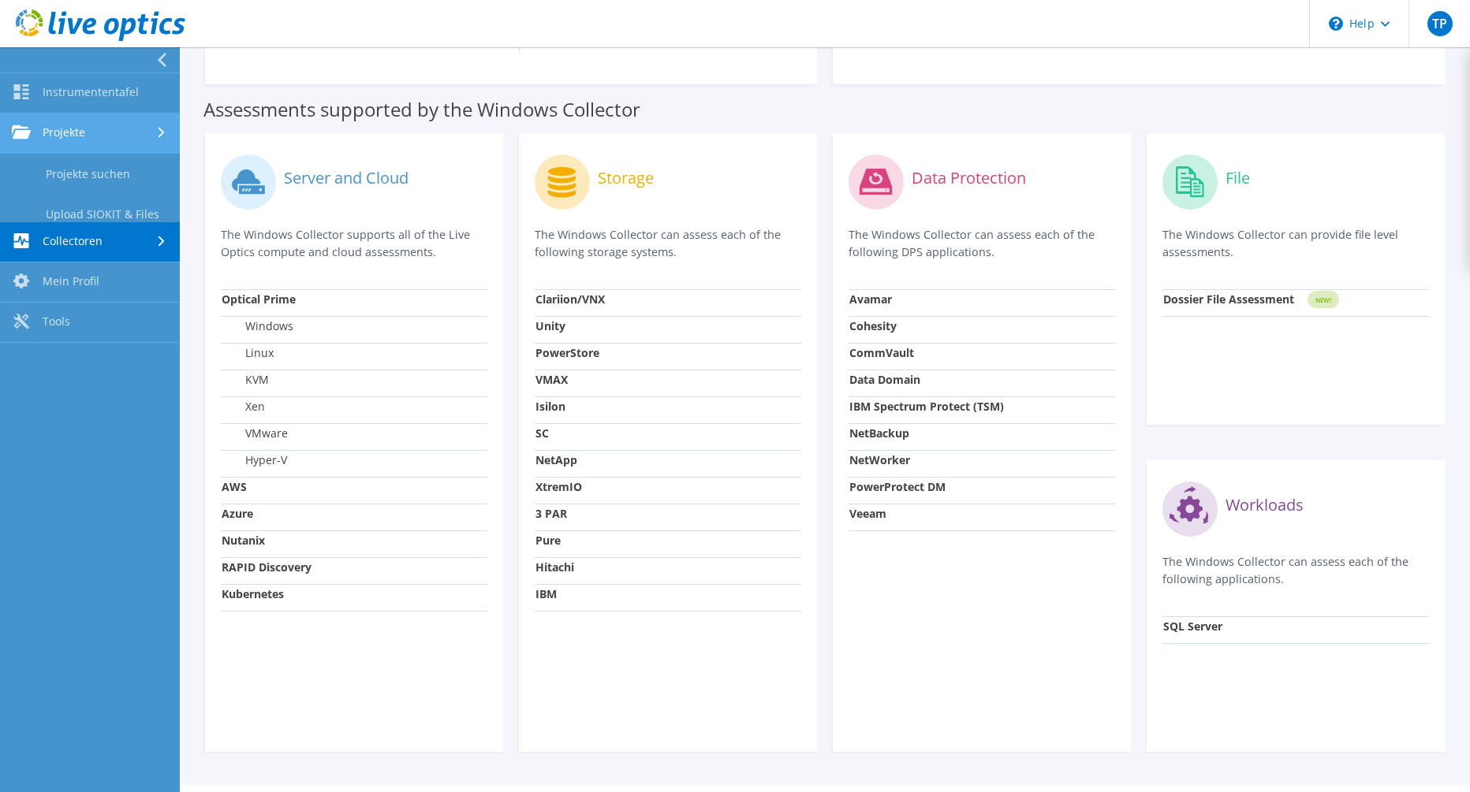
click at [73, 132] on link "Projekte" at bounding box center [90, 134] width 180 height 40
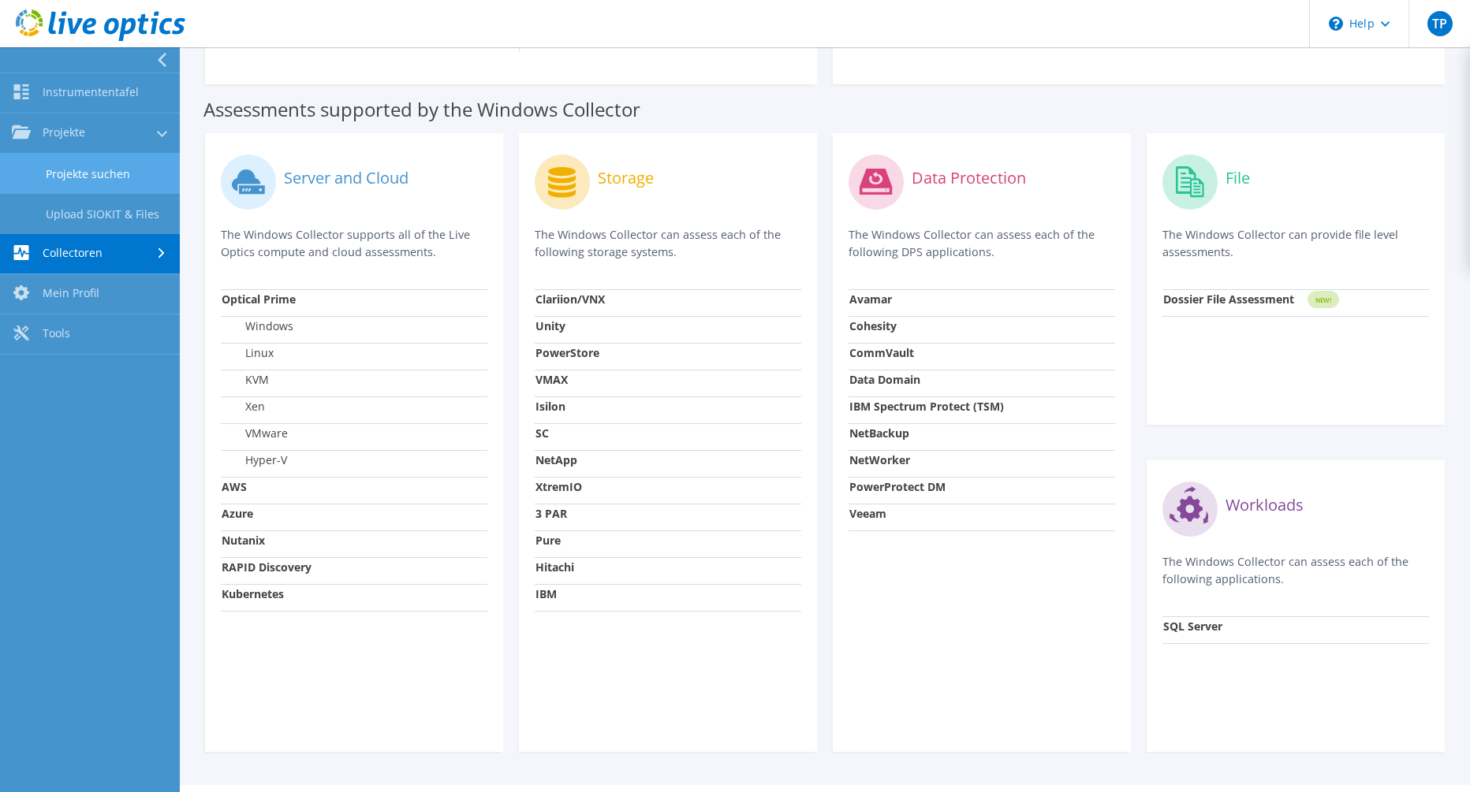
click at [83, 154] on link "Projekte suchen" at bounding box center [90, 174] width 180 height 40
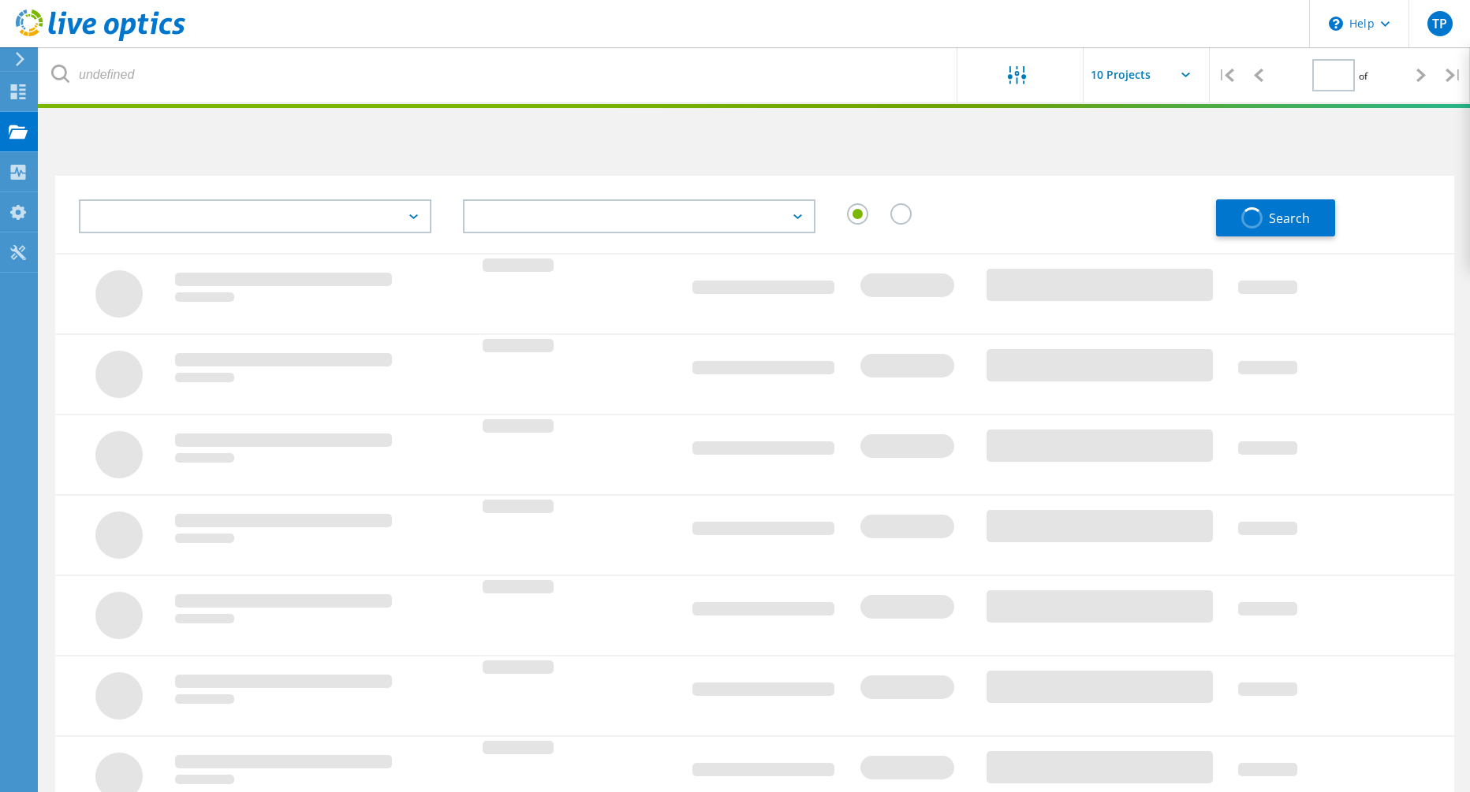
type input "1"
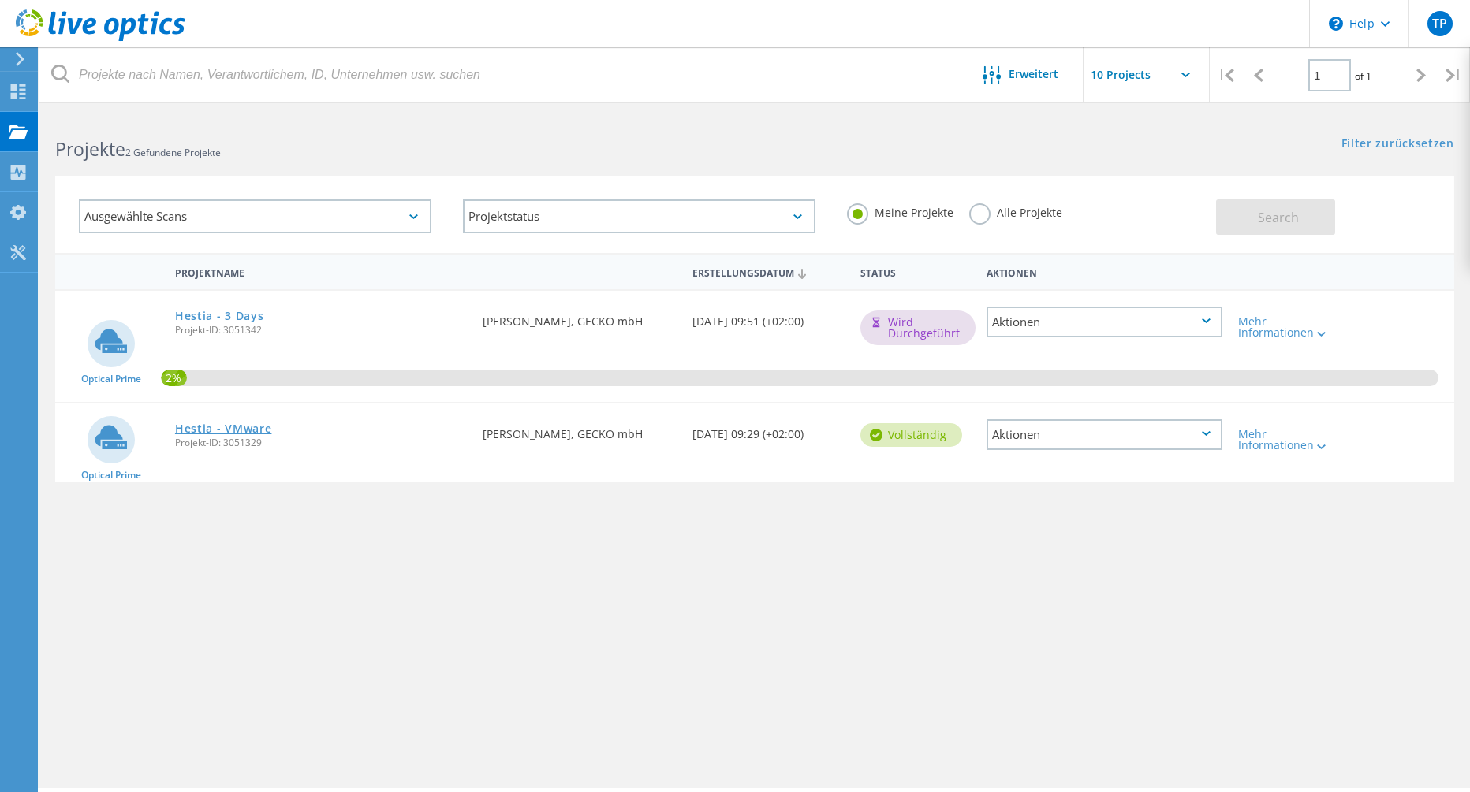
click at [199, 427] on link "Hestia - VMware" at bounding box center [223, 428] width 97 height 11
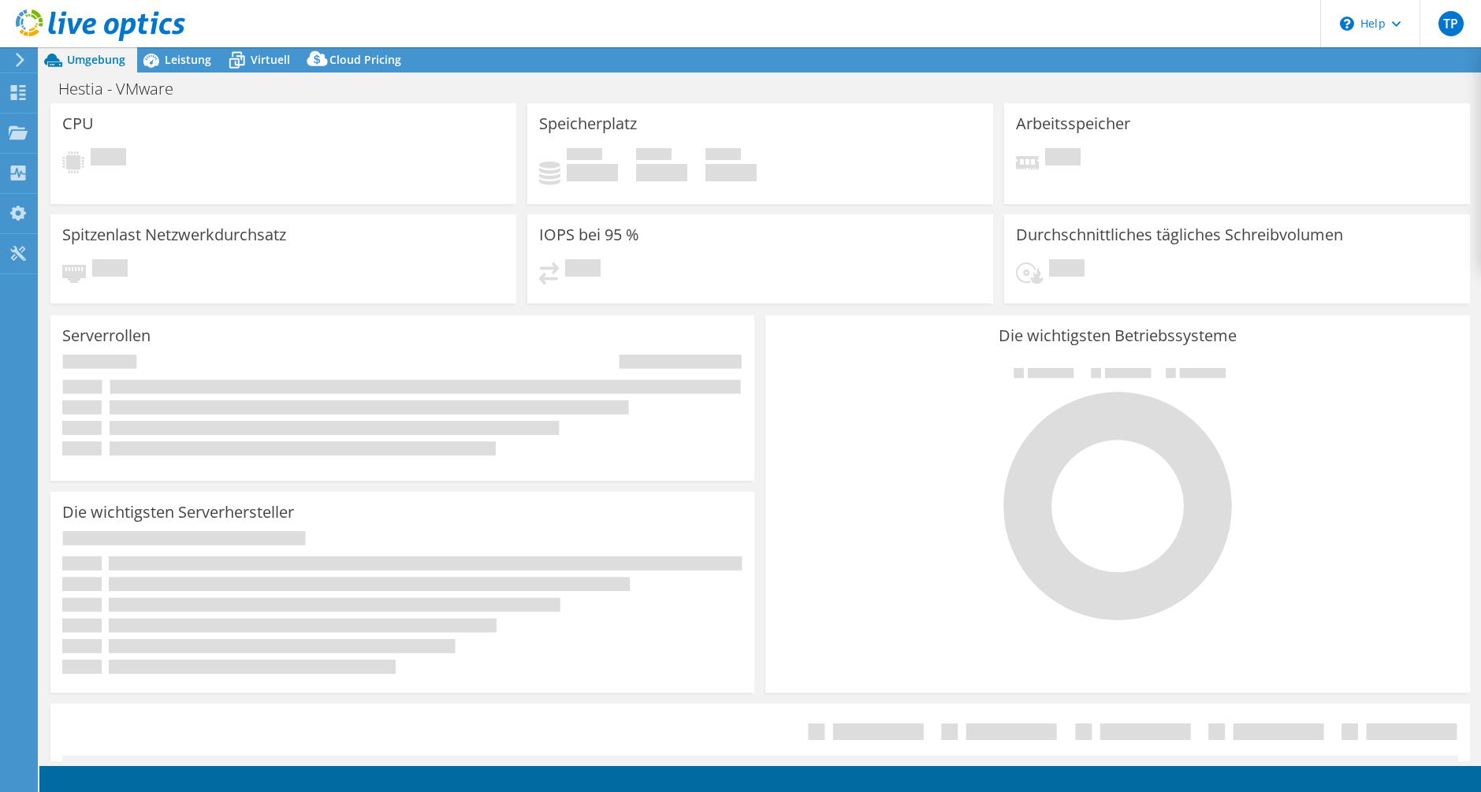
select select "EUFrankfurt"
select select "EUR"
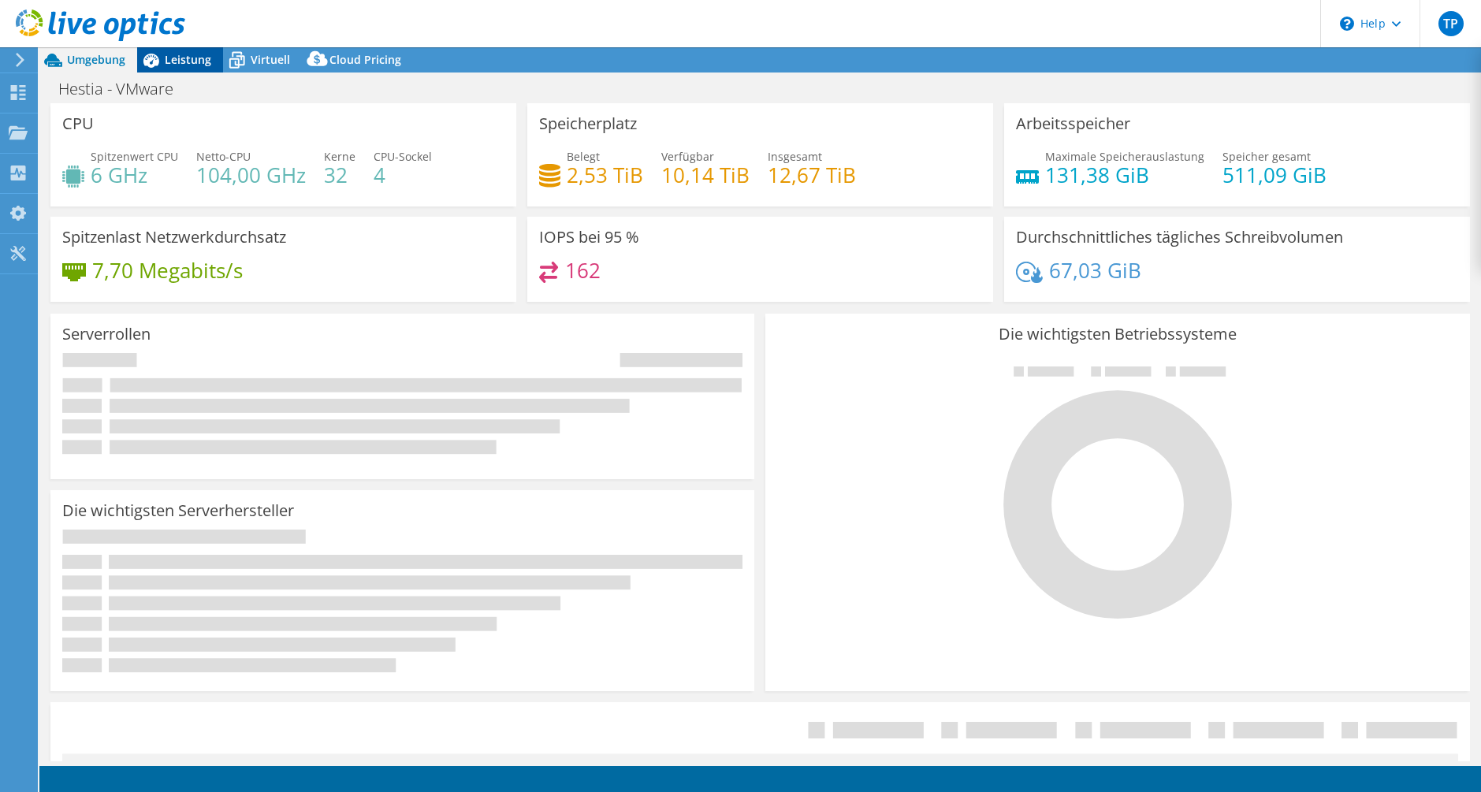
click at [199, 57] on span "Leistung" at bounding box center [188, 59] width 47 height 15
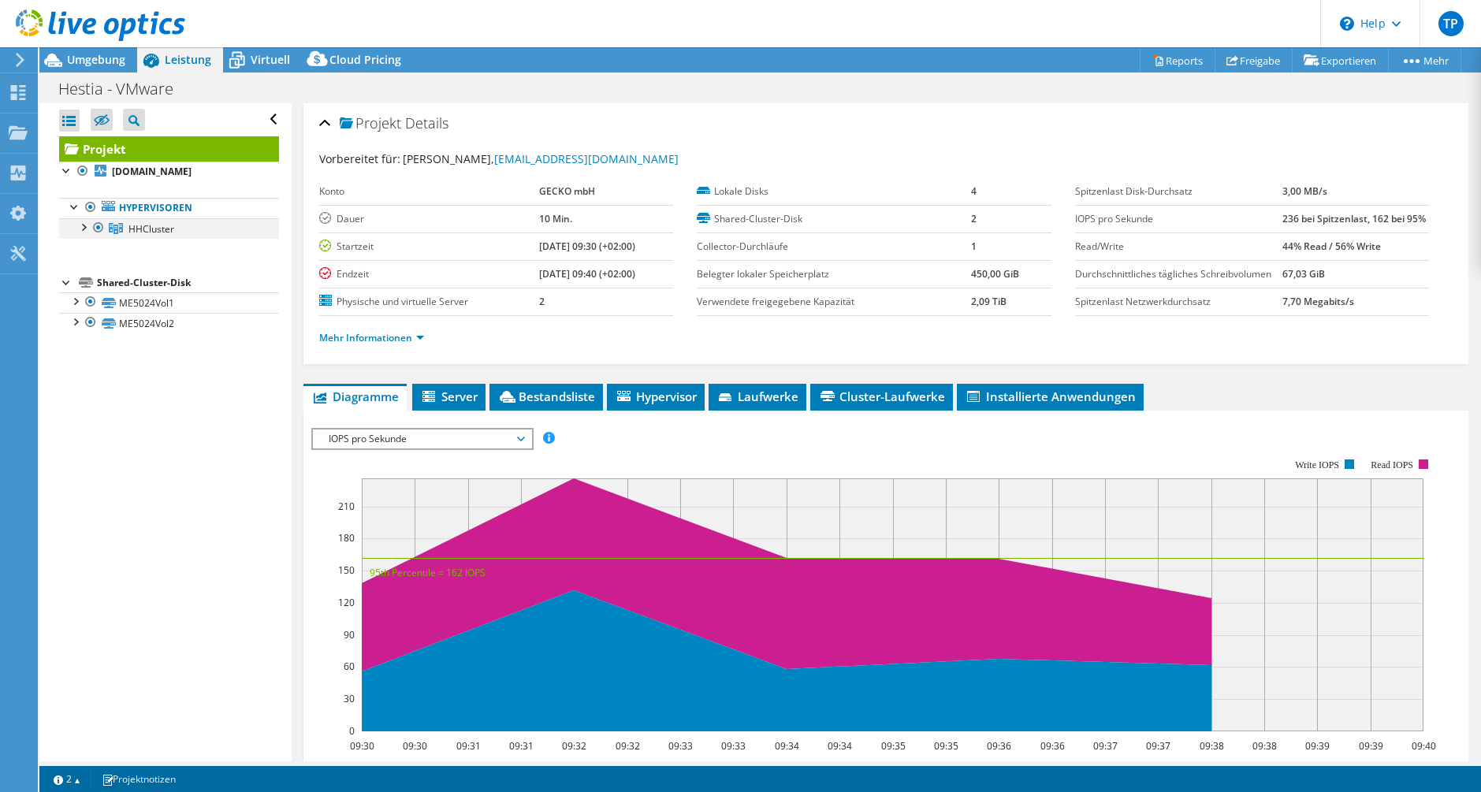
click at [87, 229] on div at bounding box center [83, 226] width 16 height 16
click at [141, 232] on span "HHCluster" at bounding box center [152, 228] width 46 height 13
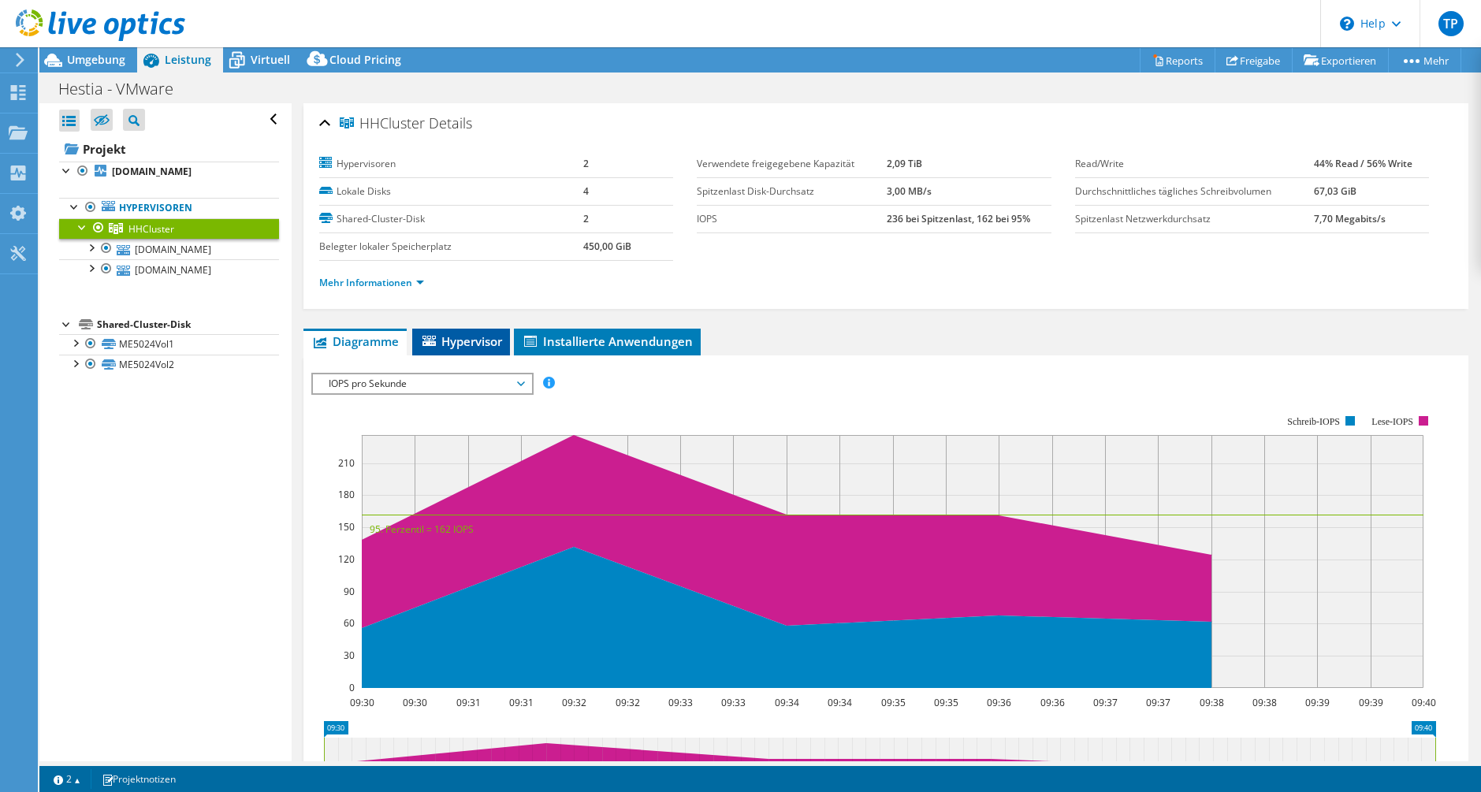
click at [440, 344] on span "Hypervisor" at bounding box center [461, 341] width 82 height 16
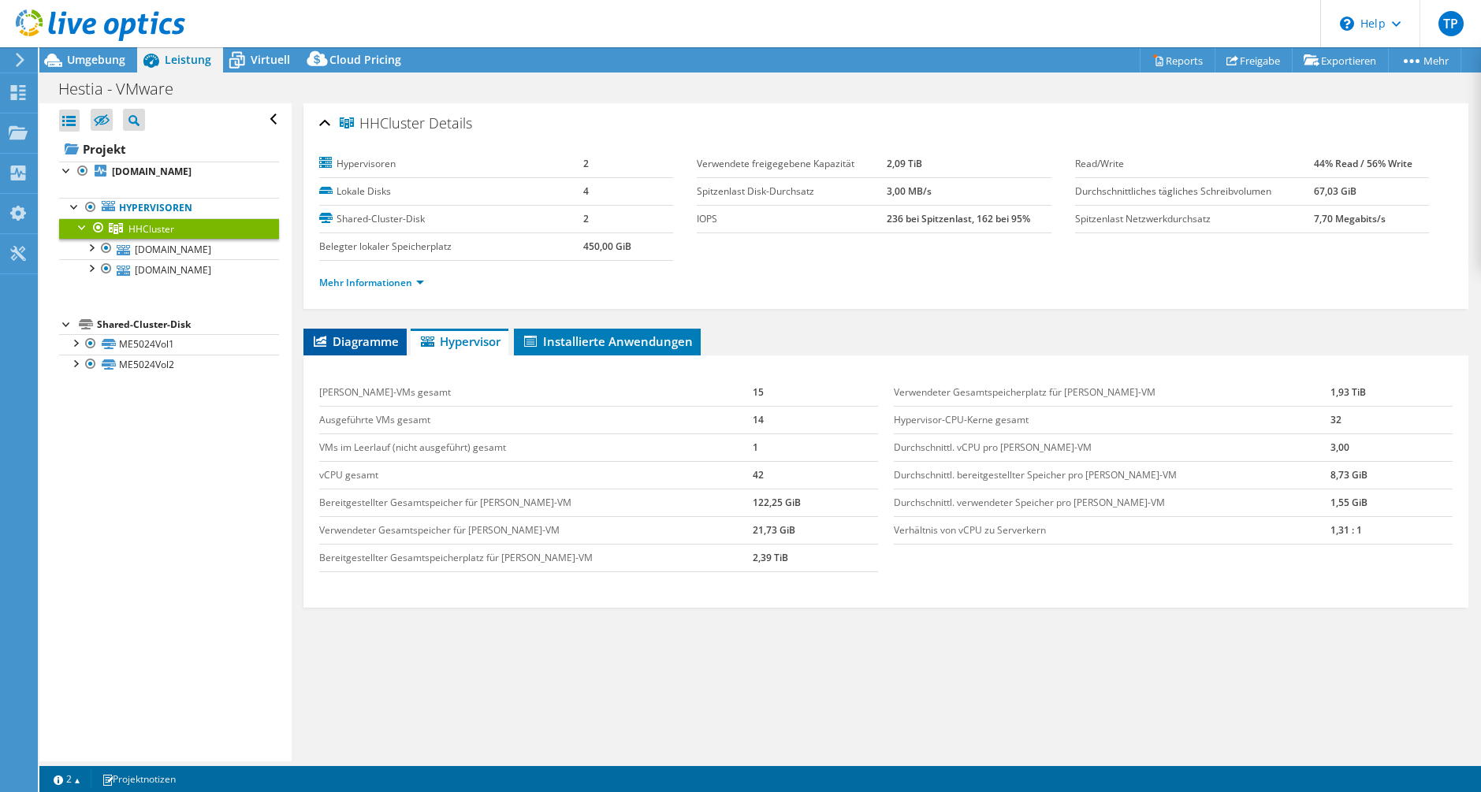
click at [371, 335] on span "Diagramme" at bounding box center [355, 341] width 88 height 16
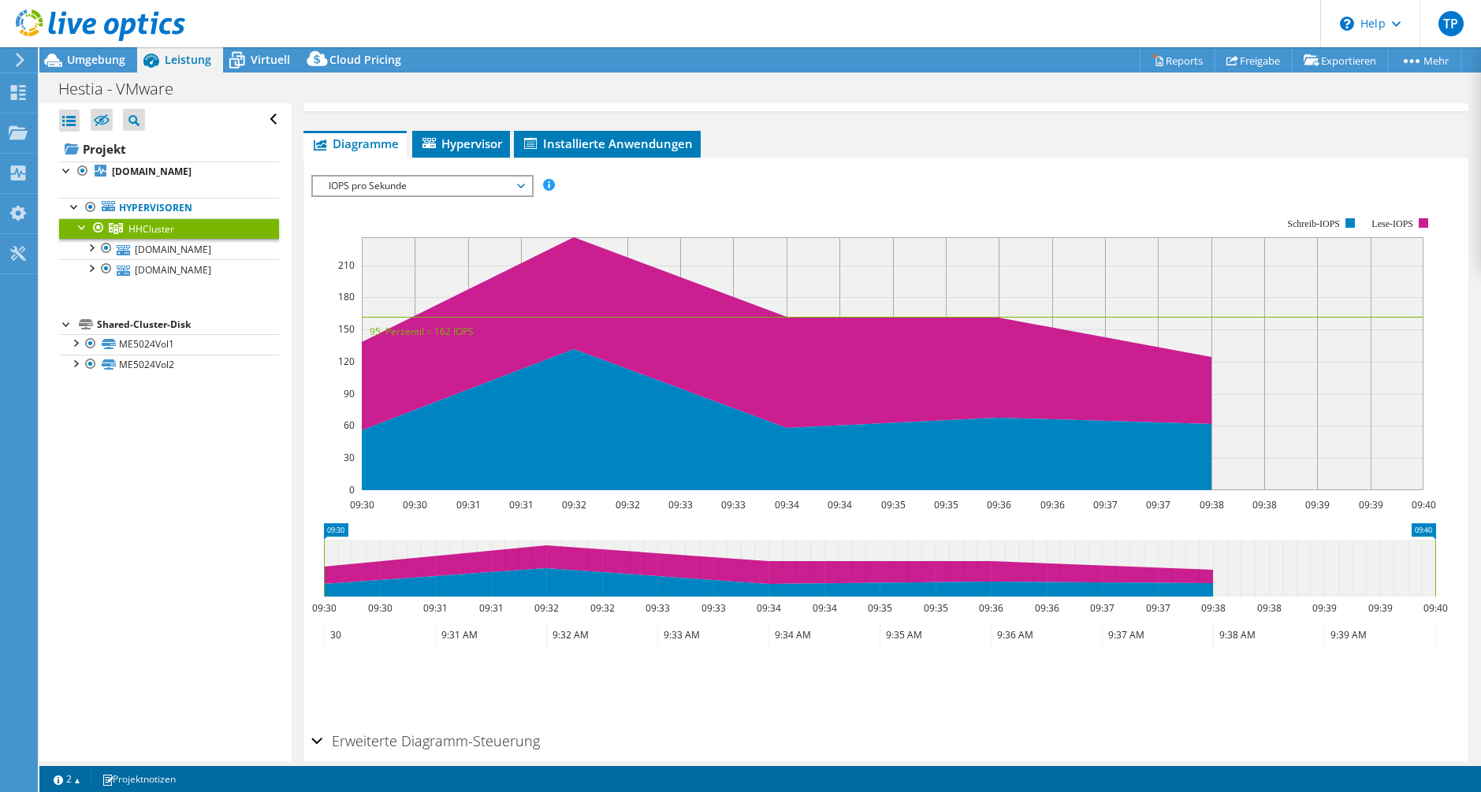
scroll to position [270, 0]
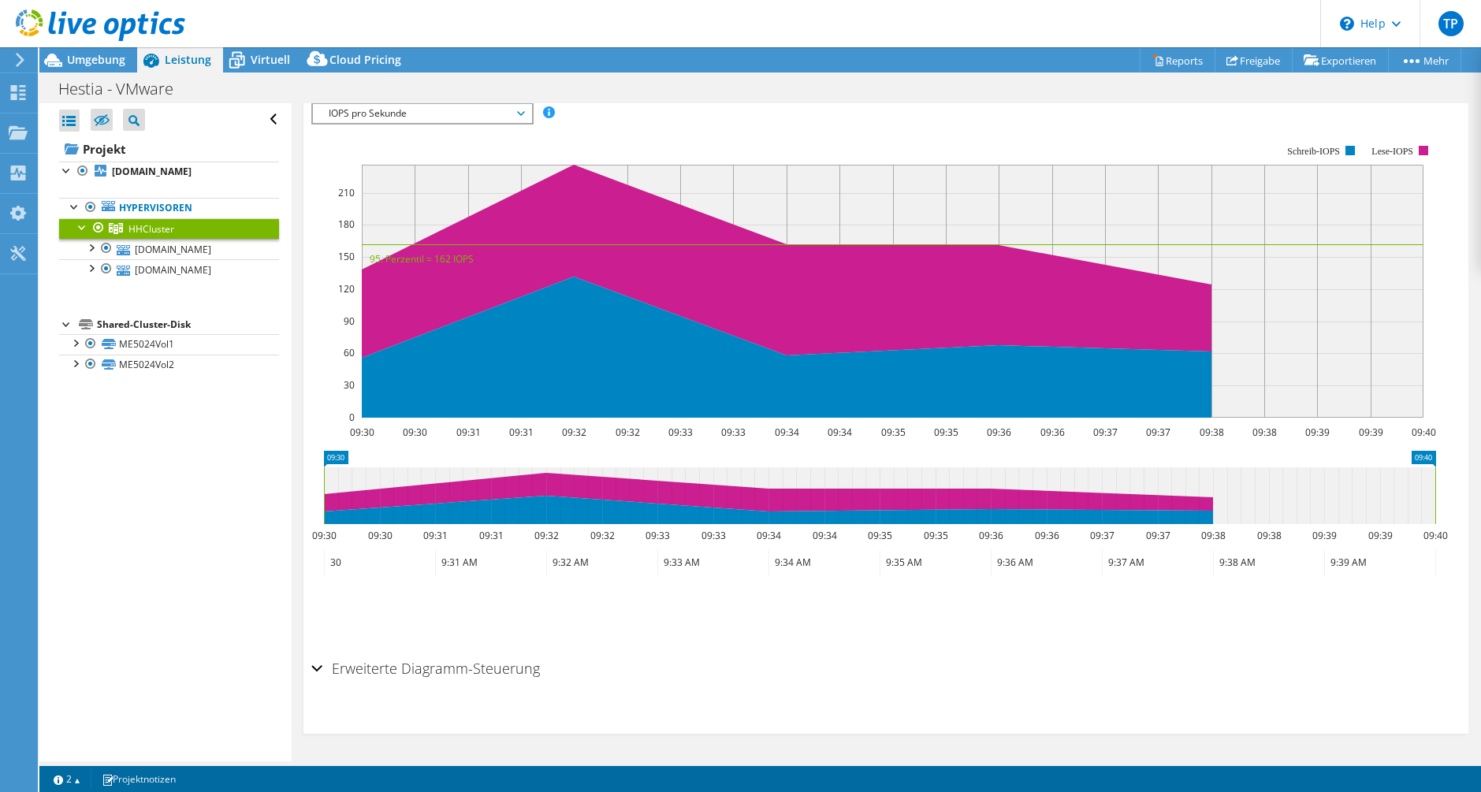
click at [350, 676] on h2 "Erweiterte Diagramm-Steuerung" at bounding box center [425, 669] width 229 height 32
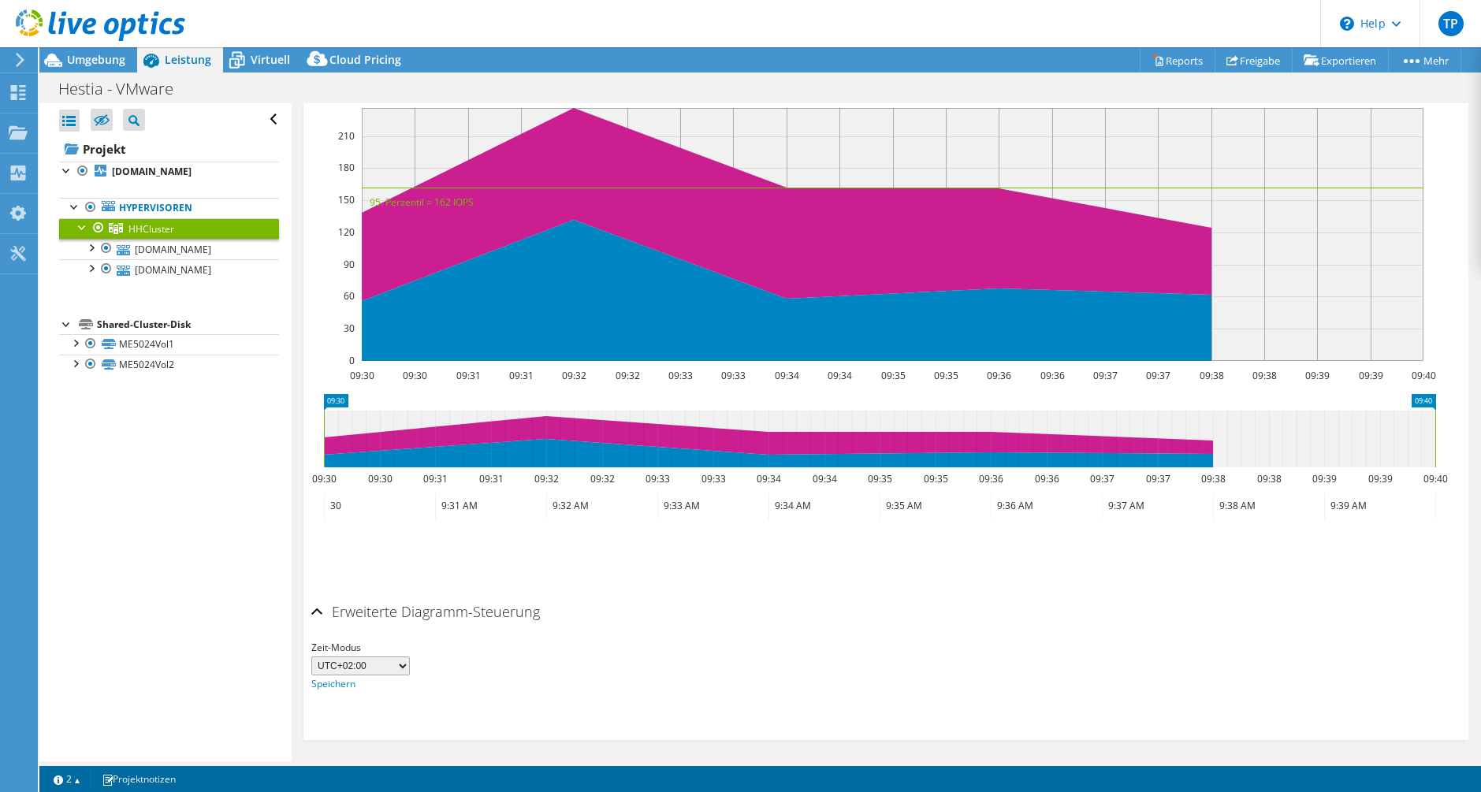
click at [374, 614] on h2 "Erweiterte Diagramm-Steuerung" at bounding box center [425, 612] width 229 height 32
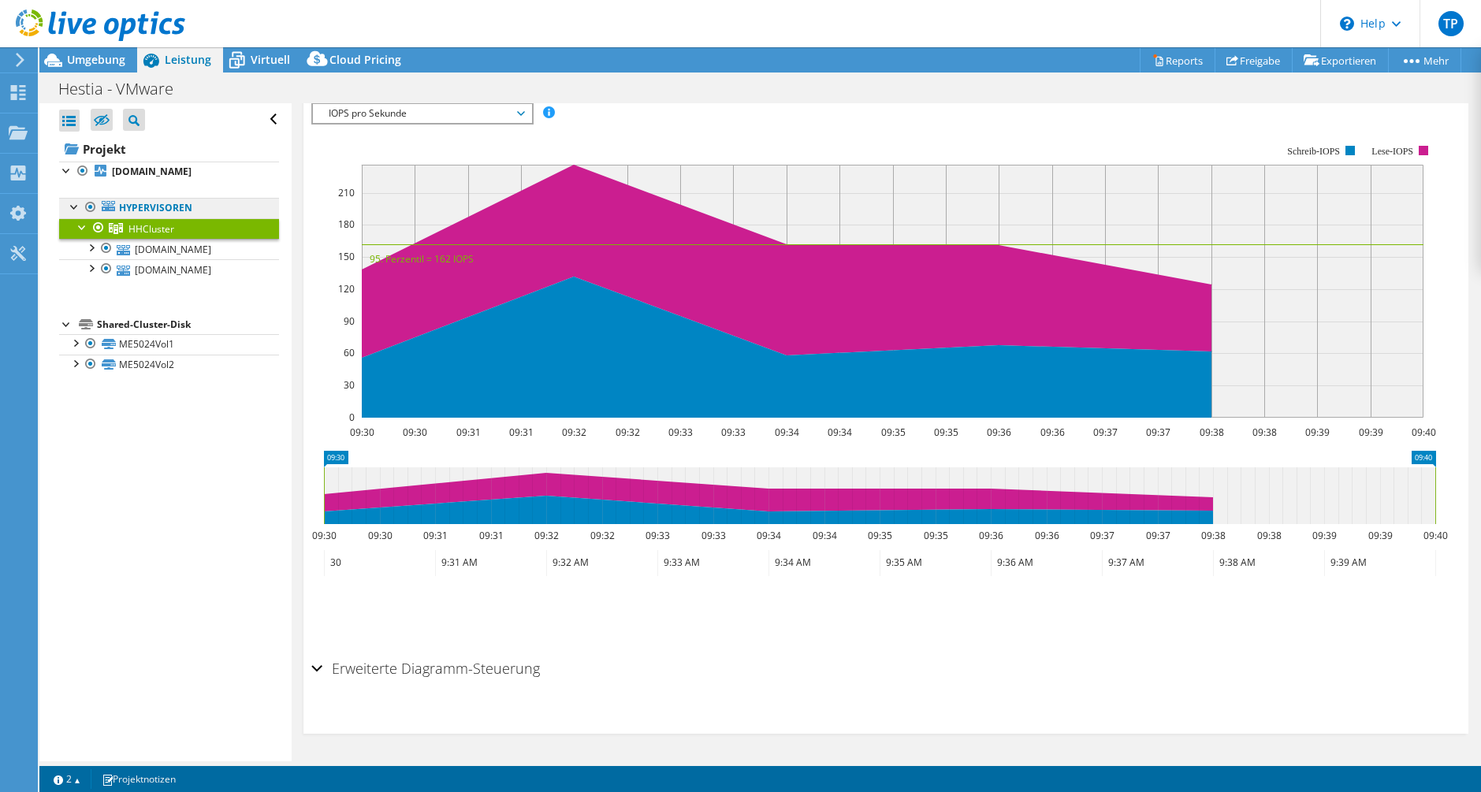
click at [152, 212] on link "Hypervisoren" at bounding box center [169, 208] width 220 height 20
click at [167, 175] on b "[DOMAIN_NAME]" at bounding box center [152, 171] width 80 height 13
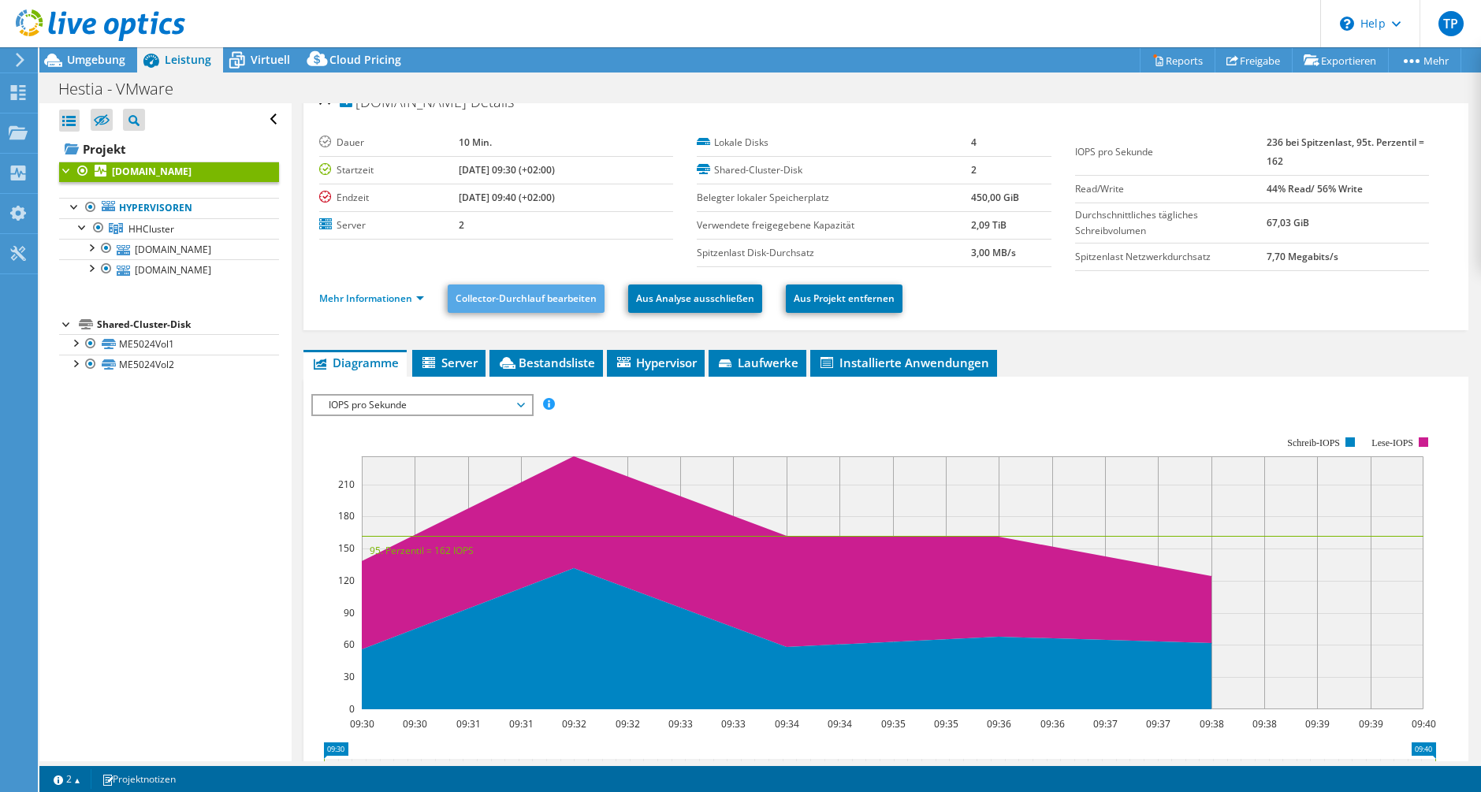
scroll to position [0, 0]
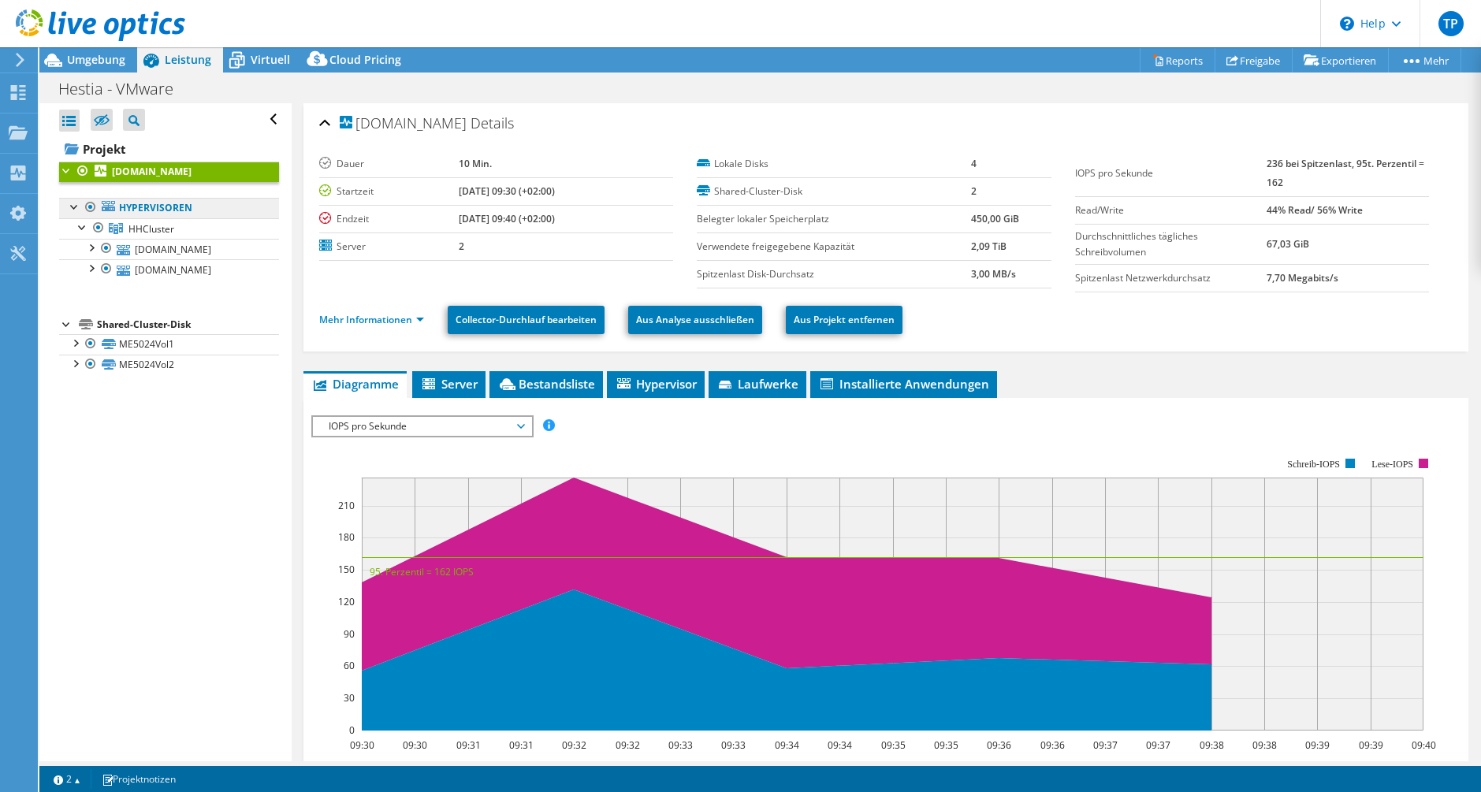
click at [151, 214] on link "Hypervisoren" at bounding box center [169, 208] width 220 height 20
click at [160, 225] on span "HHCluster" at bounding box center [152, 228] width 46 height 13
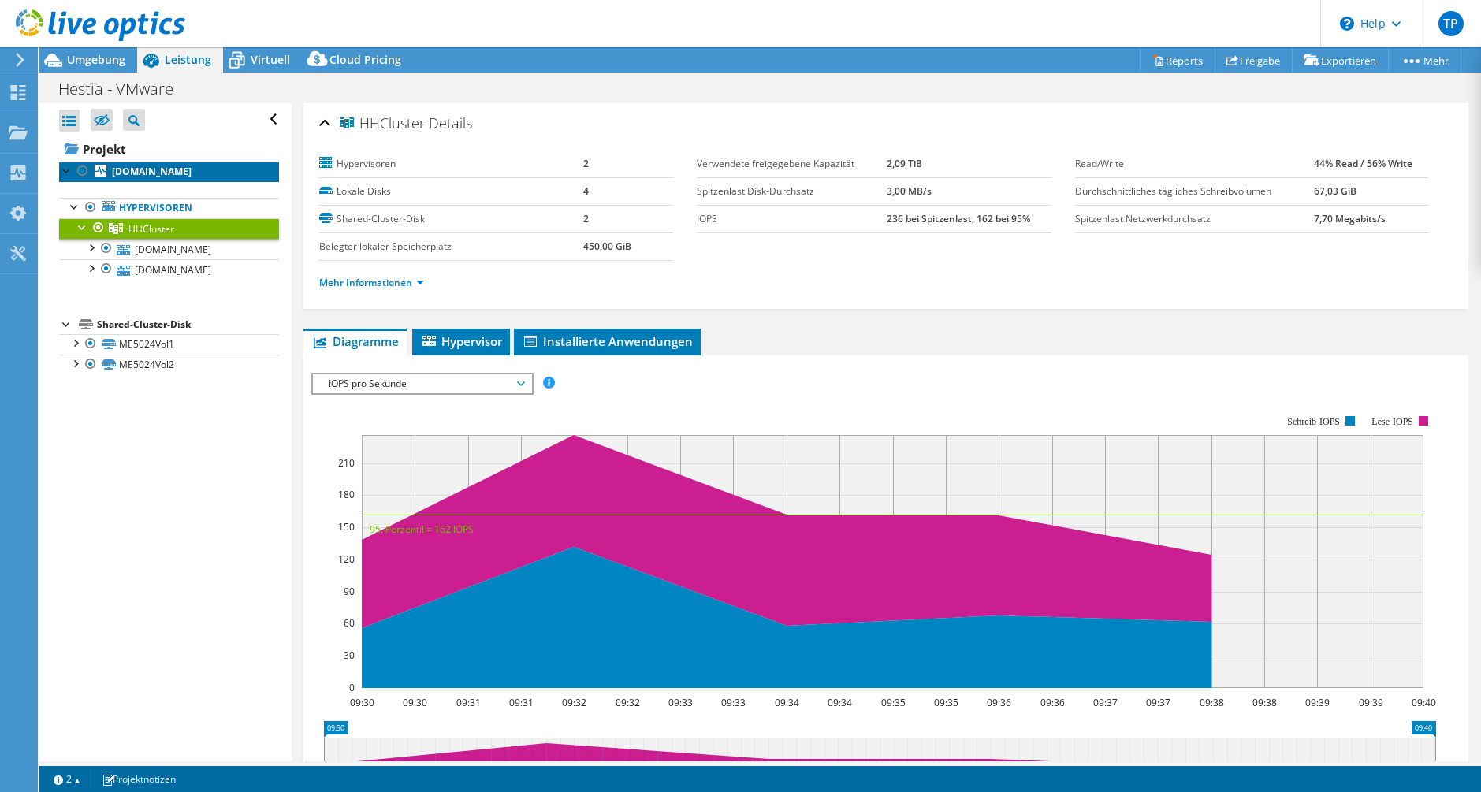
click at [192, 166] on b "[DOMAIN_NAME]" at bounding box center [152, 171] width 80 height 13
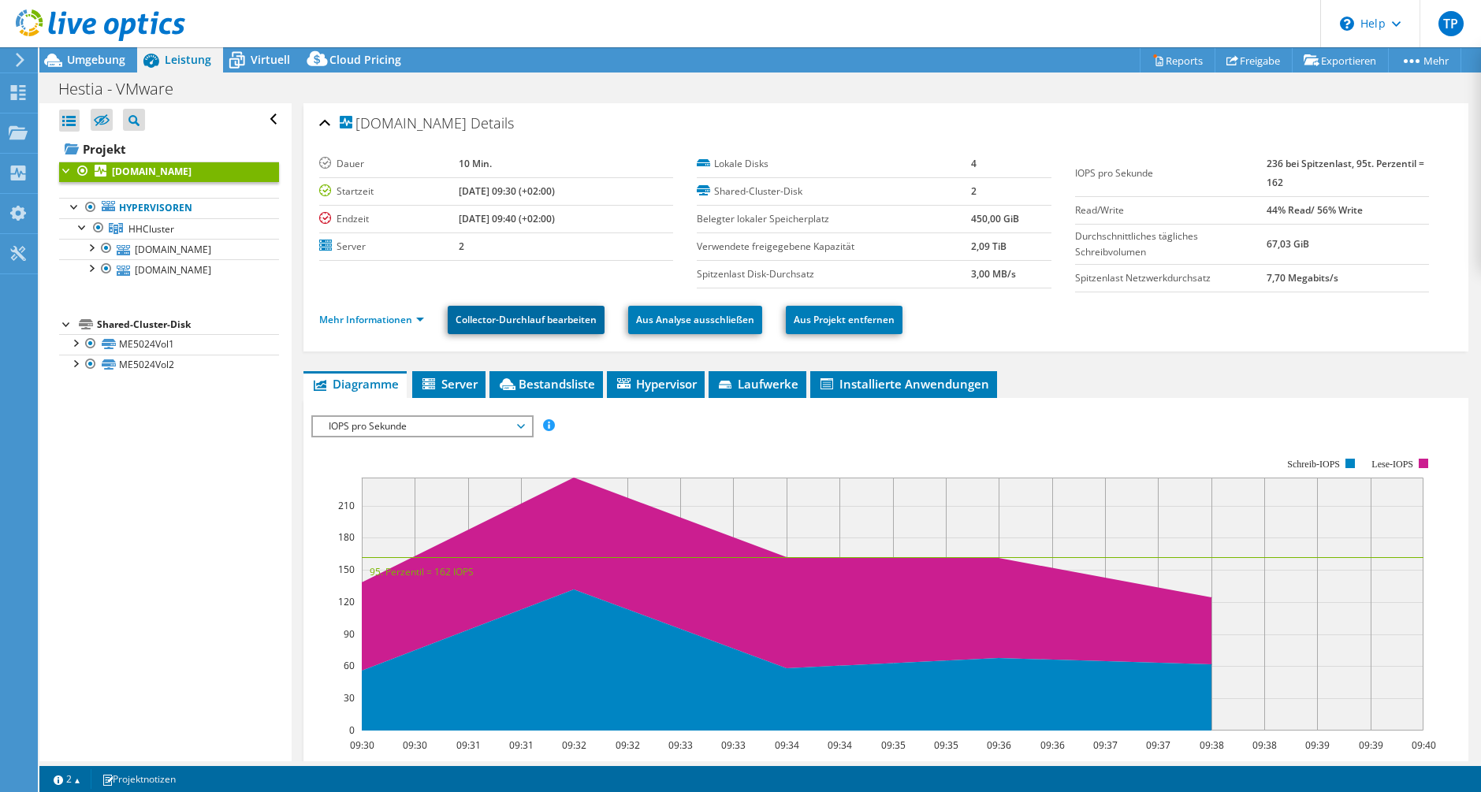
click at [503, 323] on link "Collector-Durchlauf bearbeiten" at bounding box center [526, 320] width 157 height 28
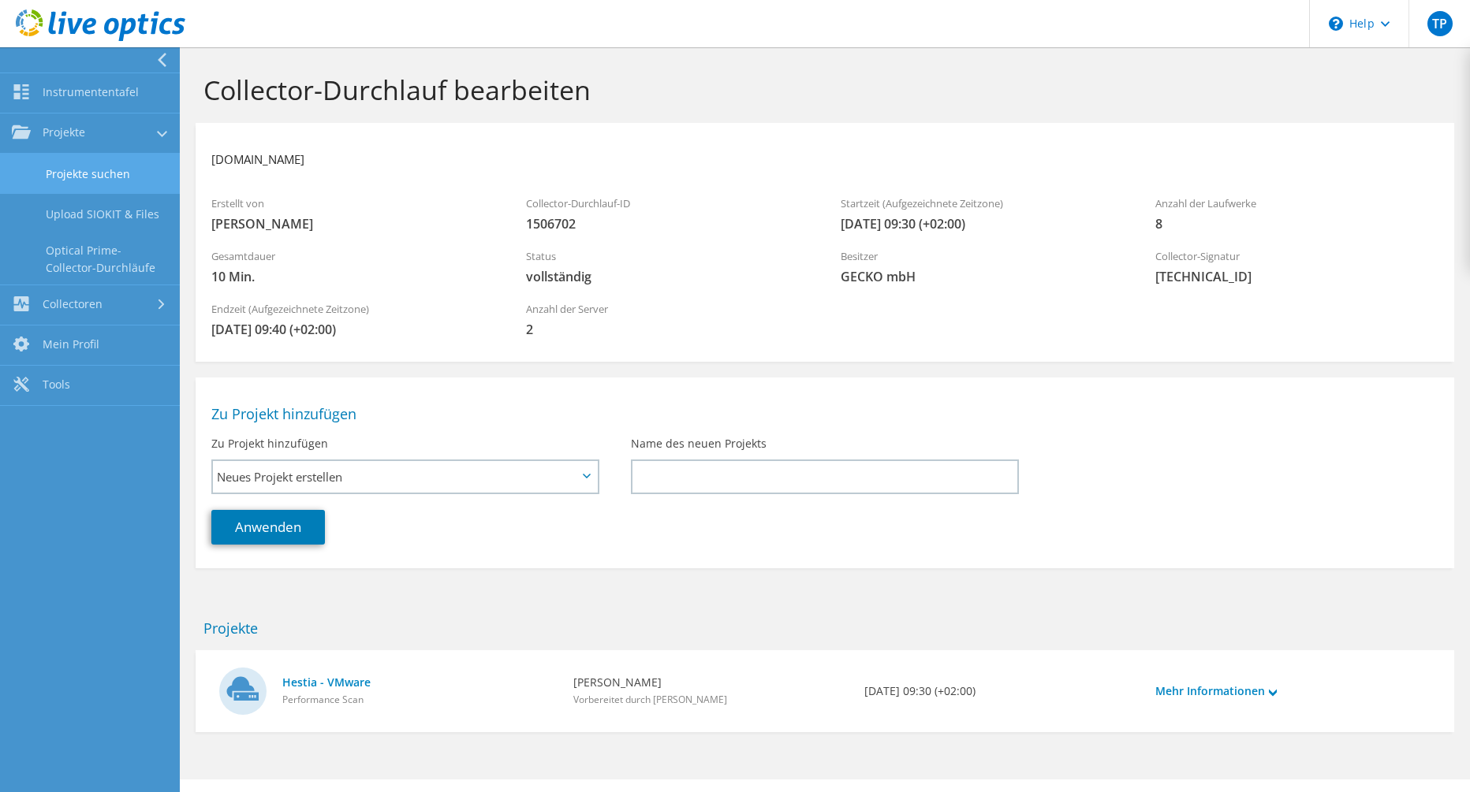
click at [94, 179] on link "Projekte suchen" at bounding box center [90, 174] width 180 height 40
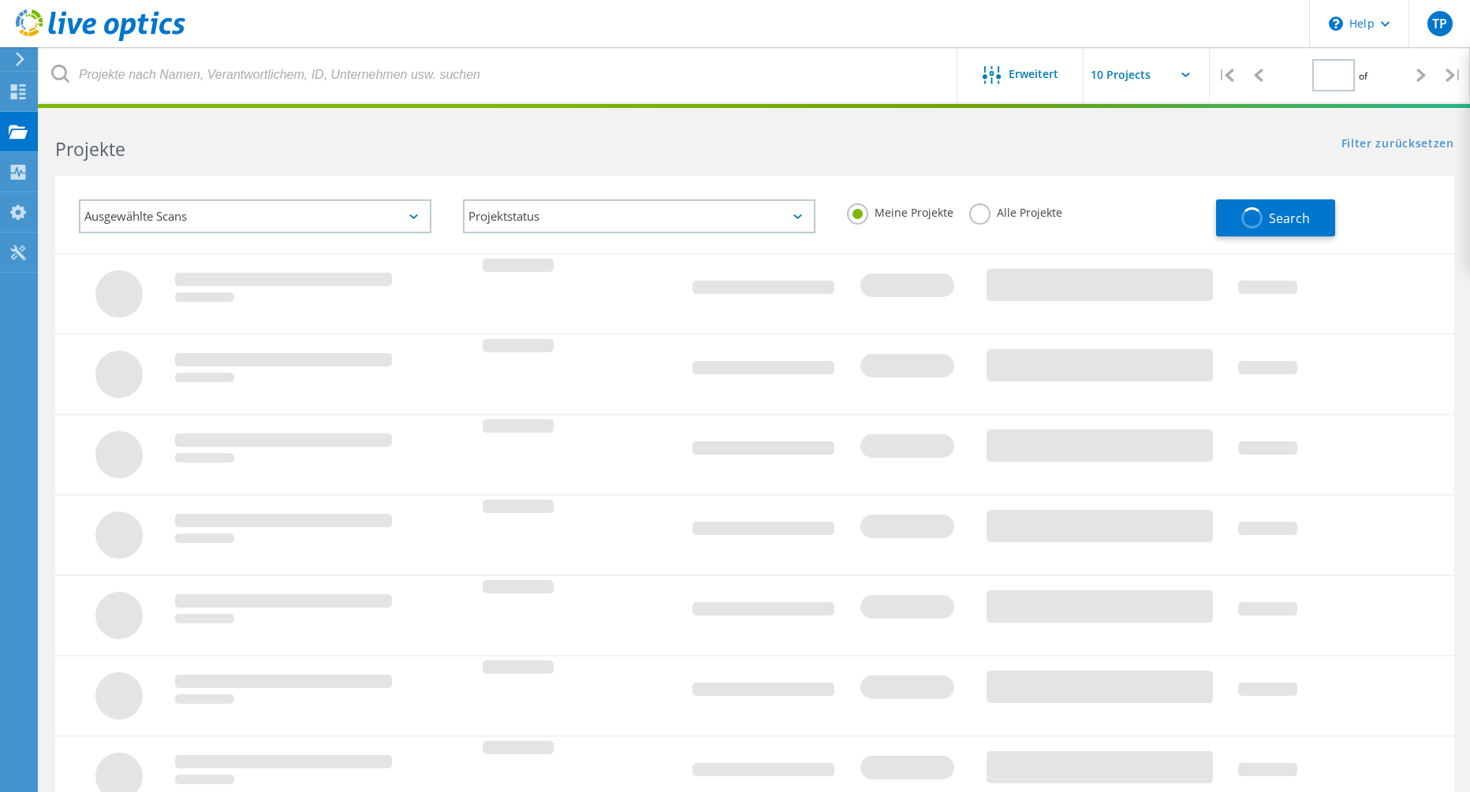
type input "1"
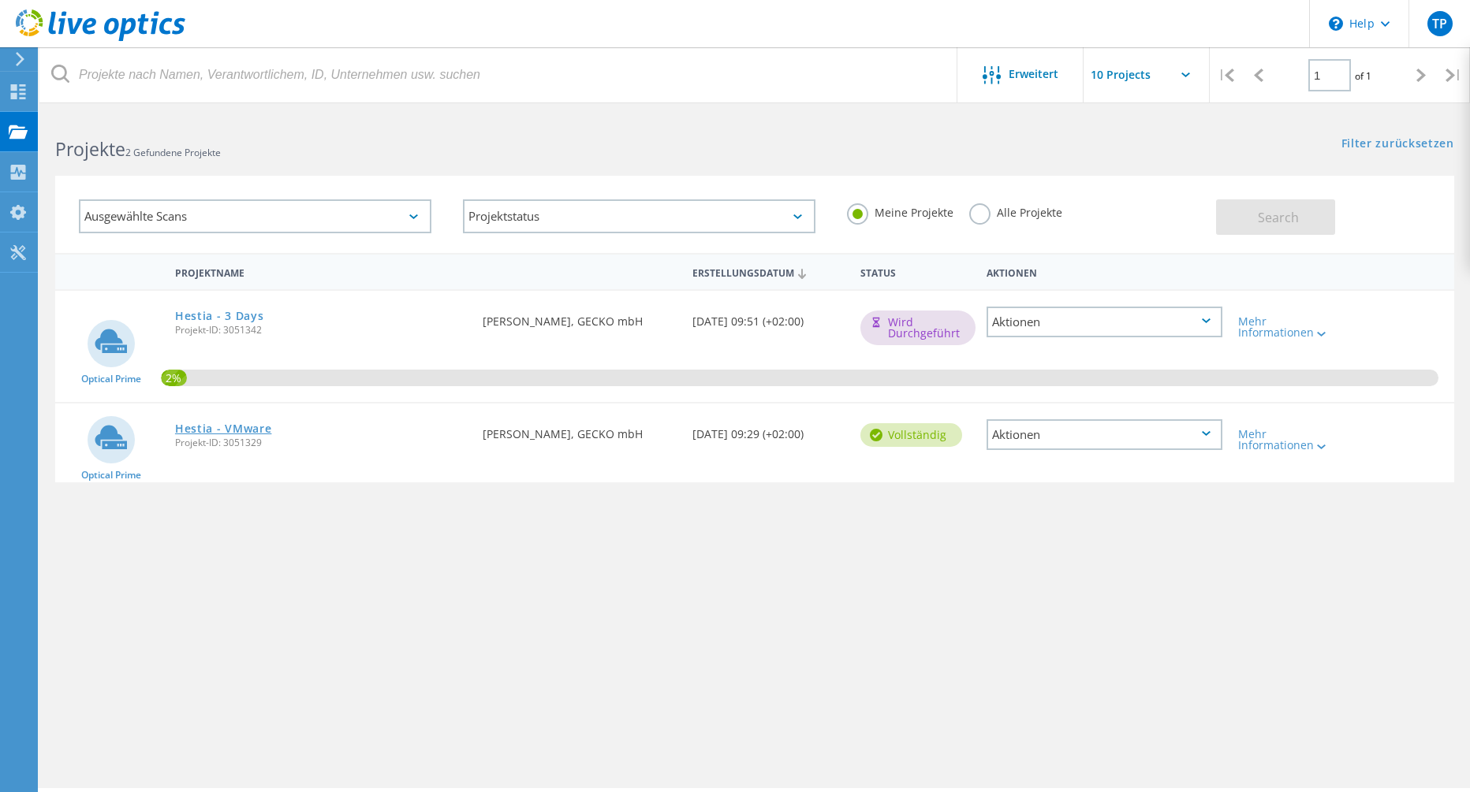
click at [261, 426] on link "Hestia - VMware" at bounding box center [223, 428] width 97 height 11
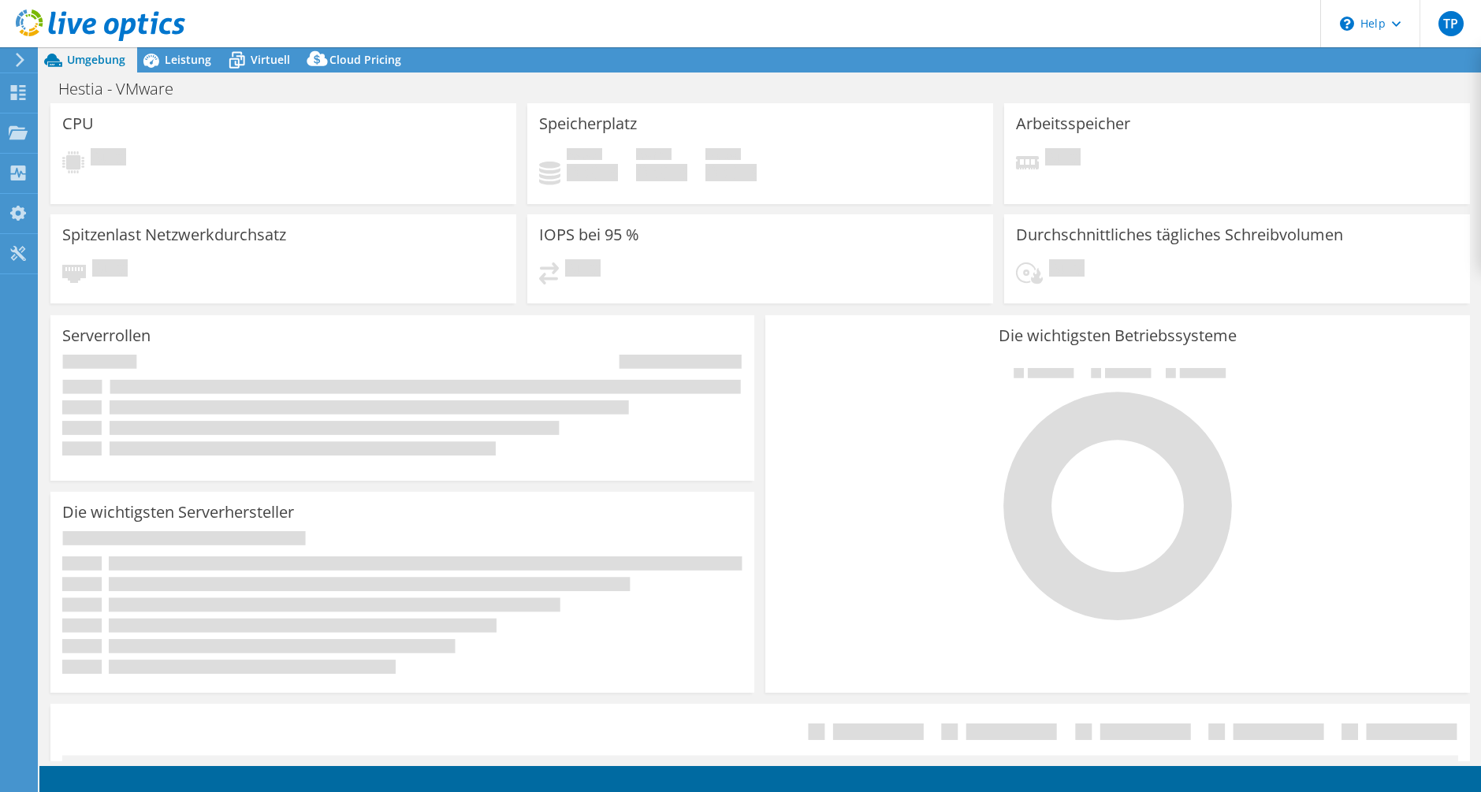
select select "EUFrankfurt"
select select "EUR"
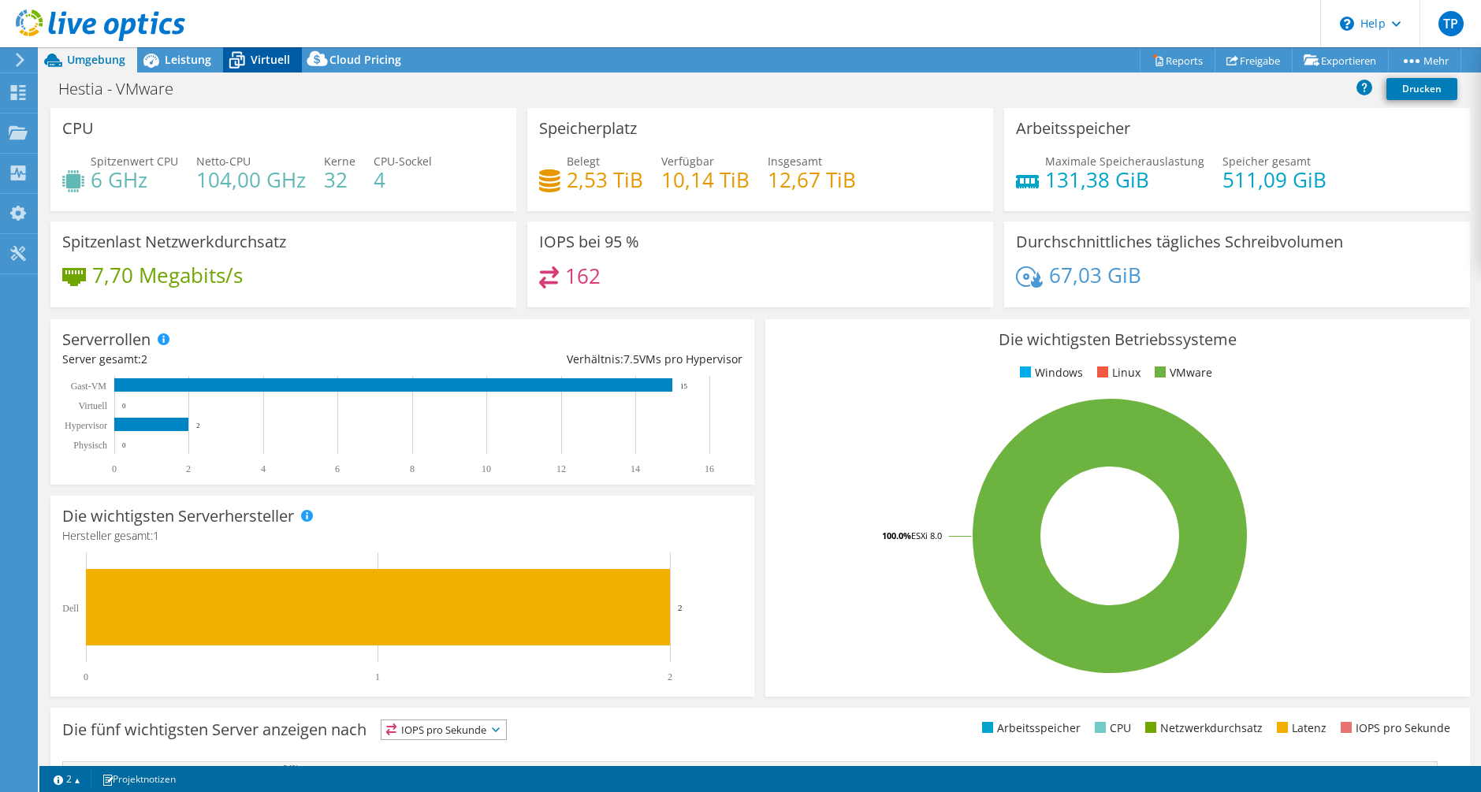
click at [237, 62] on icon at bounding box center [237, 61] width 28 height 28
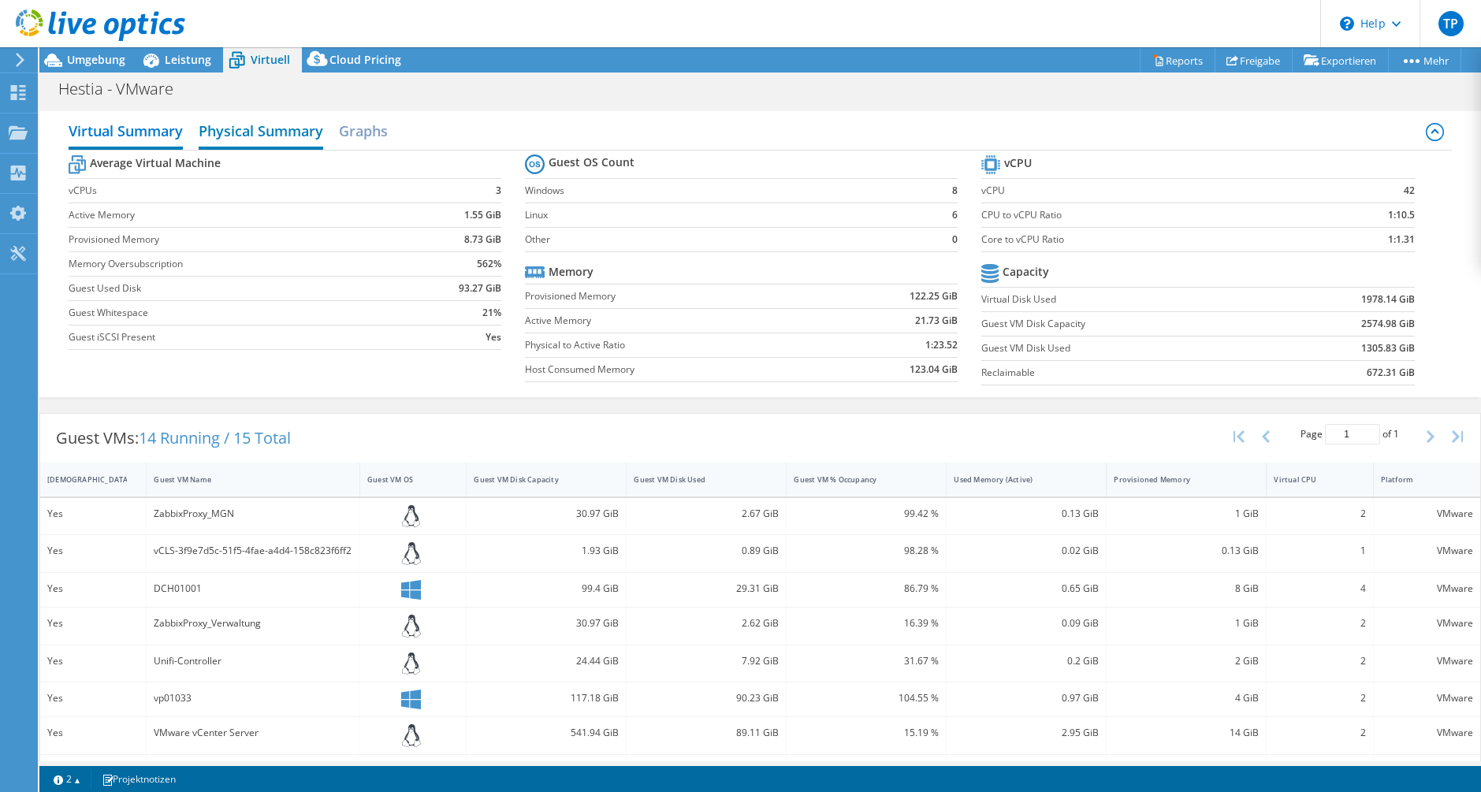
click at [261, 121] on h2 "Physical Summary" at bounding box center [261, 132] width 125 height 35
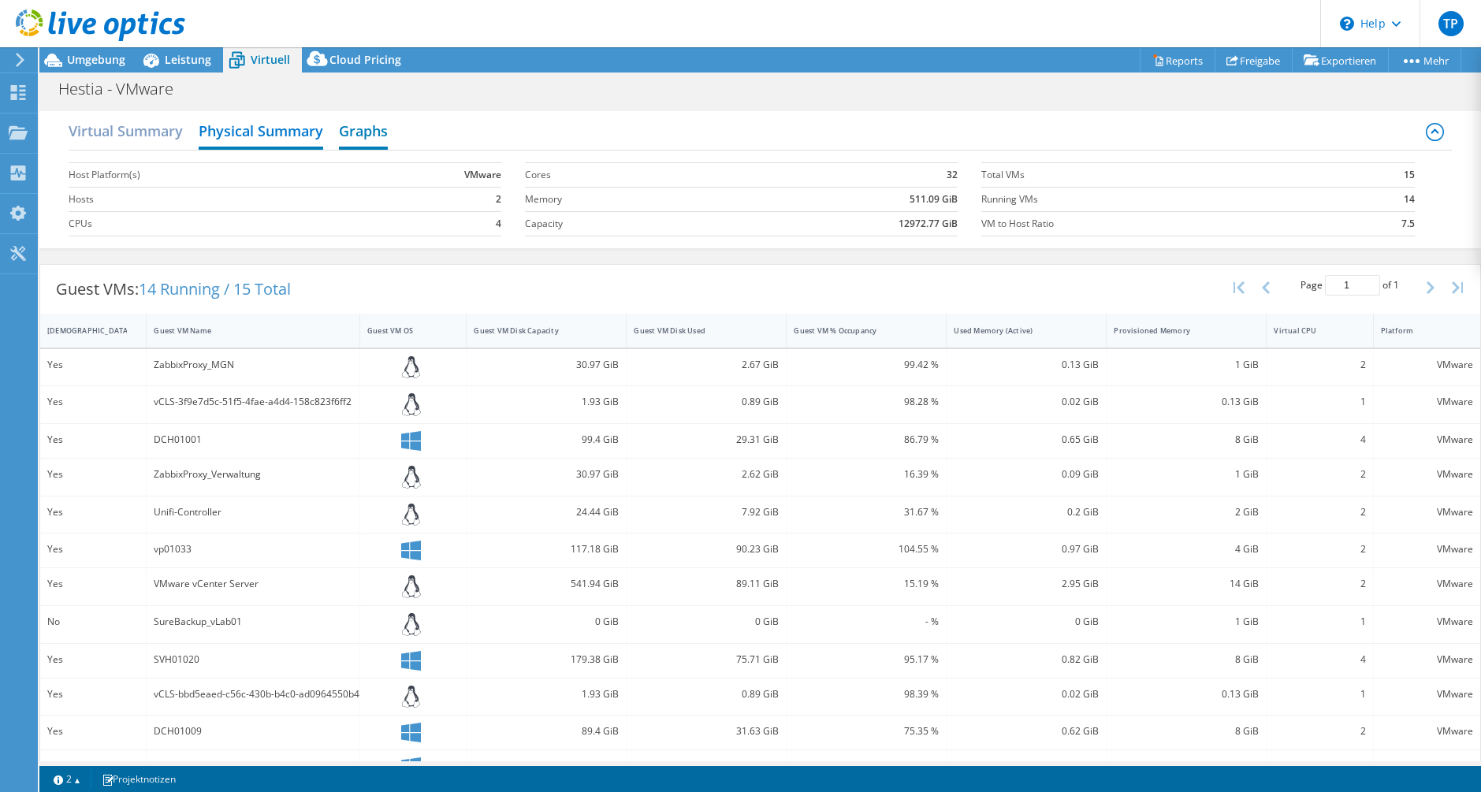
click at [352, 131] on h2 "Graphs" at bounding box center [363, 132] width 49 height 35
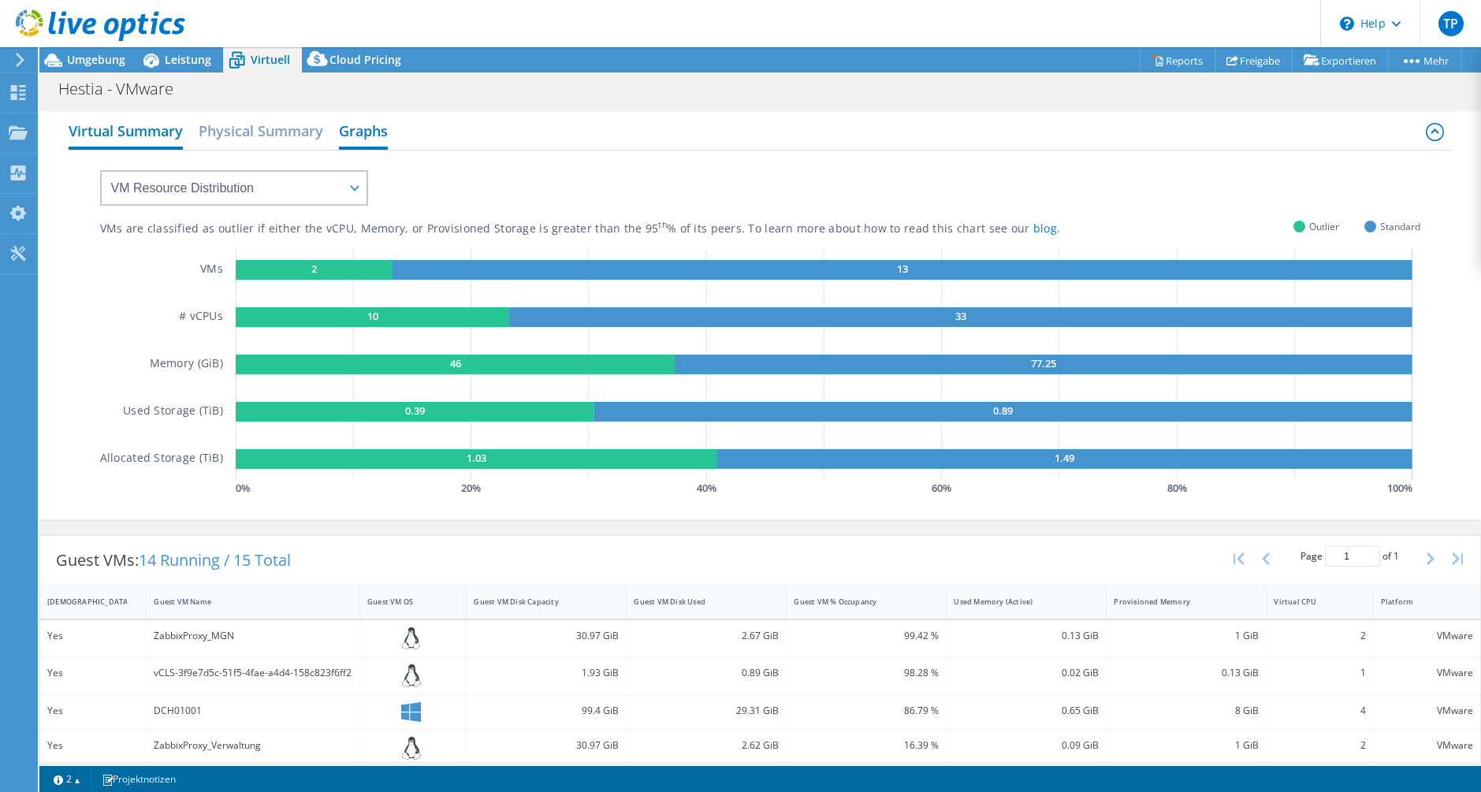
click at [134, 133] on h2 "Virtual Summary" at bounding box center [126, 132] width 114 height 35
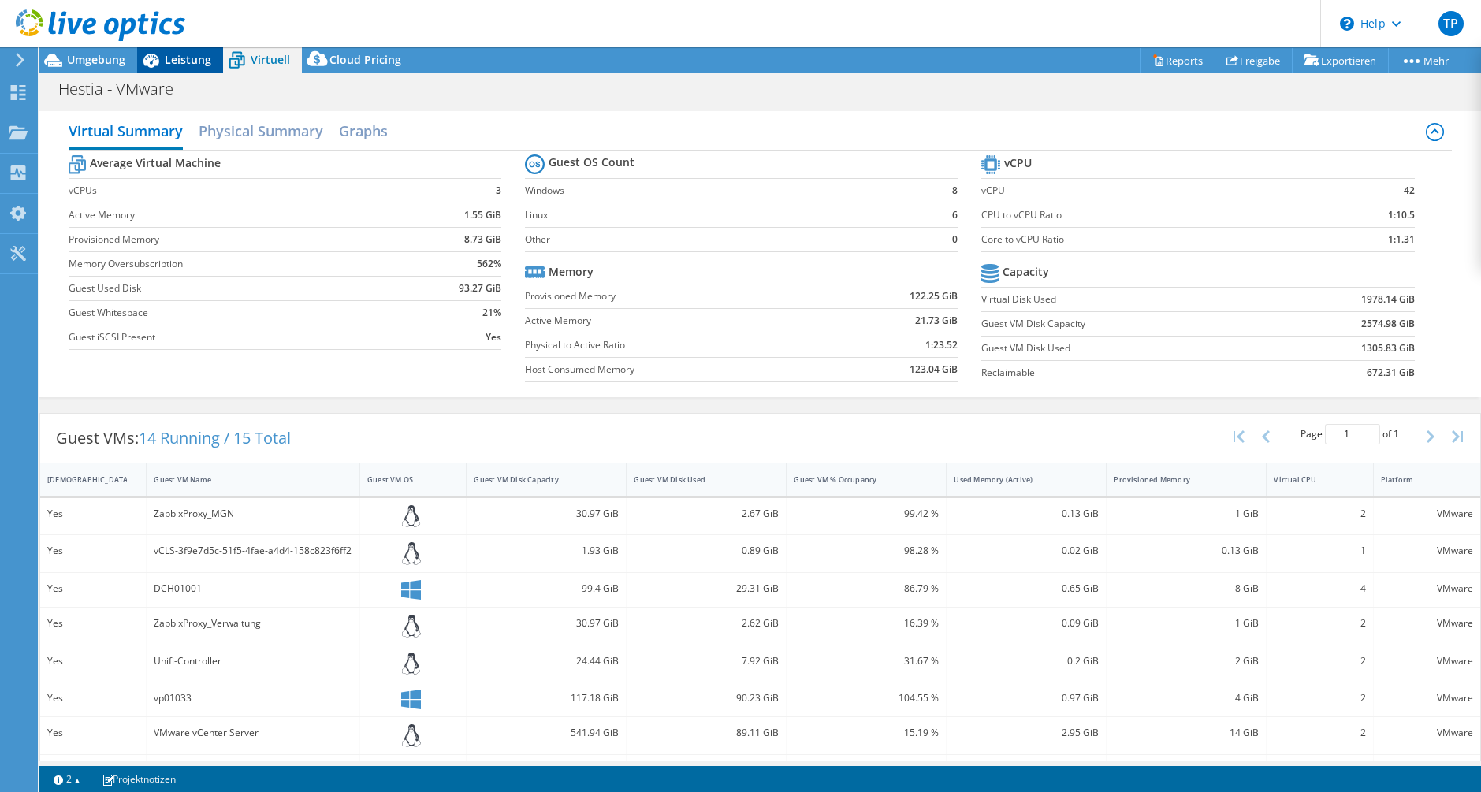
click at [188, 65] on span "Leistung" at bounding box center [188, 59] width 47 height 15
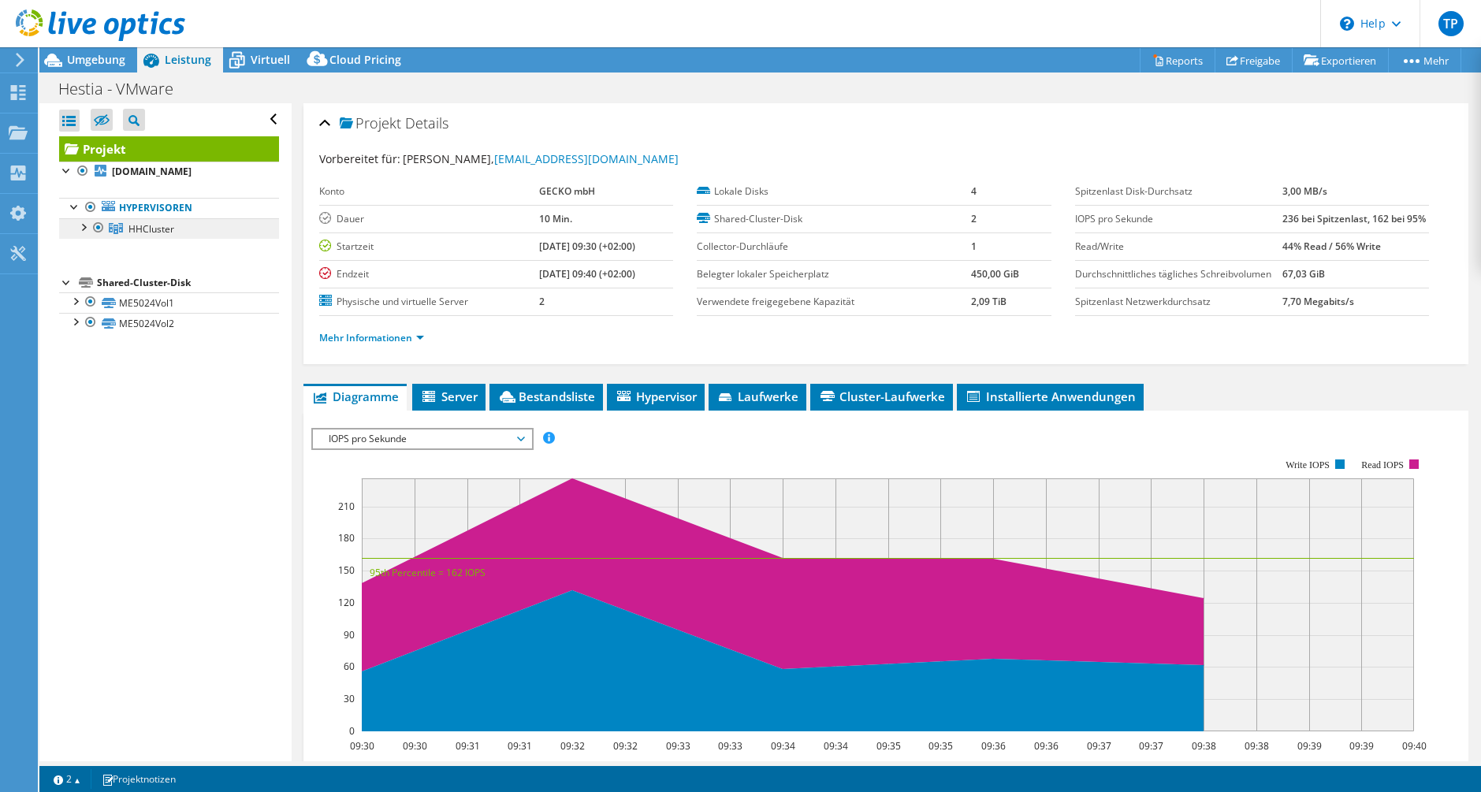
click at [145, 223] on span "HHCluster" at bounding box center [152, 228] width 46 height 13
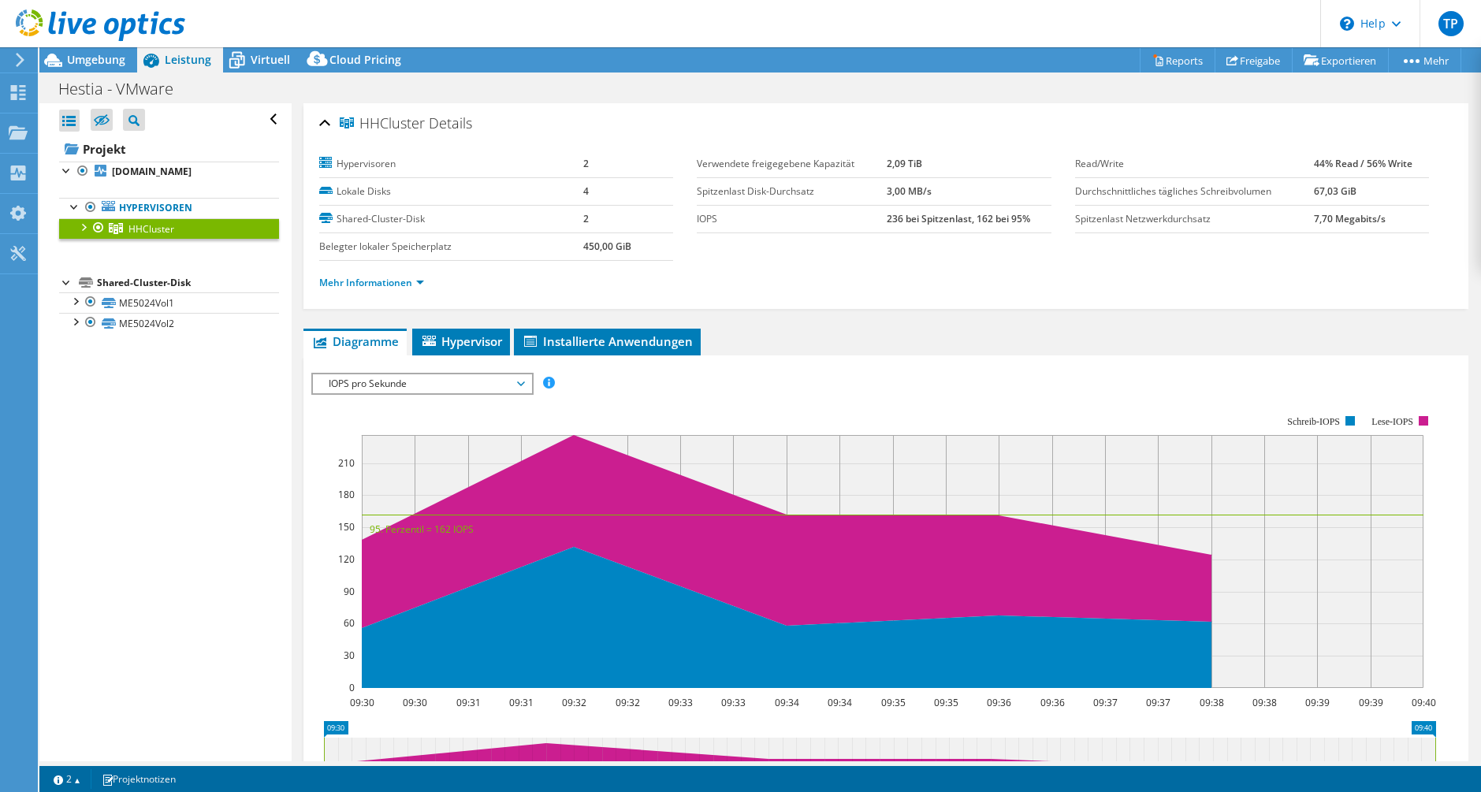
click at [412, 391] on span "IOPS pro Sekunde" at bounding box center [422, 383] width 203 height 19
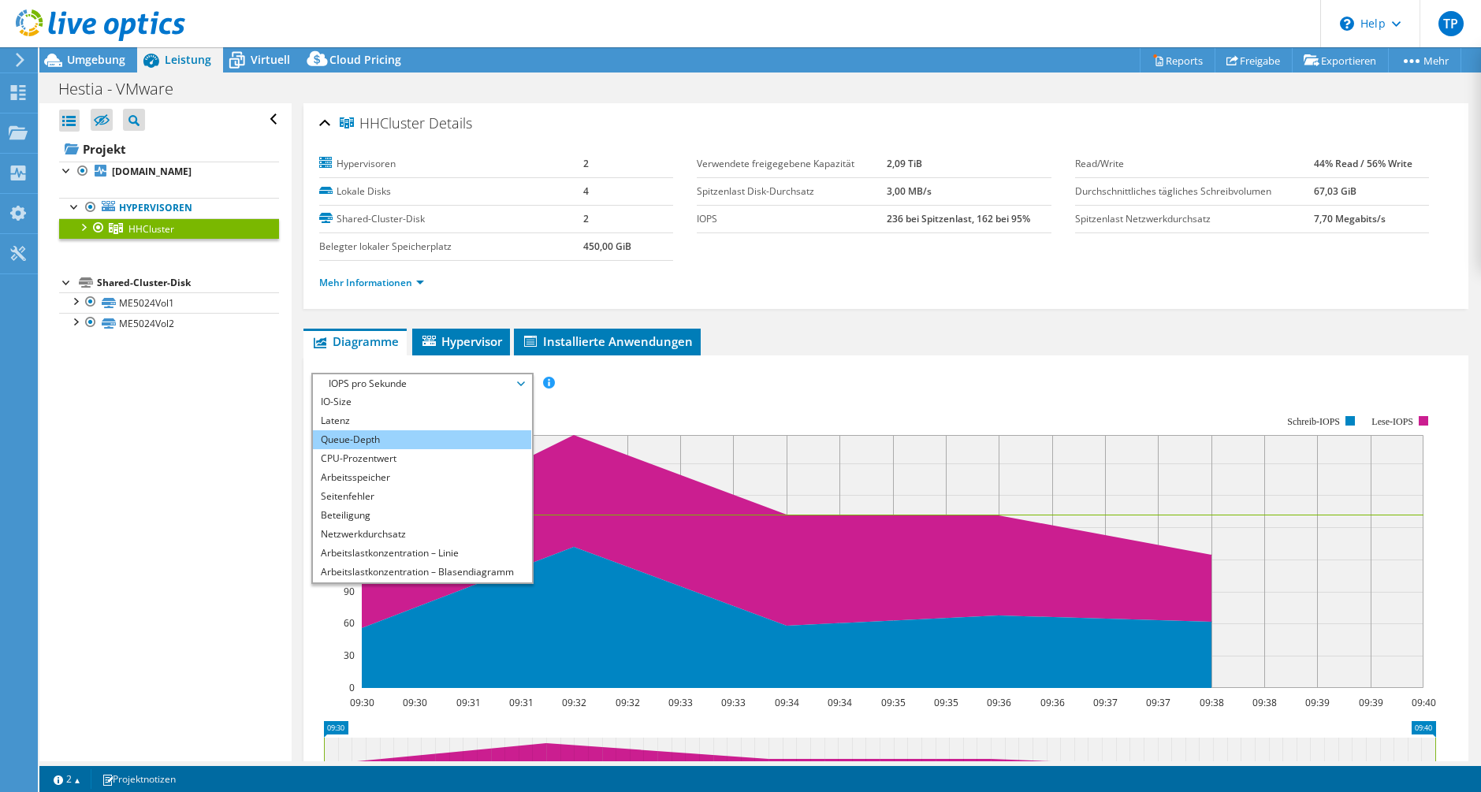
scroll to position [57, 0]
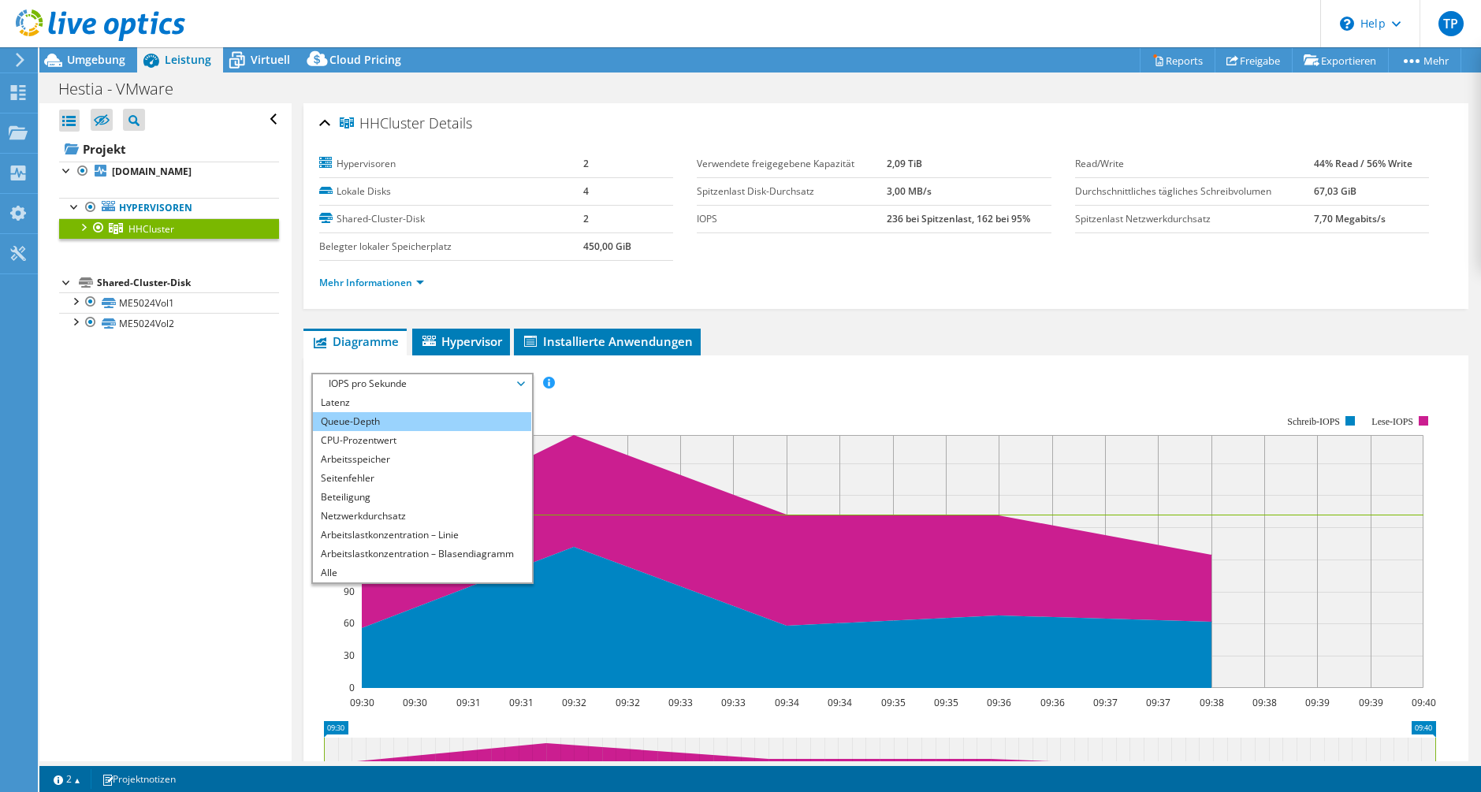
click at [415, 421] on li "Queue-Depth" at bounding box center [422, 421] width 218 height 19
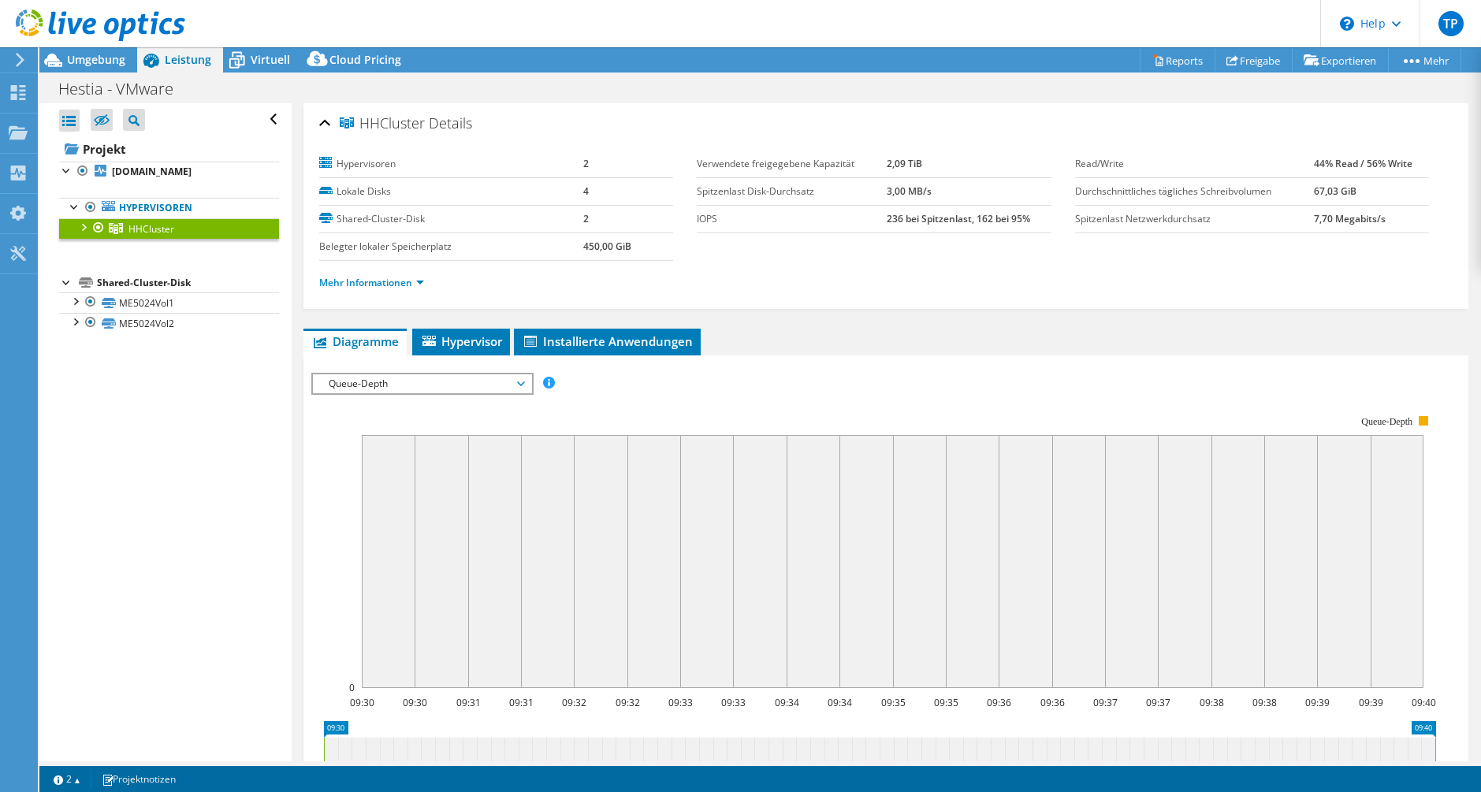
click at [414, 386] on span "Queue-Depth" at bounding box center [422, 383] width 203 height 19
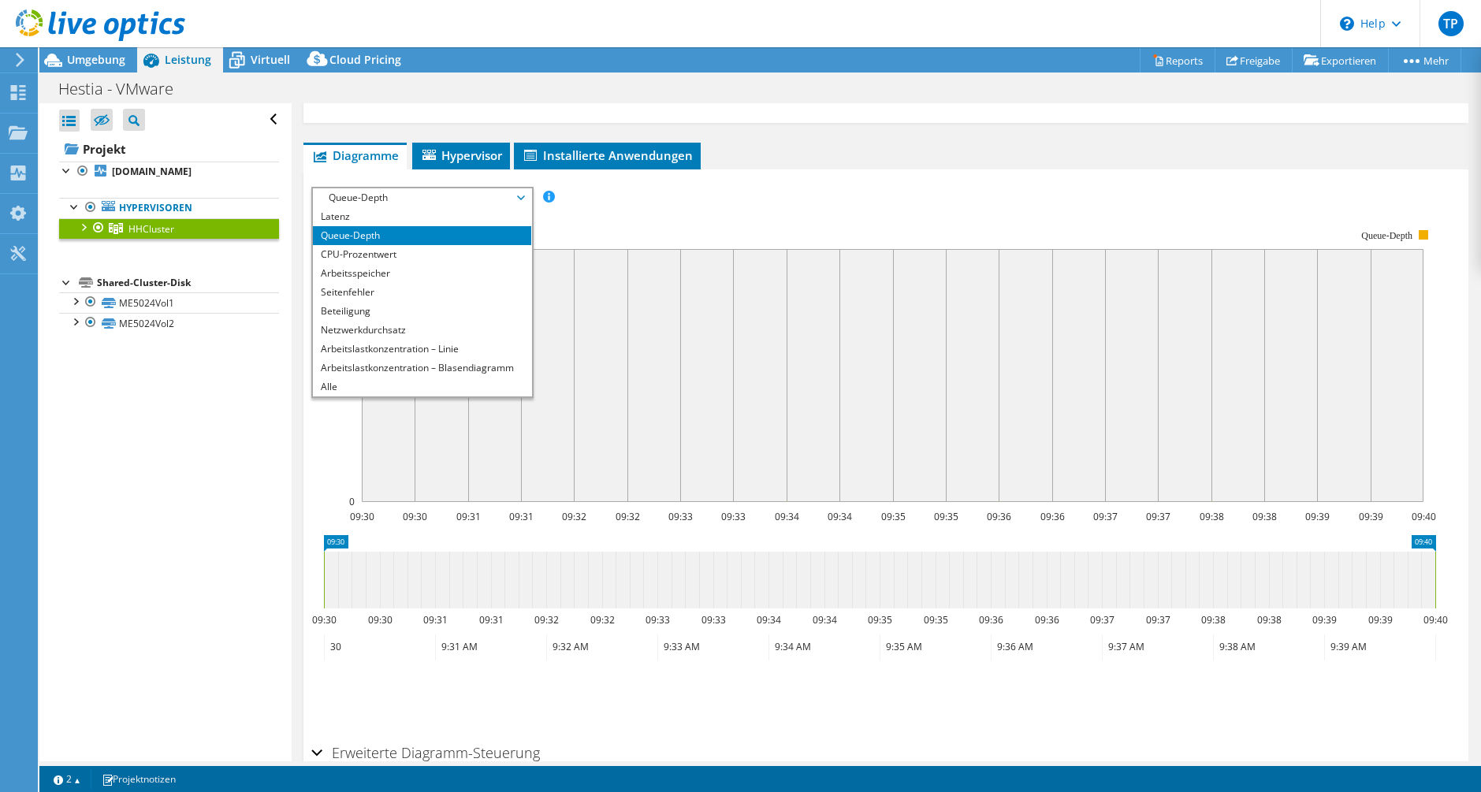
scroll to position [270, 0]
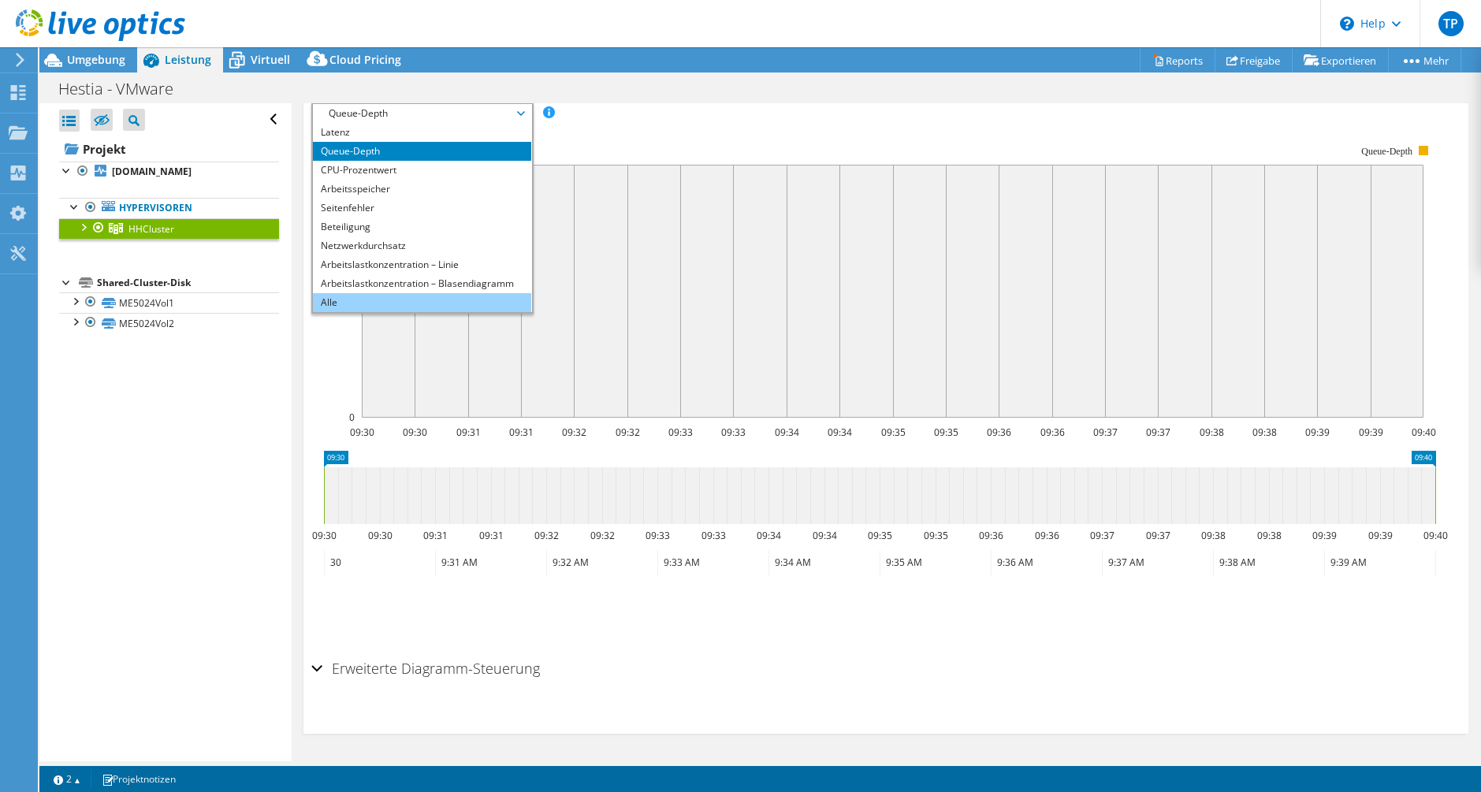
click at [370, 305] on li "Alle" at bounding box center [422, 302] width 218 height 19
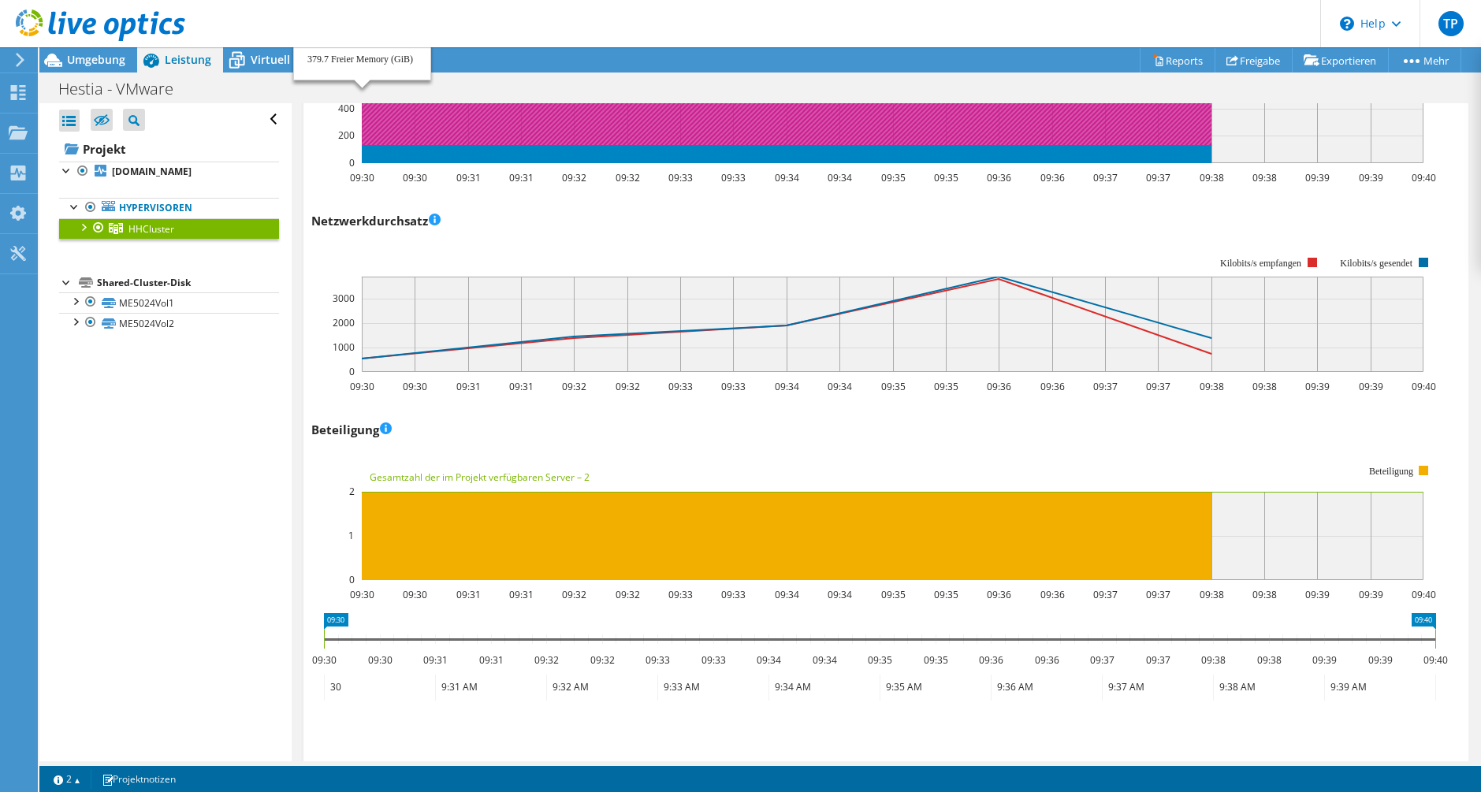
scroll to position [1804, 0]
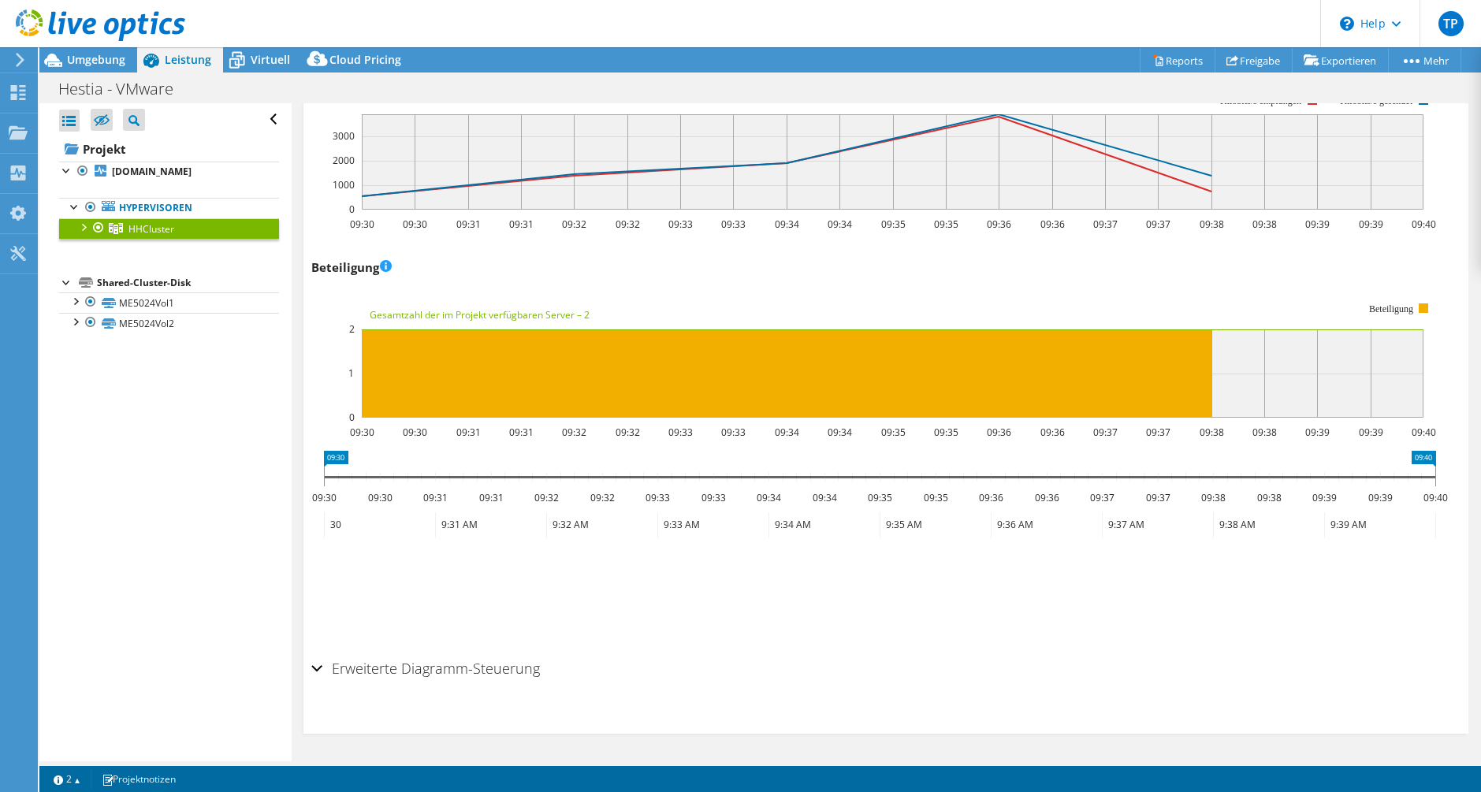
drag, startPoint x: 442, startPoint y: 315, endPoint x: 592, endPoint y: 319, distance: 149.9
click at [582, 316] on text "Gesamtzahl der im Projekt verfügbaren Server – 2" at bounding box center [480, 314] width 220 height 13
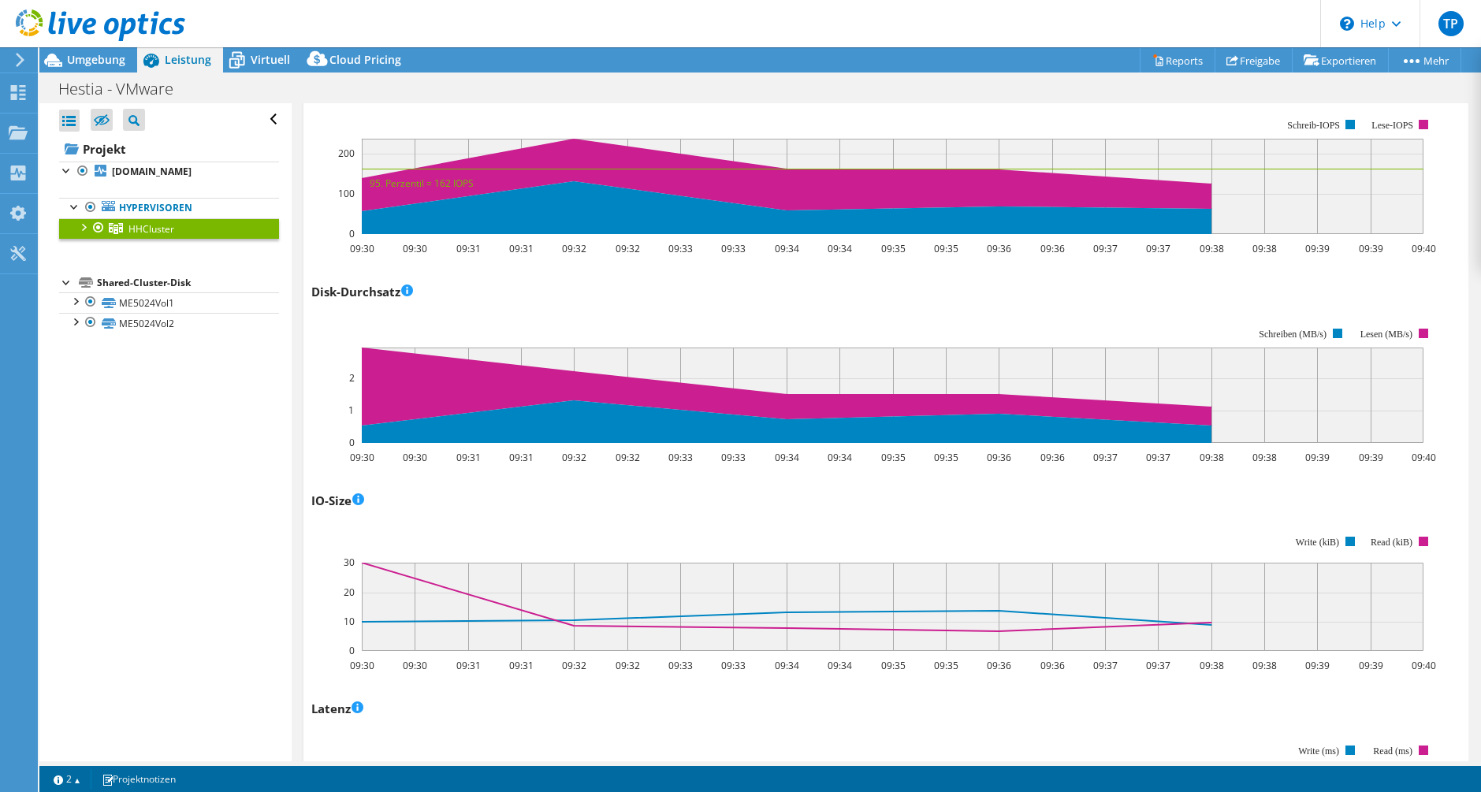
scroll to position [306, 0]
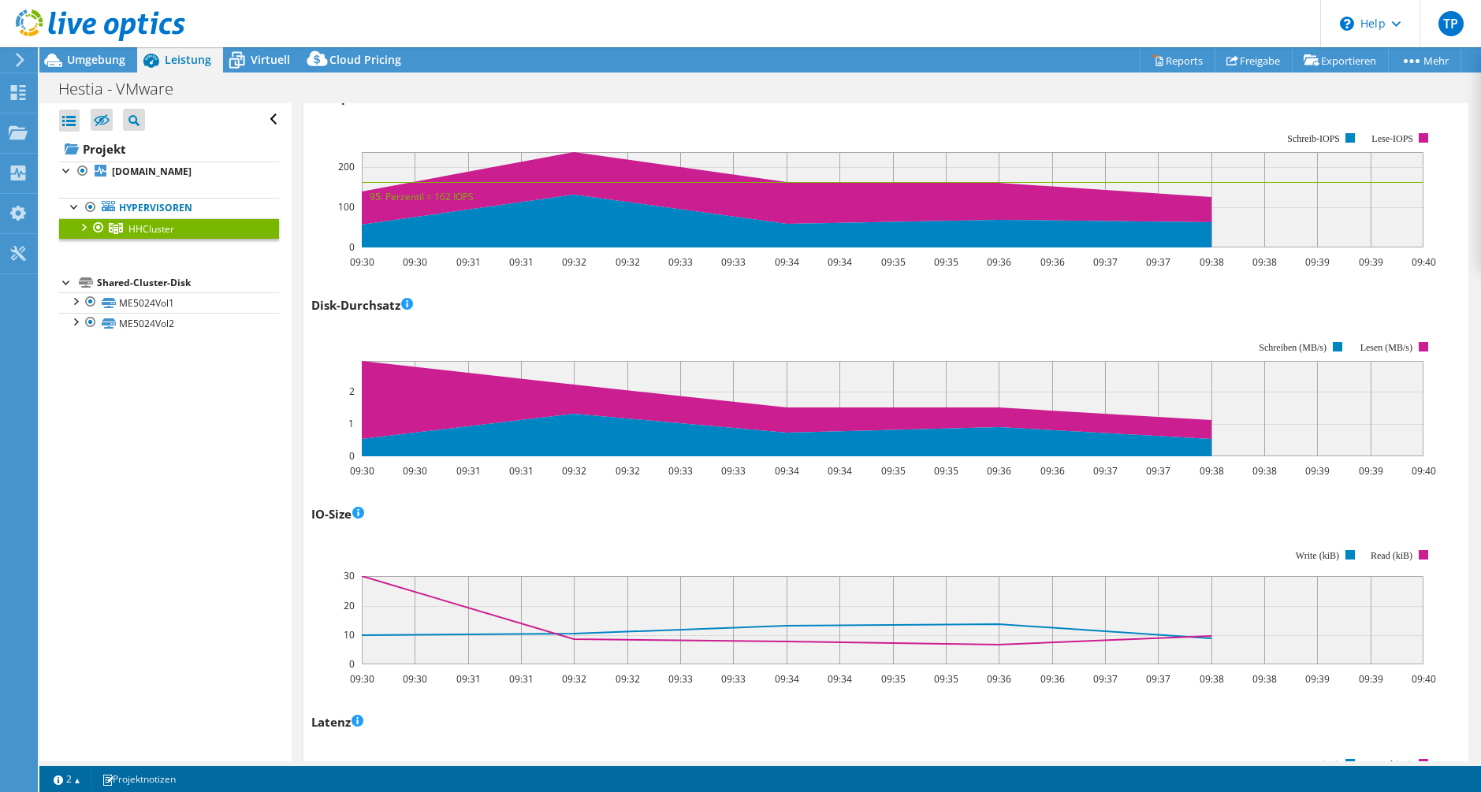
click at [88, 221] on div at bounding box center [83, 226] width 16 height 16
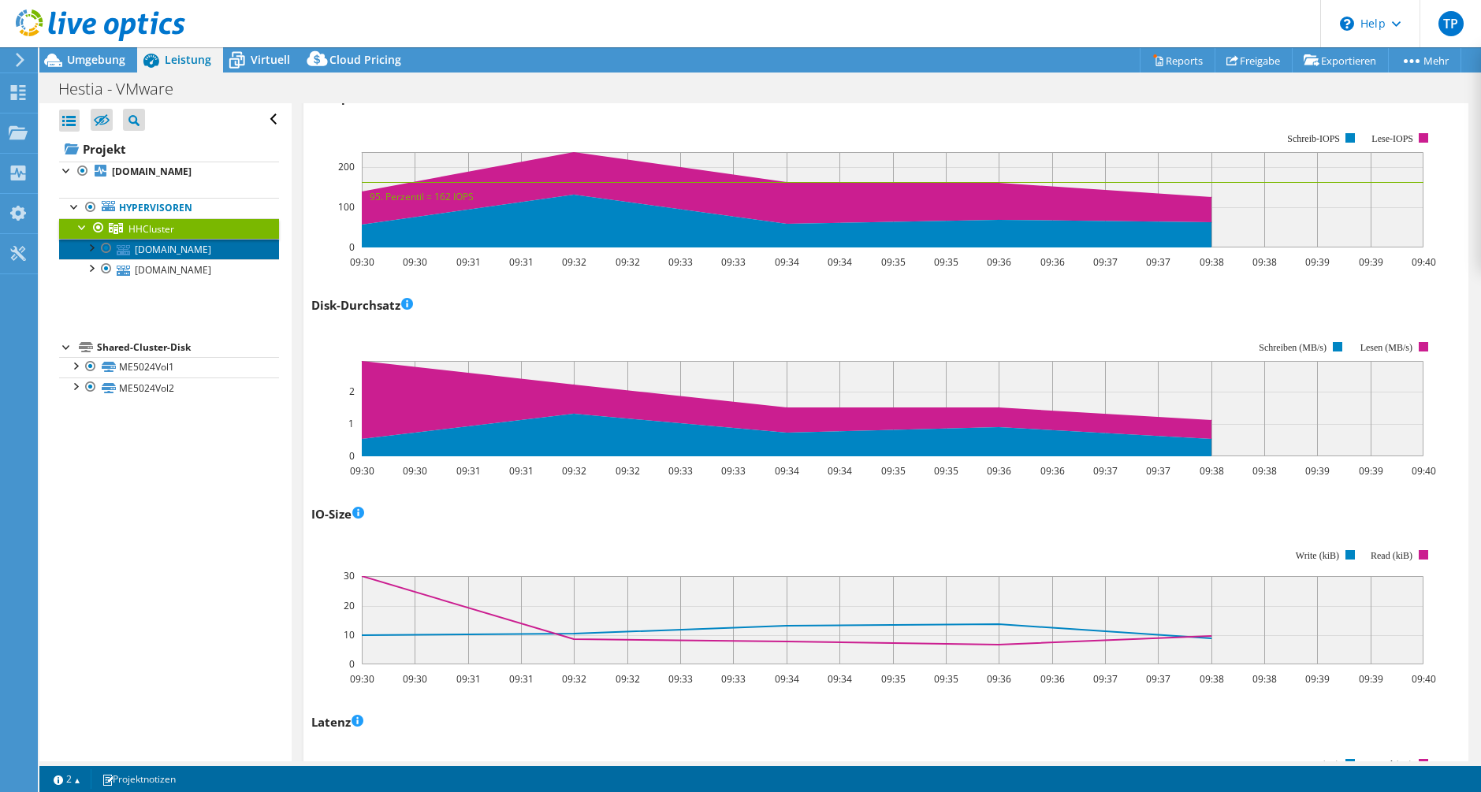
click at [136, 255] on link "[DOMAIN_NAME]" at bounding box center [169, 249] width 220 height 20
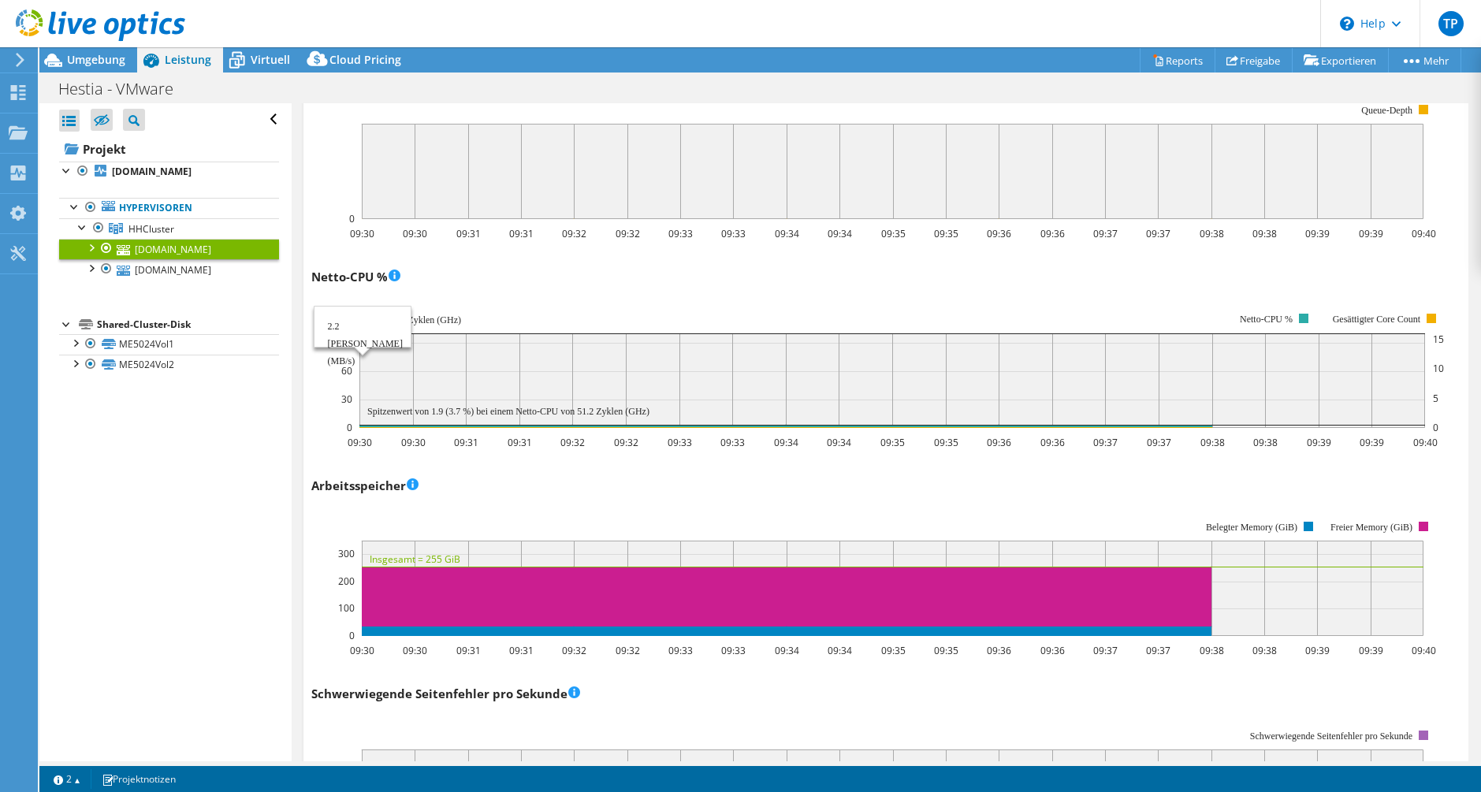
scroll to position [1184, 0]
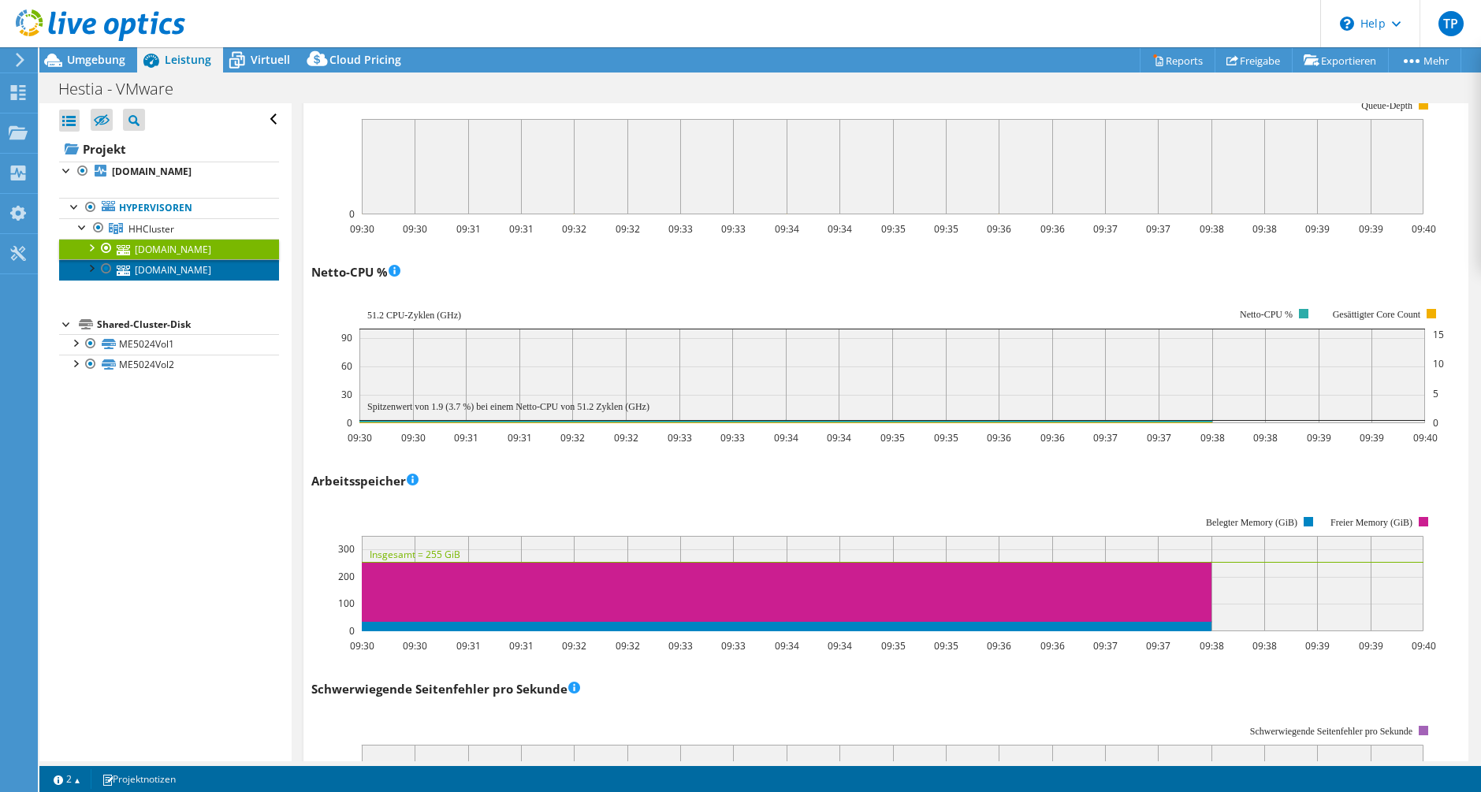
click at [211, 280] on link "[DOMAIN_NAME]" at bounding box center [169, 269] width 220 height 20
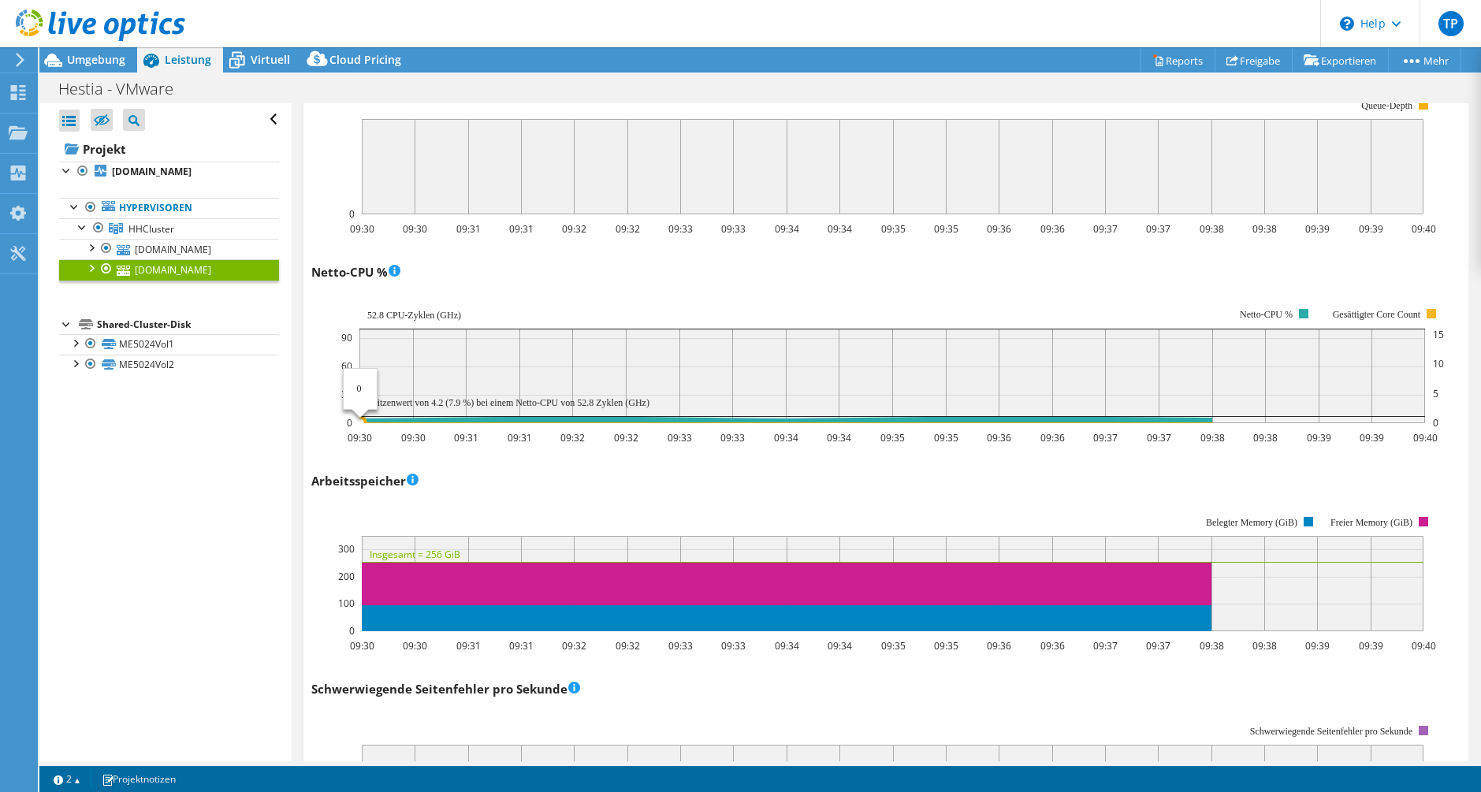
click at [381, 423] on icon at bounding box center [680, 423] width 1066 height 0
click at [155, 250] on link "[DOMAIN_NAME]" at bounding box center [169, 249] width 220 height 20
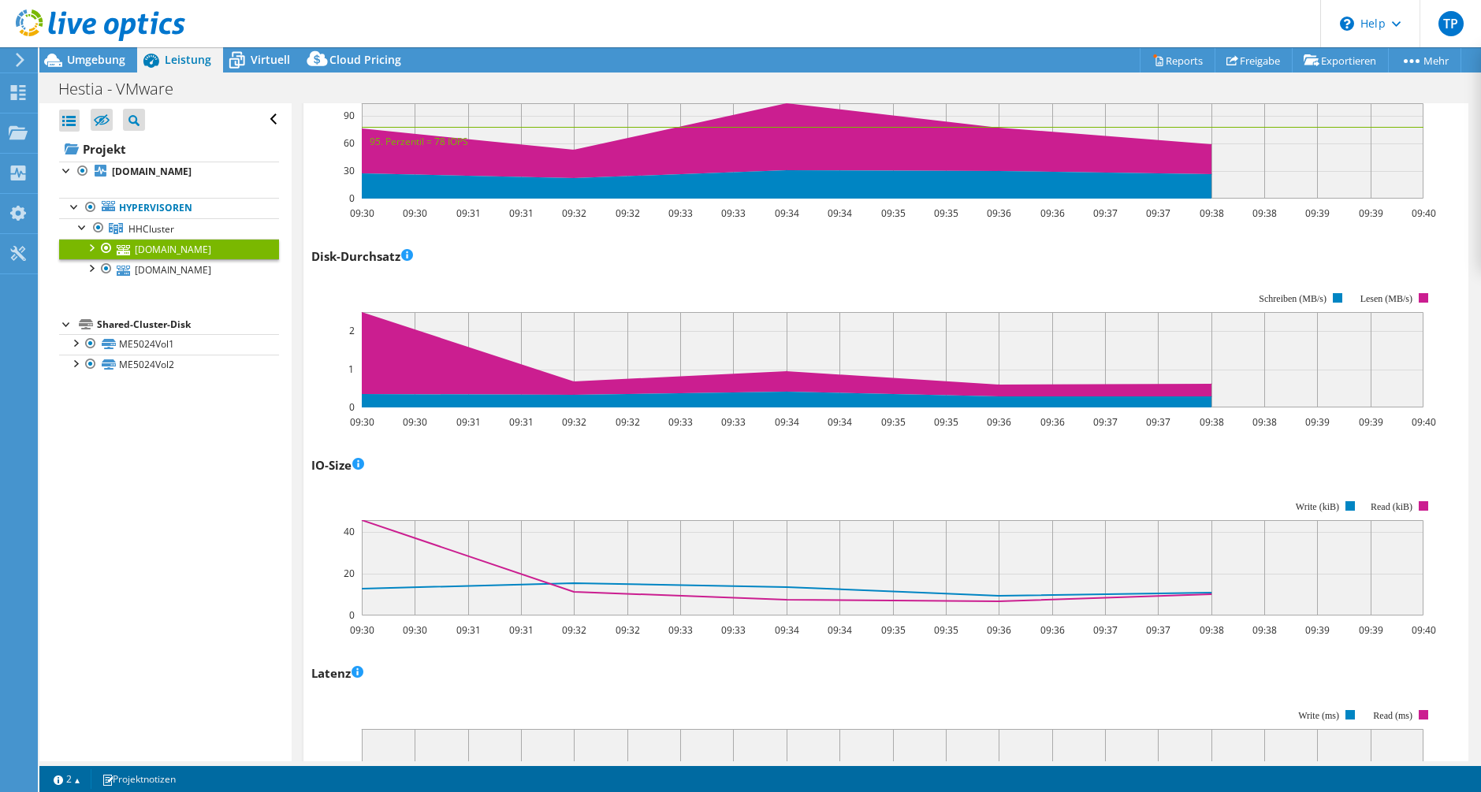
scroll to position [238, 0]
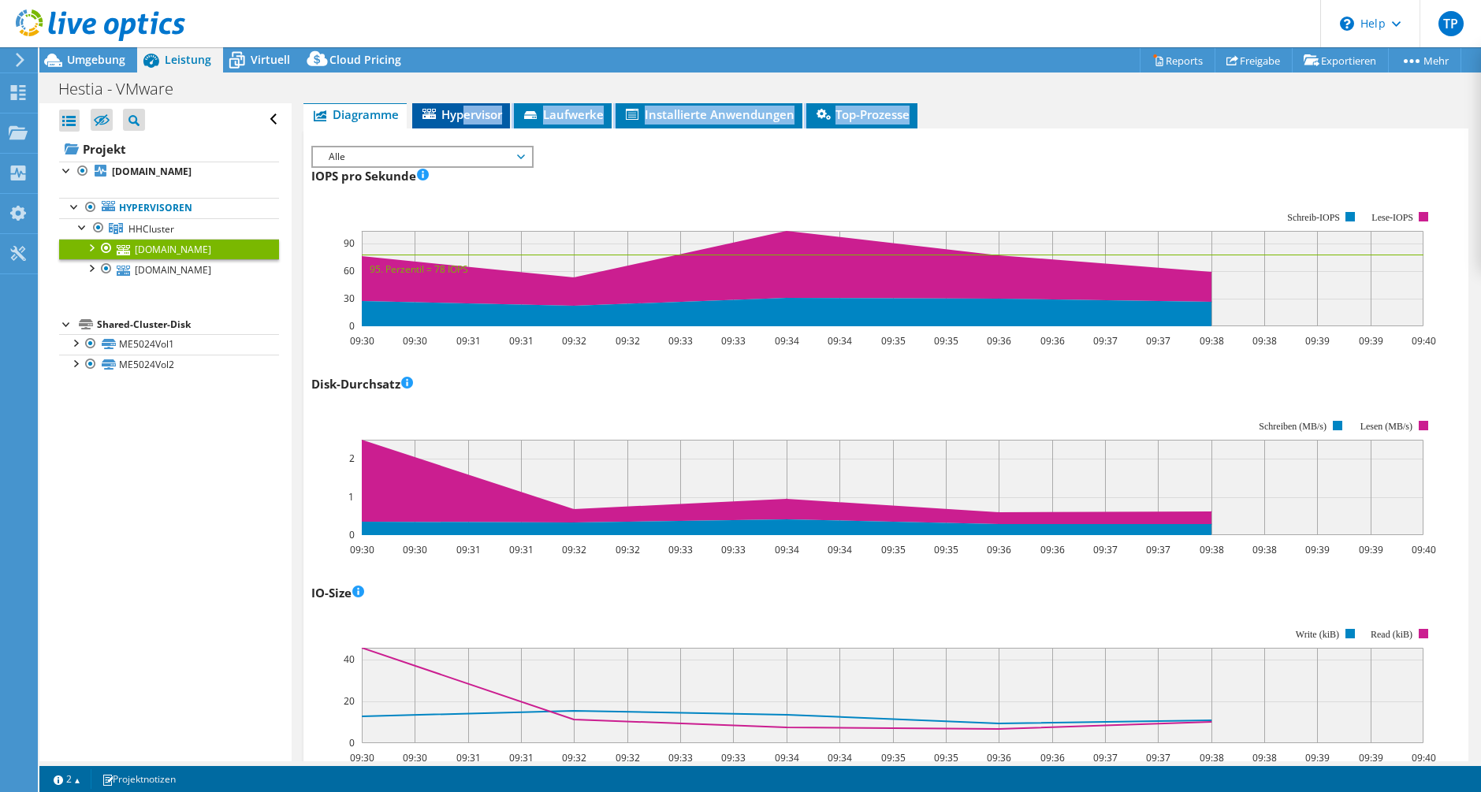
click at [467, 118] on span "Hypervisor" at bounding box center [461, 114] width 82 height 16
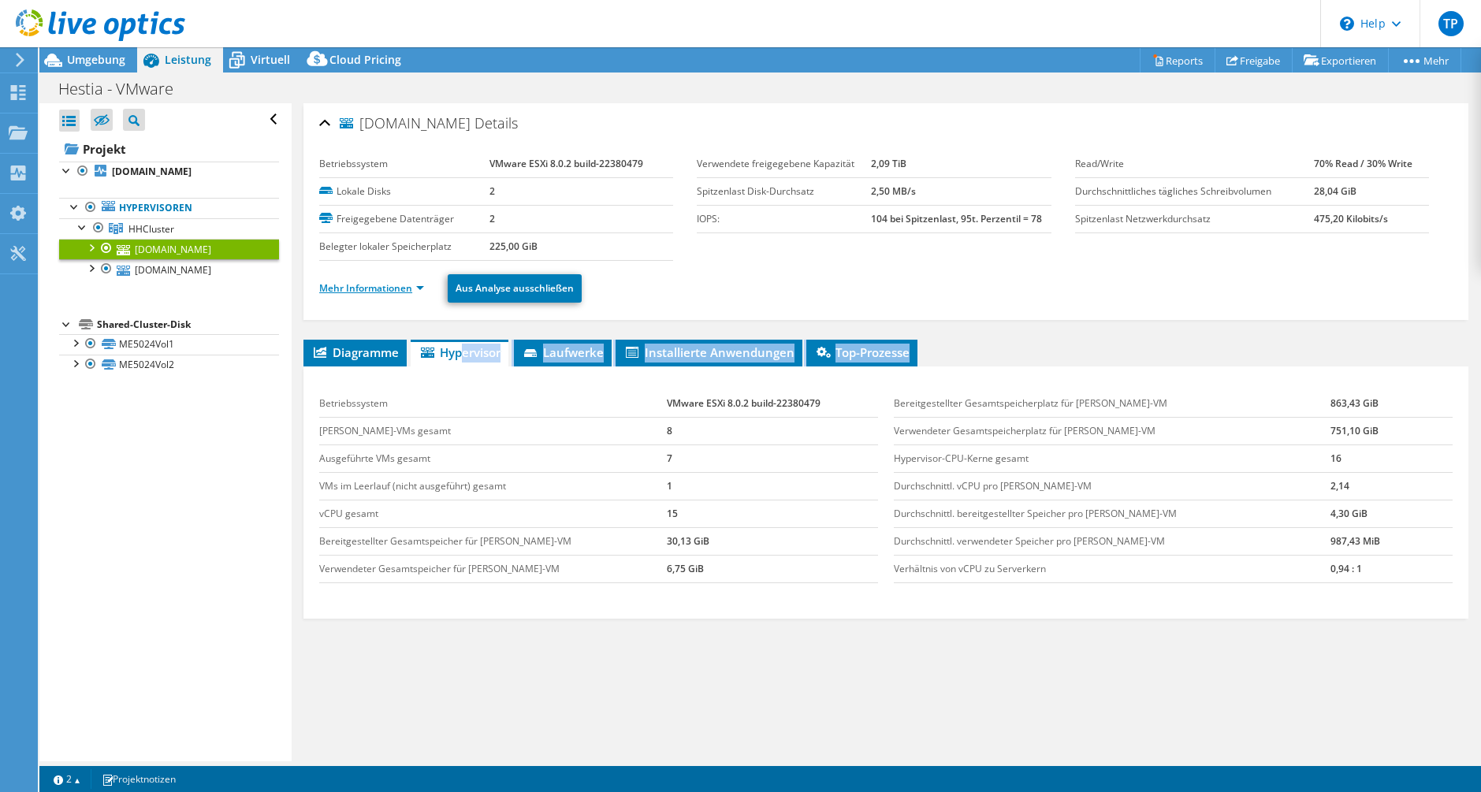
click at [382, 287] on link "Mehr Informationen" at bounding box center [371, 287] width 105 height 13
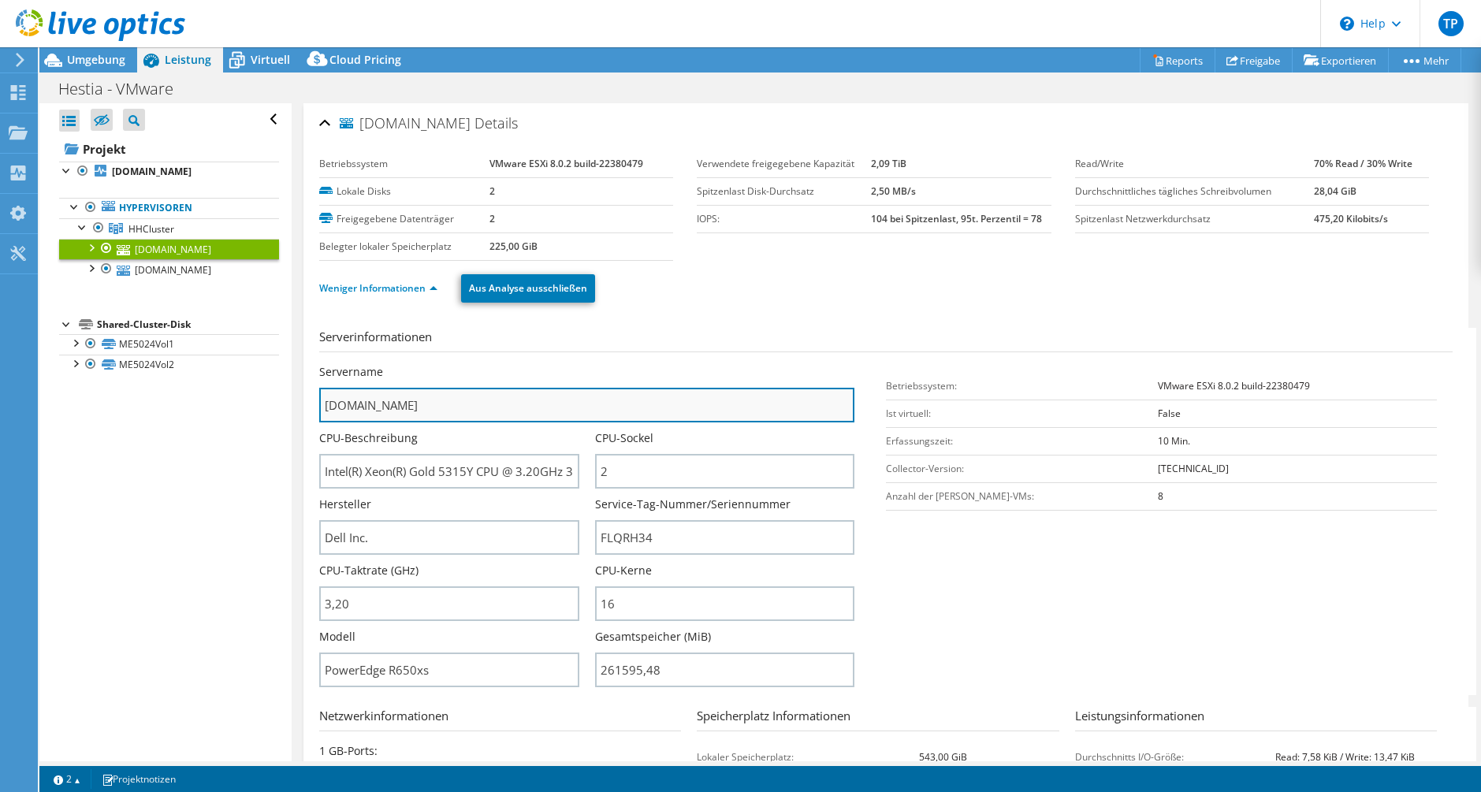
click at [464, 401] on input "[DOMAIN_NAME]" at bounding box center [586, 405] width 535 height 35
click at [488, 399] on input "[DOMAIN_NAME]" at bounding box center [586, 405] width 535 height 35
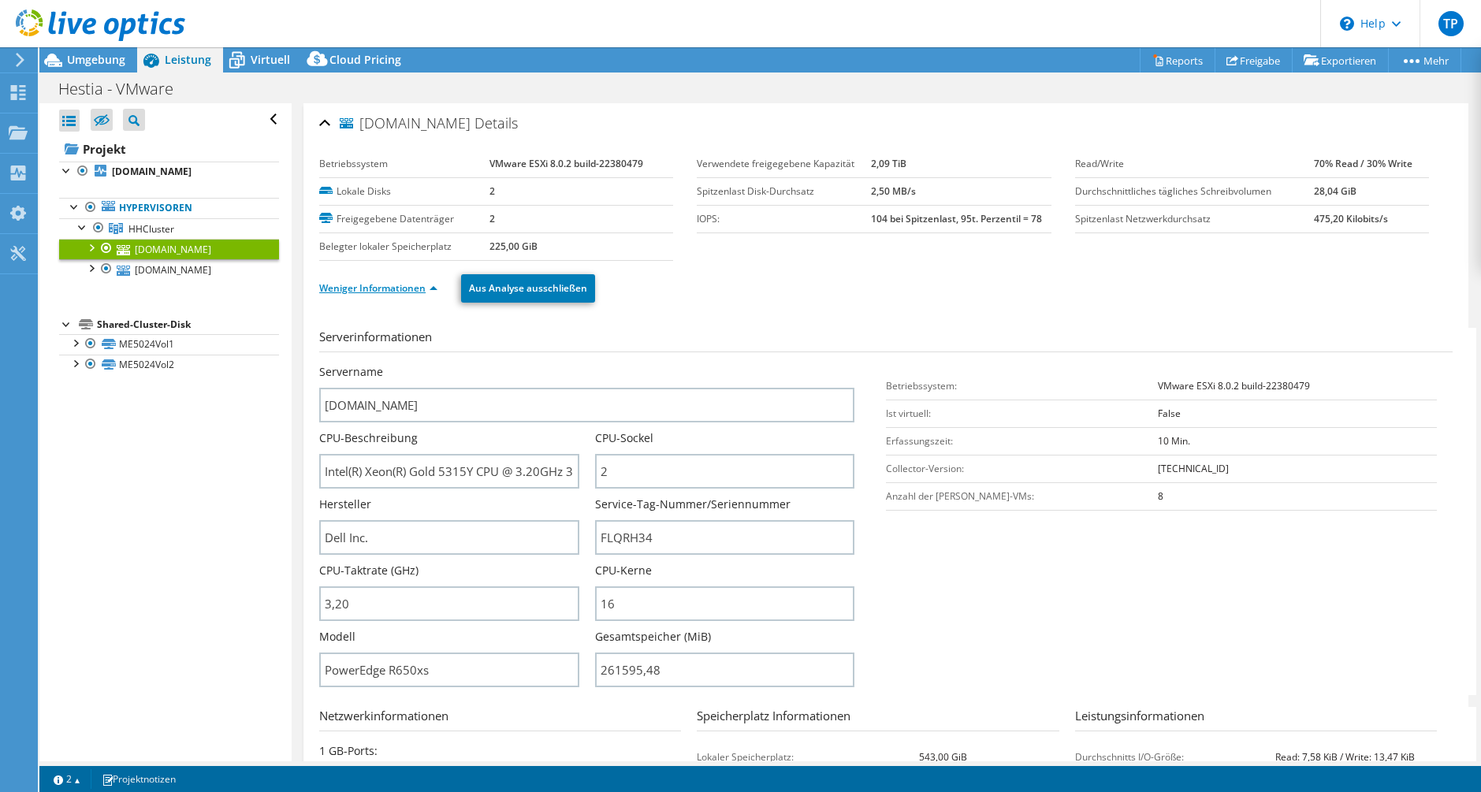
click at [407, 292] on link "Weniger Informationen" at bounding box center [378, 287] width 118 height 13
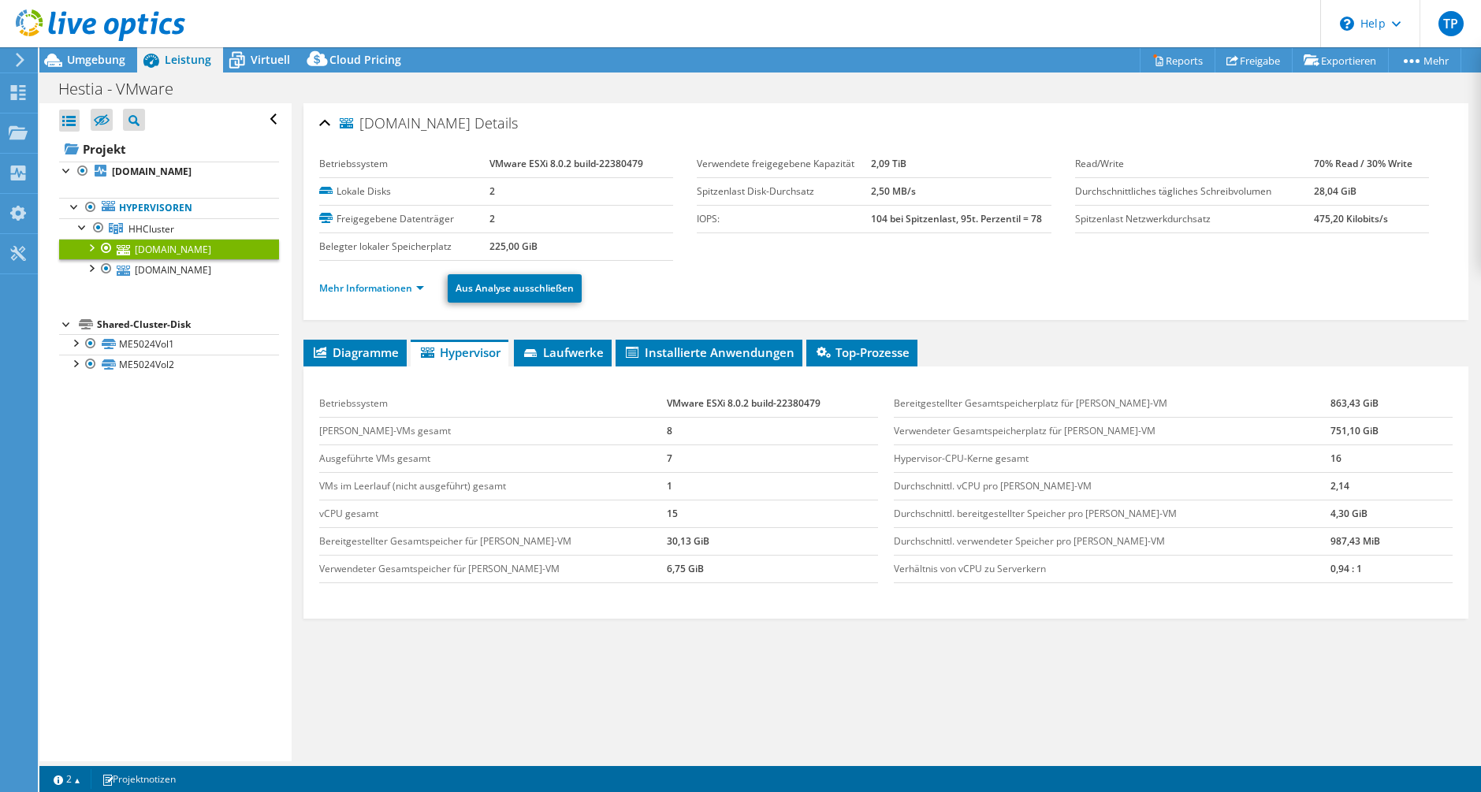
drag, startPoint x: 1282, startPoint y: 215, endPoint x: 1387, endPoint y: 207, distance: 105.2
click at [1387, 207] on tr "Spitzenlast Netzwerkdurchsatz 475,20 Kilobits/s" at bounding box center [1252, 219] width 354 height 28
click at [1387, 207] on td "475,20 Kilobits/s" at bounding box center [1371, 219] width 115 height 28
click at [903, 340] on li "Top-Prozesse" at bounding box center [862, 353] width 111 height 27
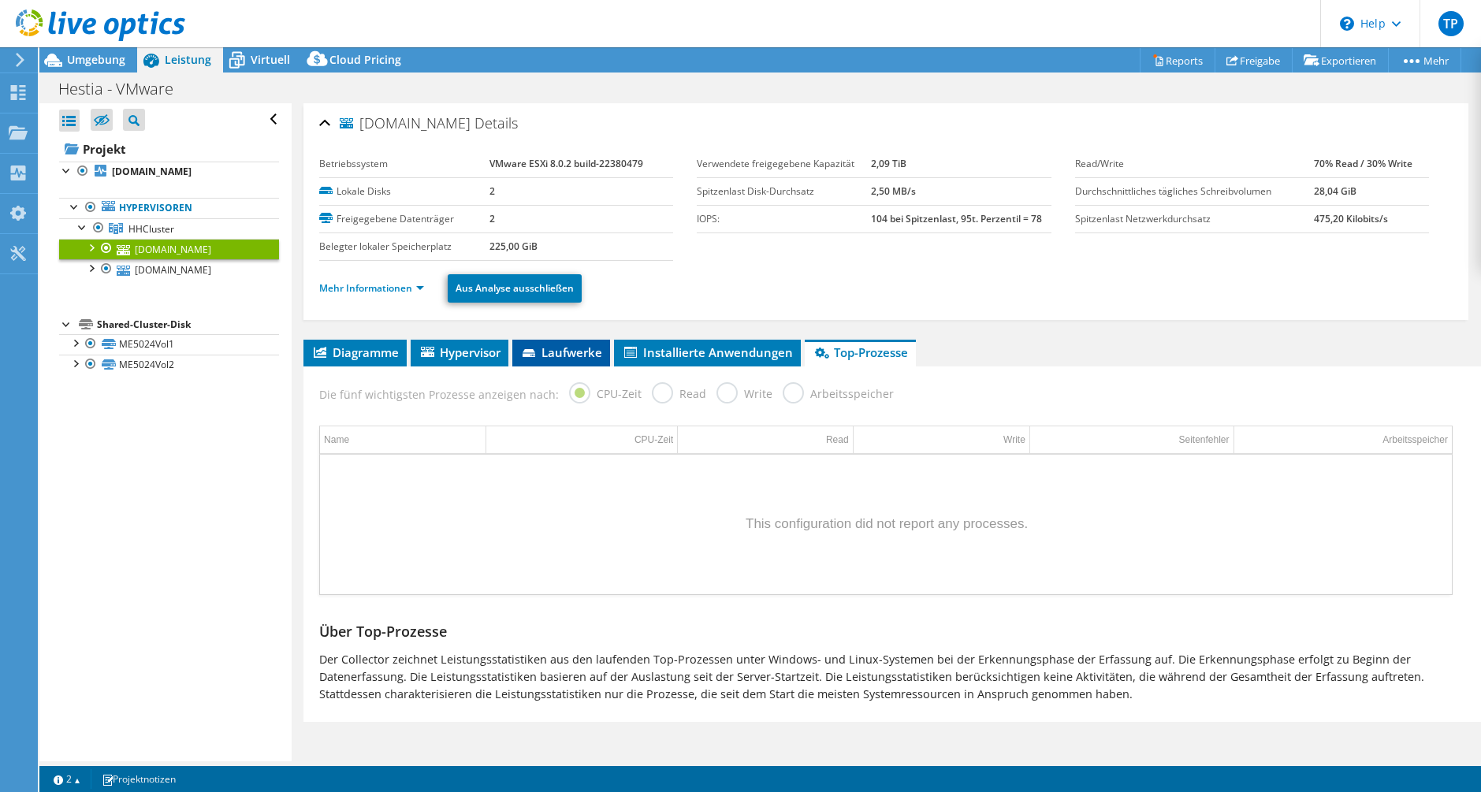
click at [608, 344] on li "Laufwerke" at bounding box center [561, 353] width 98 height 27
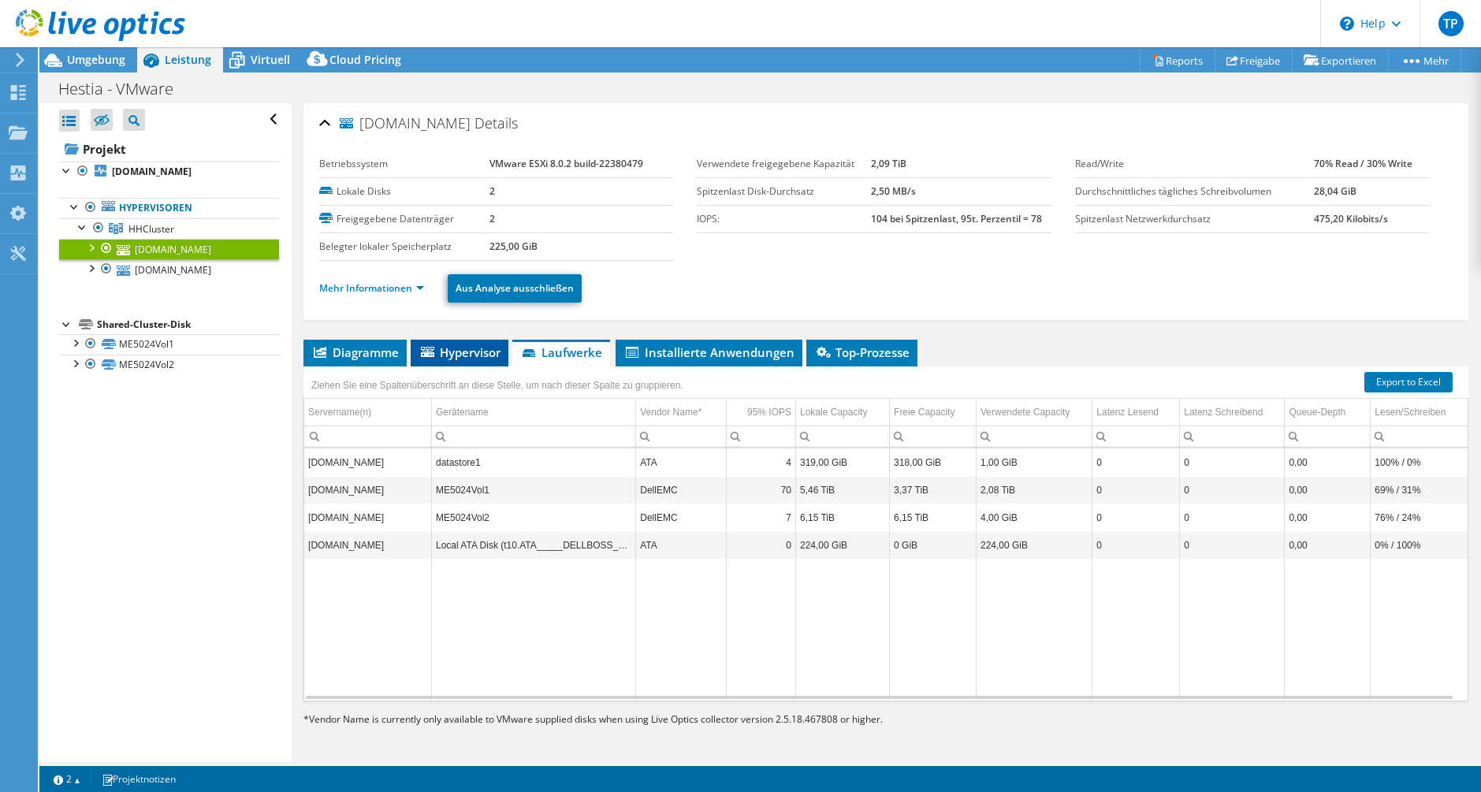
click at [464, 350] on span "Hypervisor" at bounding box center [460, 353] width 82 height 16
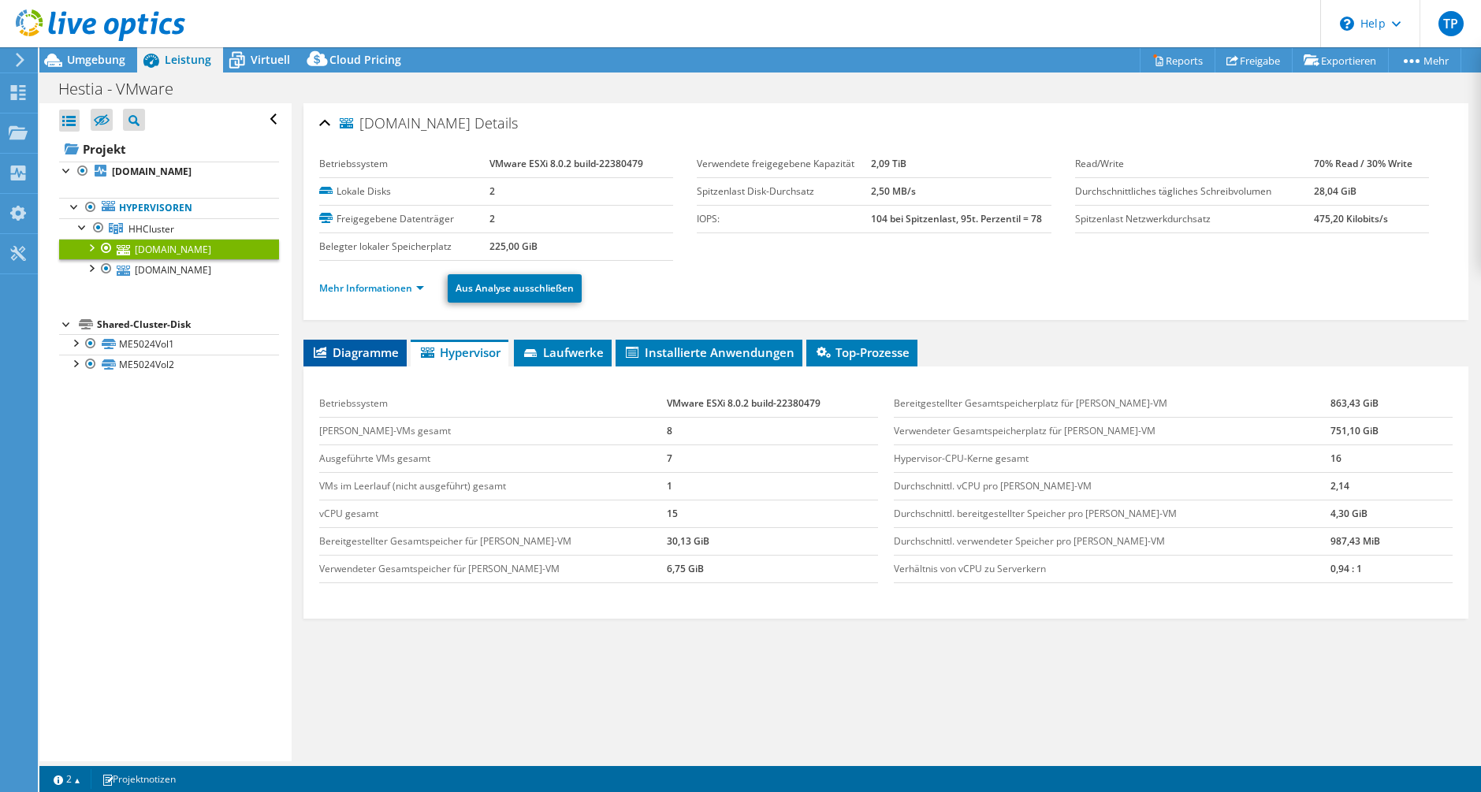
click at [369, 358] on span "Diagramme" at bounding box center [355, 353] width 88 height 16
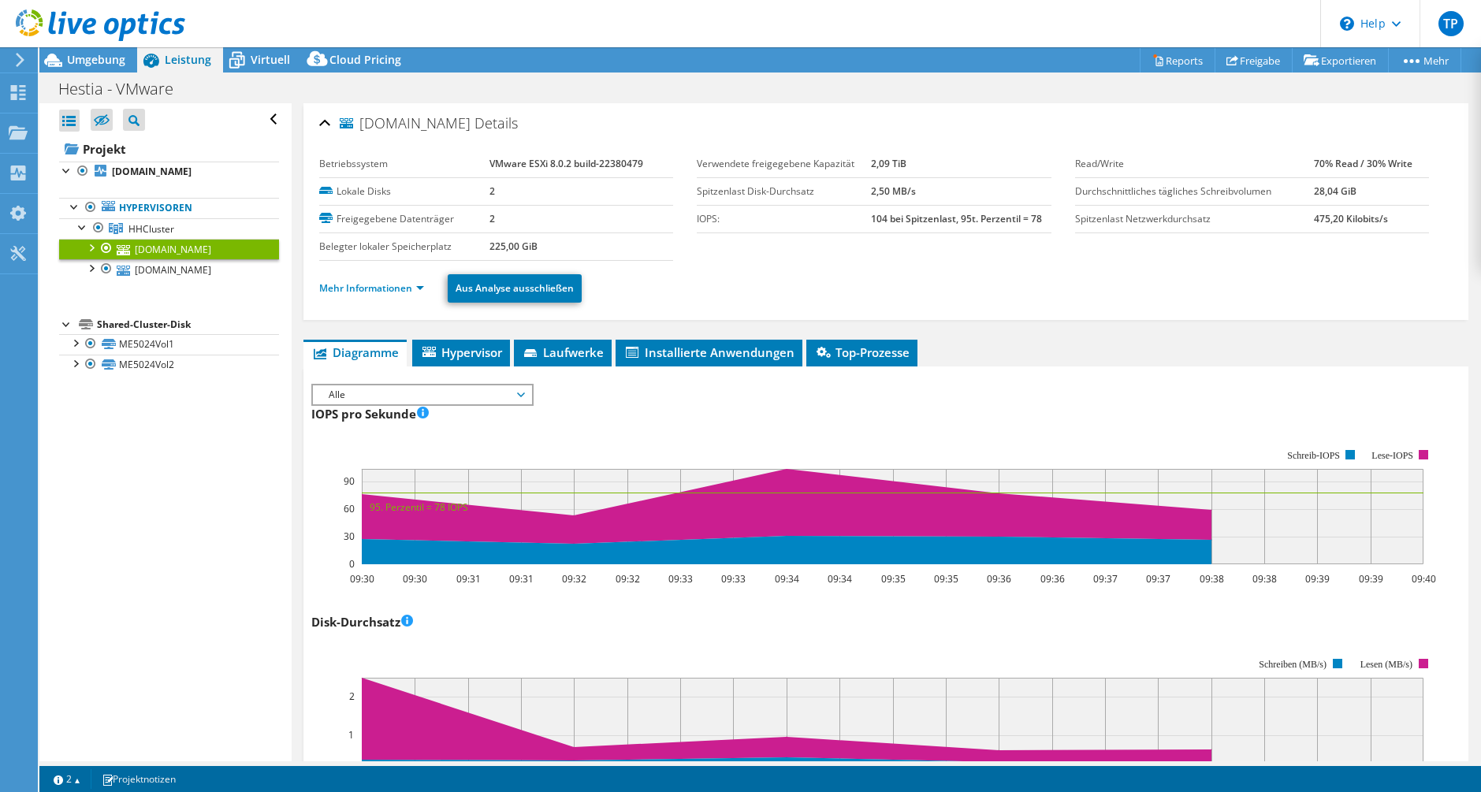
click at [378, 393] on span "Alle" at bounding box center [422, 395] width 203 height 19
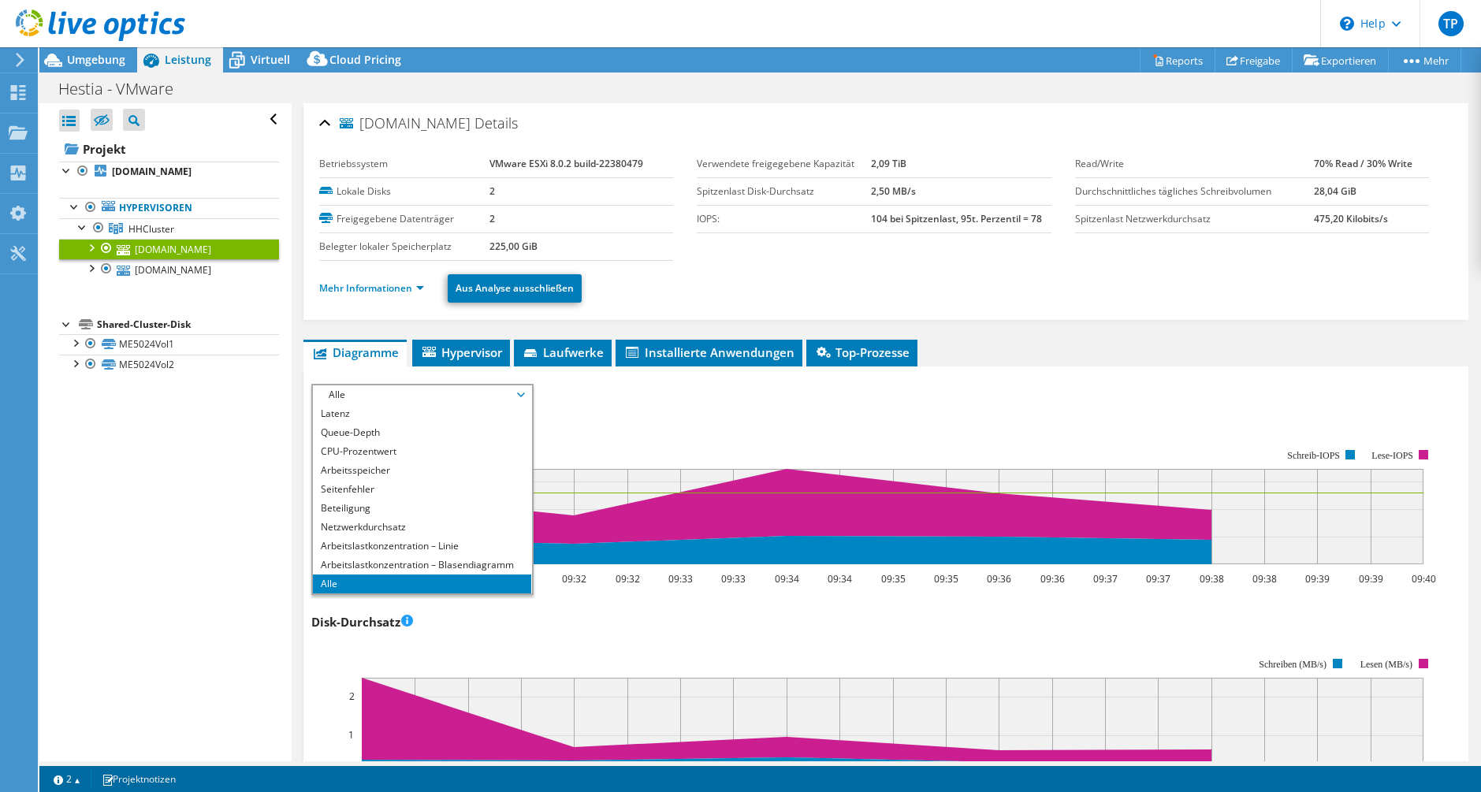
click at [374, 387] on span "Alle" at bounding box center [422, 395] width 203 height 19
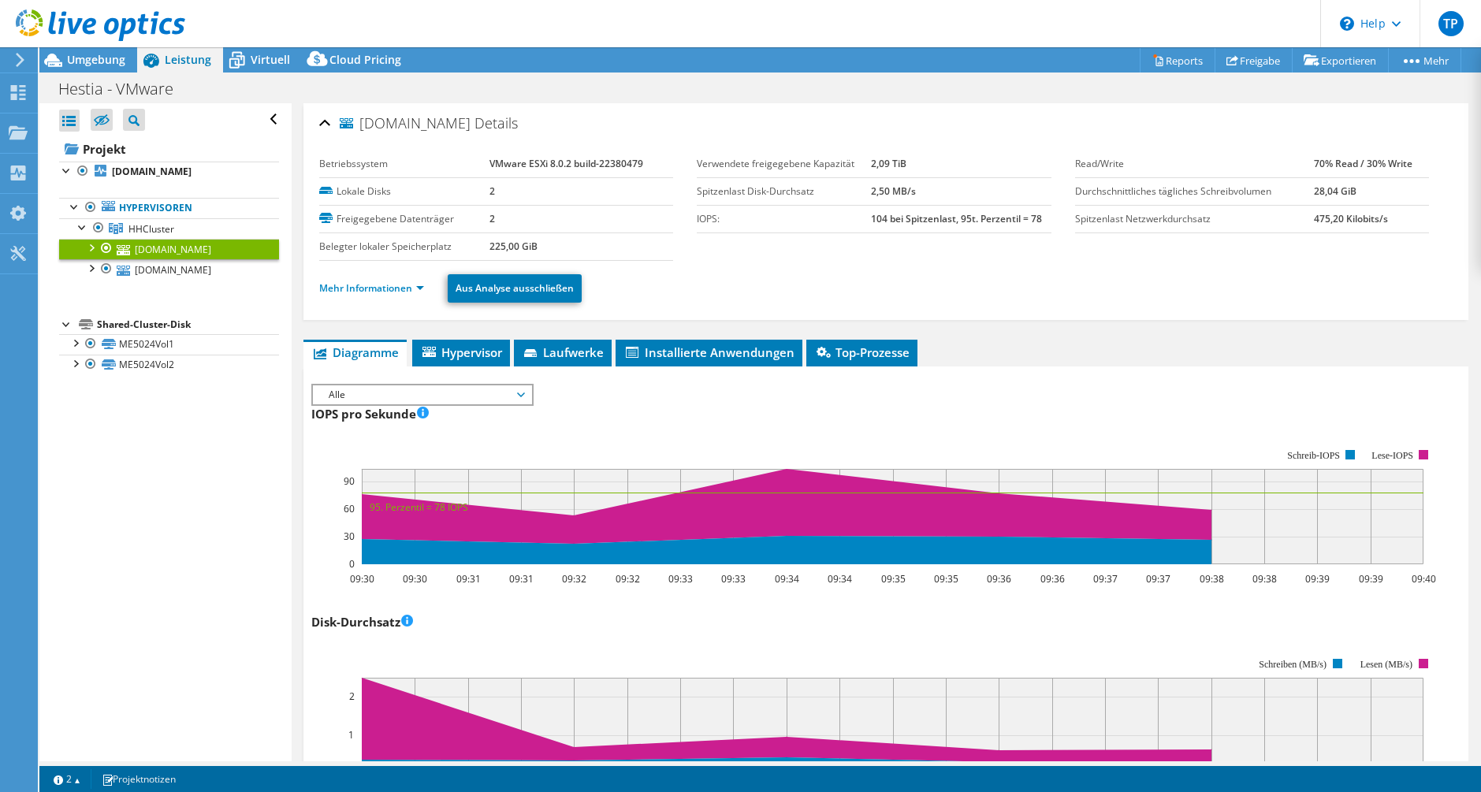
click at [374, 387] on span "Alle" at bounding box center [422, 395] width 203 height 19
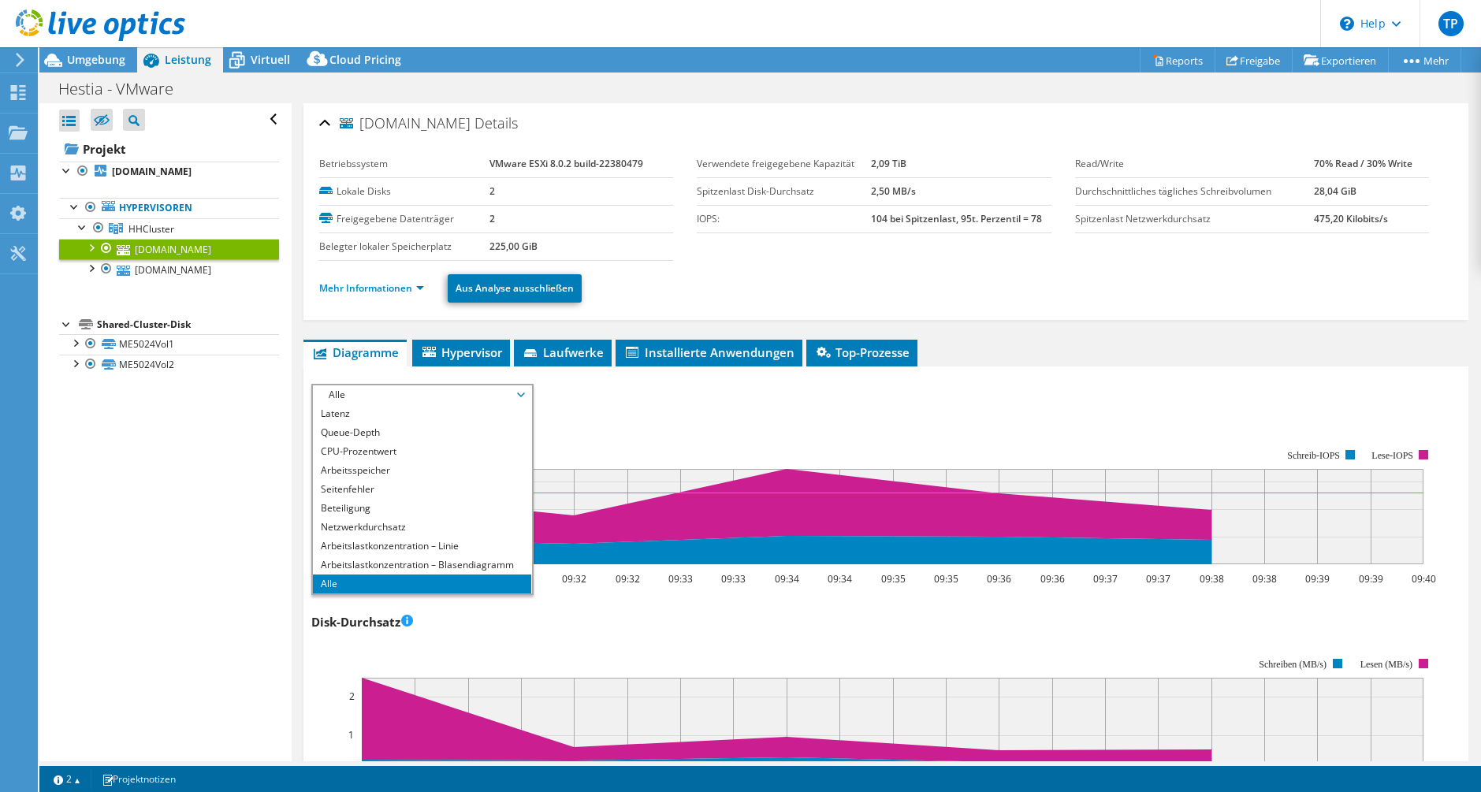
click at [374, 387] on span "Alle" at bounding box center [422, 395] width 203 height 19
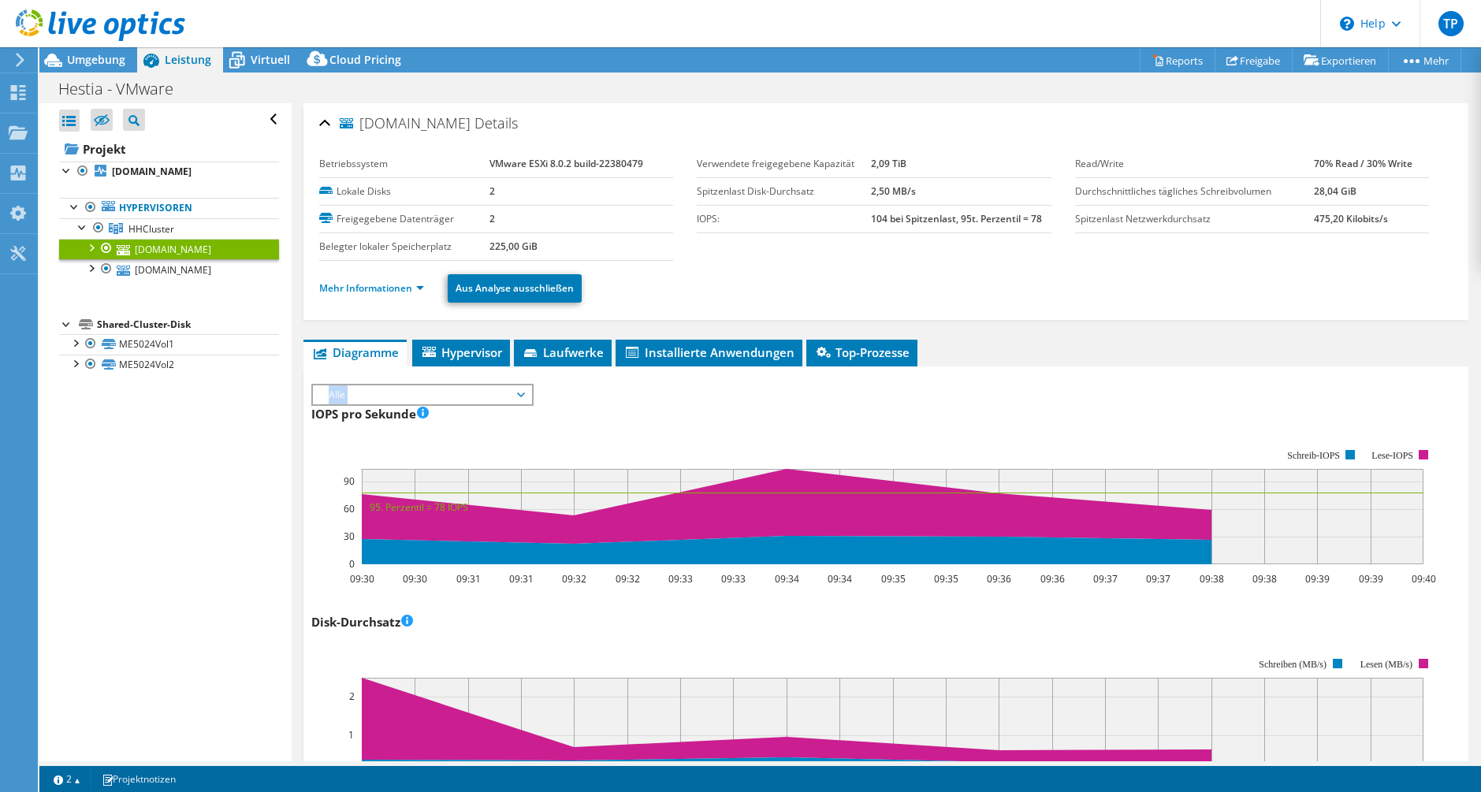
click at [374, 387] on span "Alle" at bounding box center [422, 395] width 203 height 19
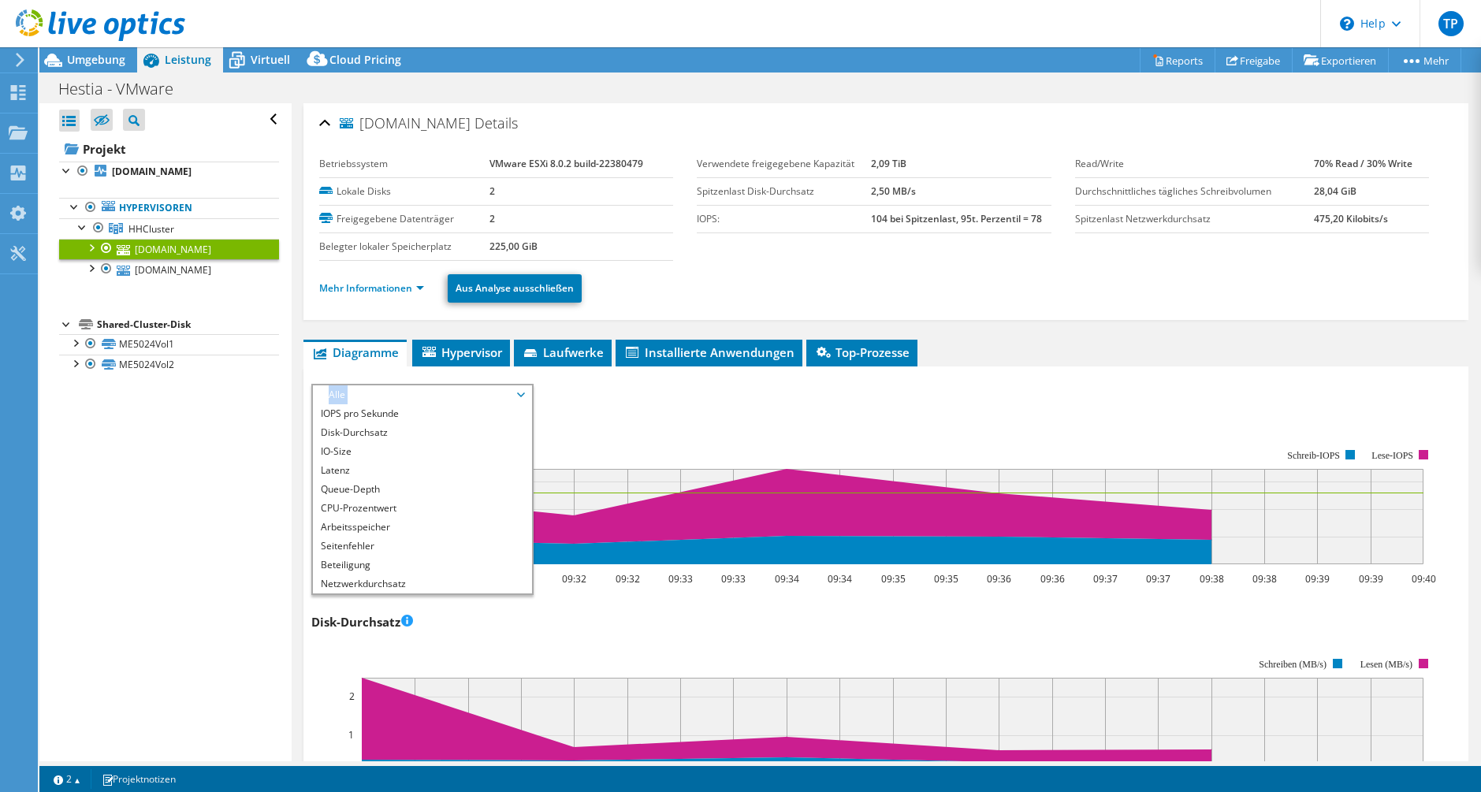
click at [404, 392] on span "Alle" at bounding box center [422, 395] width 203 height 19
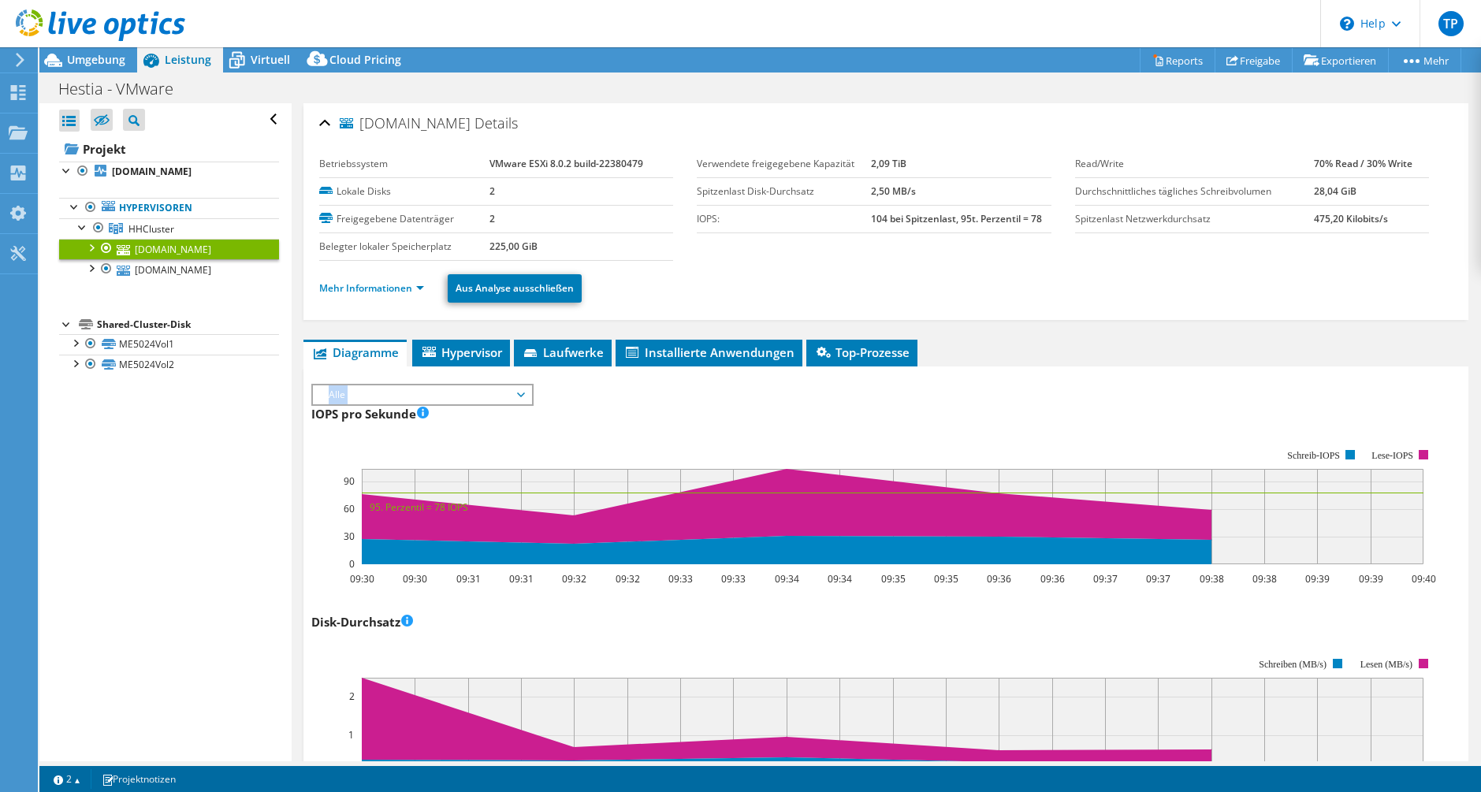
click at [404, 392] on span "Alle" at bounding box center [422, 395] width 203 height 19
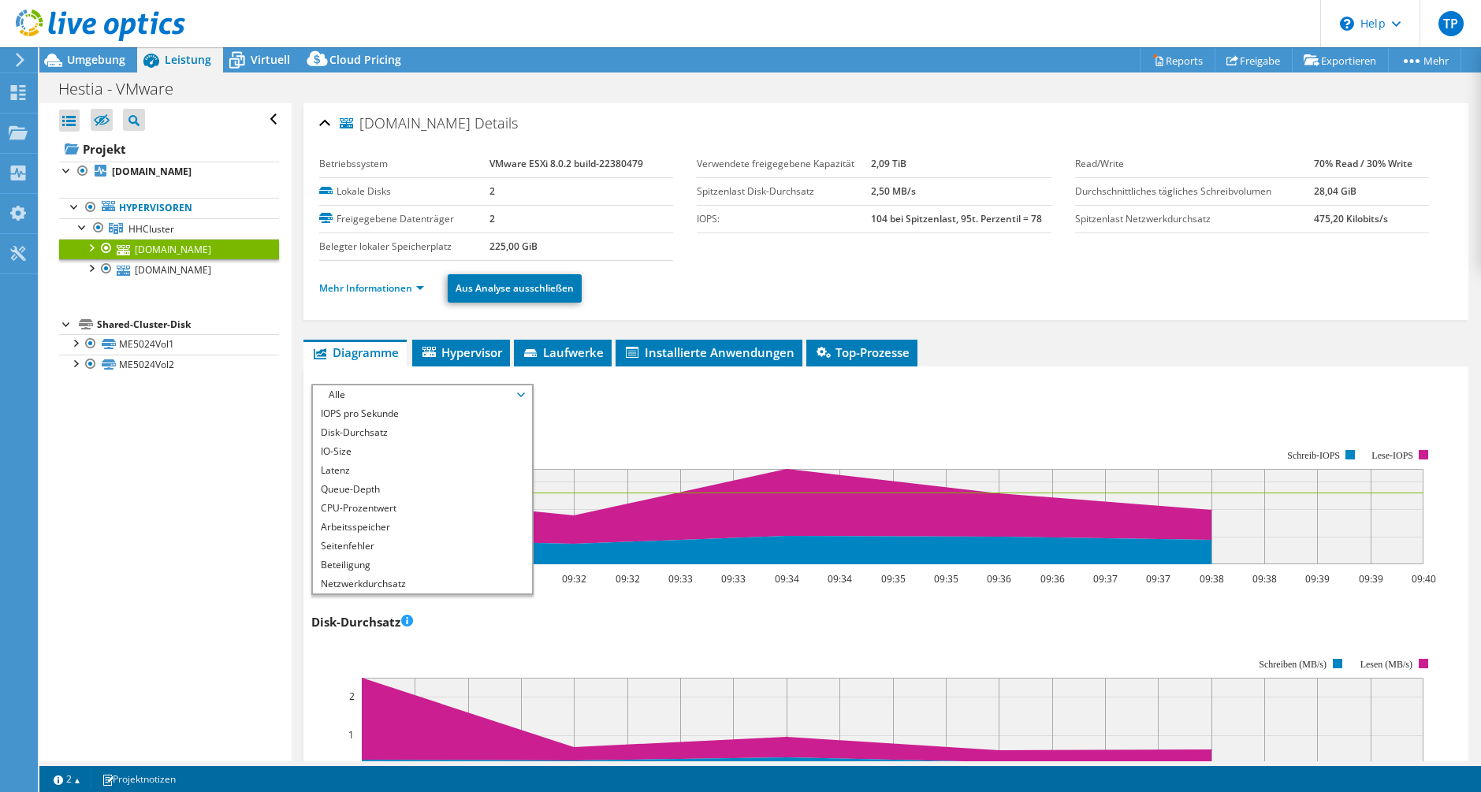
click at [404, 392] on span "Alle" at bounding box center [422, 395] width 203 height 19
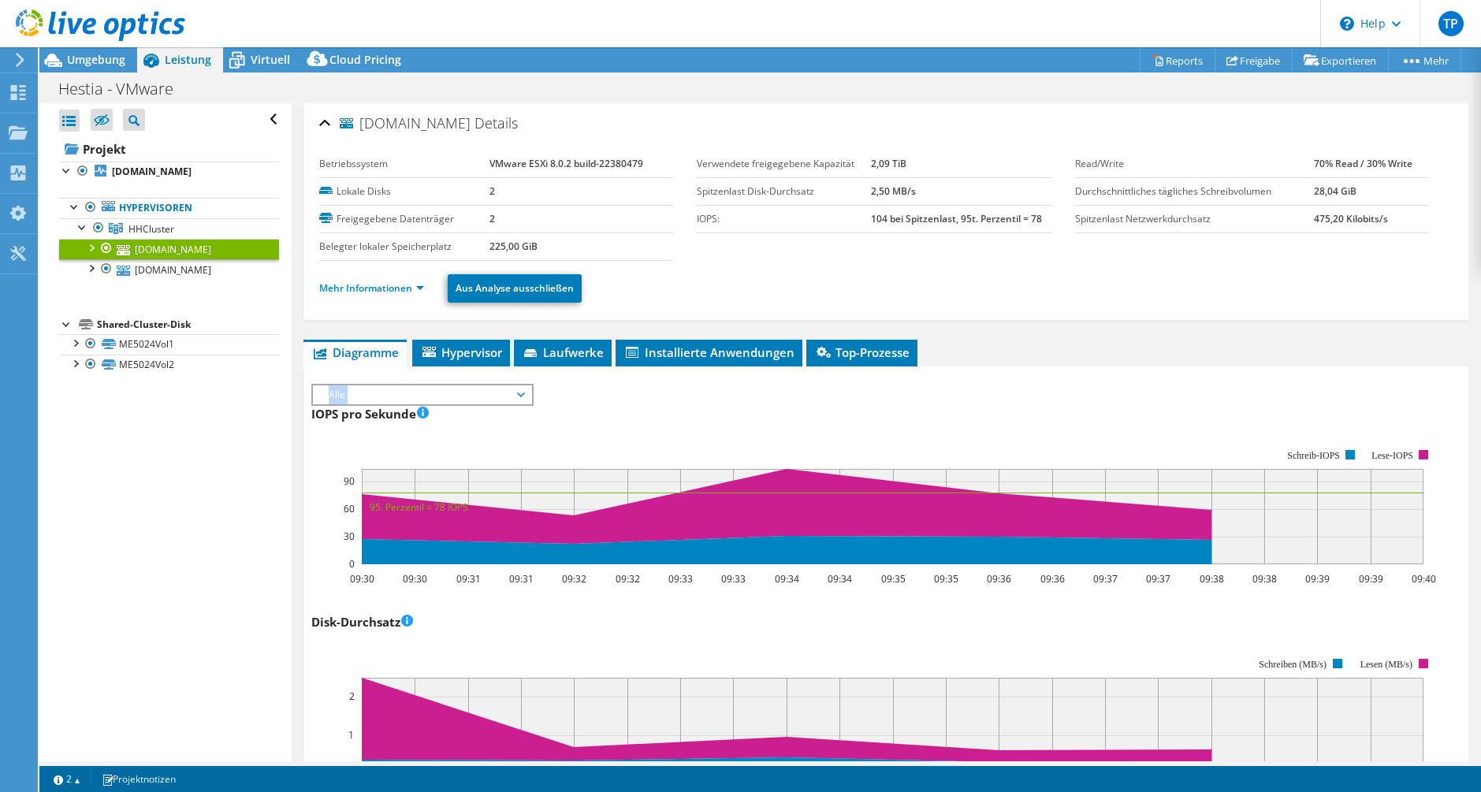
click at [404, 392] on span "Alle" at bounding box center [422, 395] width 203 height 19
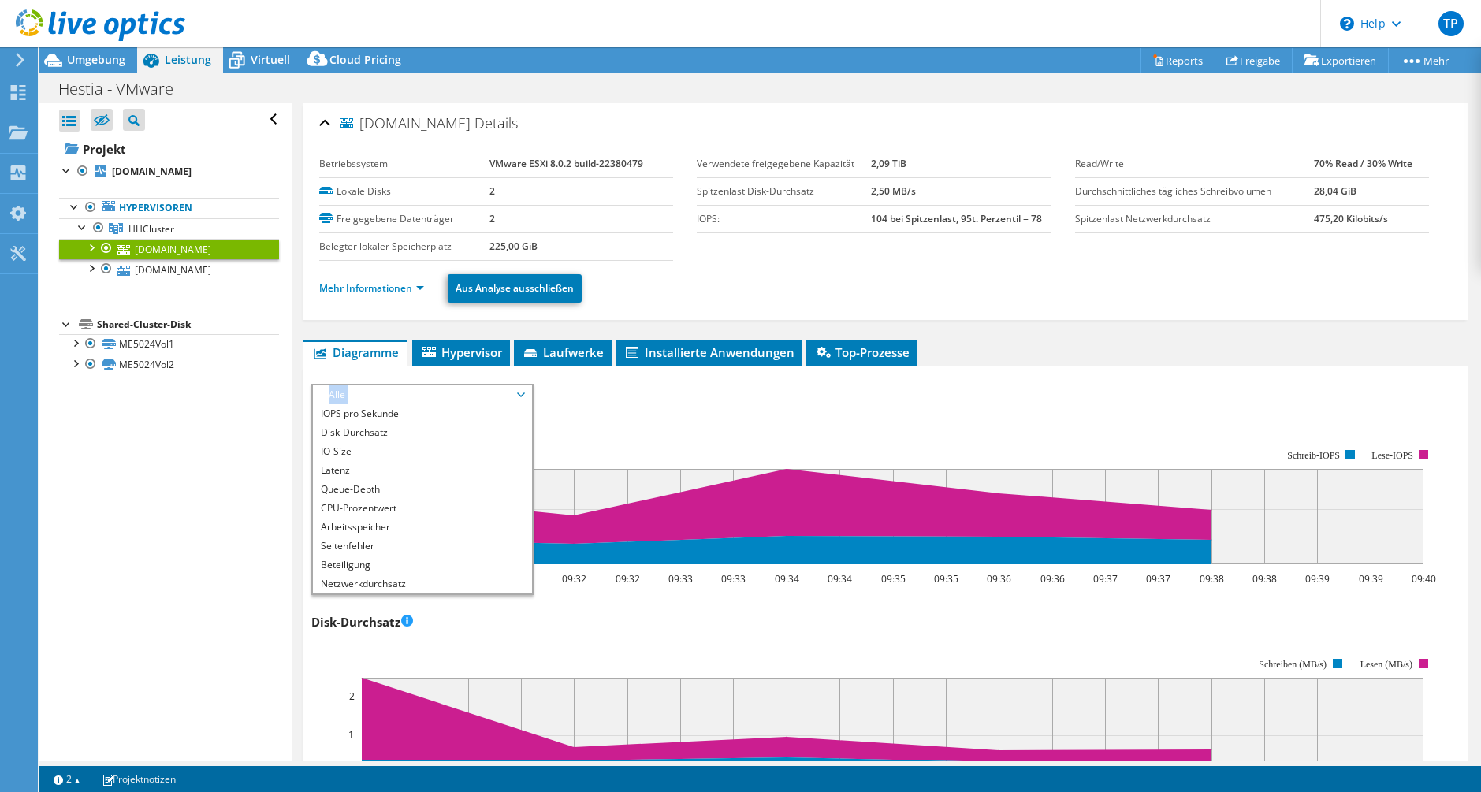
click at [404, 392] on span "Alle" at bounding box center [422, 395] width 203 height 19
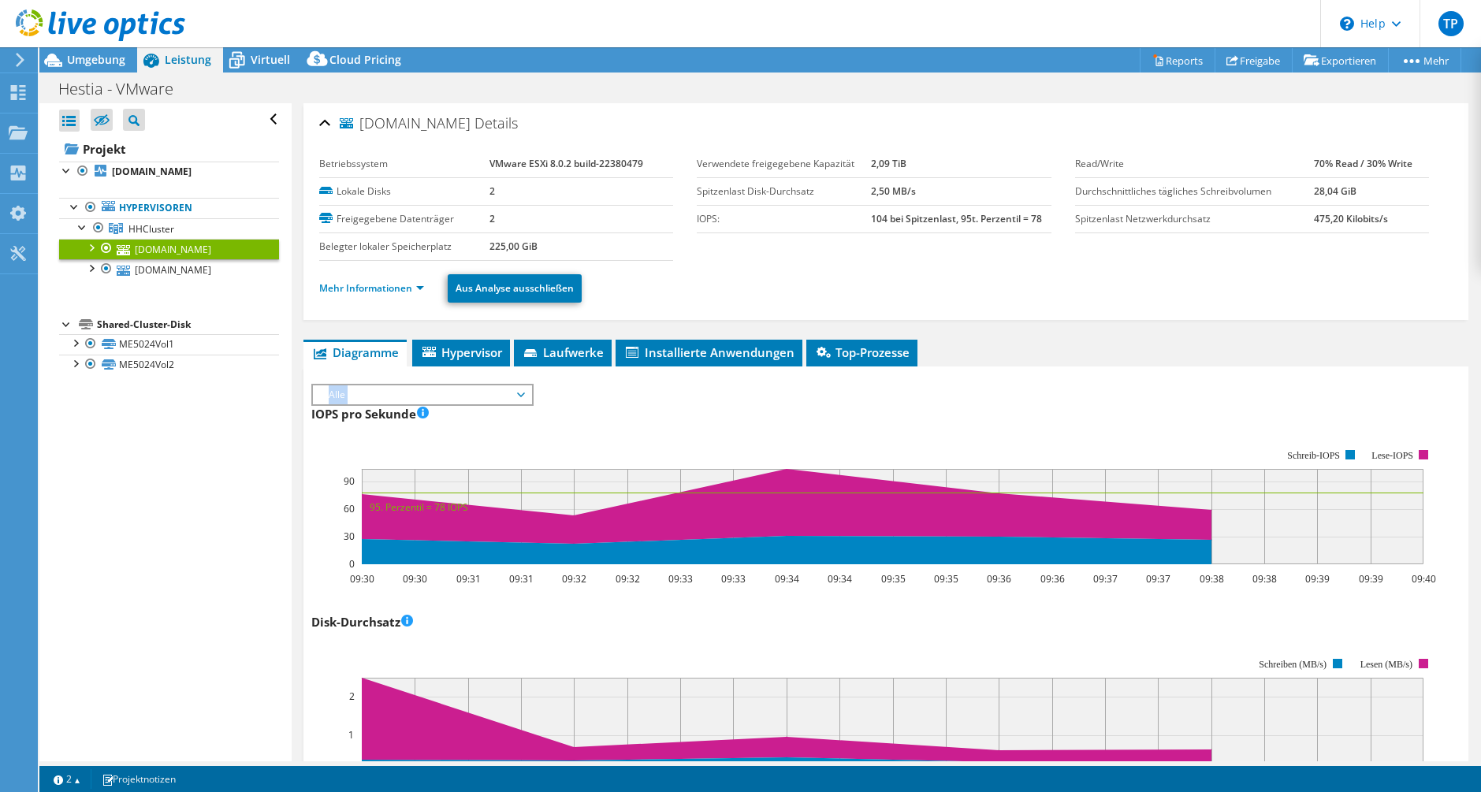
click at [404, 392] on span "Alle" at bounding box center [422, 395] width 203 height 19
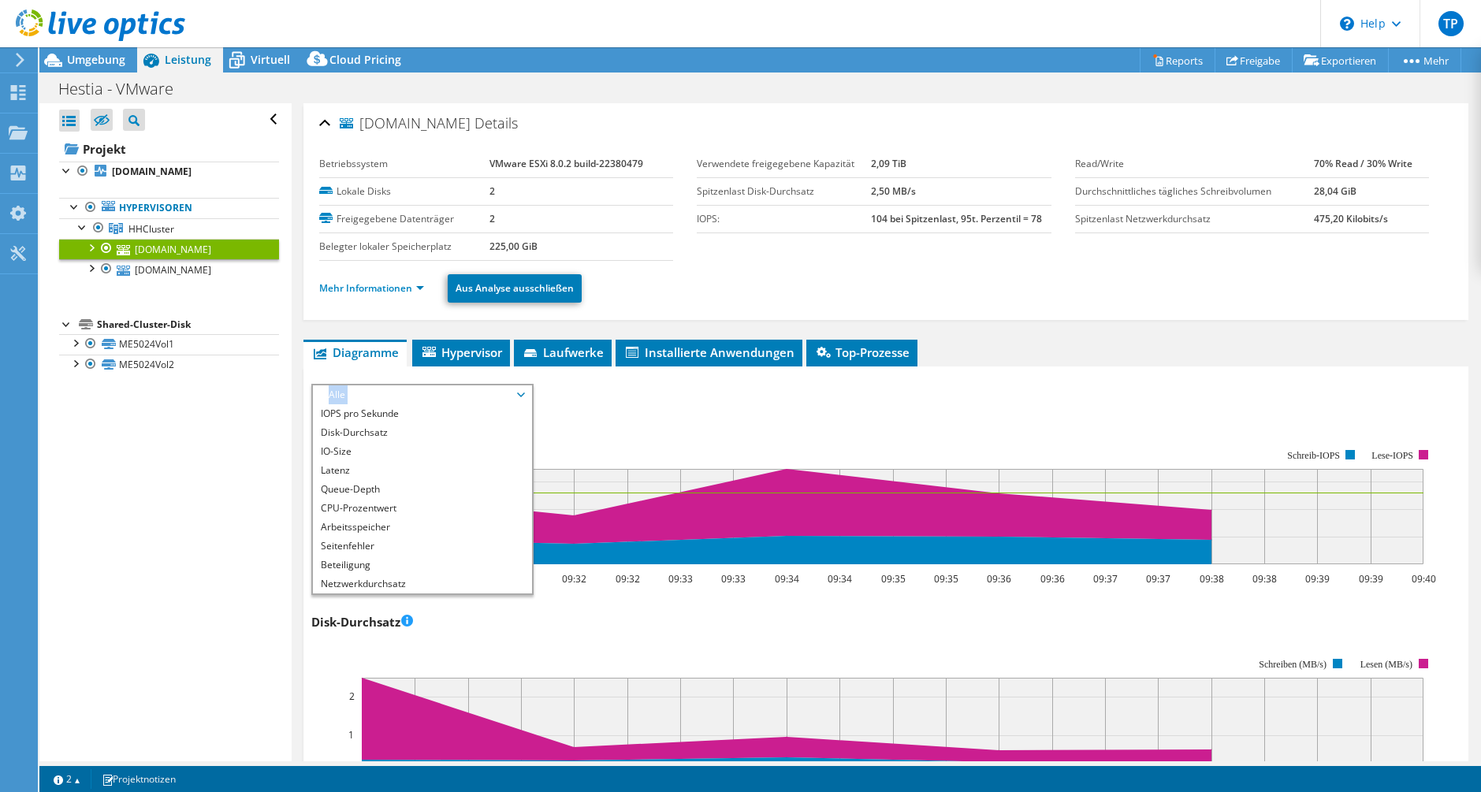
click at [404, 392] on span "Alle" at bounding box center [422, 395] width 203 height 19
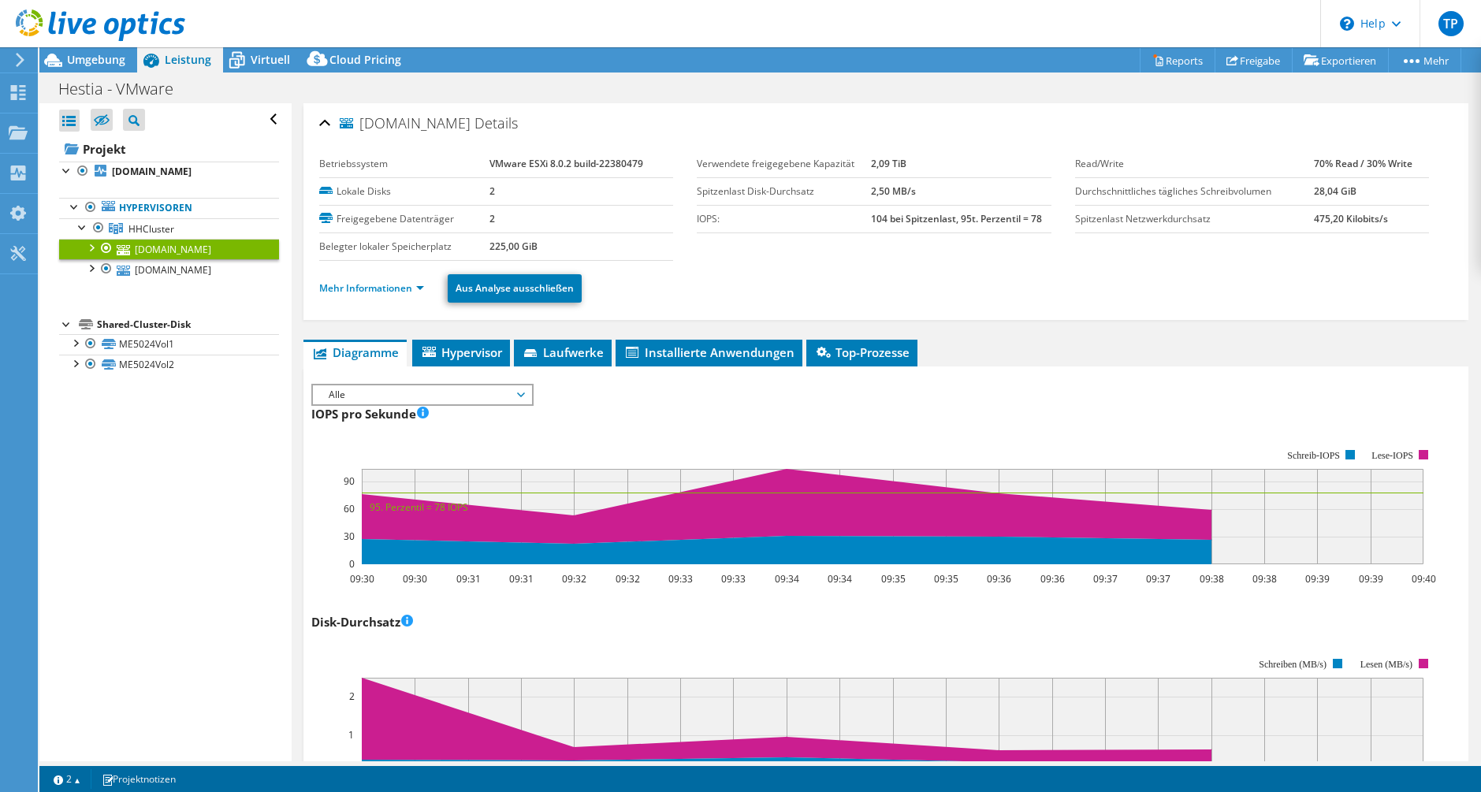
click at [404, 392] on span "Alle" at bounding box center [422, 395] width 203 height 19
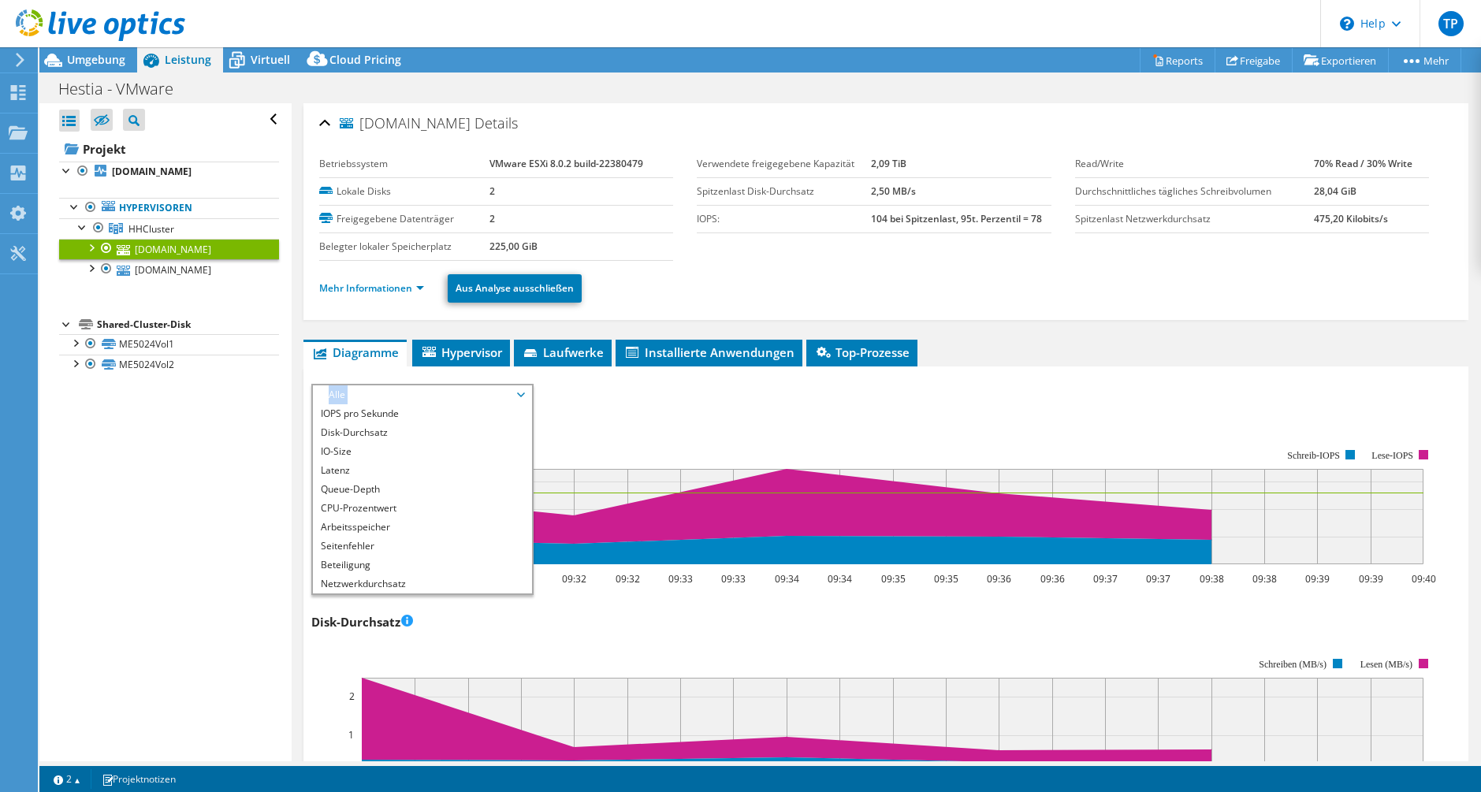
click at [404, 392] on span "Alle" at bounding box center [422, 395] width 203 height 19
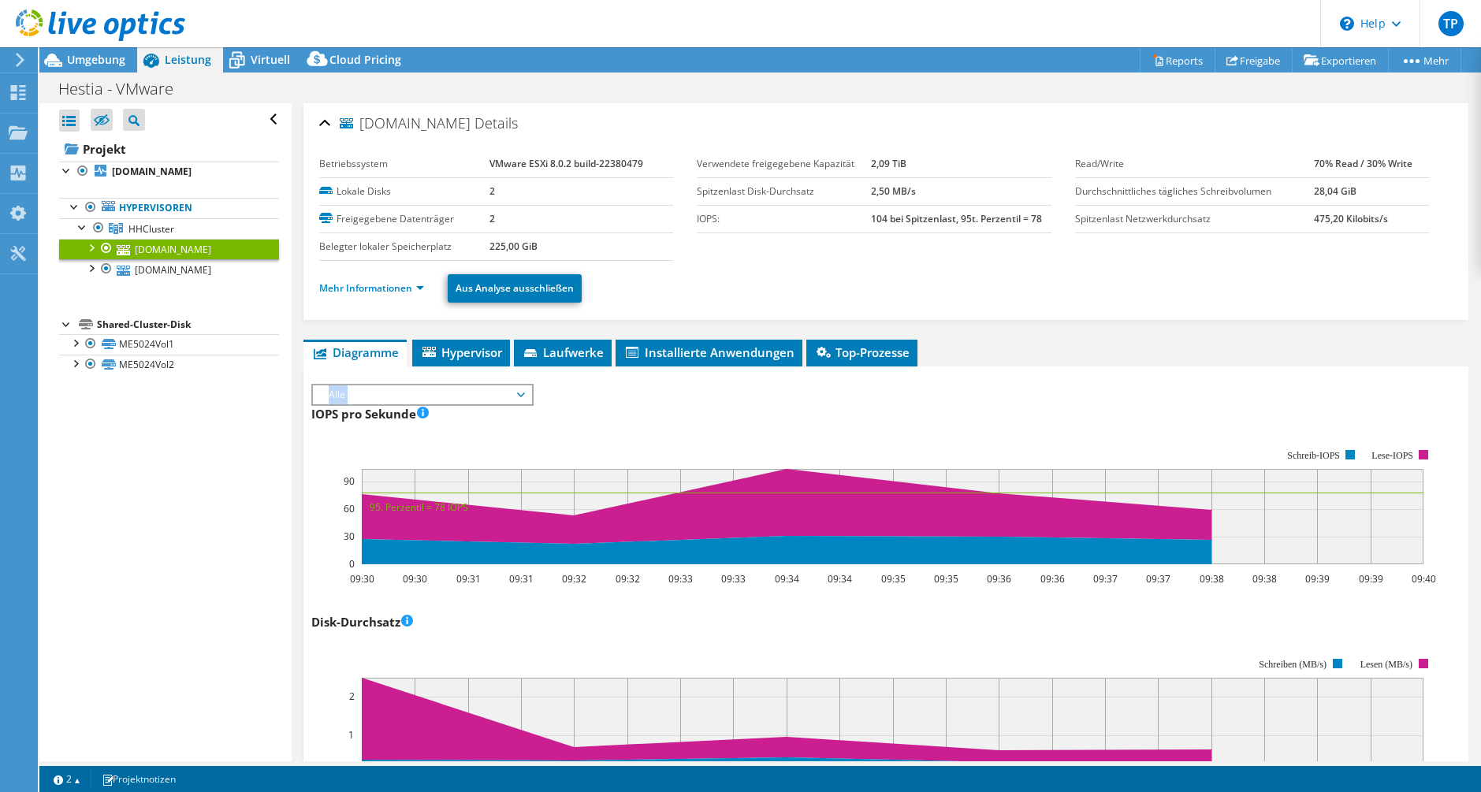
click at [404, 392] on span "Alle" at bounding box center [422, 395] width 203 height 19
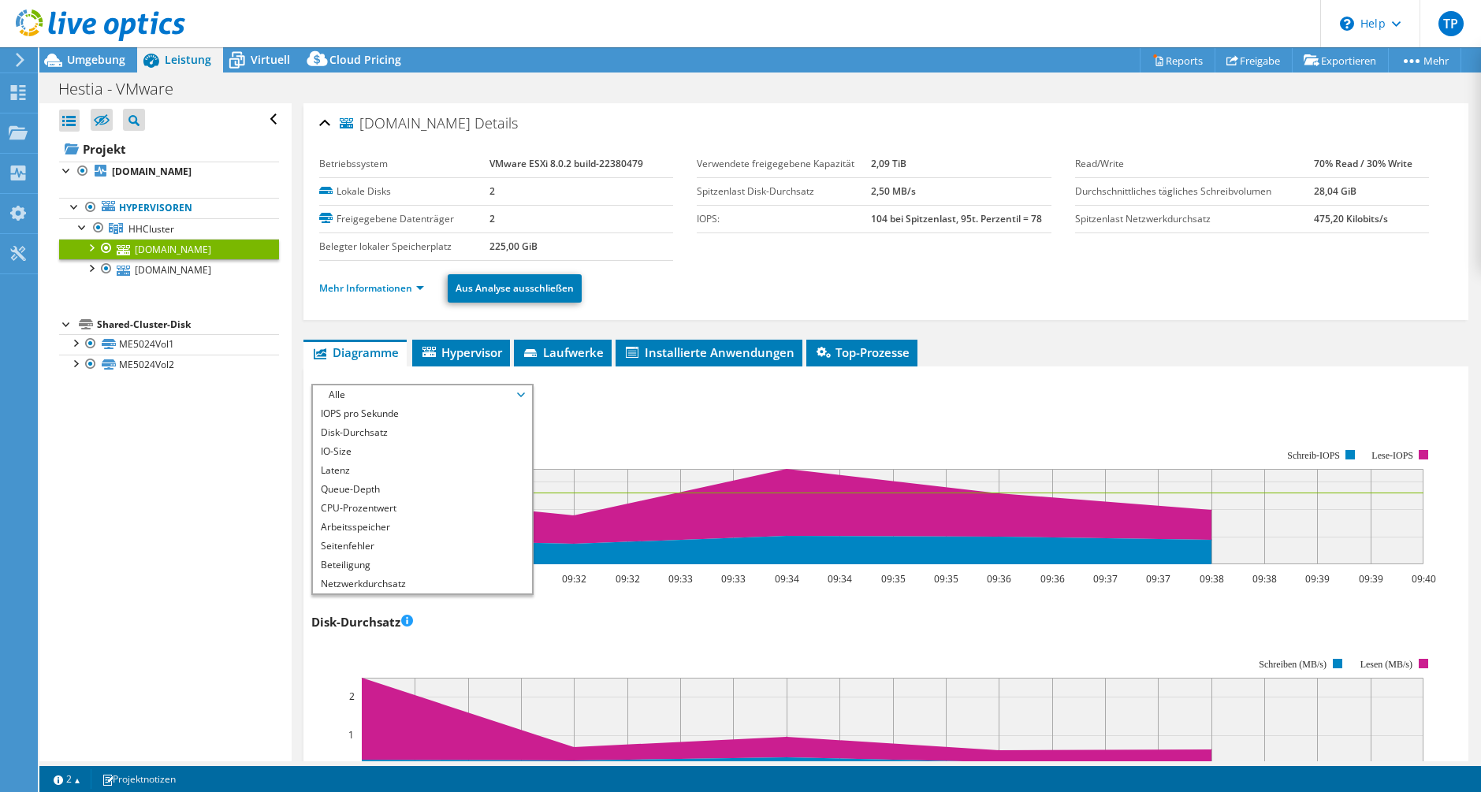
click at [404, 392] on span "Alle" at bounding box center [422, 395] width 203 height 19
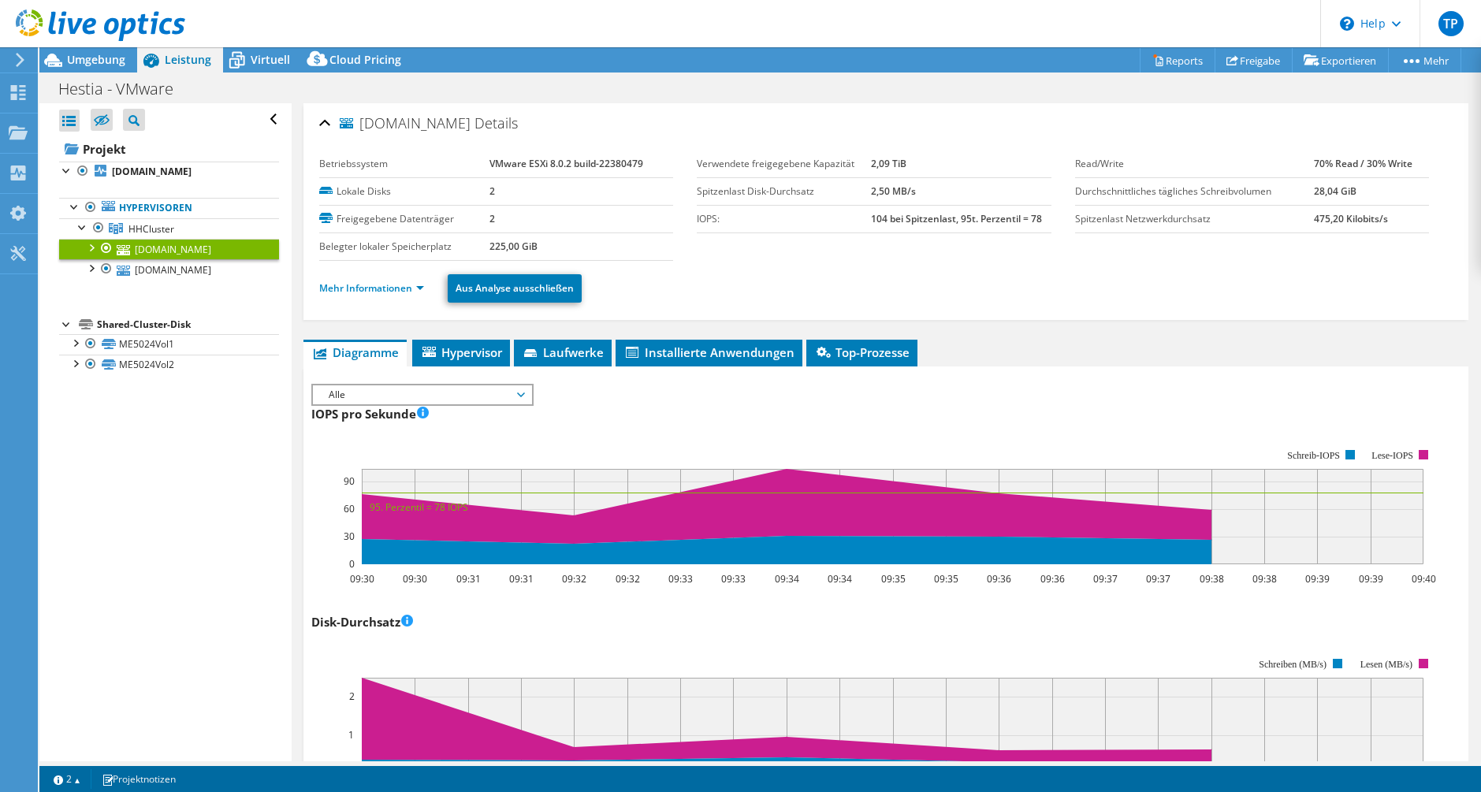
click at [441, 388] on span "Alle" at bounding box center [422, 395] width 203 height 19
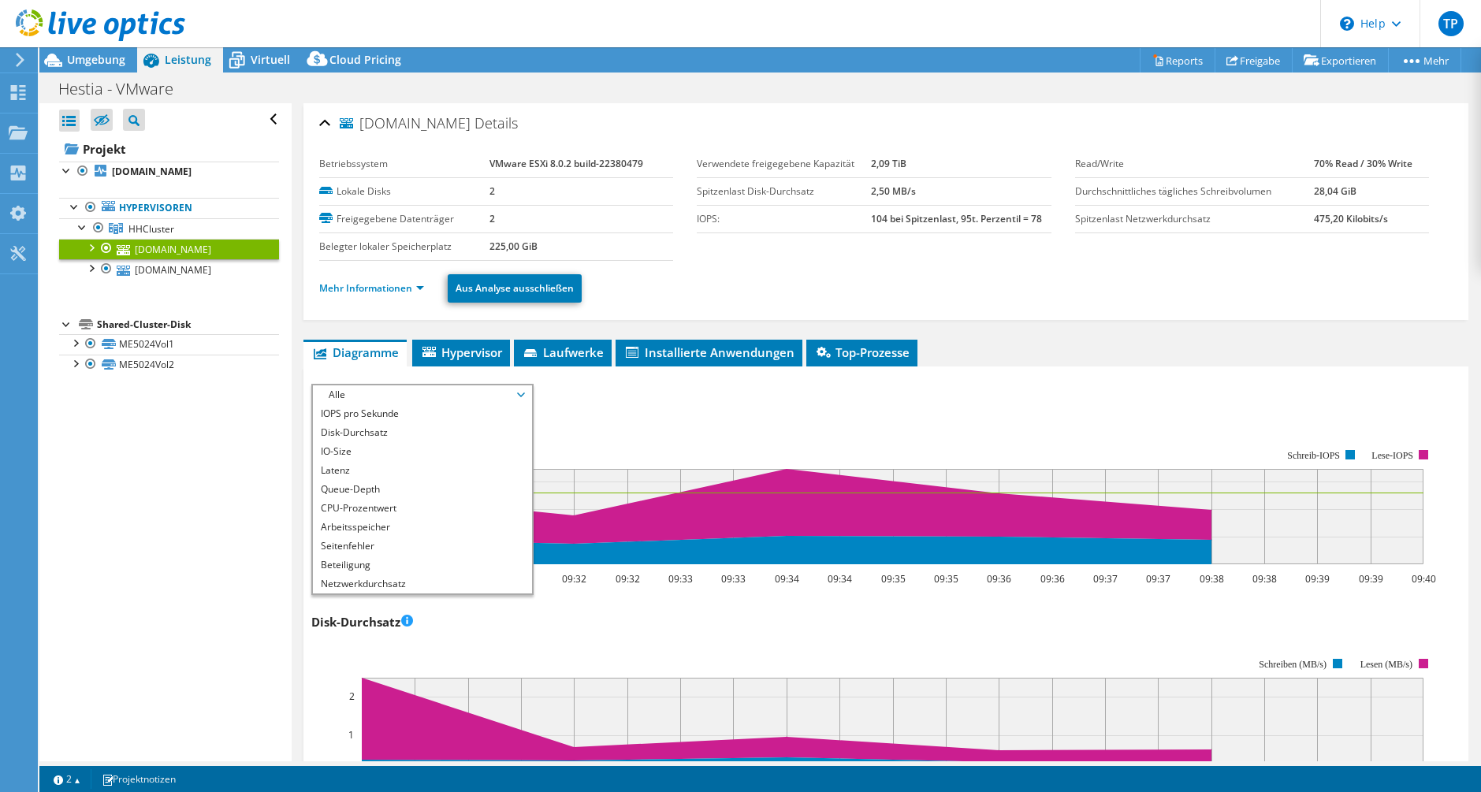
drag, startPoint x: 614, startPoint y: 392, endPoint x: 576, endPoint y: 392, distance: 37.8
click at [611, 392] on div "IOPS pro Sekunde Disk-Durchsatz IO-Size Latenz Queue-Depth CPU-Prozentwert Arbe…" at bounding box center [885, 392] width 1149 height 17
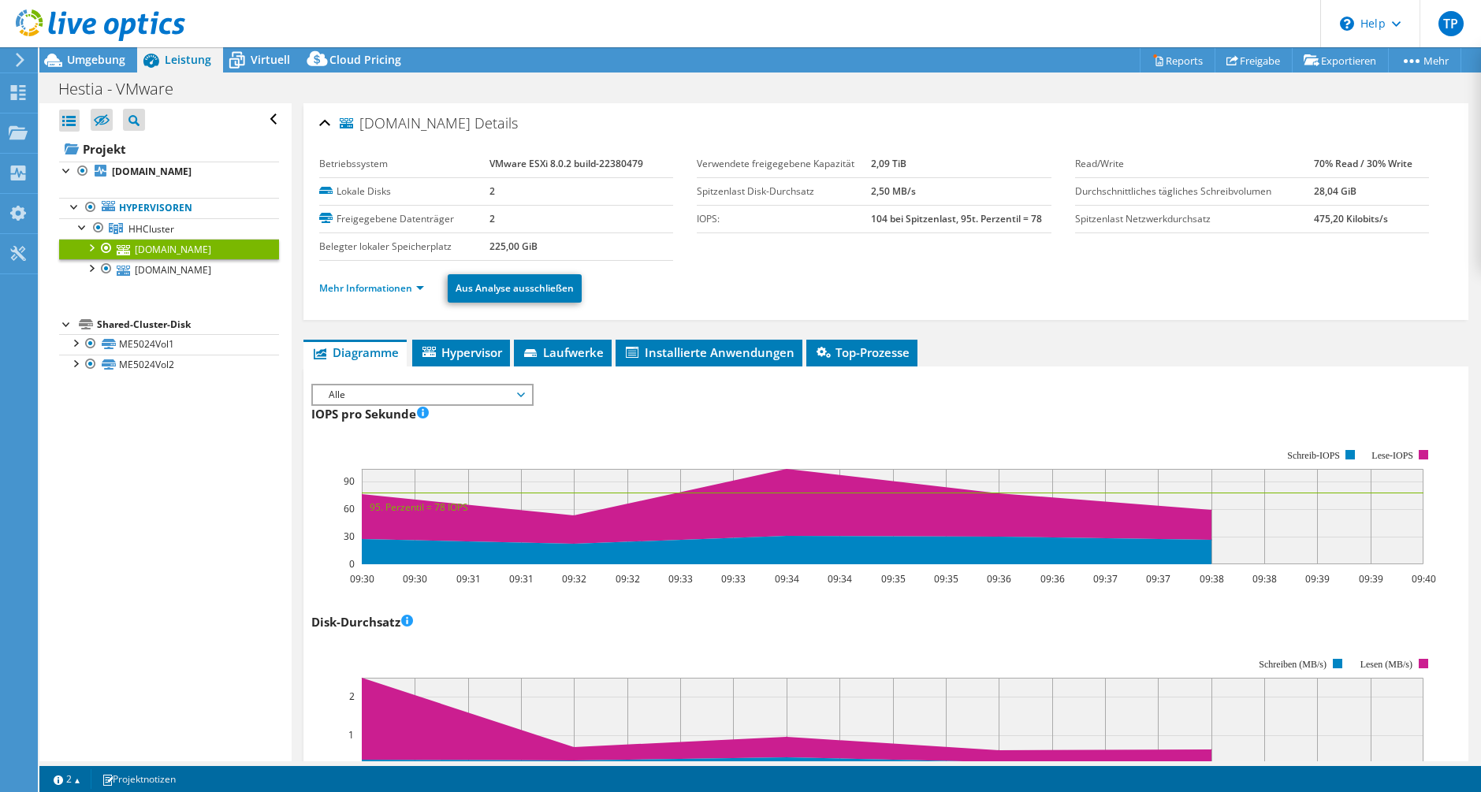
click at [489, 393] on span "Alle" at bounding box center [422, 395] width 203 height 19
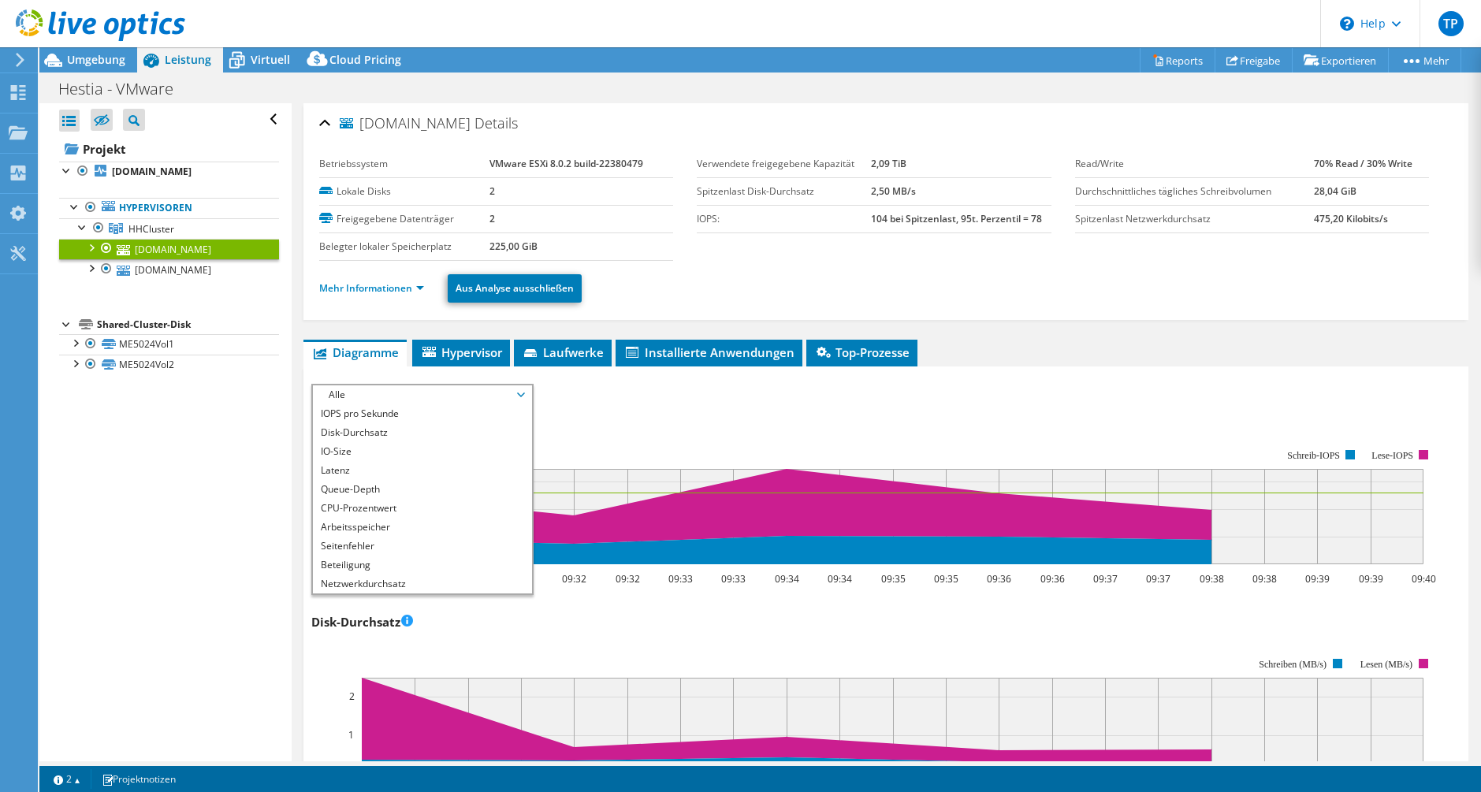
click at [489, 393] on span "Alle" at bounding box center [422, 395] width 203 height 19
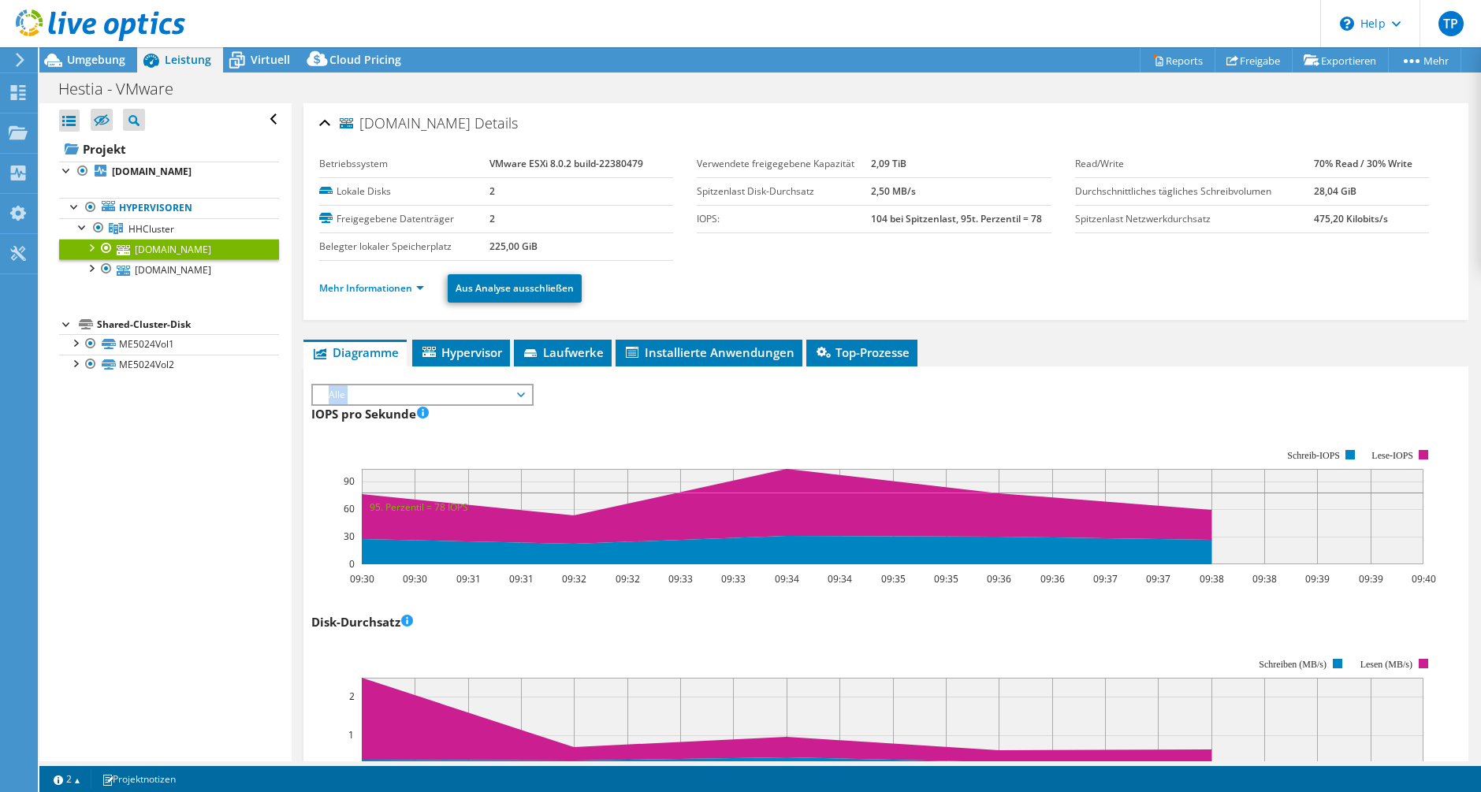
click at [489, 393] on span "Alle" at bounding box center [422, 395] width 203 height 19
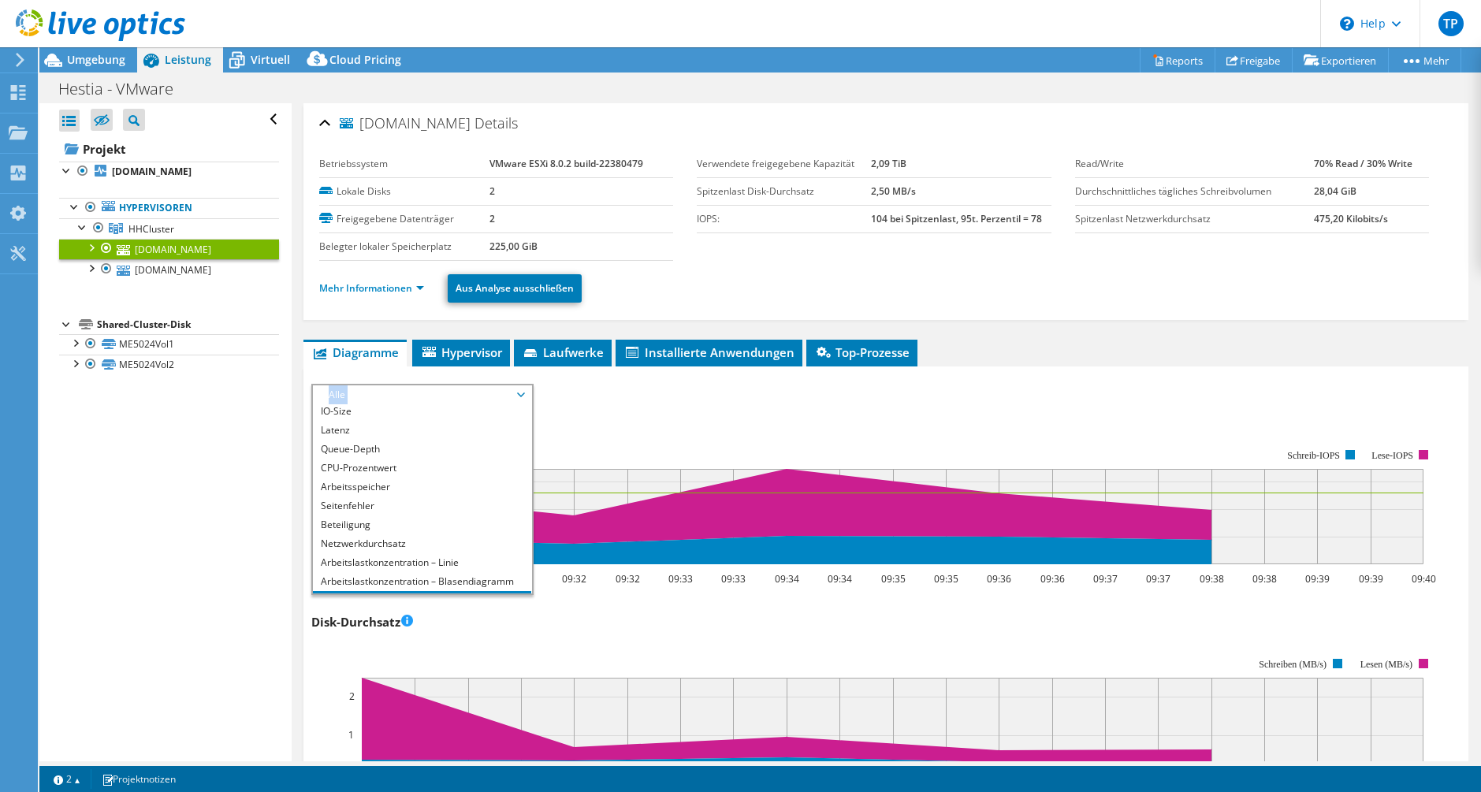
scroll to position [57, 0]
click at [617, 433] on rect at bounding box center [873, 507] width 1125 height 158
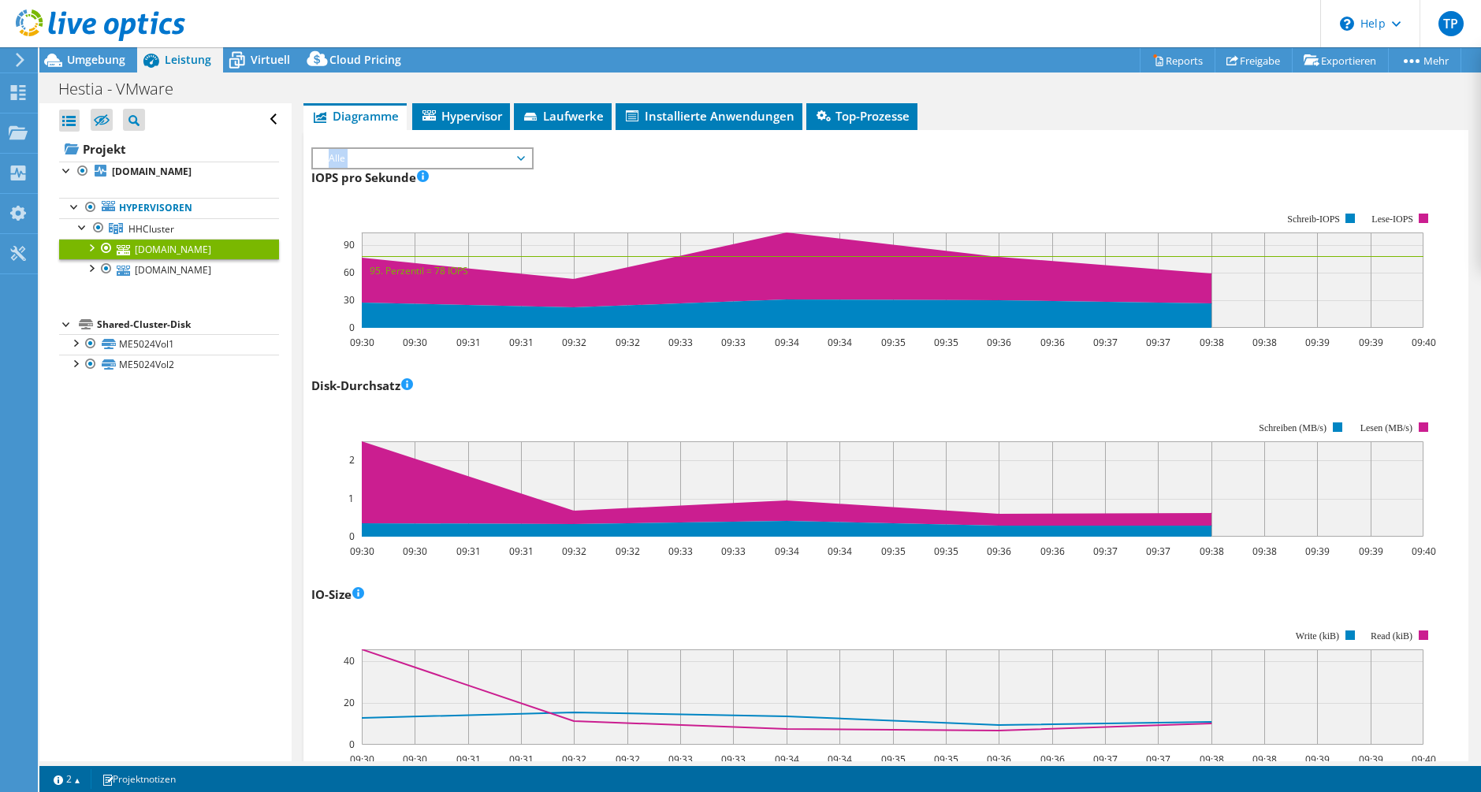
scroll to position [0, 0]
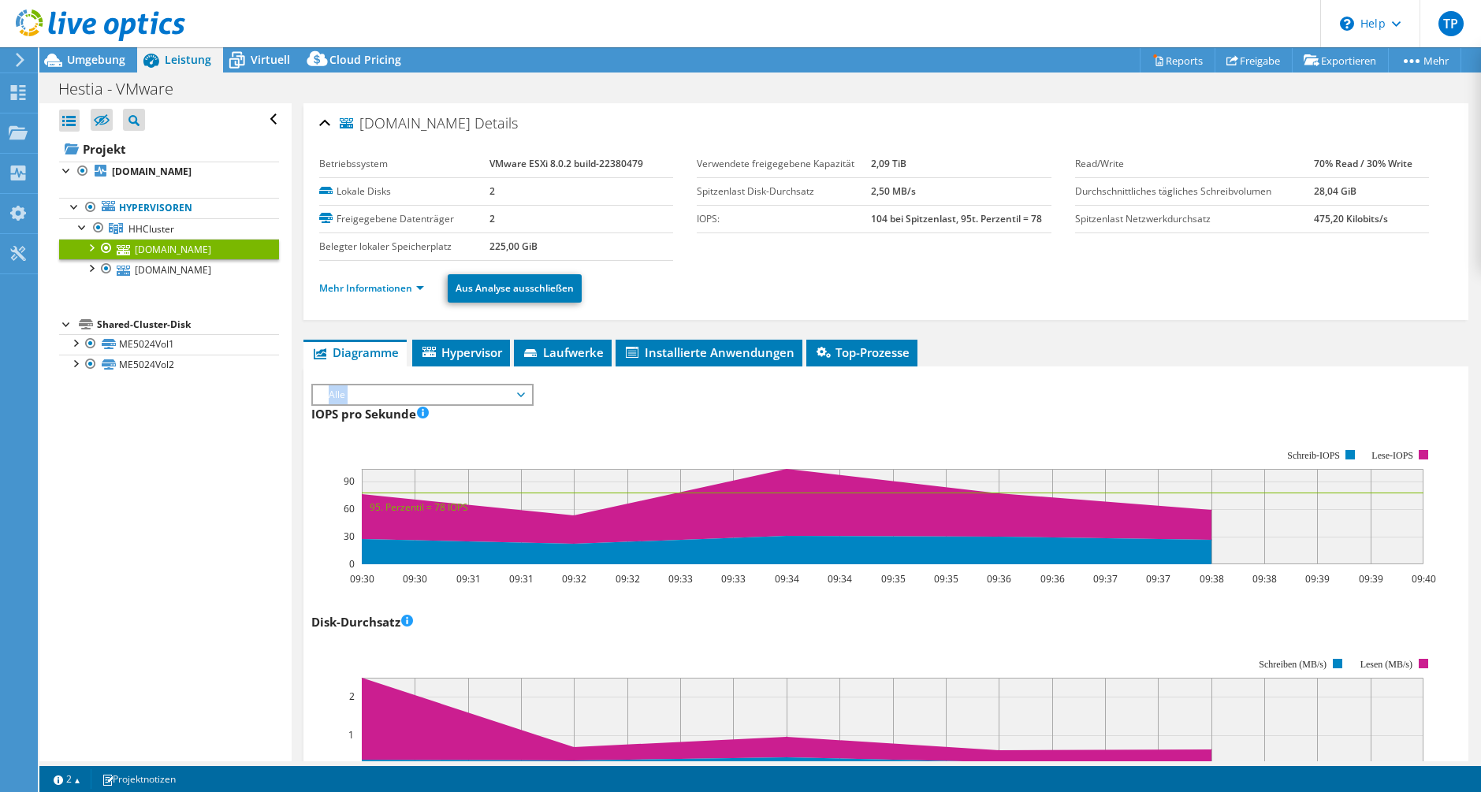
click at [459, 393] on span "Alle" at bounding box center [422, 395] width 203 height 19
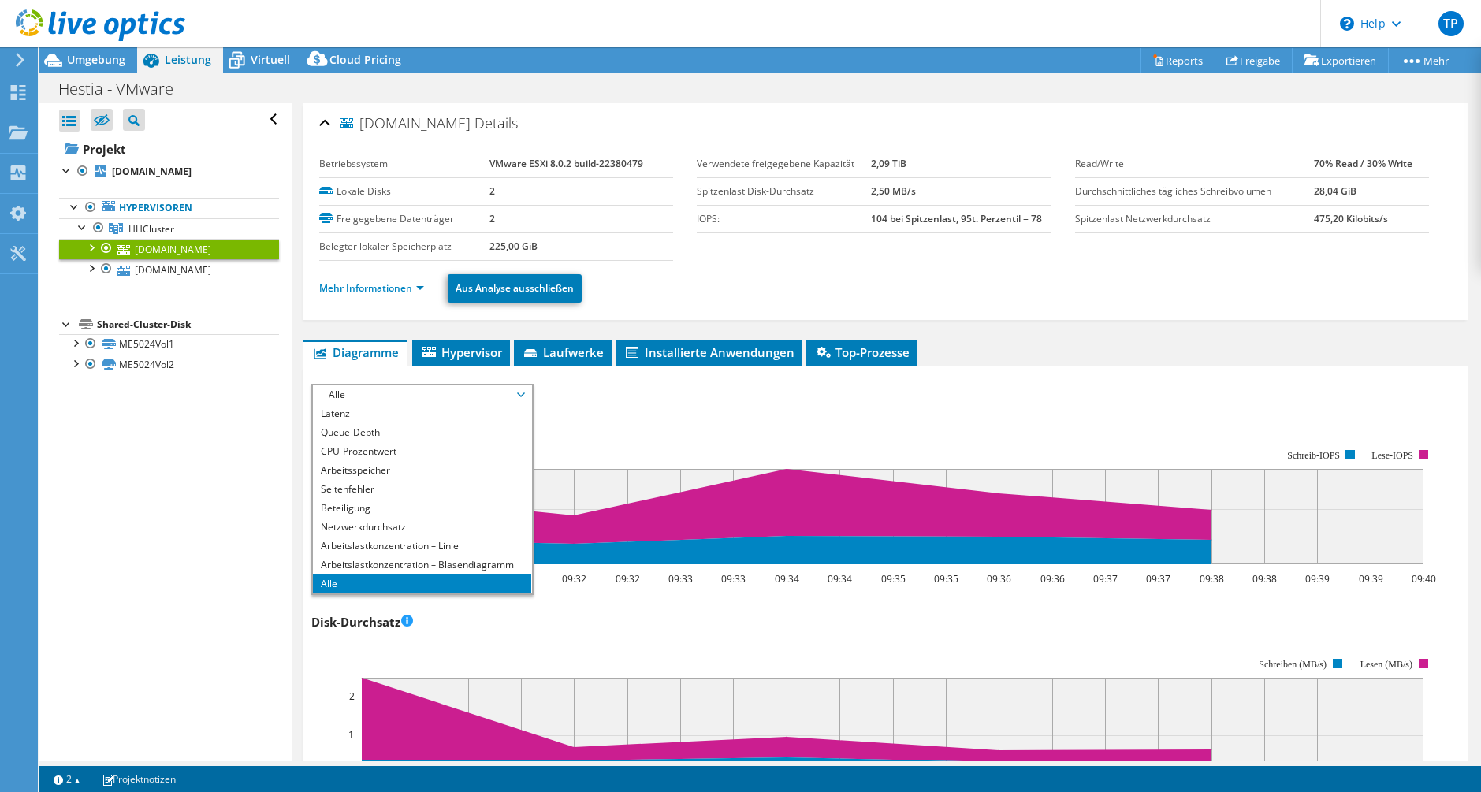
click at [459, 393] on span "Alle" at bounding box center [422, 395] width 203 height 19
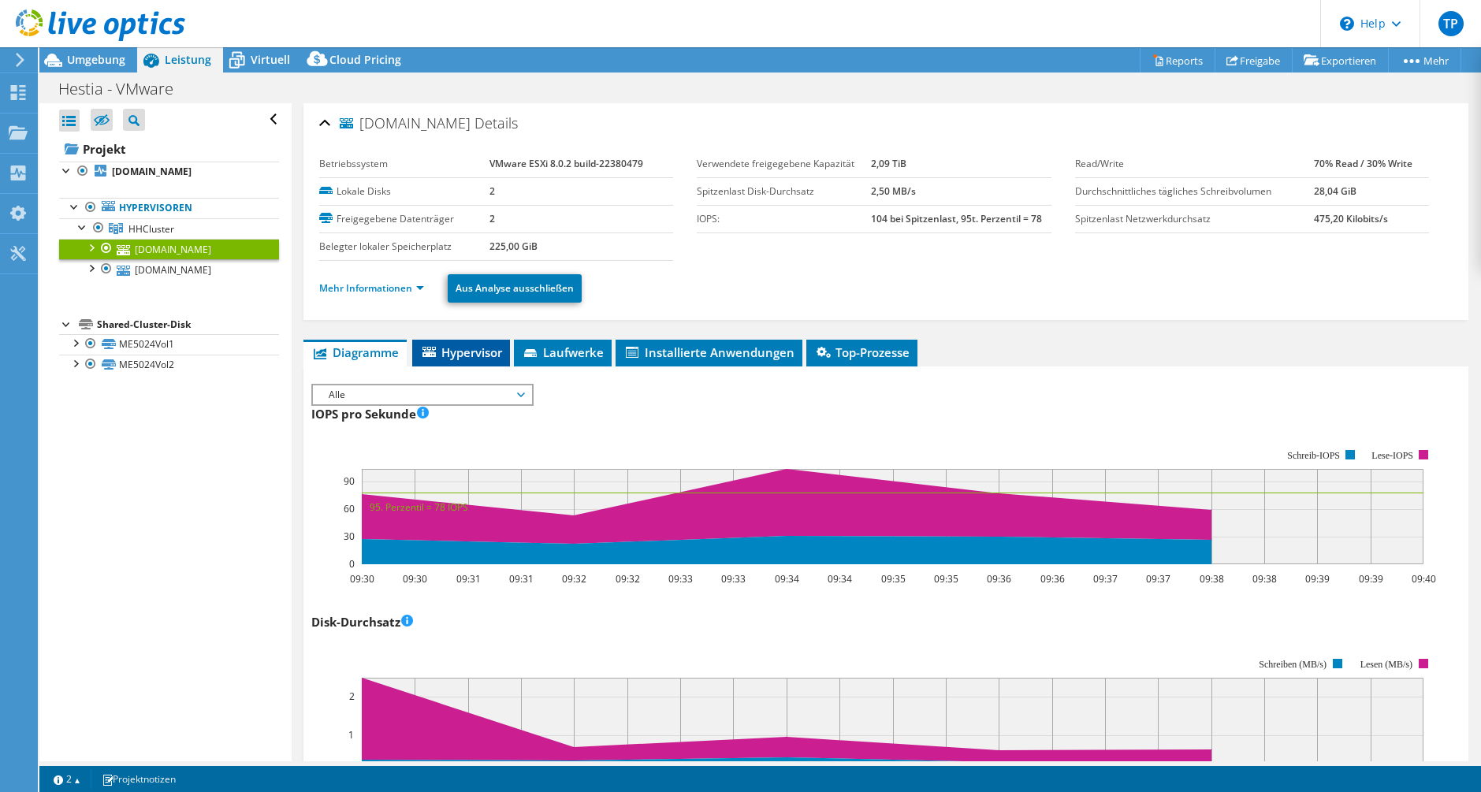
click at [465, 363] on li "Hypervisor" at bounding box center [461, 353] width 98 height 27
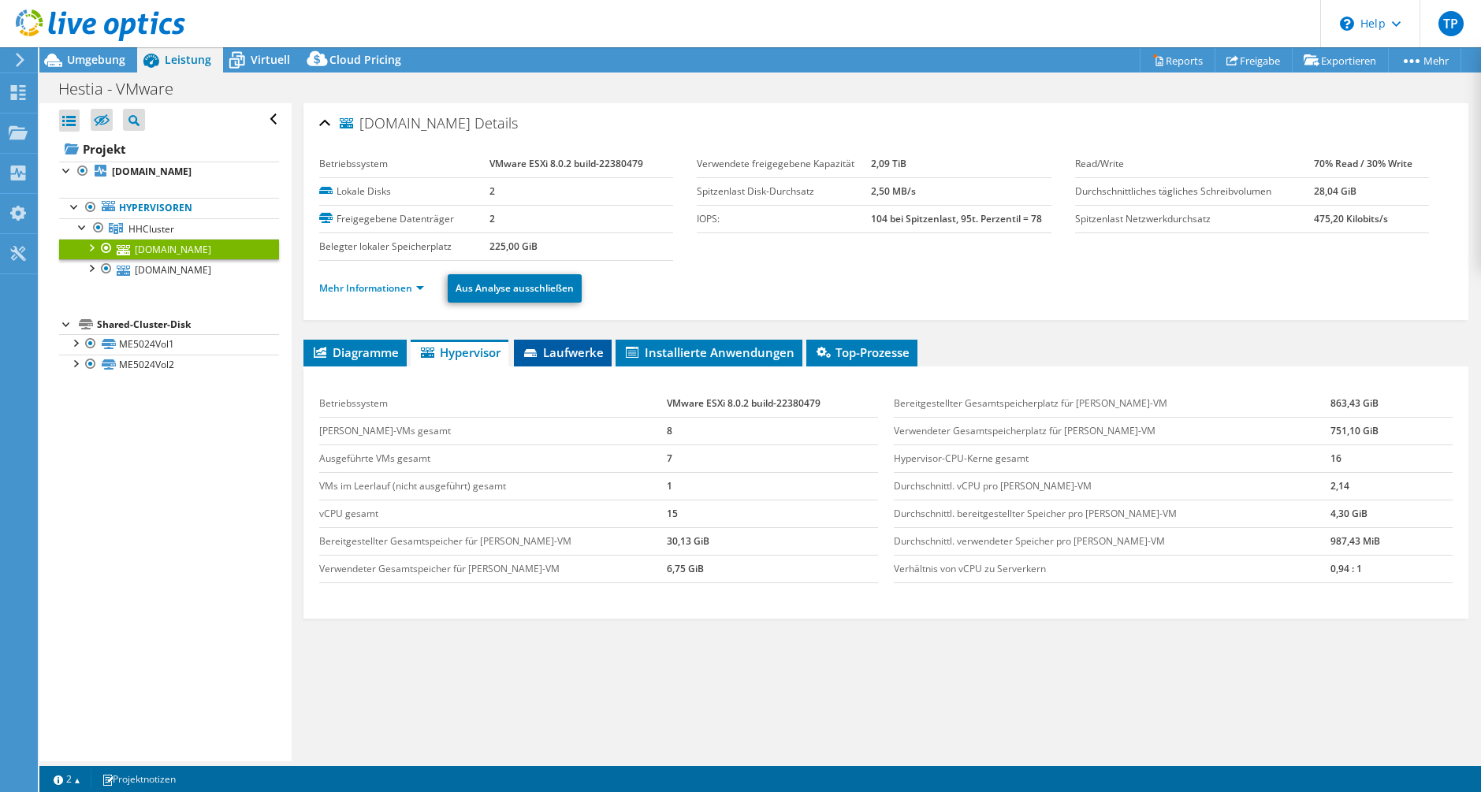
click at [565, 356] on span "Laufwerke" at bounding box center [563, 353] width 82 height 16
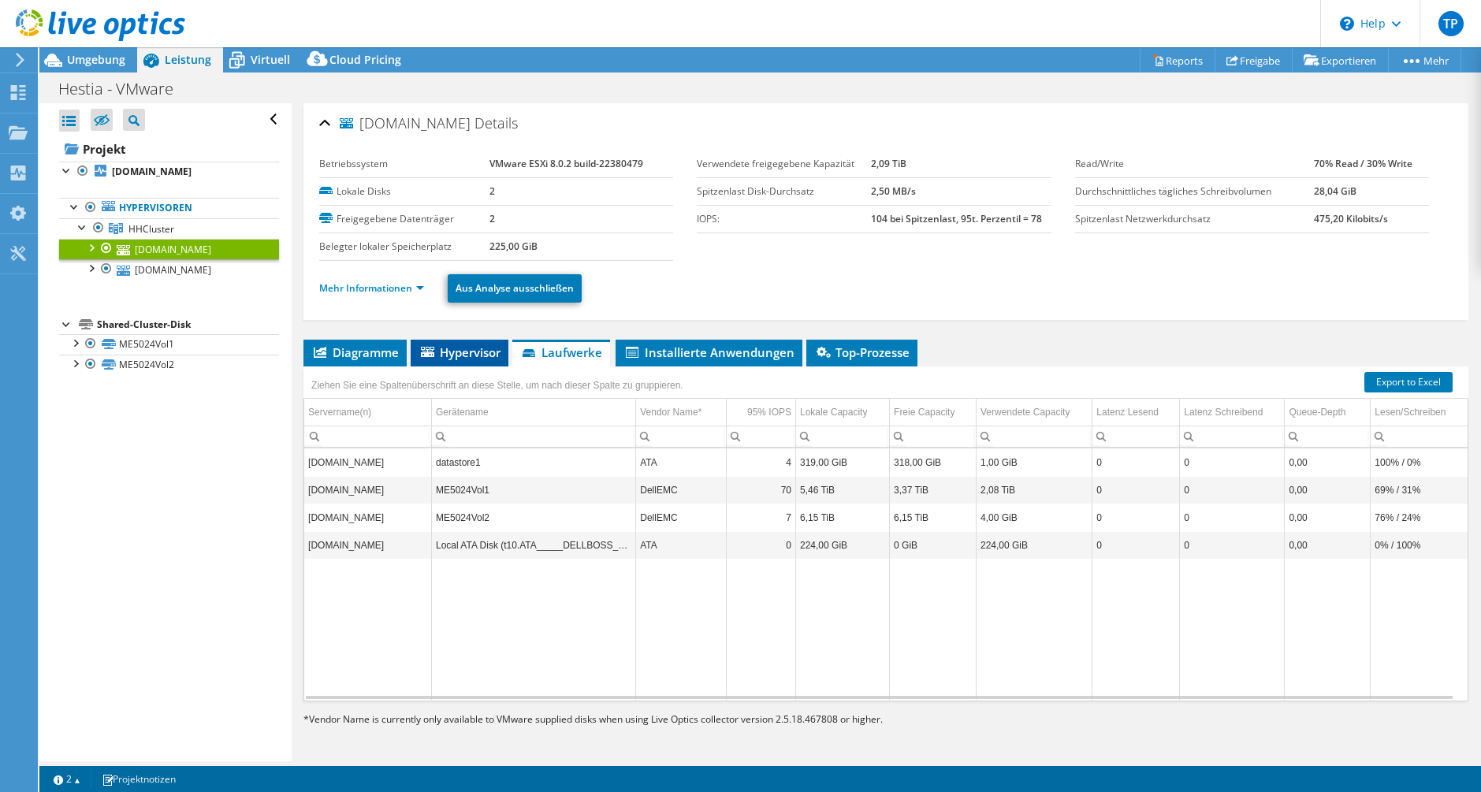
click at [498, 341] on li "Hypervisor" at bounding box center [460, 353] width 98 height 27
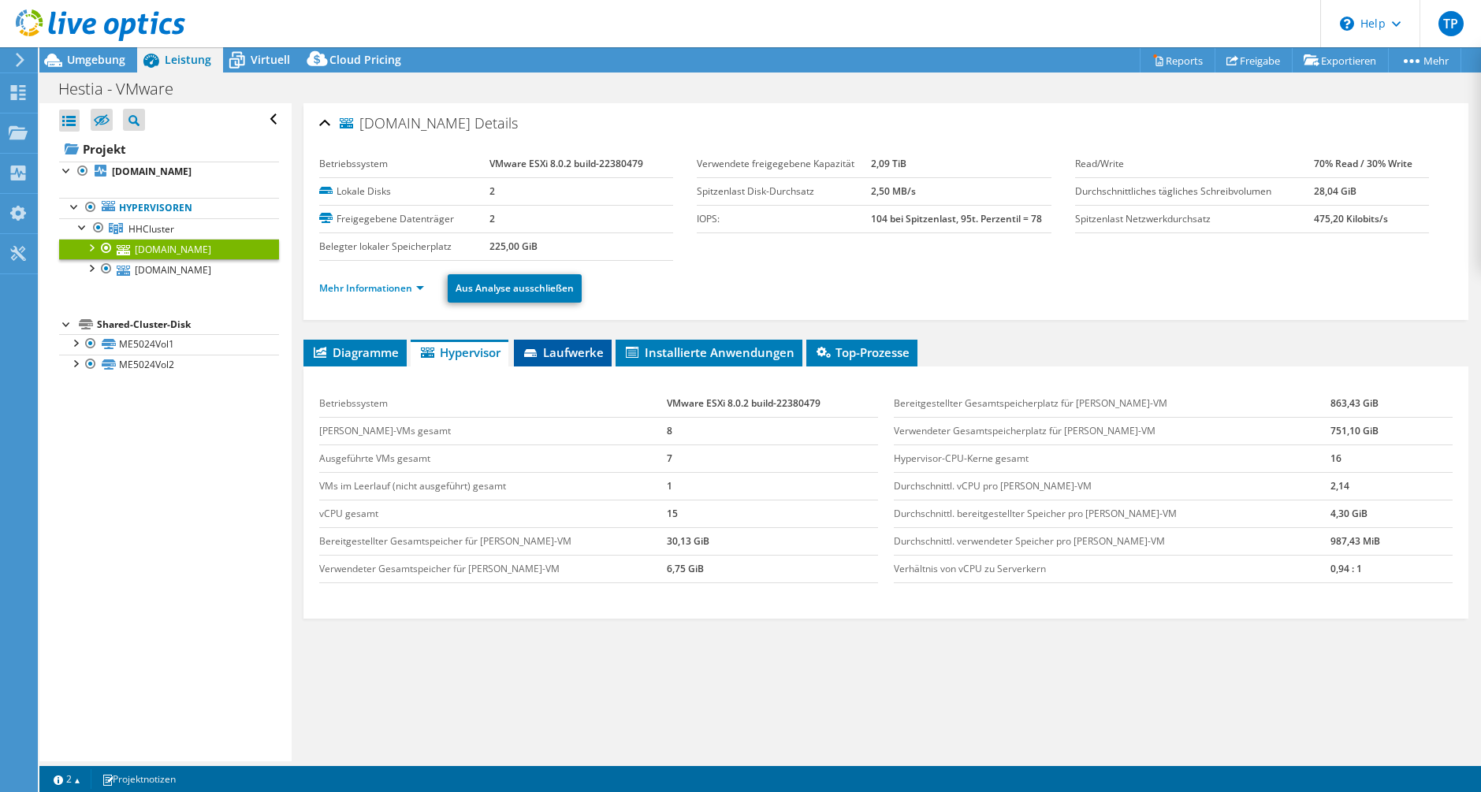
click at [531, 342] on li "Laufwerke" at bounding box center [563, 353] width 98 height 27
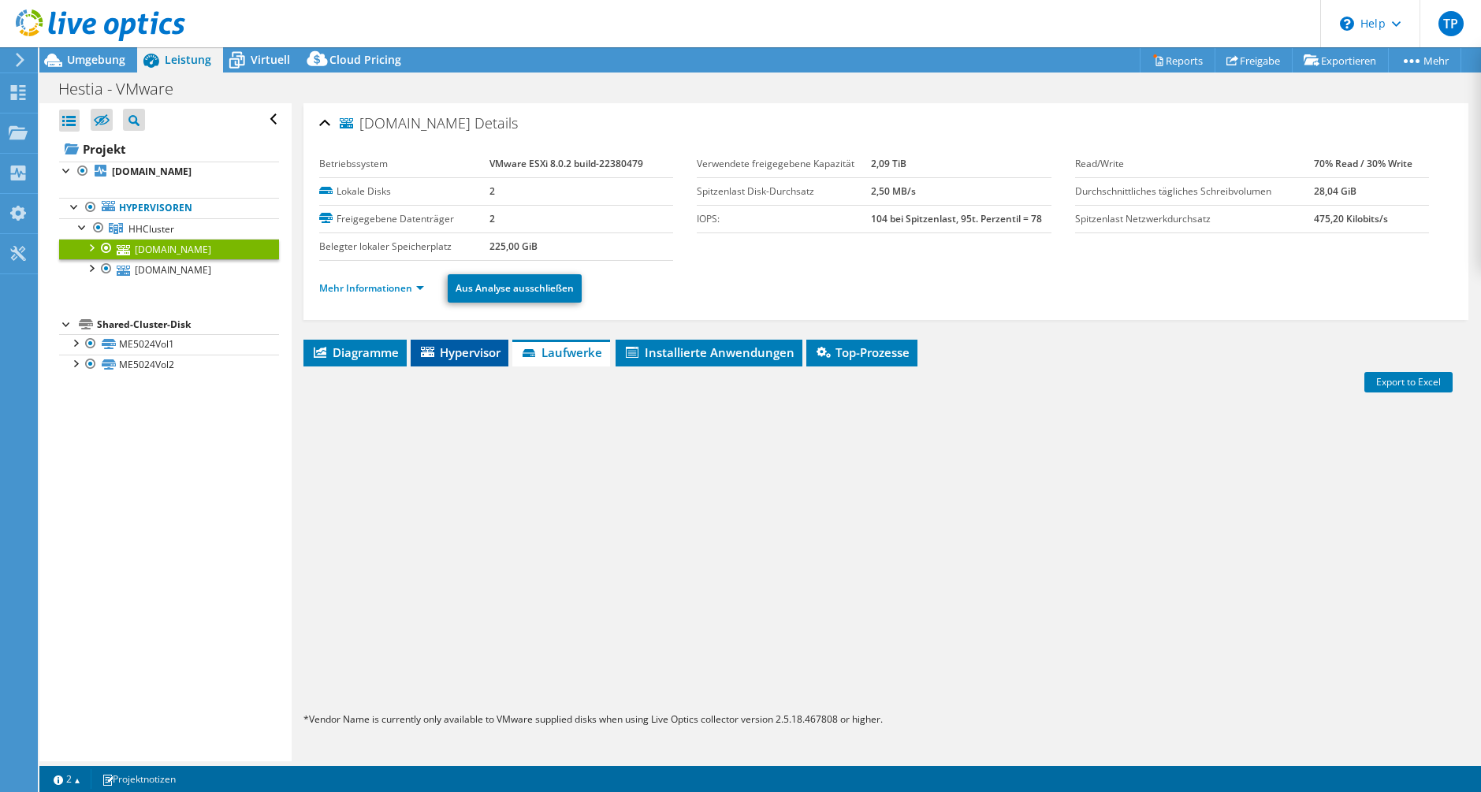
click at [480, 346] on span "Hypervisor" at bounding box center [460, 353] width 82 height 16
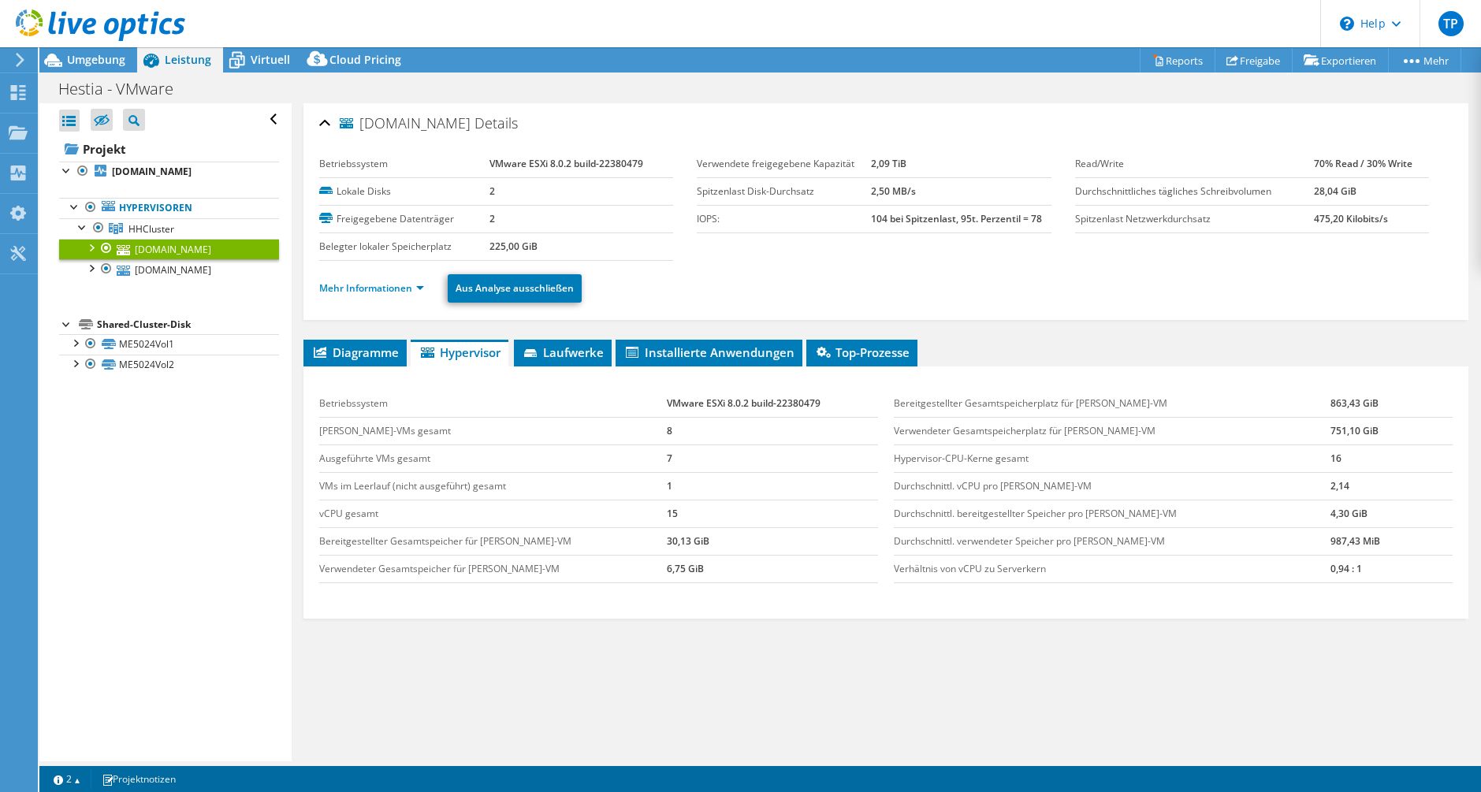
click at [418, 346] on li "Hypervisor" at bounding box center [460, 353] width 98 height 27
click at [408, 342] on ul "Diagramme Server Bestandsliste Hypervisor Laufwerke Cluster-Laufwerke Installie…" at bounding box center [886, 353] width 1165 height 27
click at [397, 352] on span "Diagramme" at bounding box center [355, 353] width 88 height 16
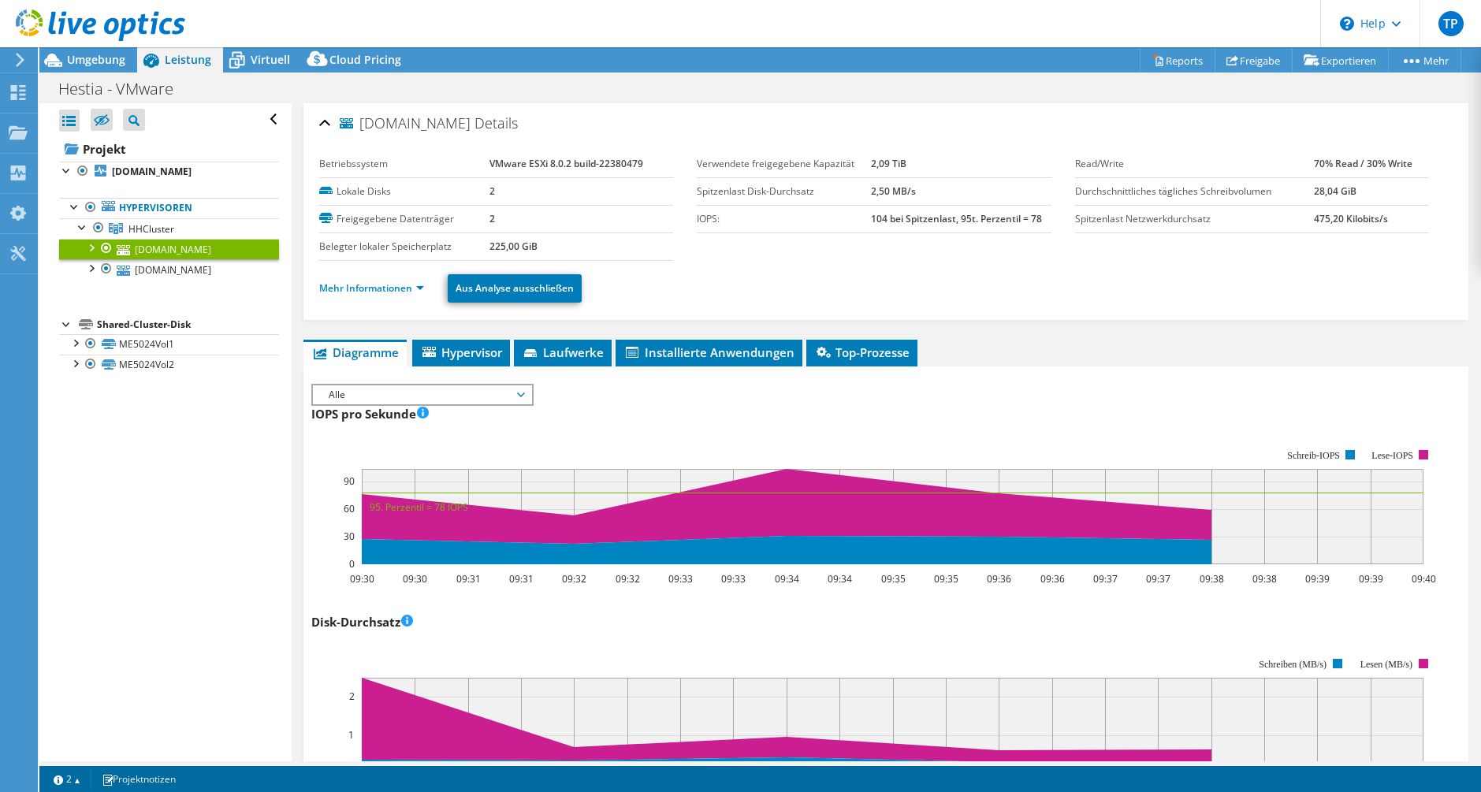
click at [485, 389] on span "Alle" at bounding box center [422, 395] width 203 height 19
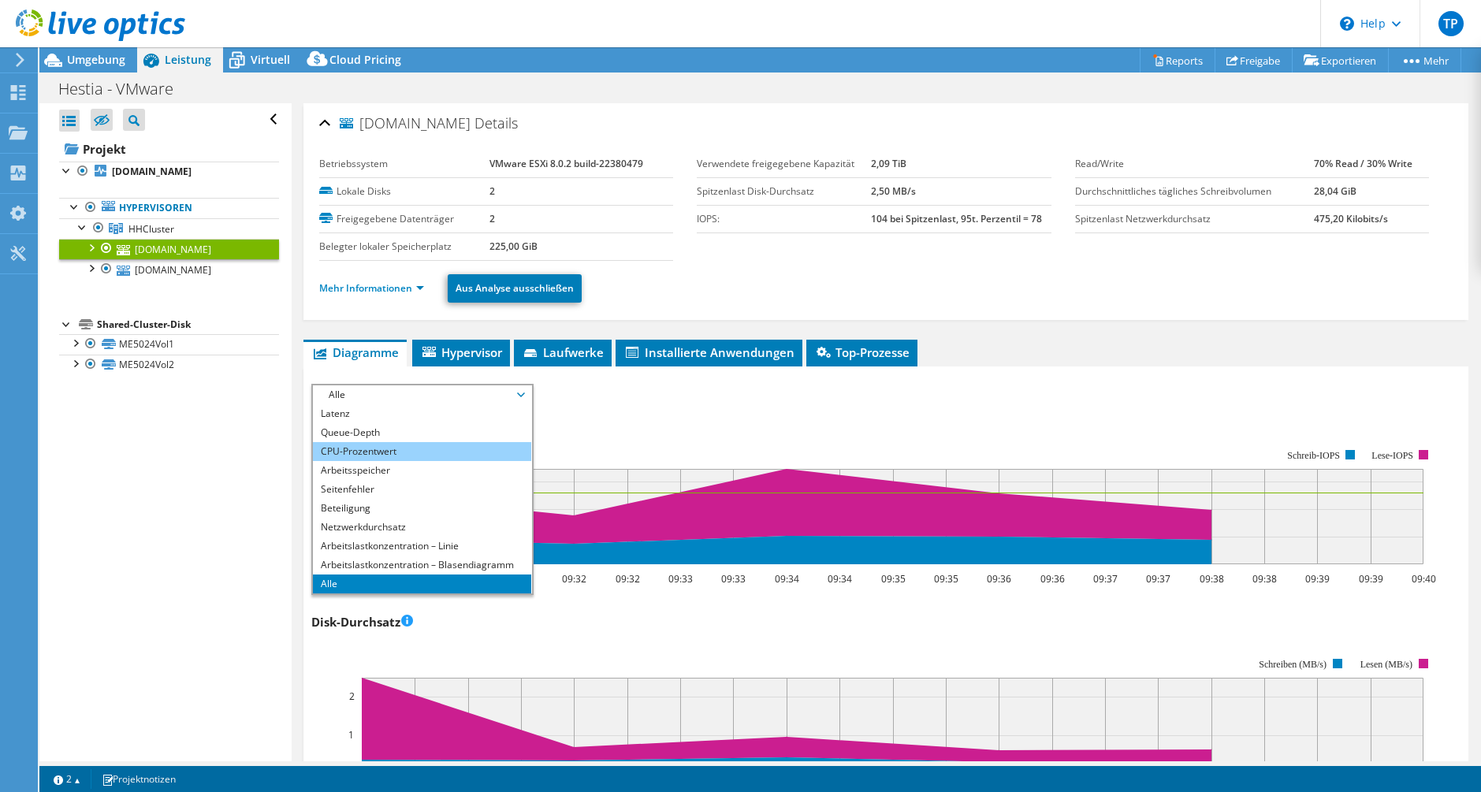
click at [458, 444] on li "CPU-Prozentwert" at bounding box center [422, 451] width 218 height 19
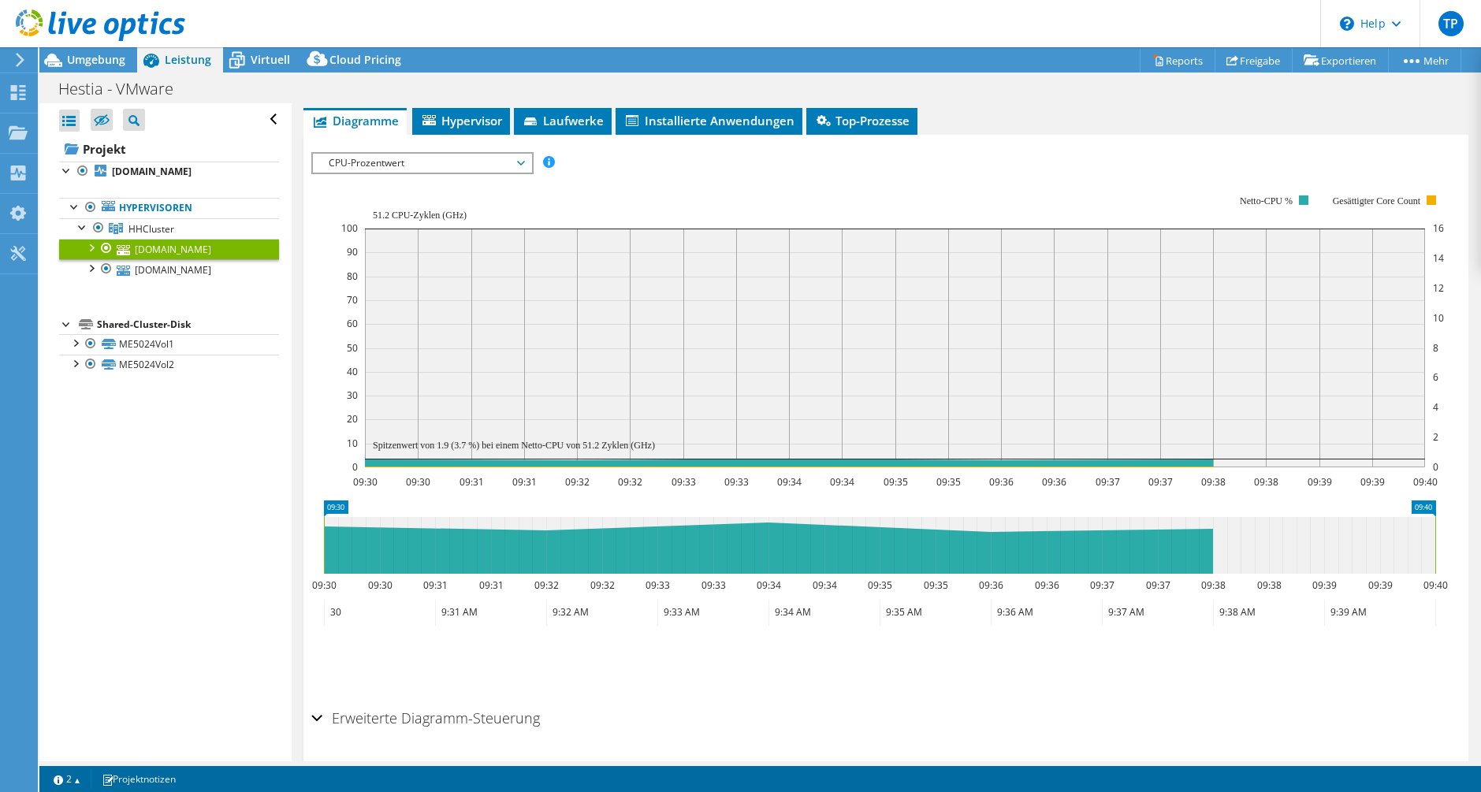
scroll to position [237, 0]
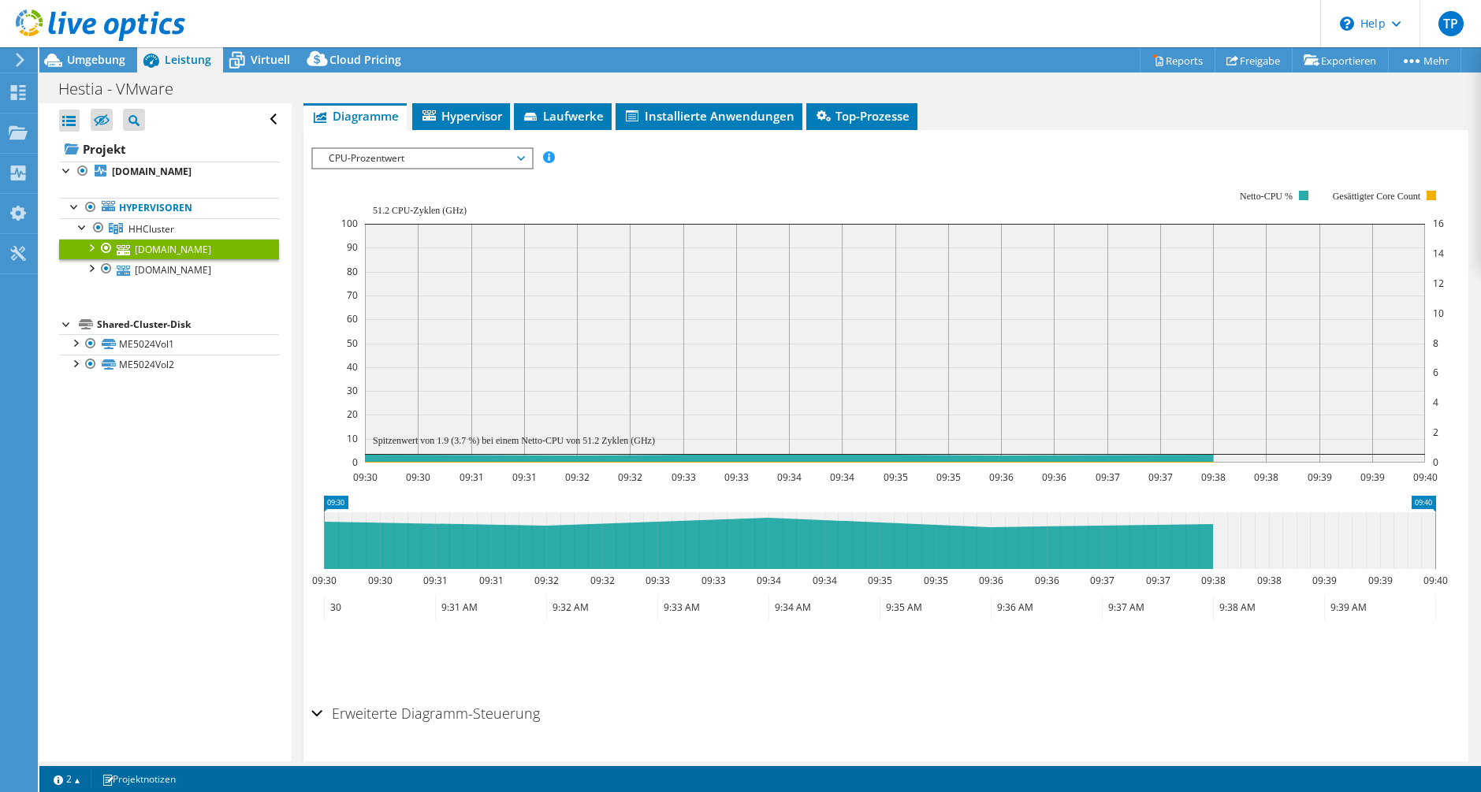
click at [920, 535] on icon at bounding box center [880, 540] width 1112 height 57
